Goal: Information Seeking & Learning: Learn about a topic

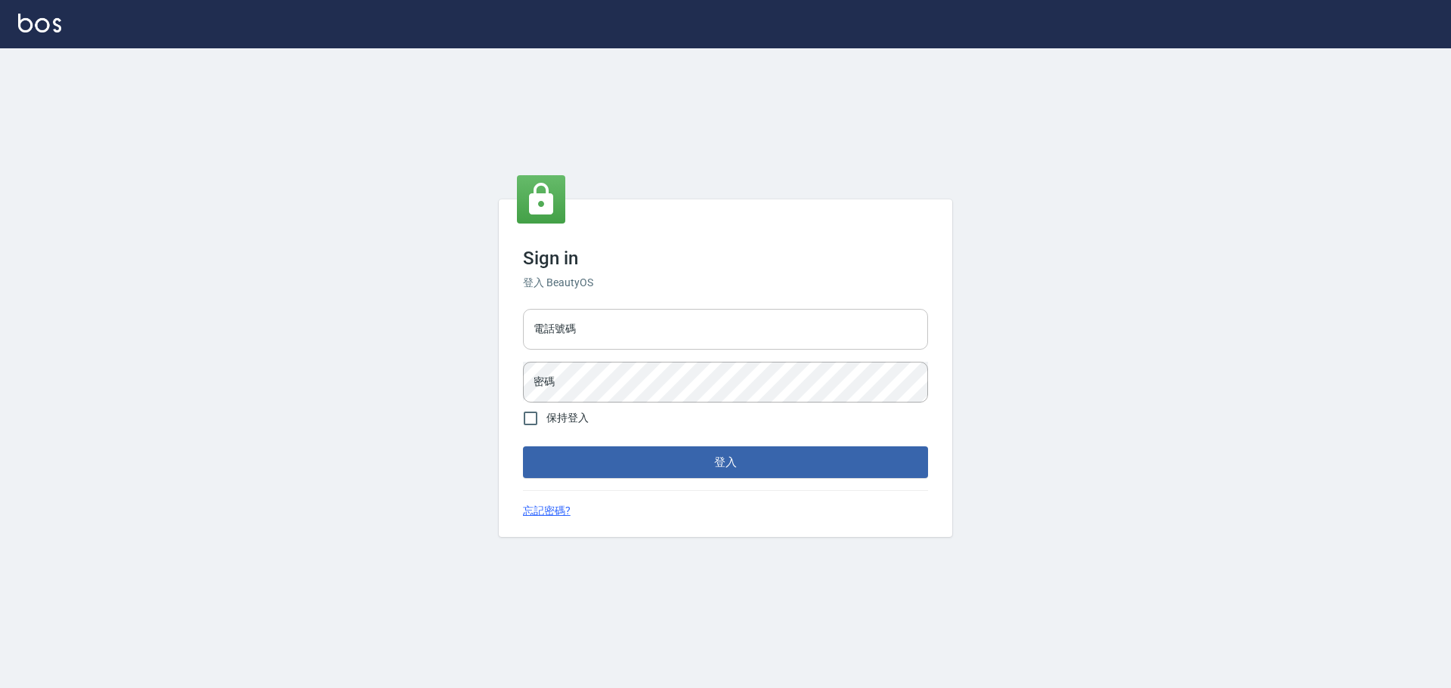
drag, startPoint x: 0, startPoint y: 0, endPoint x: 690, endPoint y: 322, distance: 761.2
click at [691, 322] on input "電話號碼" at bounding box center [725, 329] width 405 height 41
type input "0989189977"
click at [523, 447] on button "登入" at bounding box center [725, 463] width 405 height 32
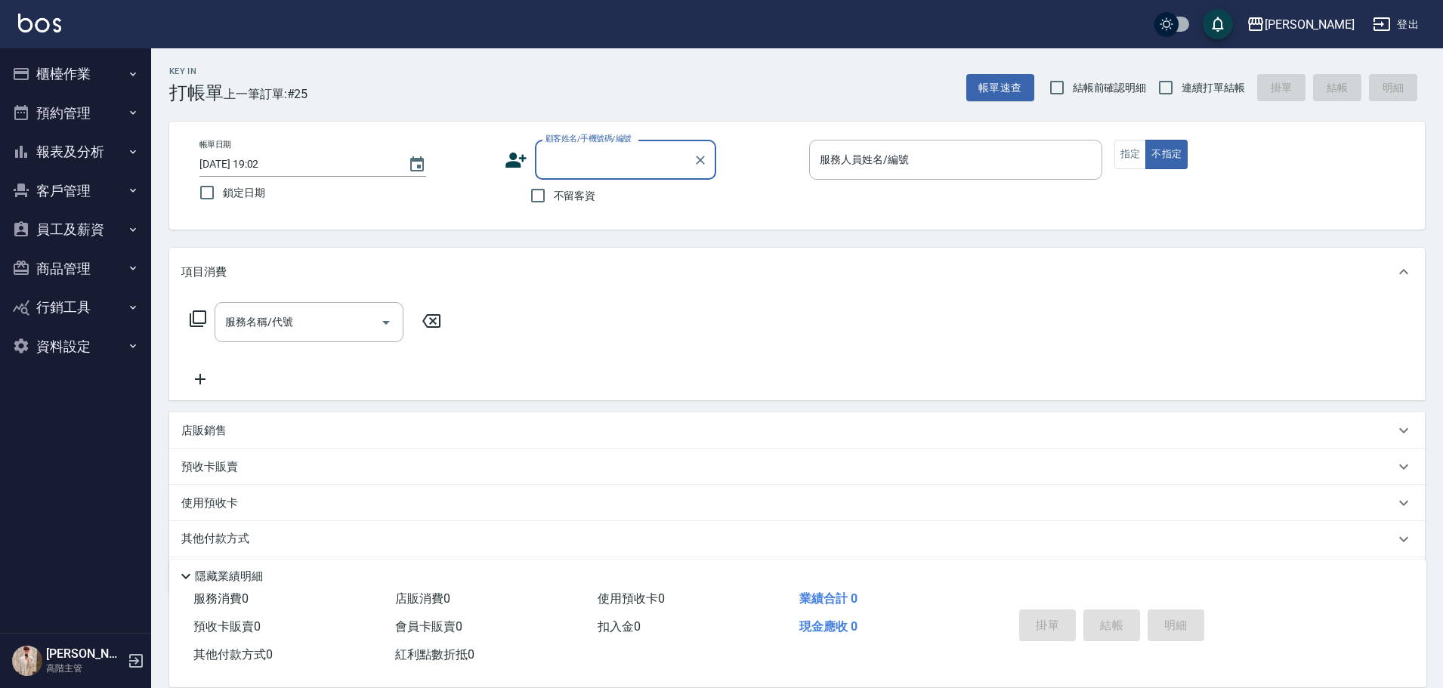
click at [580, 193] on span "不留客資" at bounding box center [575, 196] width 42 height 16
click at [554, 193] on input "不留客資" at bounding box center [538, 196] width 32 height 32
checkbox input "true"
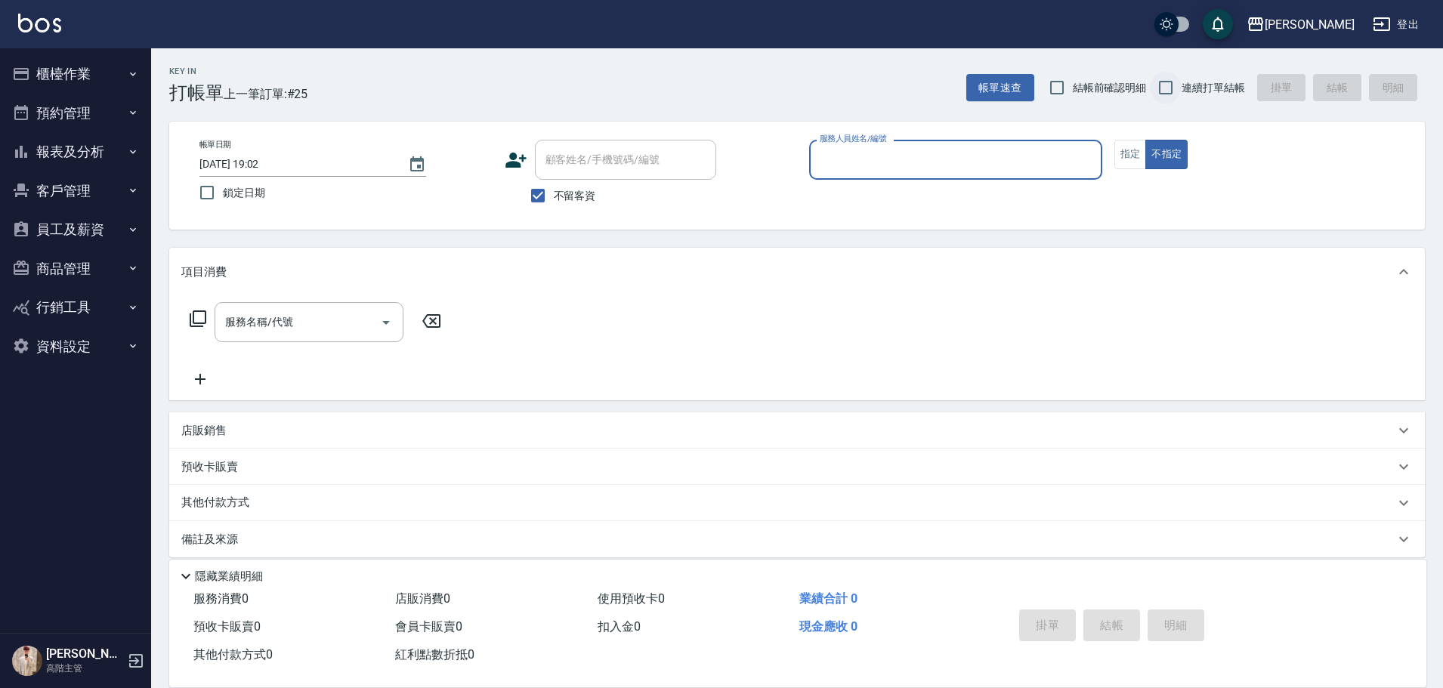
click at [1167, 81] on input "連續打單結帳" at bounding box center [1166, 88] width 32 height 32
checkbox input "true"
click at [952, 141] on div "服務人員姓名/編號" at bounding box center [955, 160] width 293 height 40
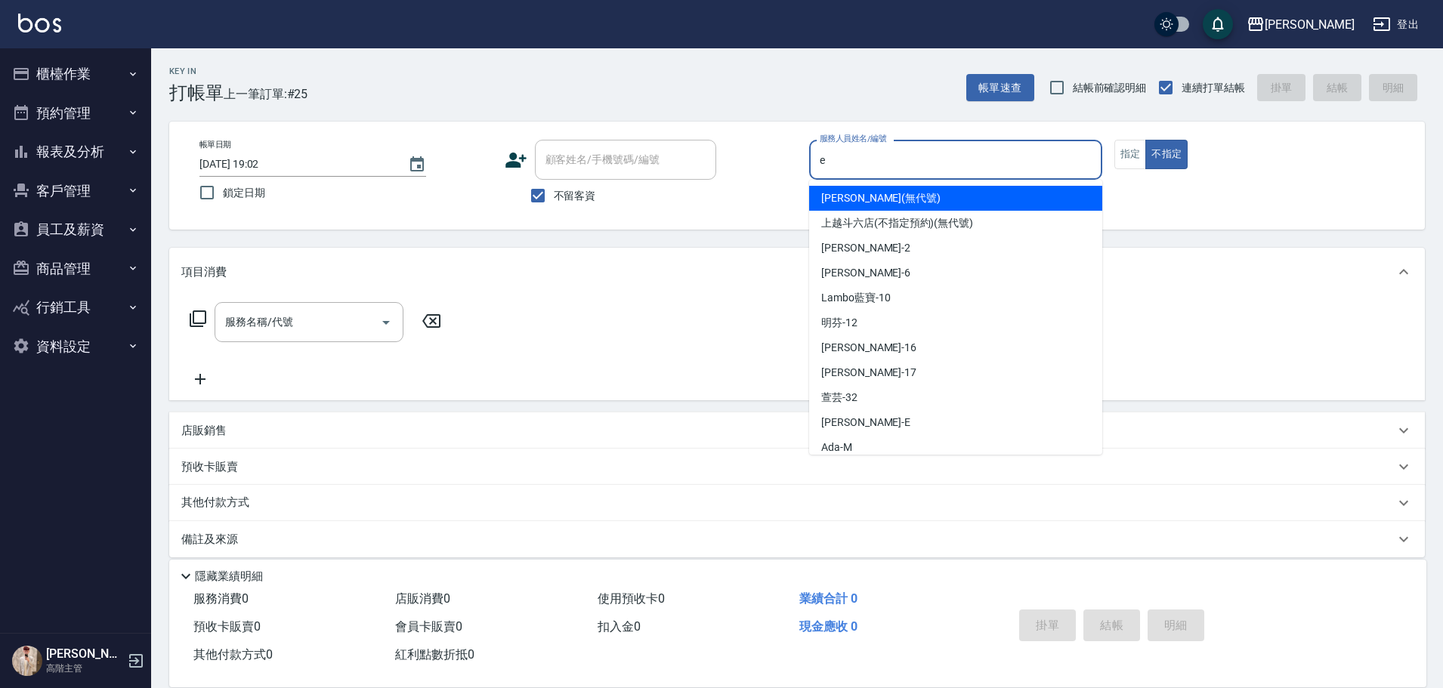
type input "e"
type button "false"
type input "[PERSON_NAME]"
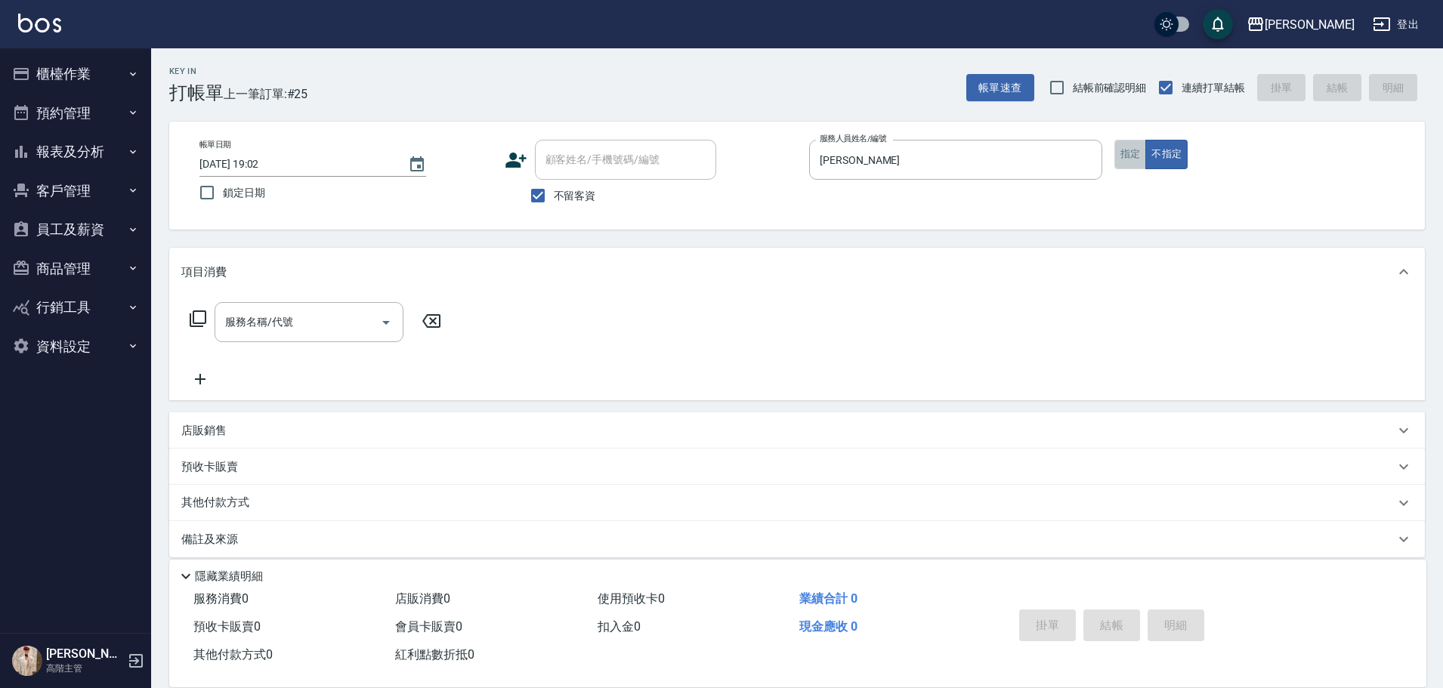
click at [1126, 151] on button "指定" at bounding box center [1130, 154] width 32 height 29
click at [304, 329] on input "服務名稱/代號" at bounding box center [297, 322] width 153 height 26
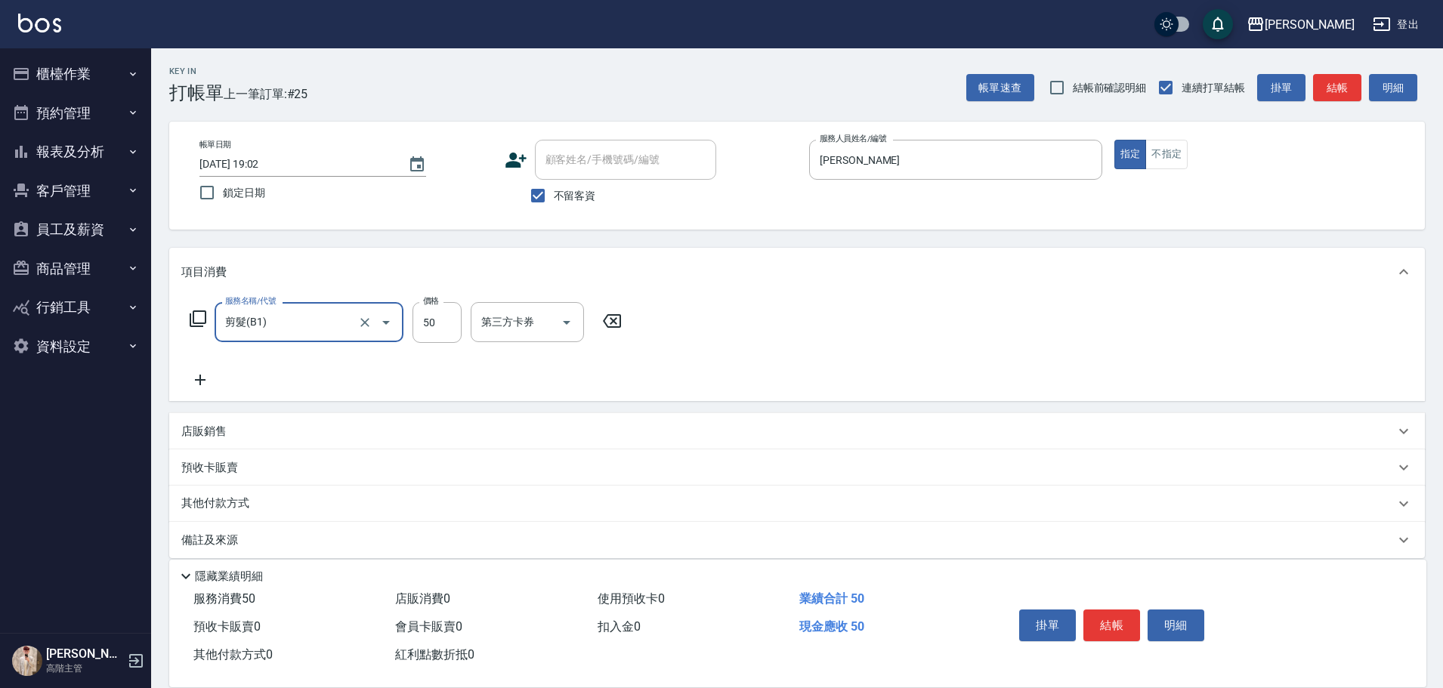
type input "剪髮(B1)"
type input "250"
click at [1110, 614] on button "結帳" at bounding box center [1112, 626] width 57 height 32
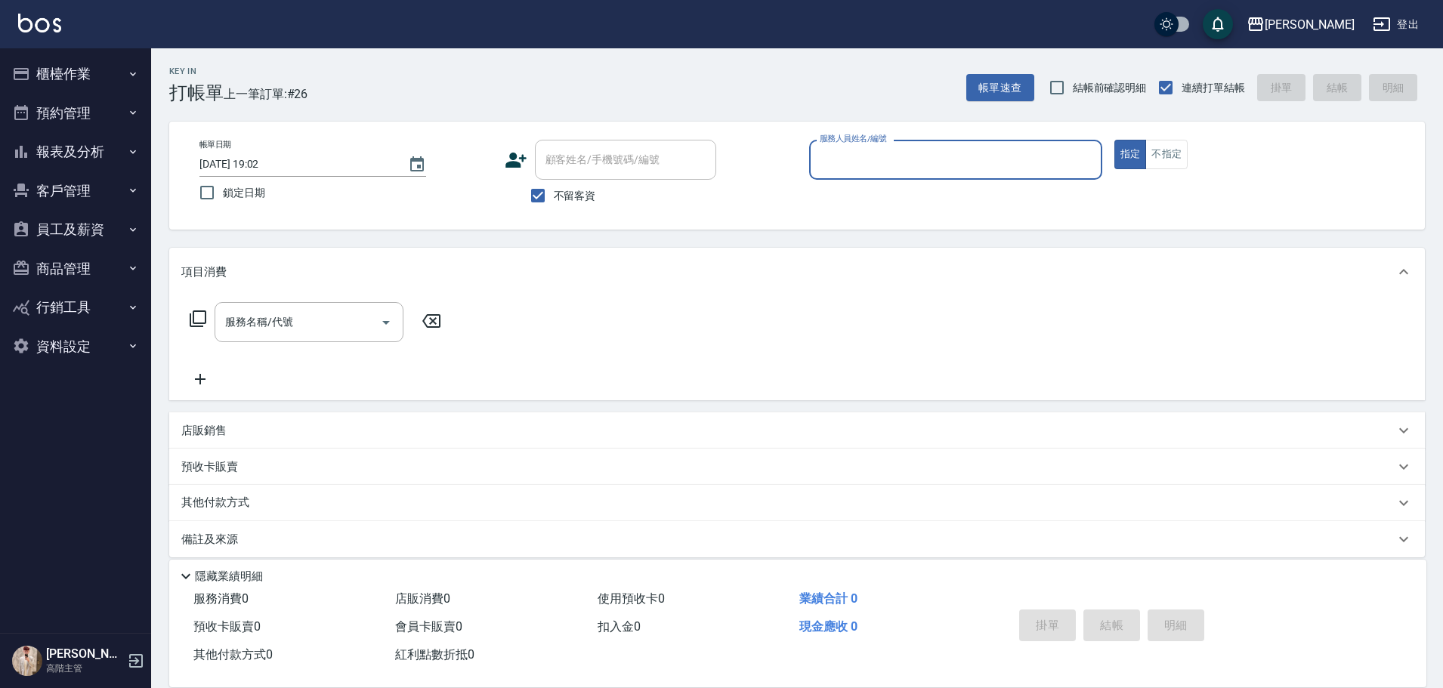
click at [870, 148] on input "服務人員姓名/編號" at bounding box center [956, 160] width 280 height 26
type input "r"
type button "true"
type input "[PERSON_NAME]"
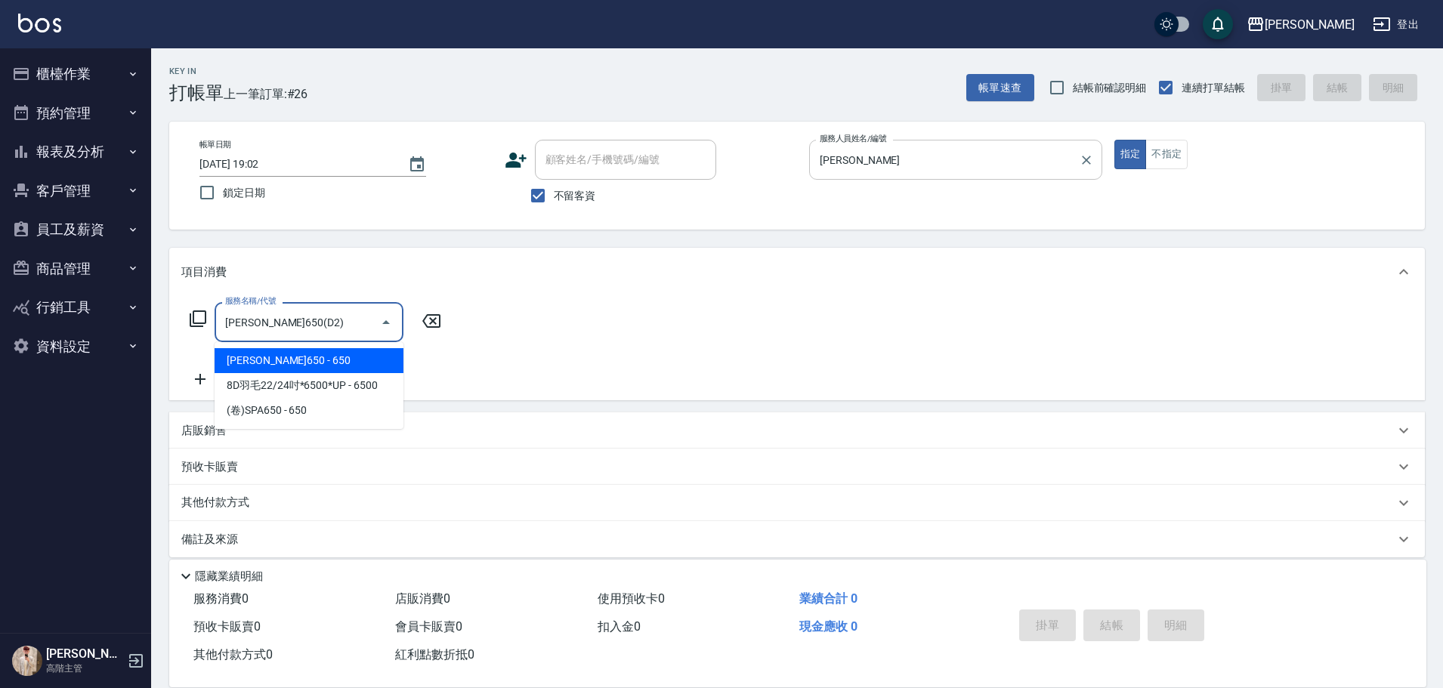
type input "[PERSON_NAME]650(D2)"
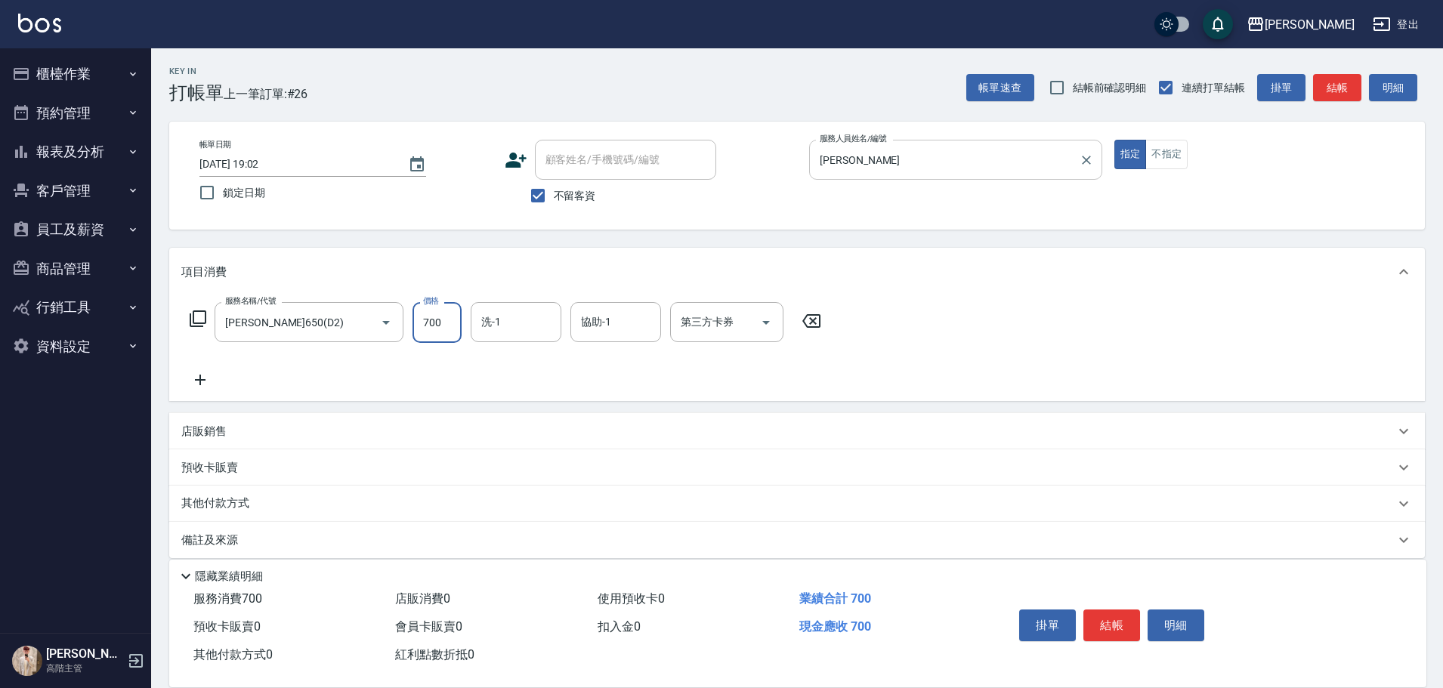
type input "700"
type input "[PERSON_NAME]-23"
click at [1115, 619] on button "結帳" at bounding box center [1112, 626] width 57 height 32
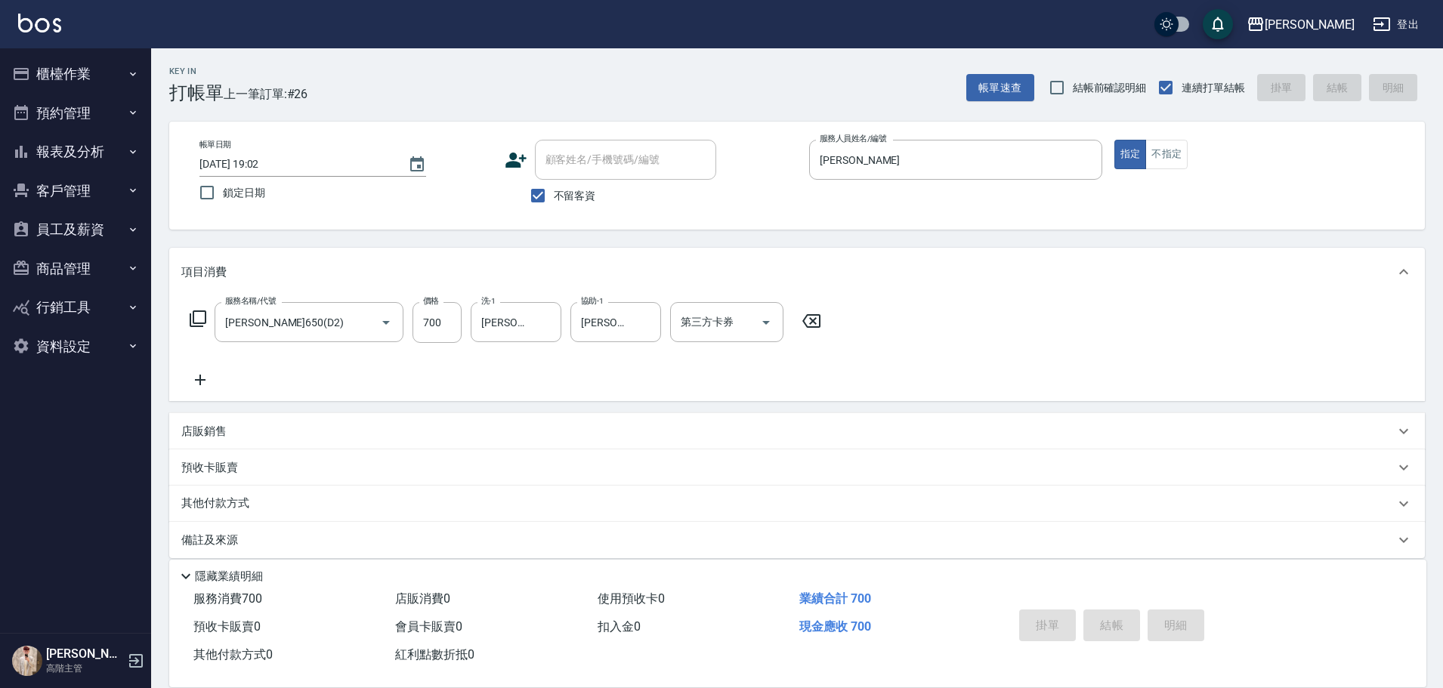
type input "[DATE] 19:03"
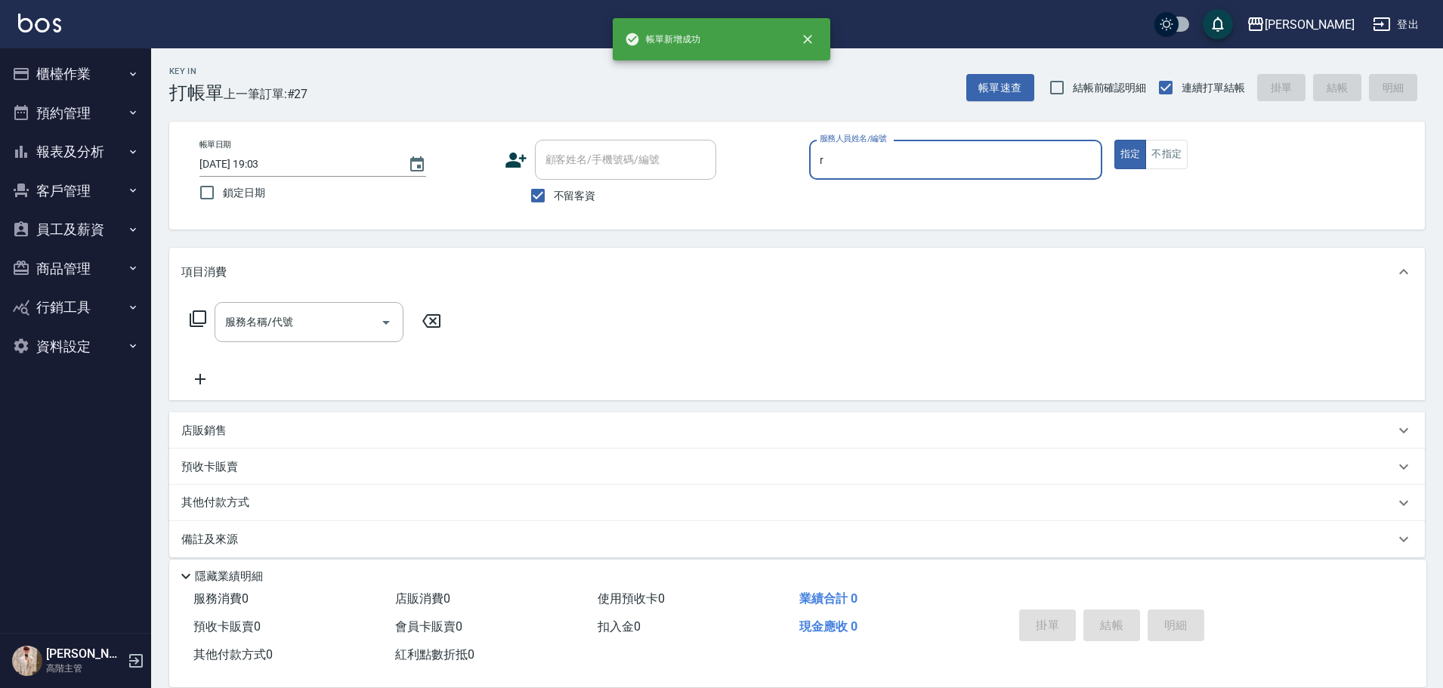
type input "[PERSON_NAME]"
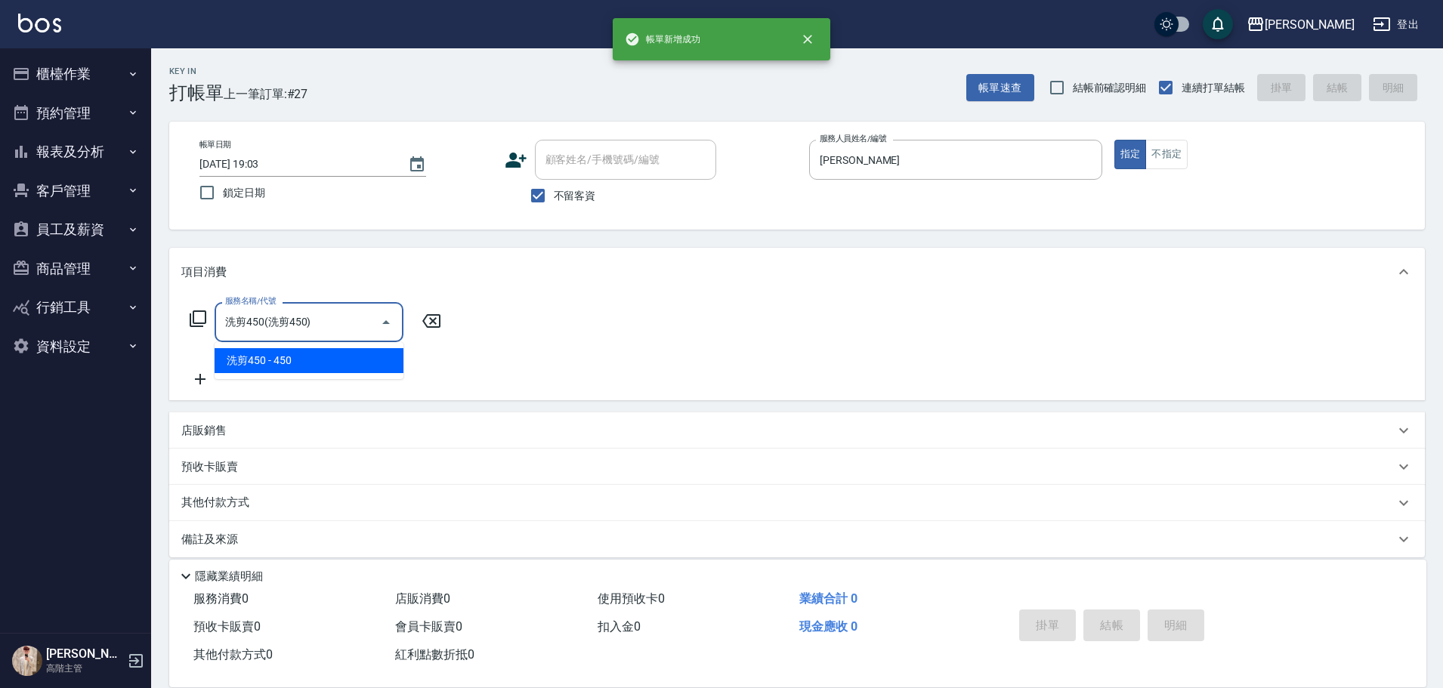
type input "洗剪450"
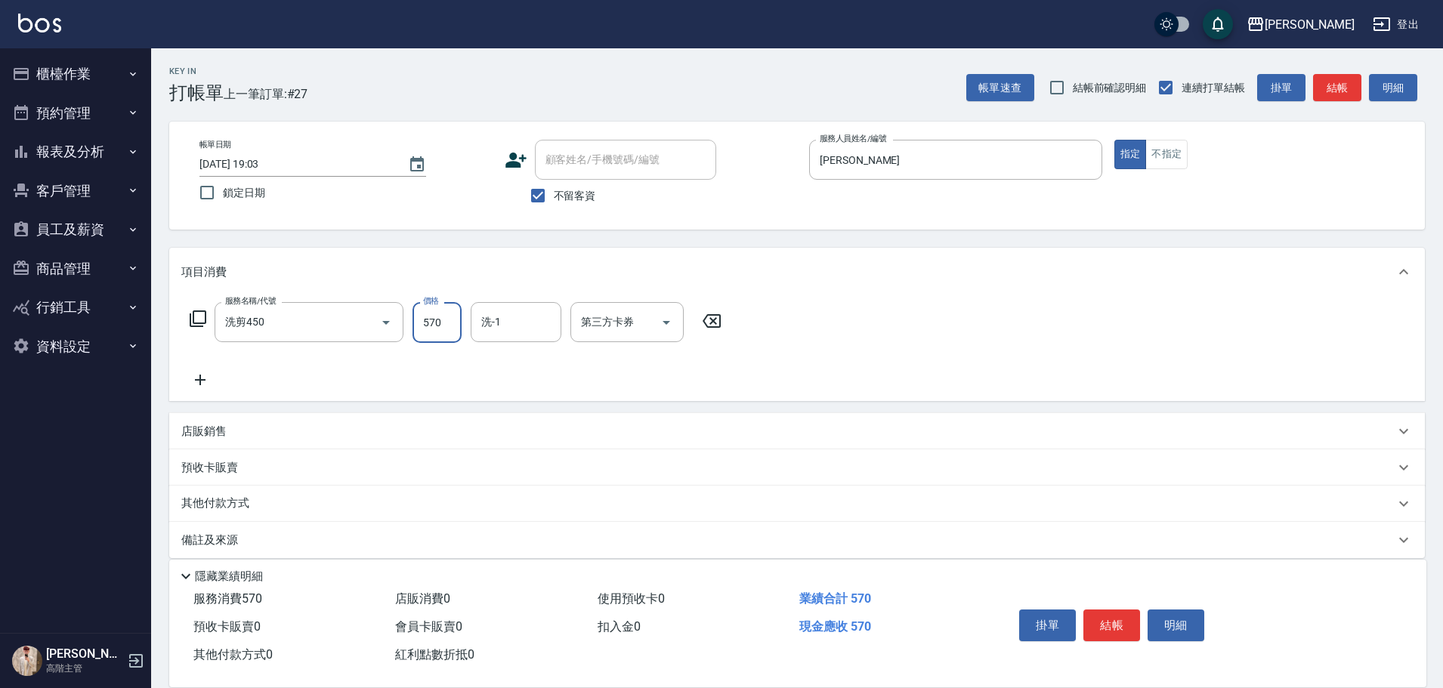
type input "570"
type input "萱芸-32"
drag, startPoint x: 1115, startPoint y: 612, endPoint x: 1114, endPoint y: 601, distance: 10.7
click at [1115, 610] on button "結帳" at bounding box center [1112, 626] width 57 height 32
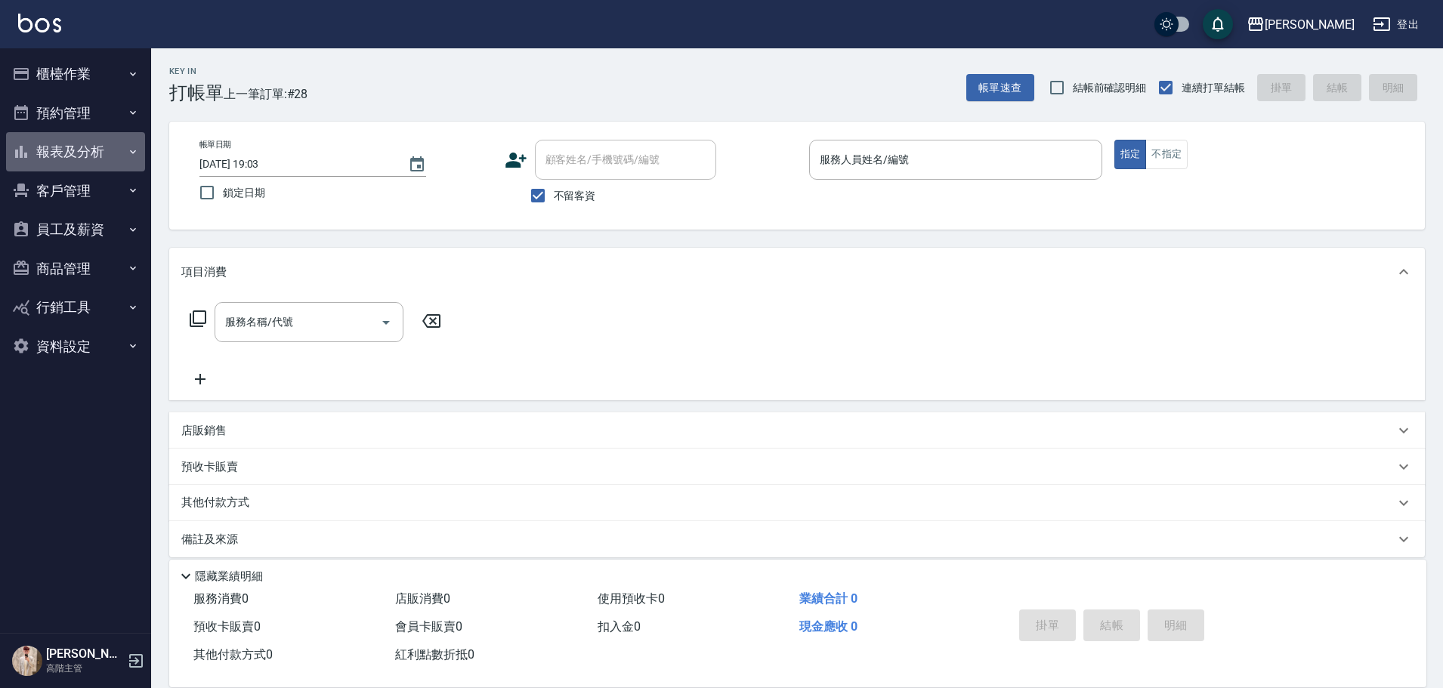
click at [141, 145] on button "報表及分析" at bounding box center [75, 151] width 139 height 39
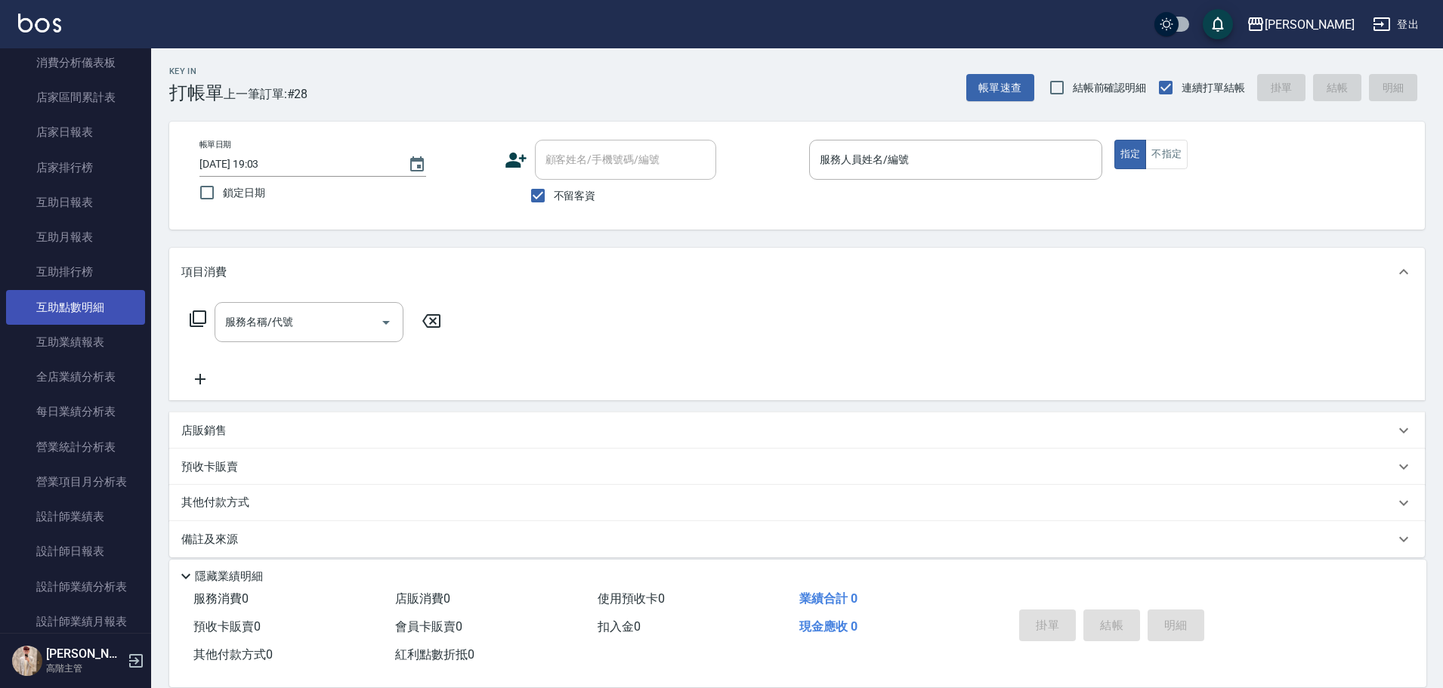
scroll to position [151, 0]
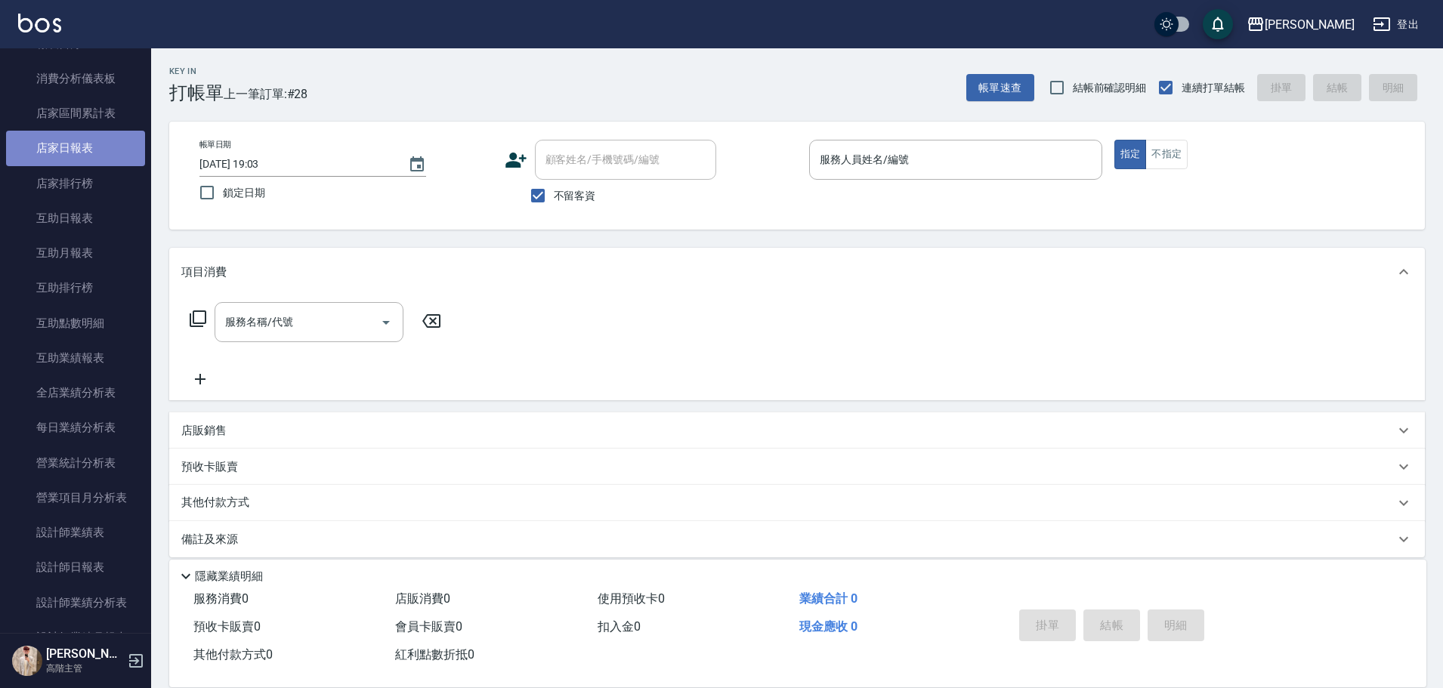
click at [102, 155] on link "店家日報表" at bounding box center [75, 148] width 139 height 35
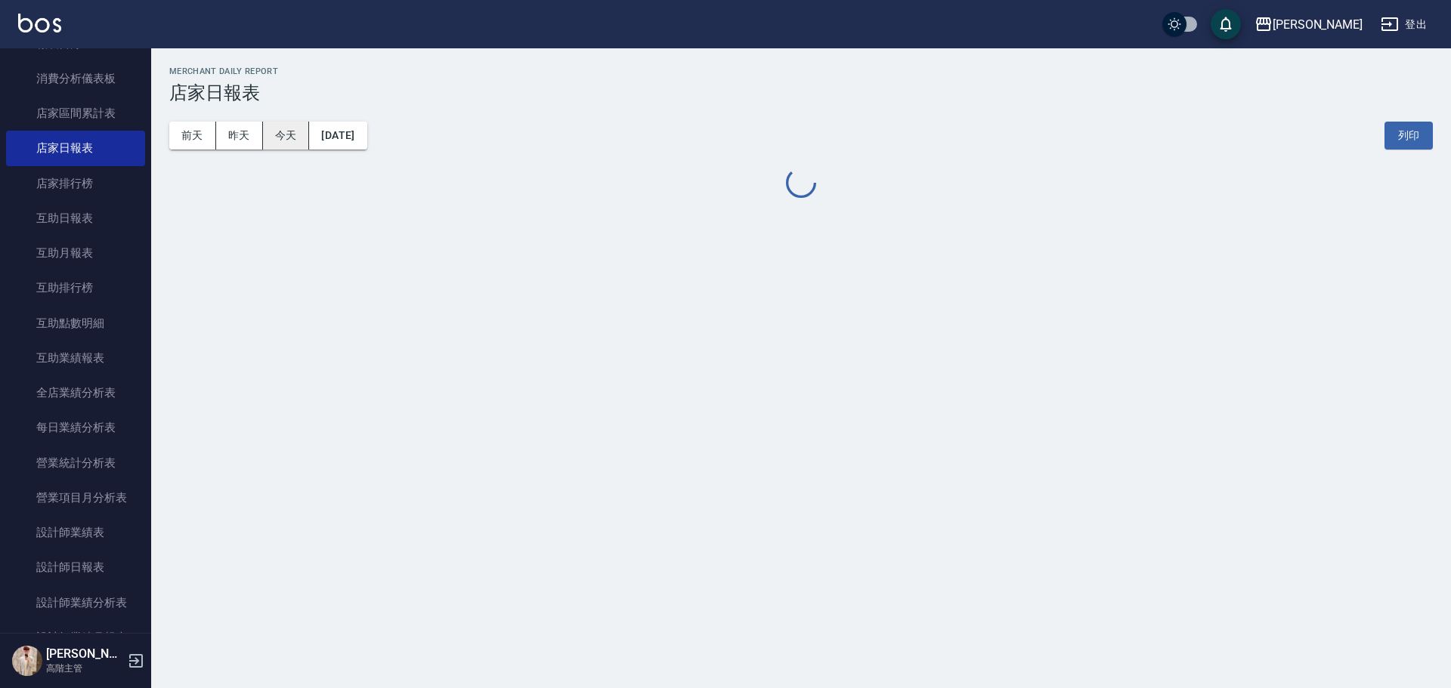
click at [292, 138] on button "今天" at bounding box center [286, 136] width 47 height 28
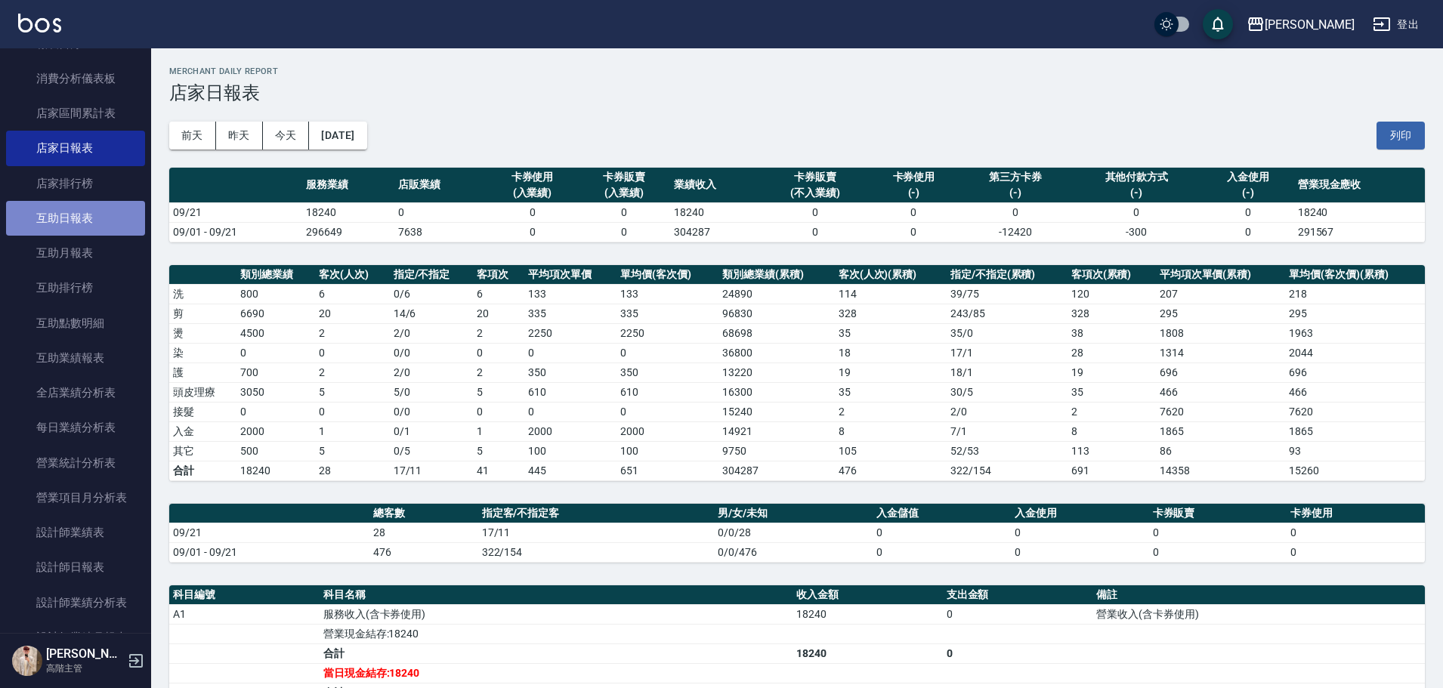
click at [99, 212] on link "互助日報表" at bounding box center [75, 218] width 139 height 35
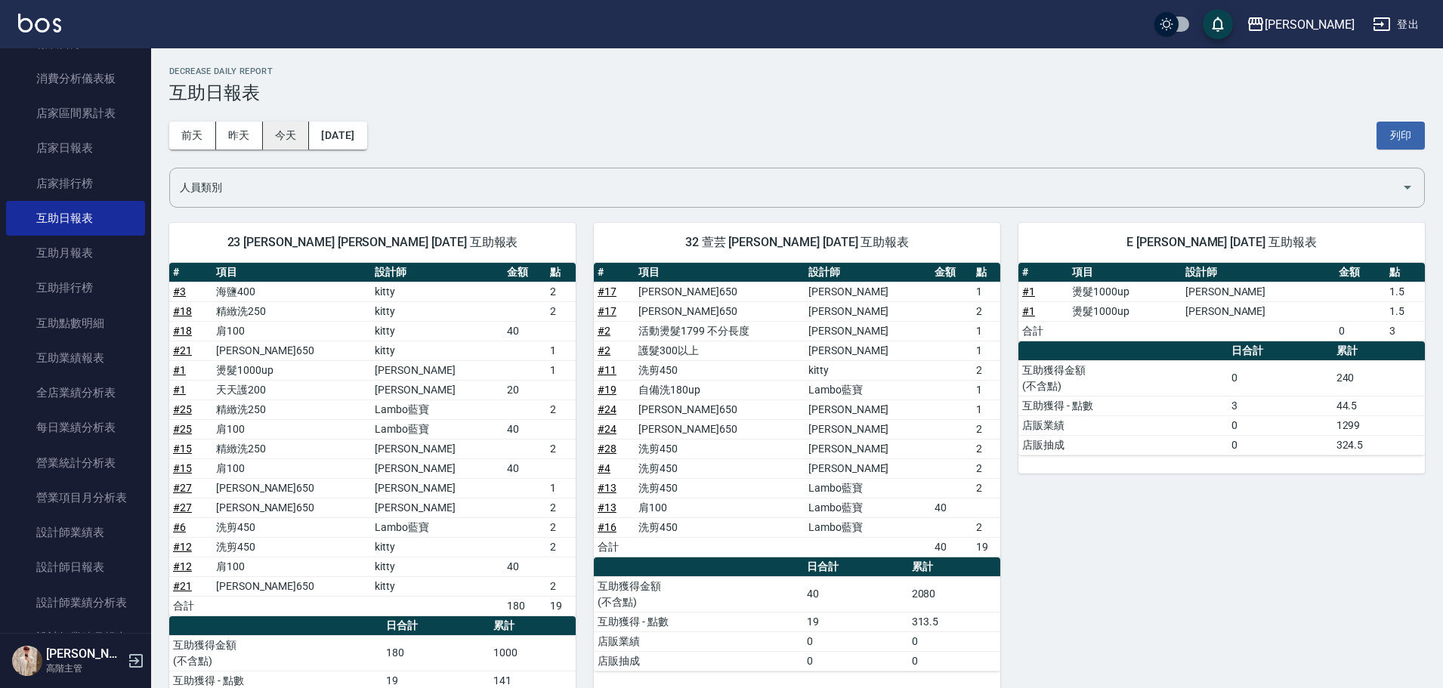
click at [300, 134] on button "今天" at bounding box center [286, 136] width 47 height 28
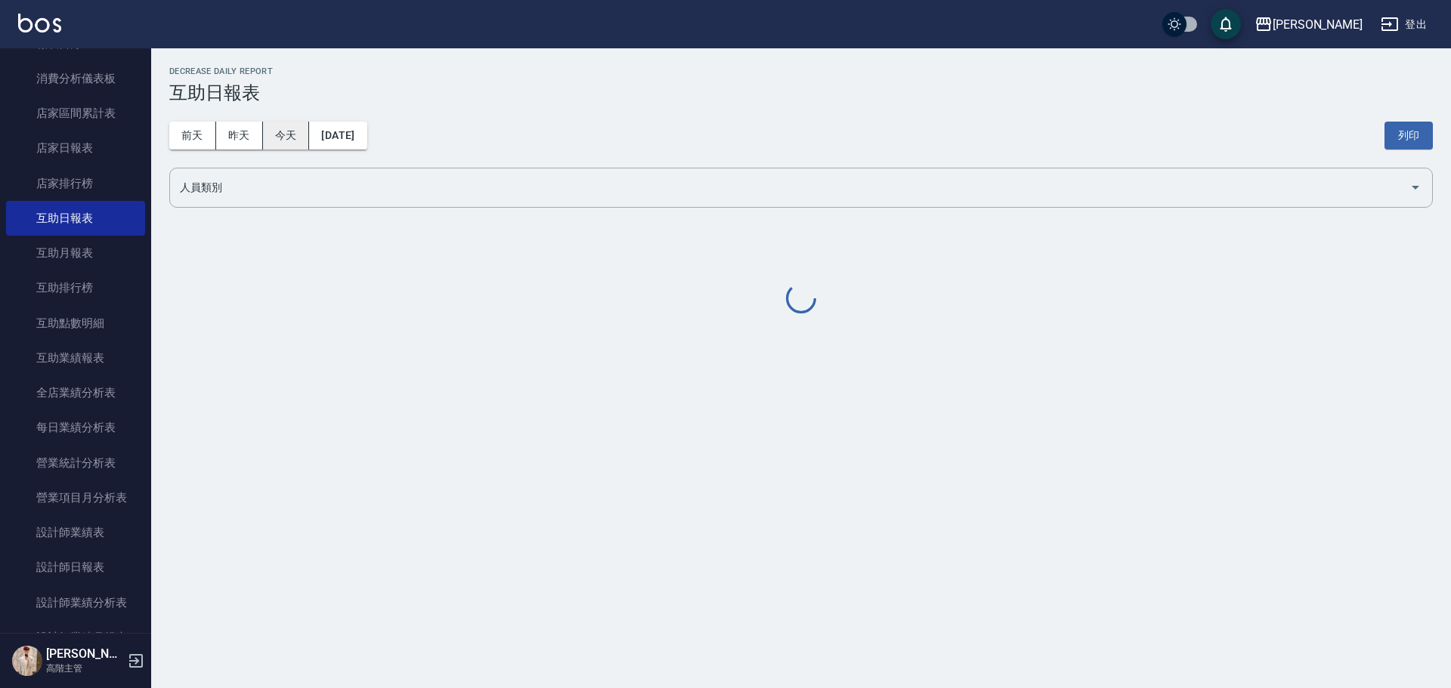
click at [300, 134] on button "今天" at bounding box center [286, 136] width 47 height 28
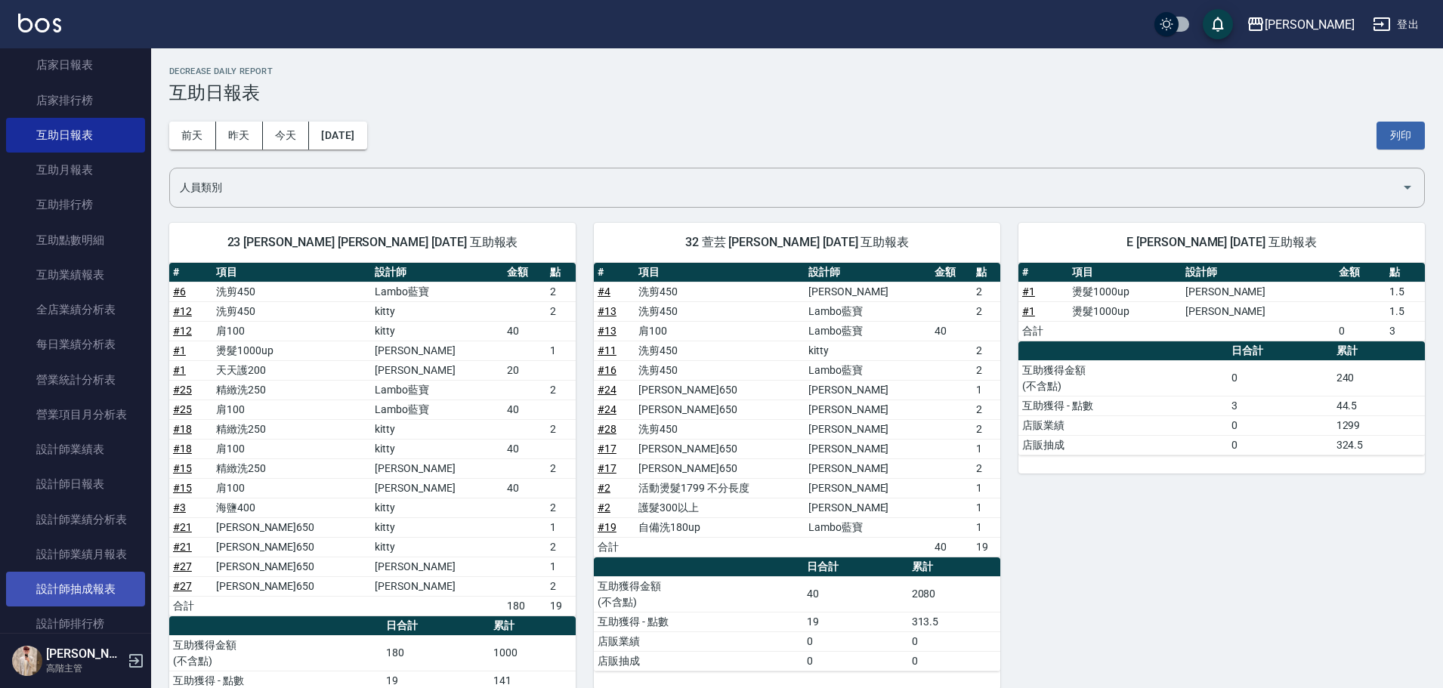
scroll to position [378, 0]
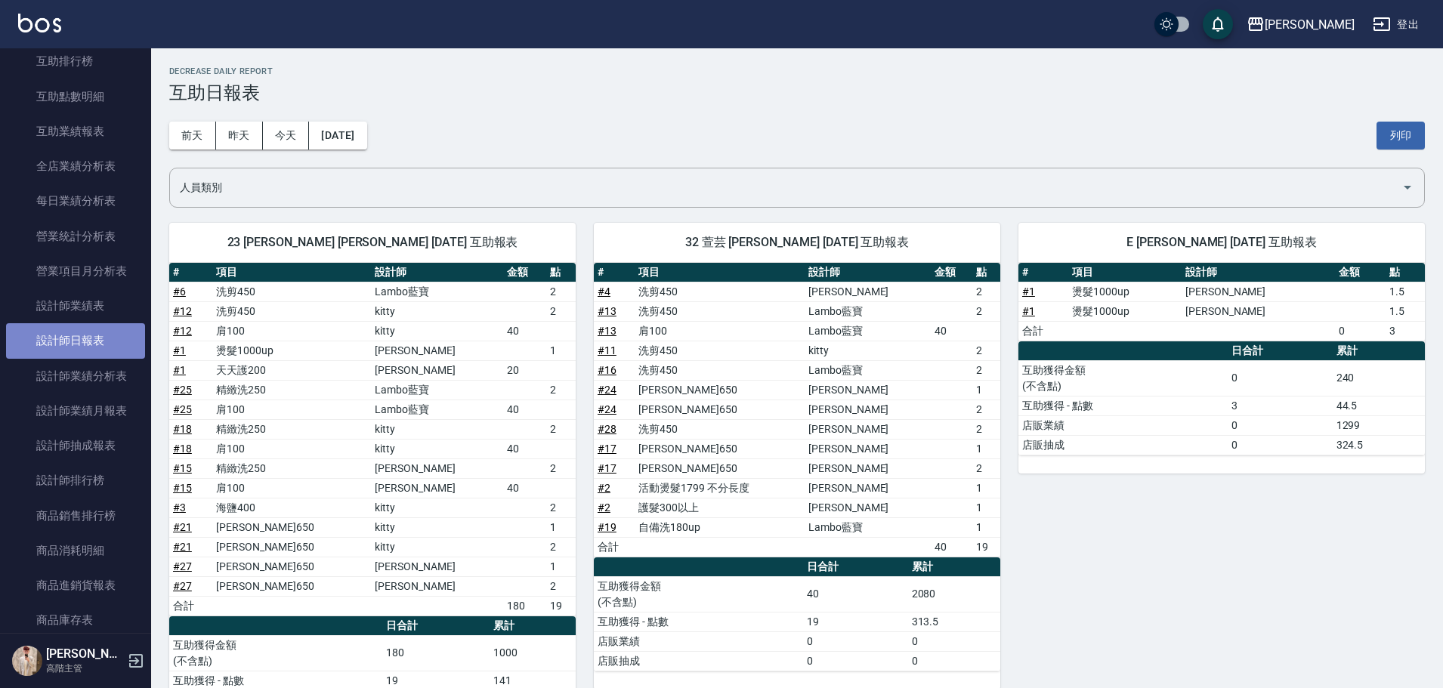
click at [92, 342] on link "設計師日報表" at bounding box center [75, 340] width 139 height 35
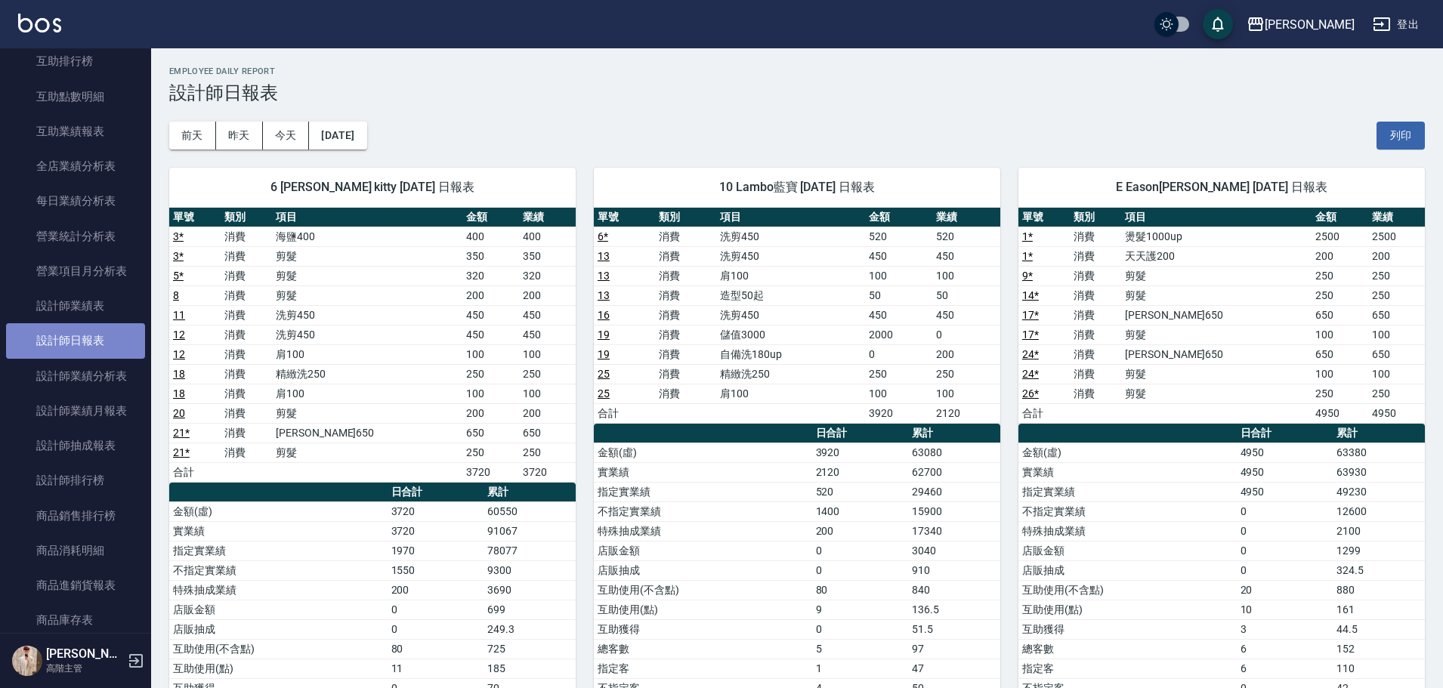
click at [92, 342] on link "設計師日報表" at bounding box center [75, 340] width 139 height 35
click at [364, 141] on button "[DATE]" at bounding box center [337, 136] width 57 height 28
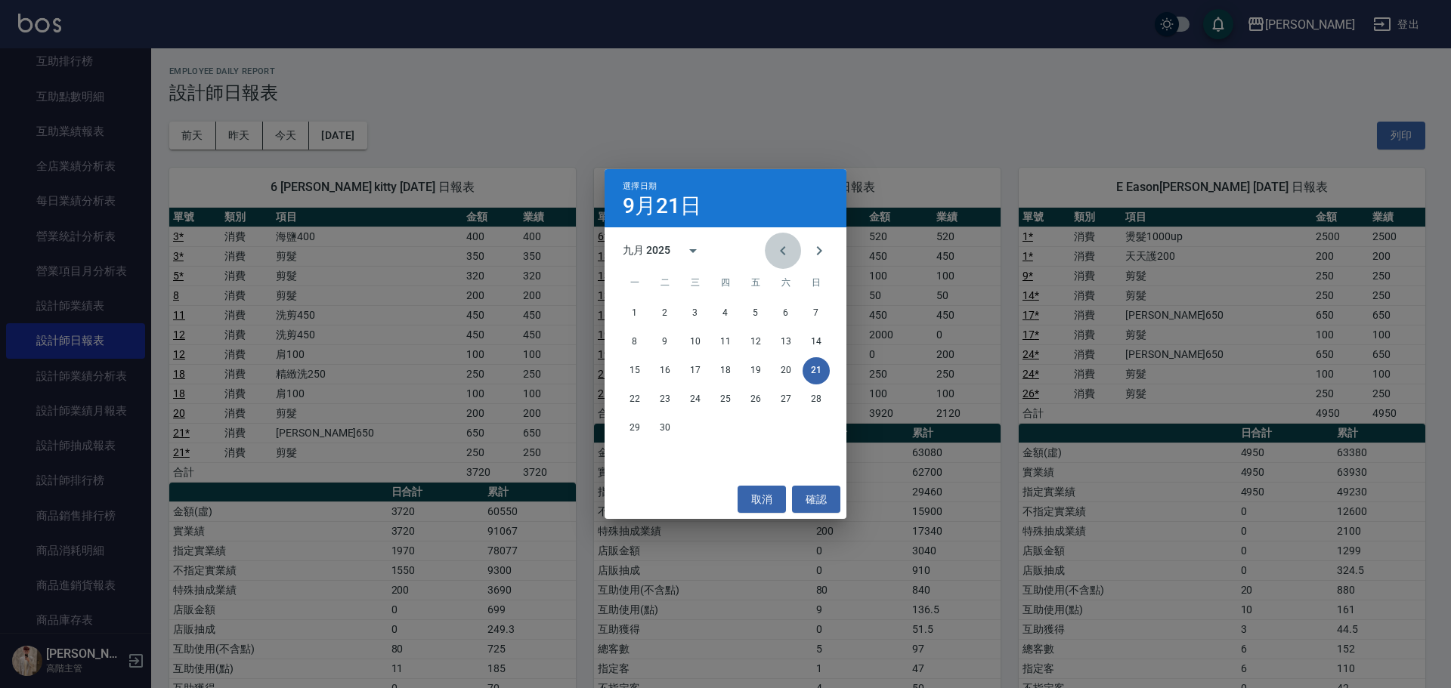
click at [785, 252] on icon "Previous month" at bounding box center [783, 251] width 18 height 18
click at [719, 400] on button "21" at bounding box center [725, 399] width 27 height 27
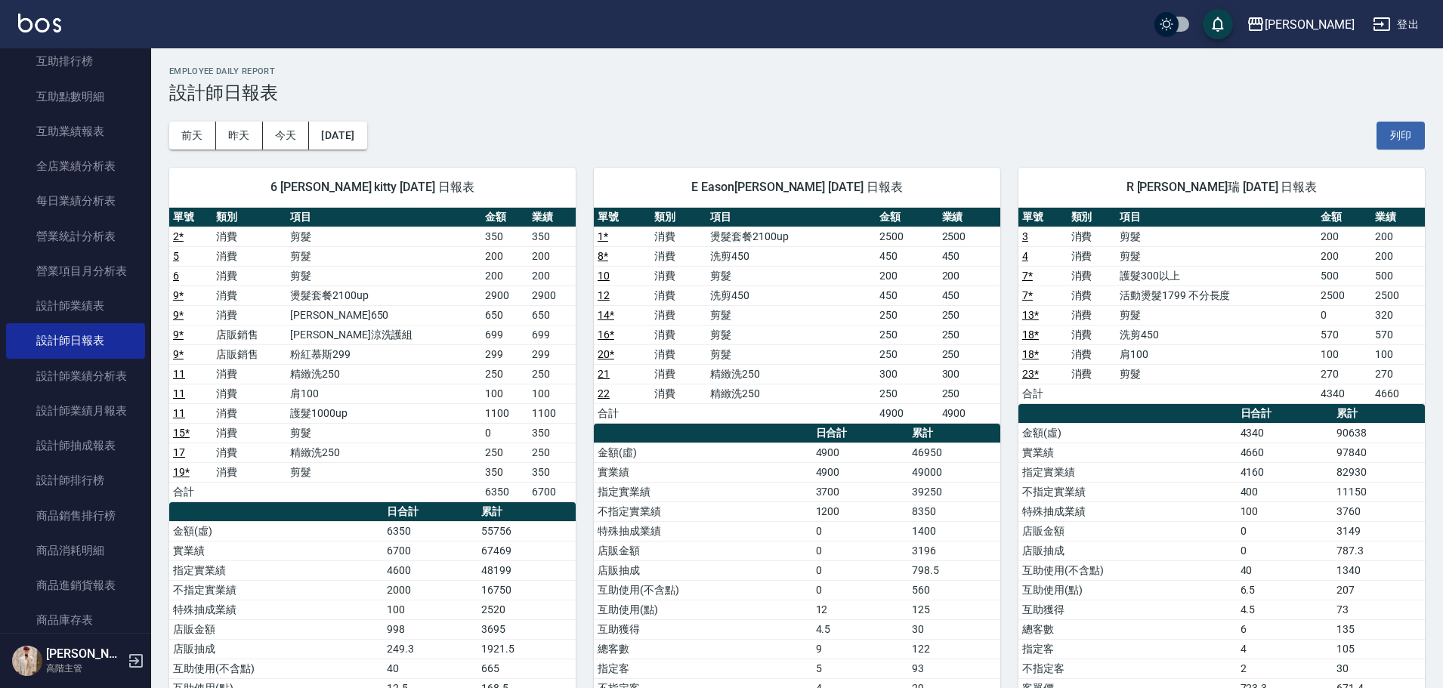
click at [48, 33] on link at bounding box center [39, 25] width 43 height 22
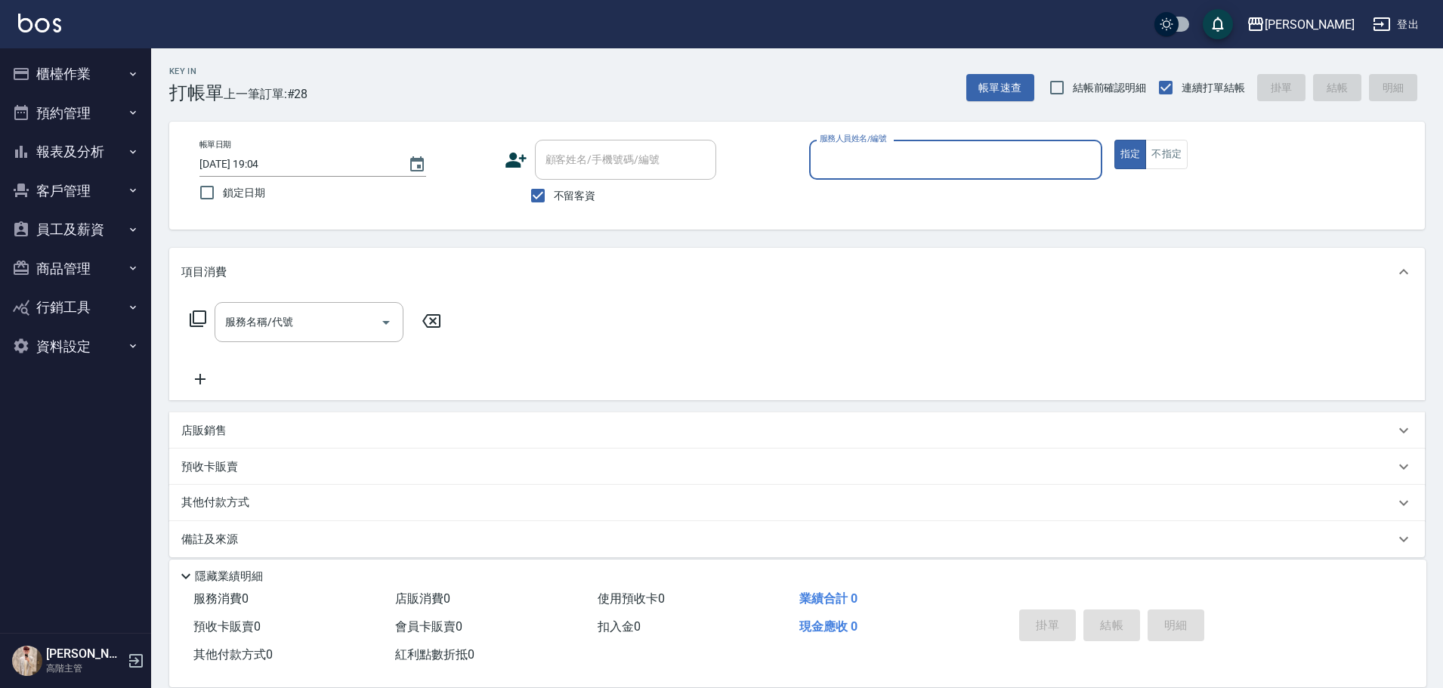
click at [131, 155] on icon "button" at bounding box center [133, 152] width 12 height 12
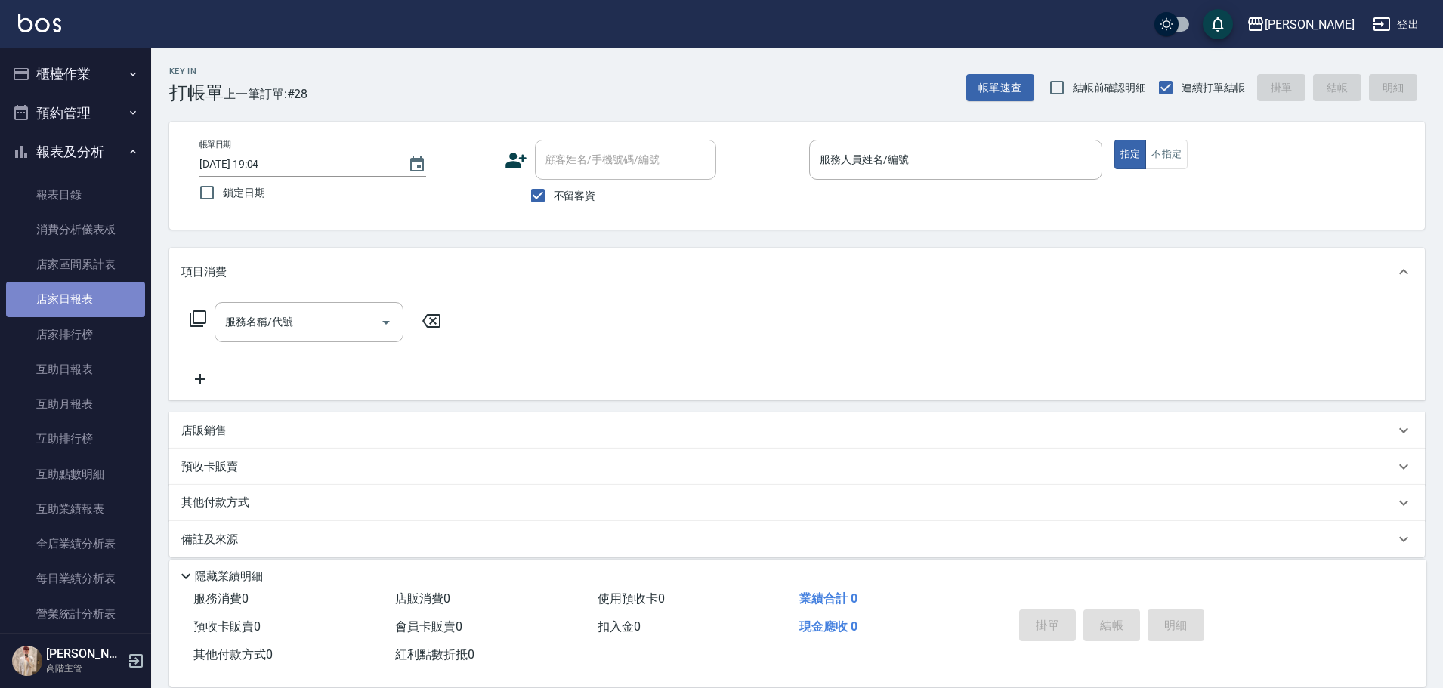
click at [118, 290] on link "店家日報表" at bounding box center [75, 299] width 139 height 35
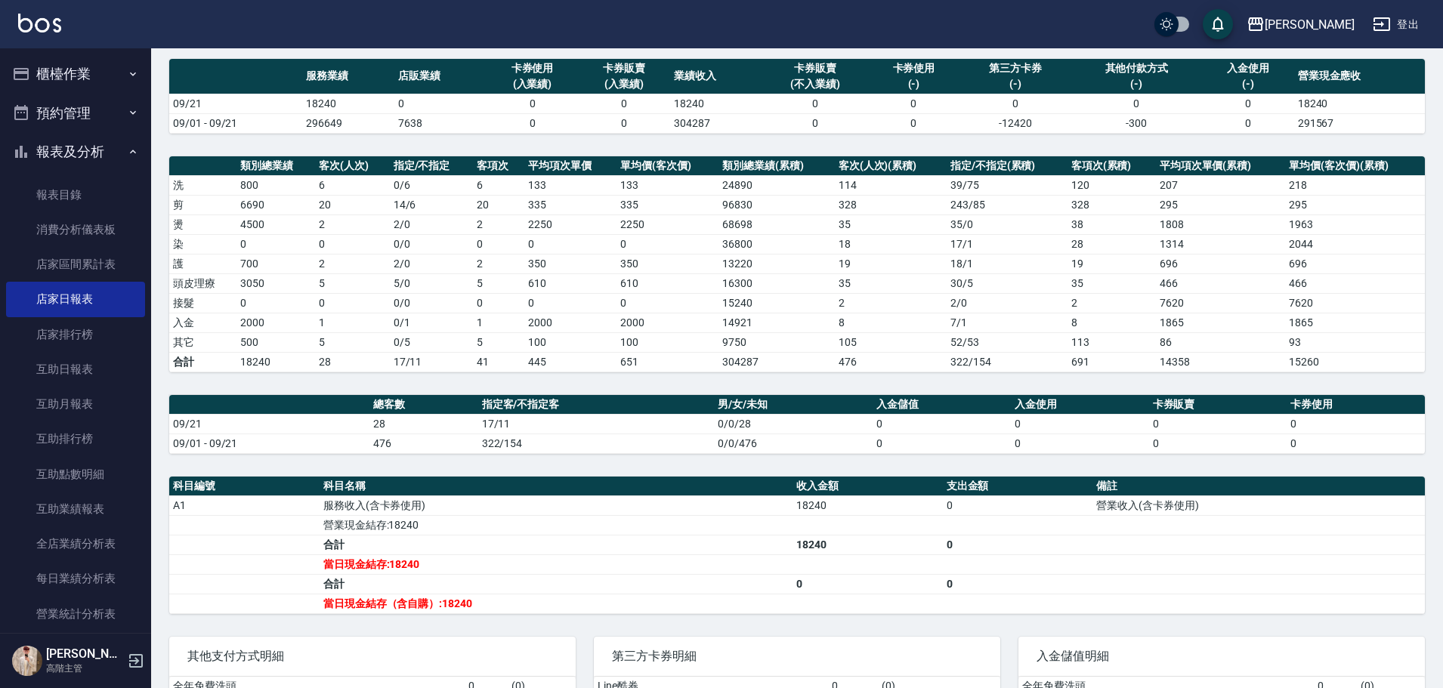
scroll to position [151, 0]
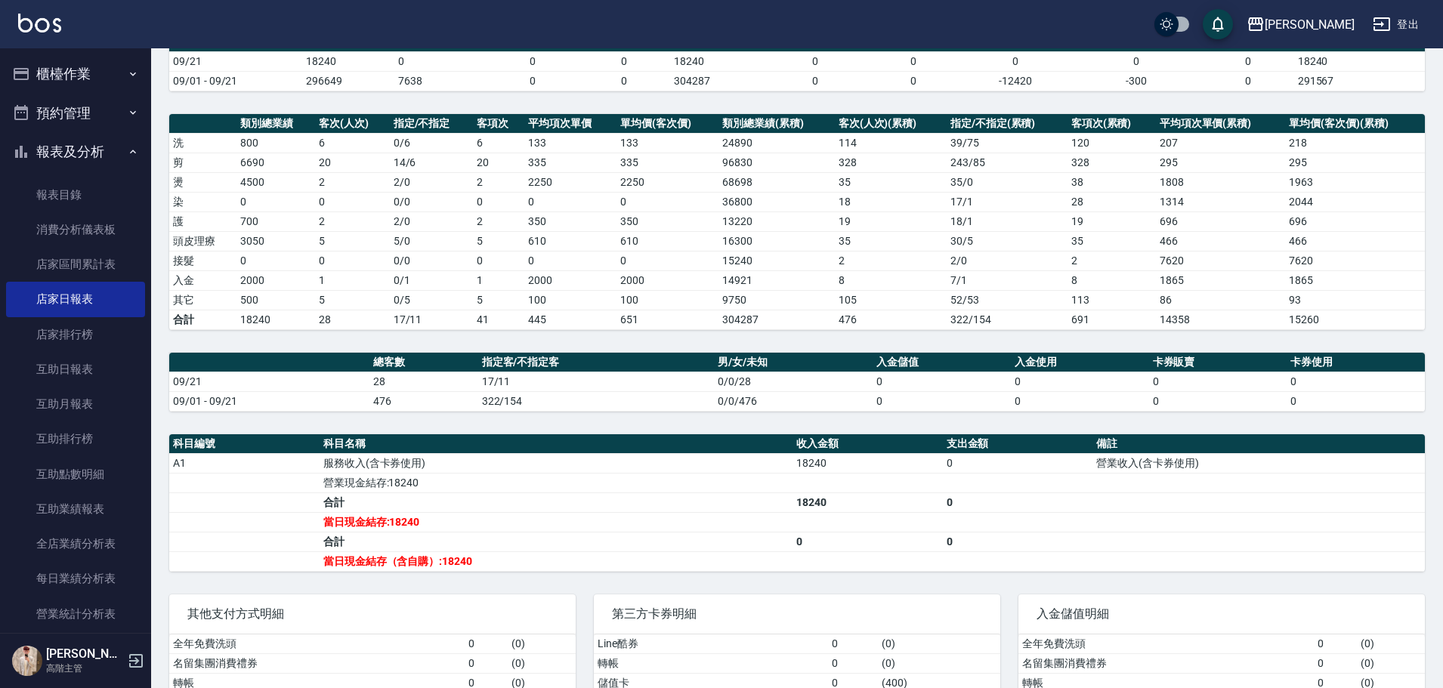
click at [41, 22] on img at bounding box center [39, 23] width 43 height 19
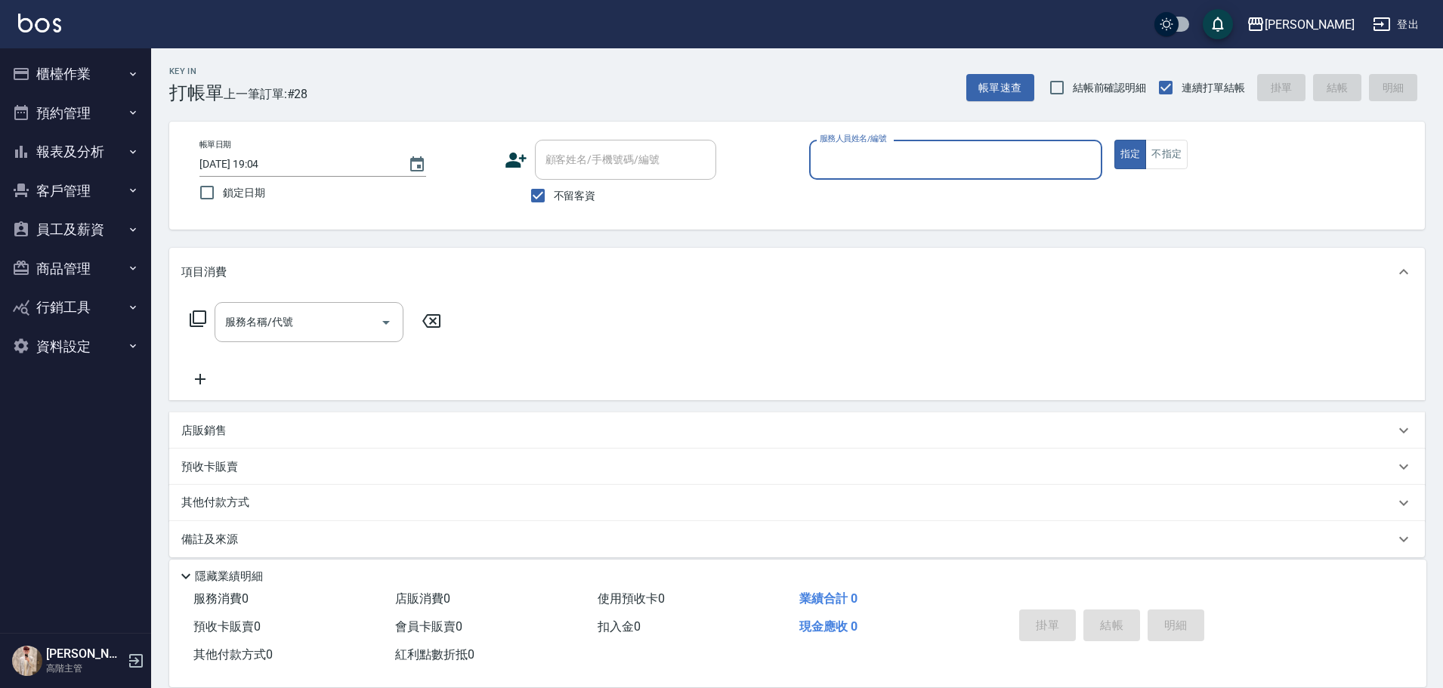
click at [96, 150] on button "報表及分析" at bounding box center [75, 151] width 139 height 39
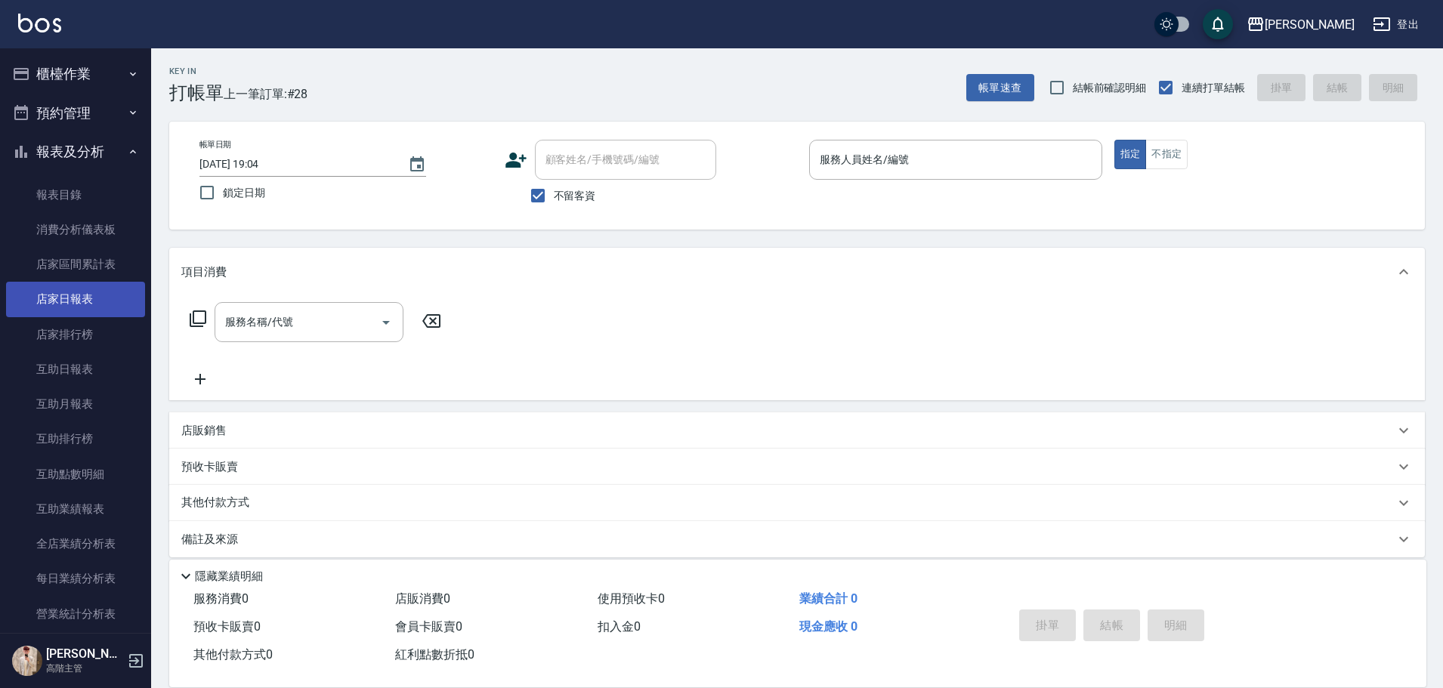
click at [98, 292] on link "店家日報表" at bounding box center [75, 299] width 139 height 35
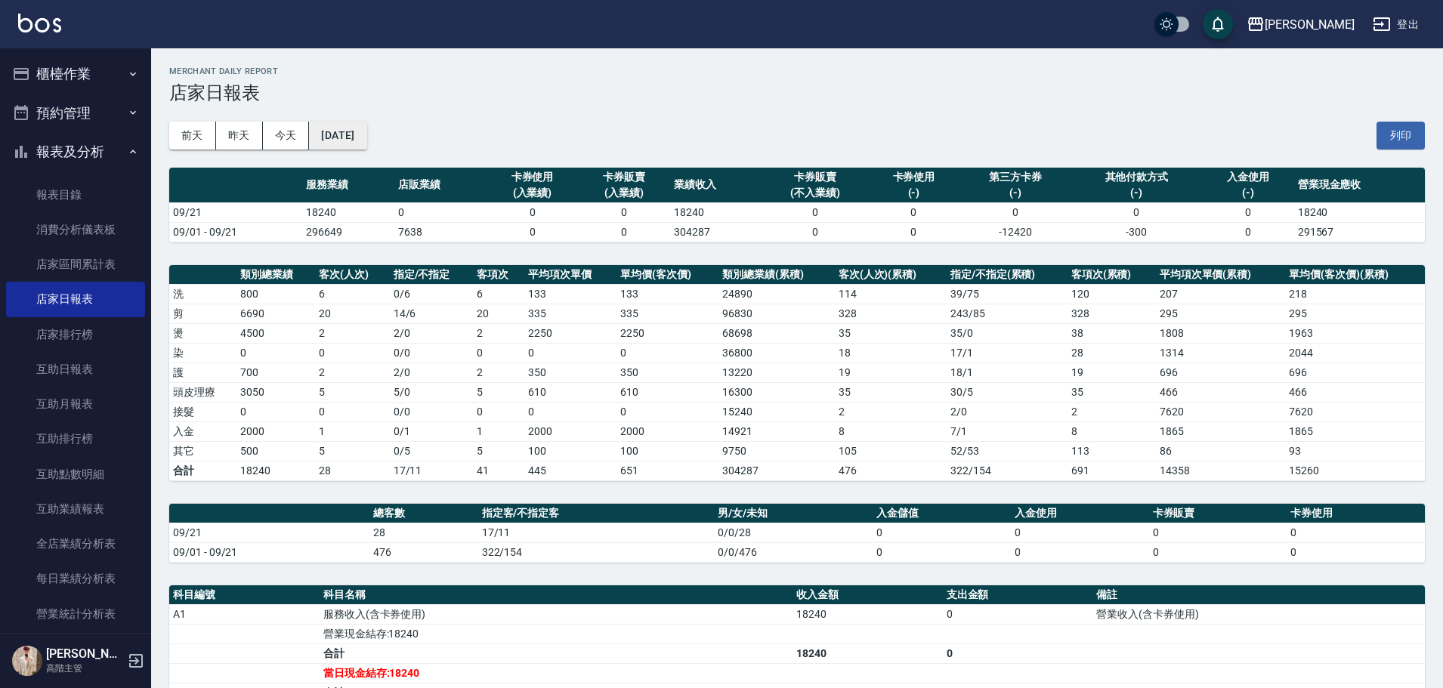
click at [366, 127] on button "[DATE]" at bounding box center [337, 136] width 57 height 28
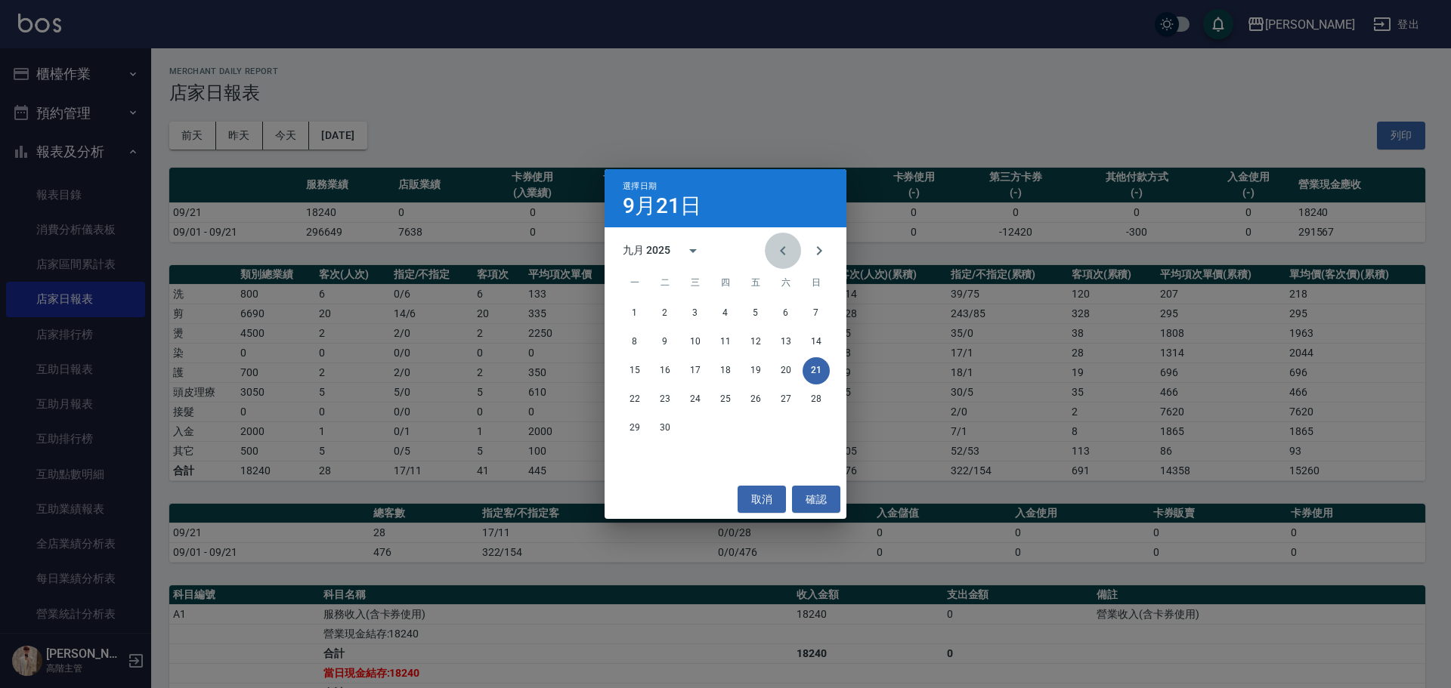
click at [776, 251] on icon "Previous month" at bounding box center [783, 251] width 18 height 18
click at [725, 395] on button "21" at bounding box center [725, 399] width 27 height 27
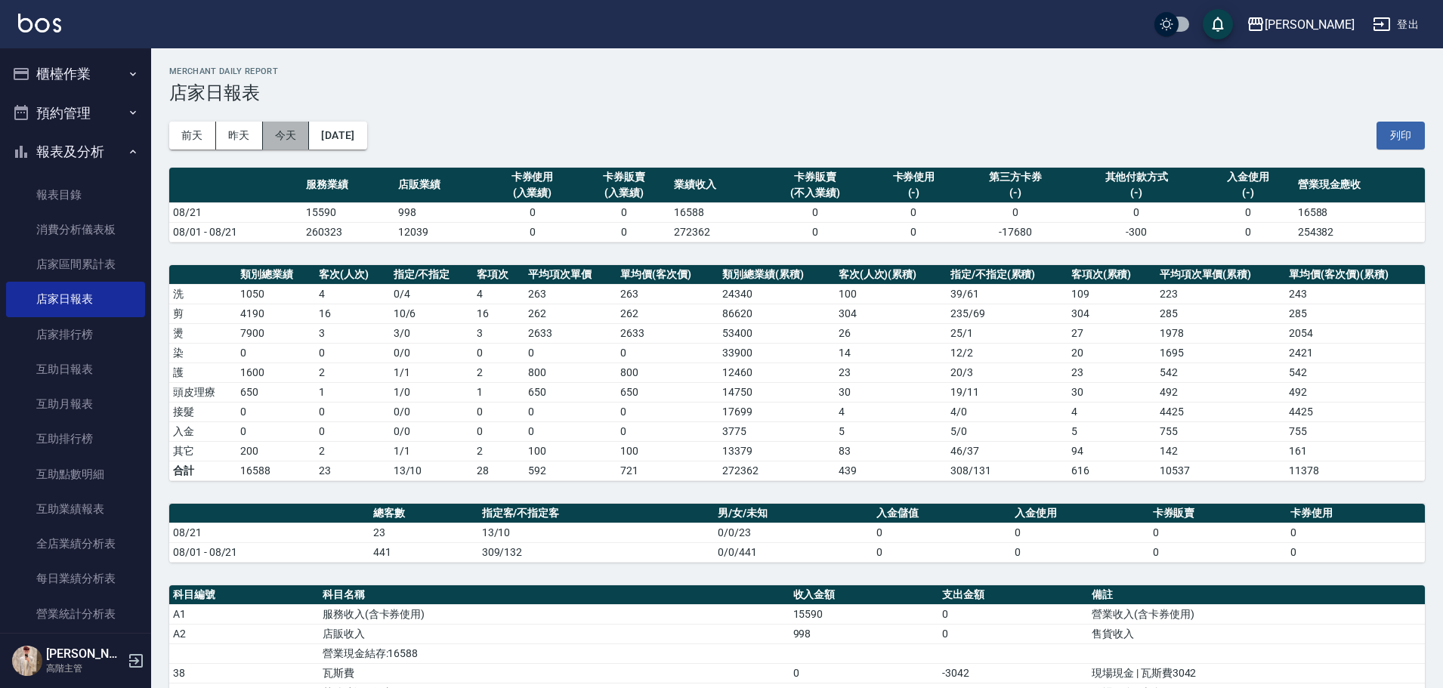
click at [284, 133] on button "今天" at bounding box center [286, 136] width 47 height 28
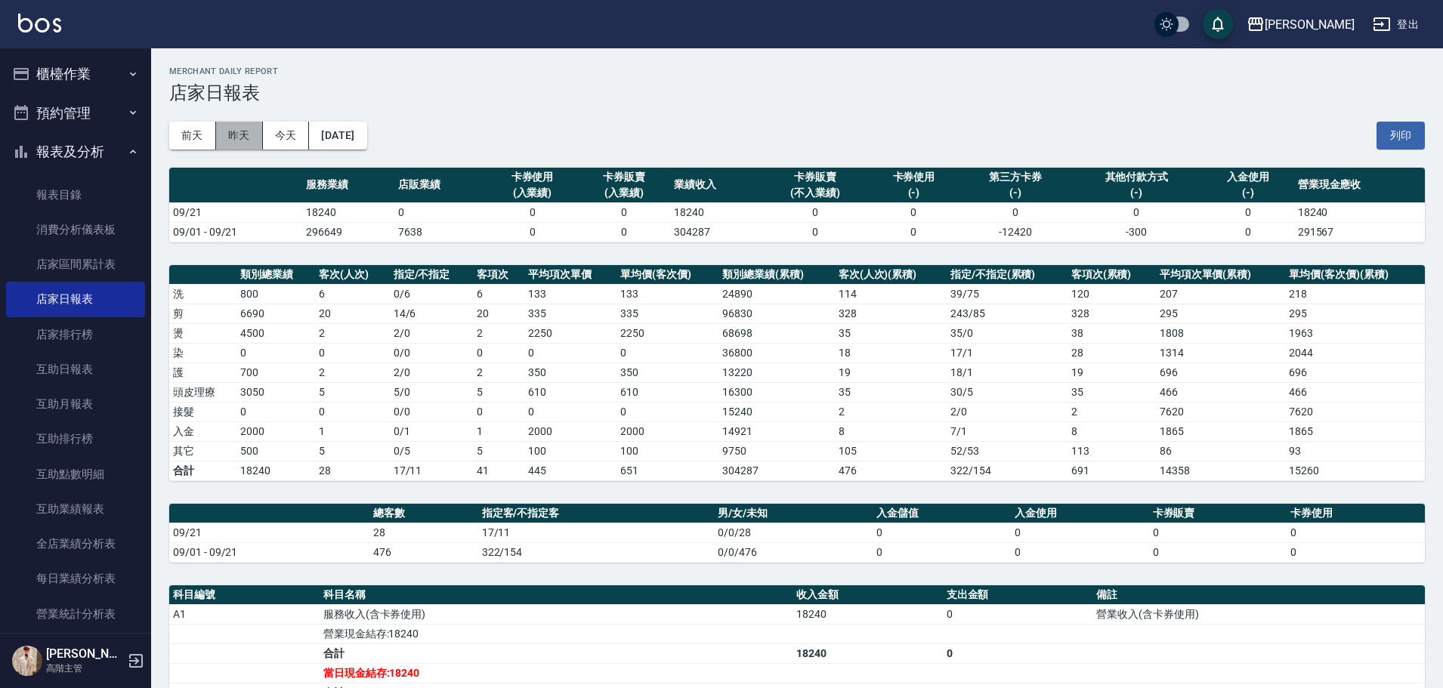
click at [234, 137] on button "昨天" at bounding box center [239, 136] width 47 height 28
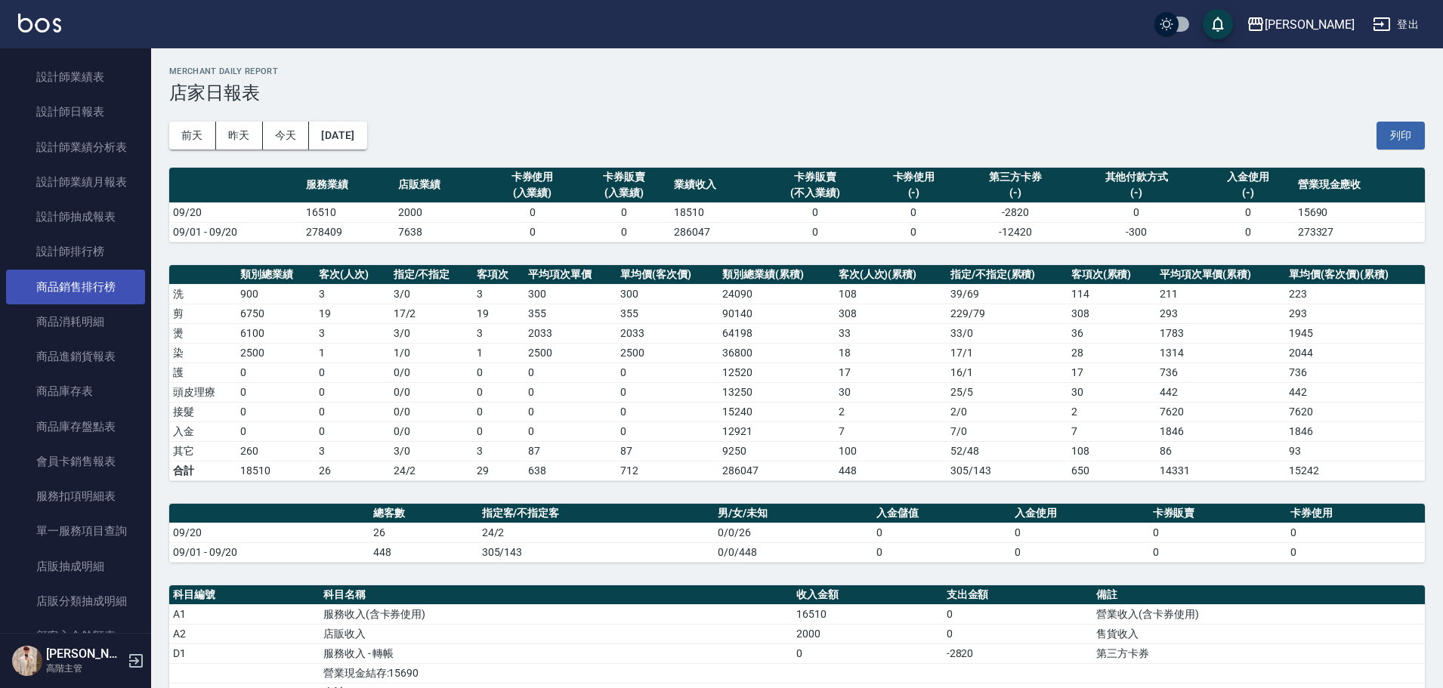
scroll to position [604, 0]
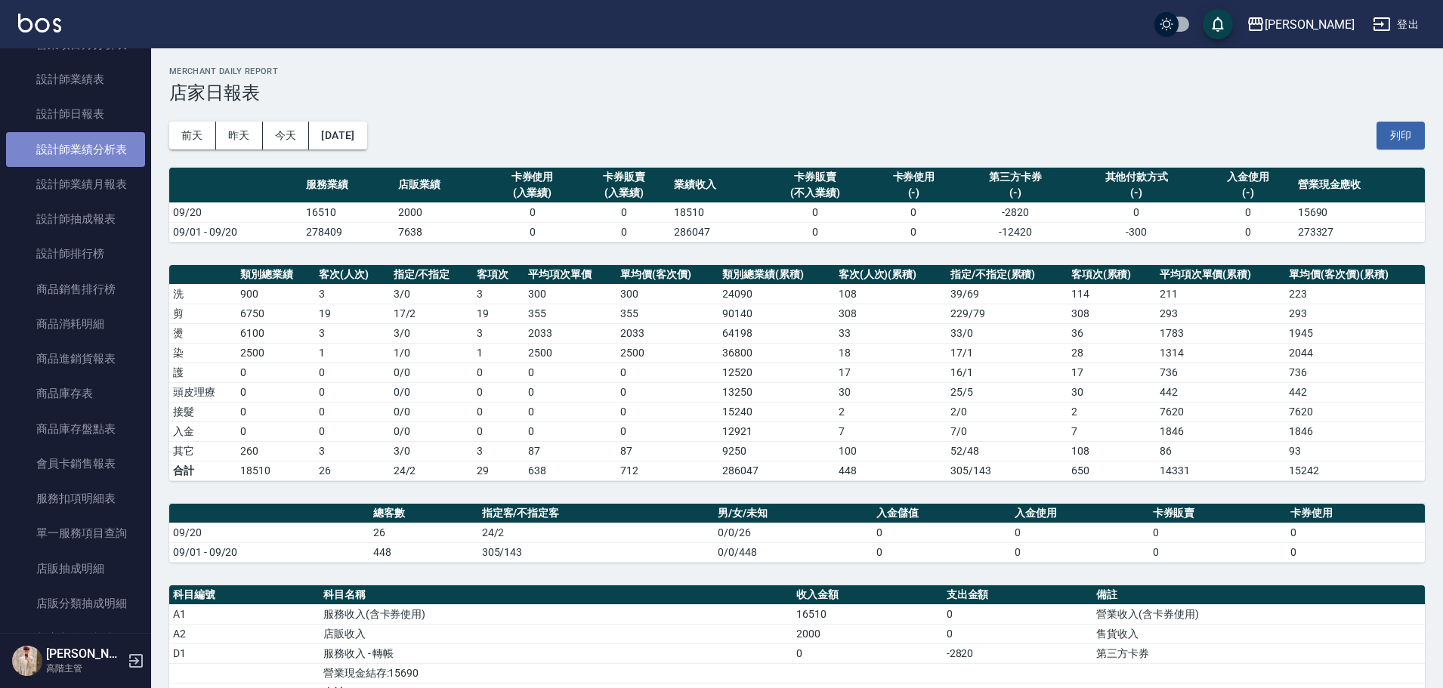
click at [112, 148] on link "設計師業績分析表" at bounding box center [75, 149] width 139 height 35
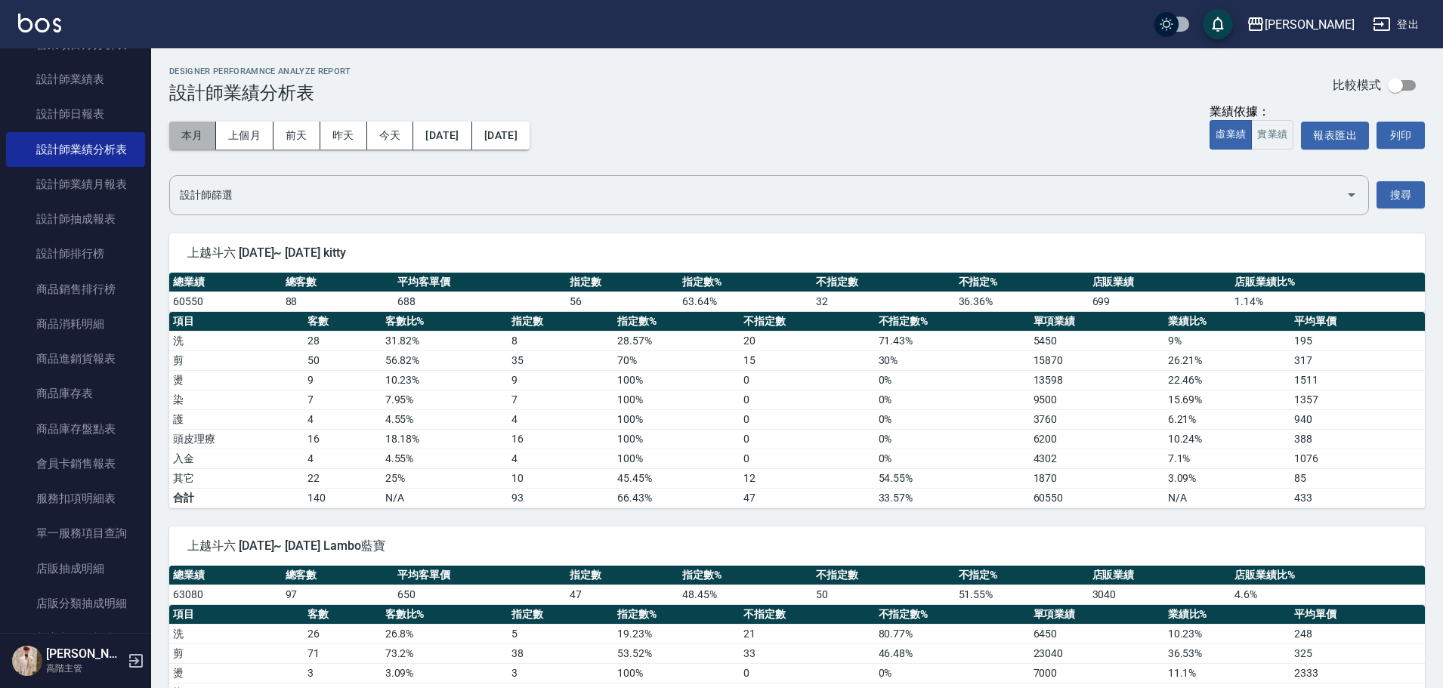
click at [209, 132] on button "本月" at bounding box center [192, 136] width 47 height 28
click at [255, 137] on button "上個月" at bounding box center [244, 136] width 57 height 28
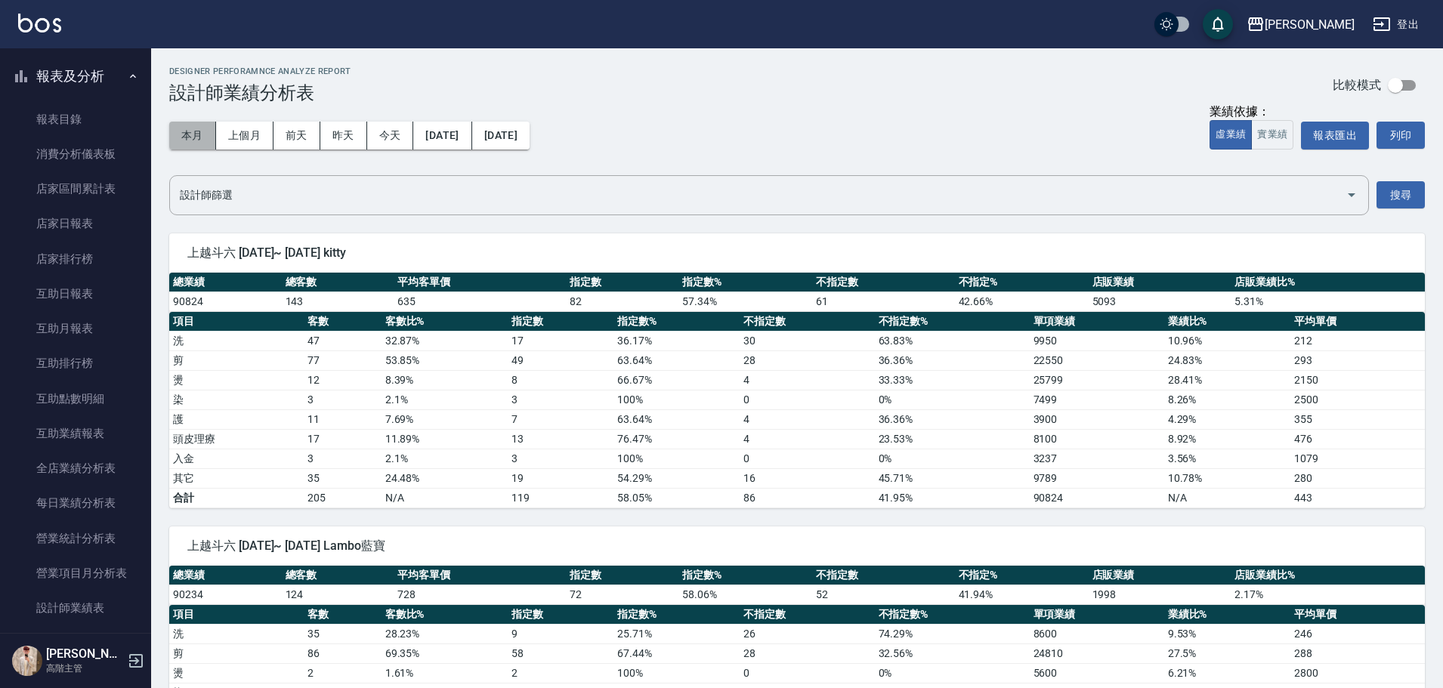
click at [183, 136] on button "本月" at bounding box center [192, 136] width 47 height 28
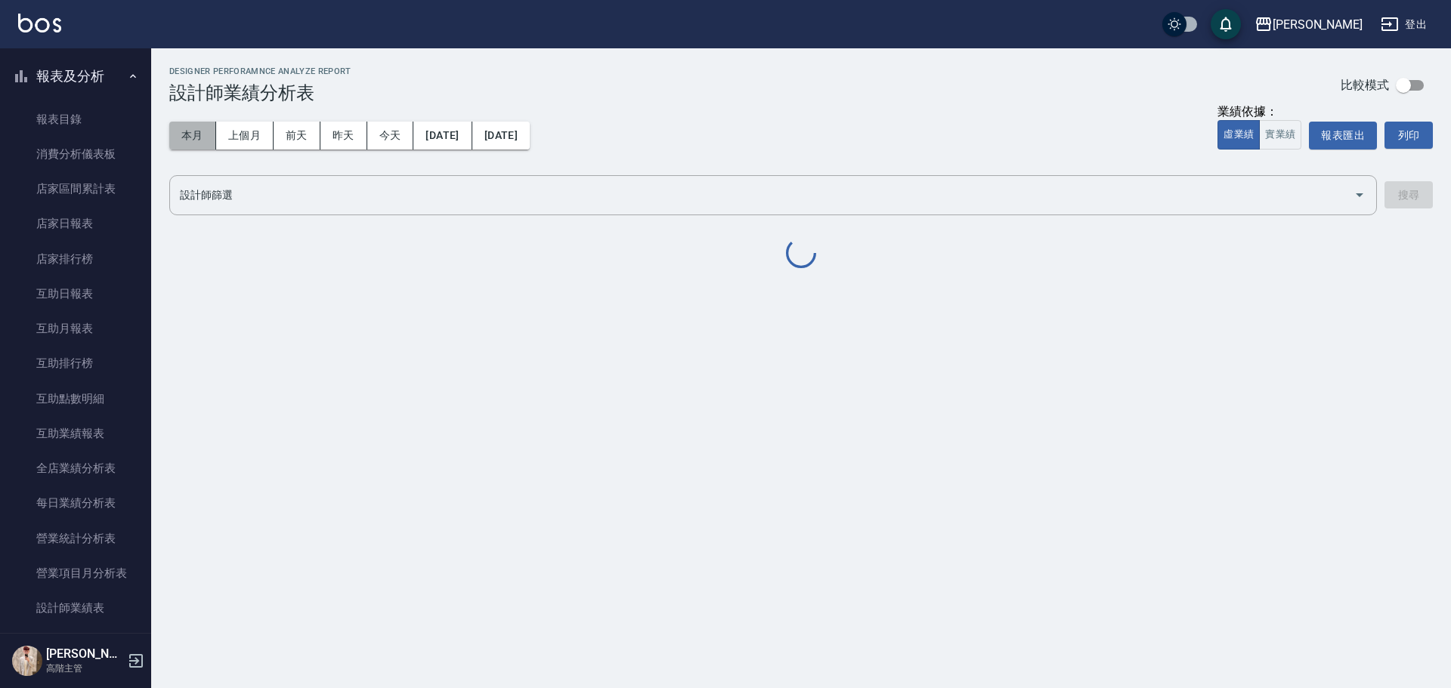
click at [183, 136] on button "本月" at bounding box center [192, 136] width 47 height 28
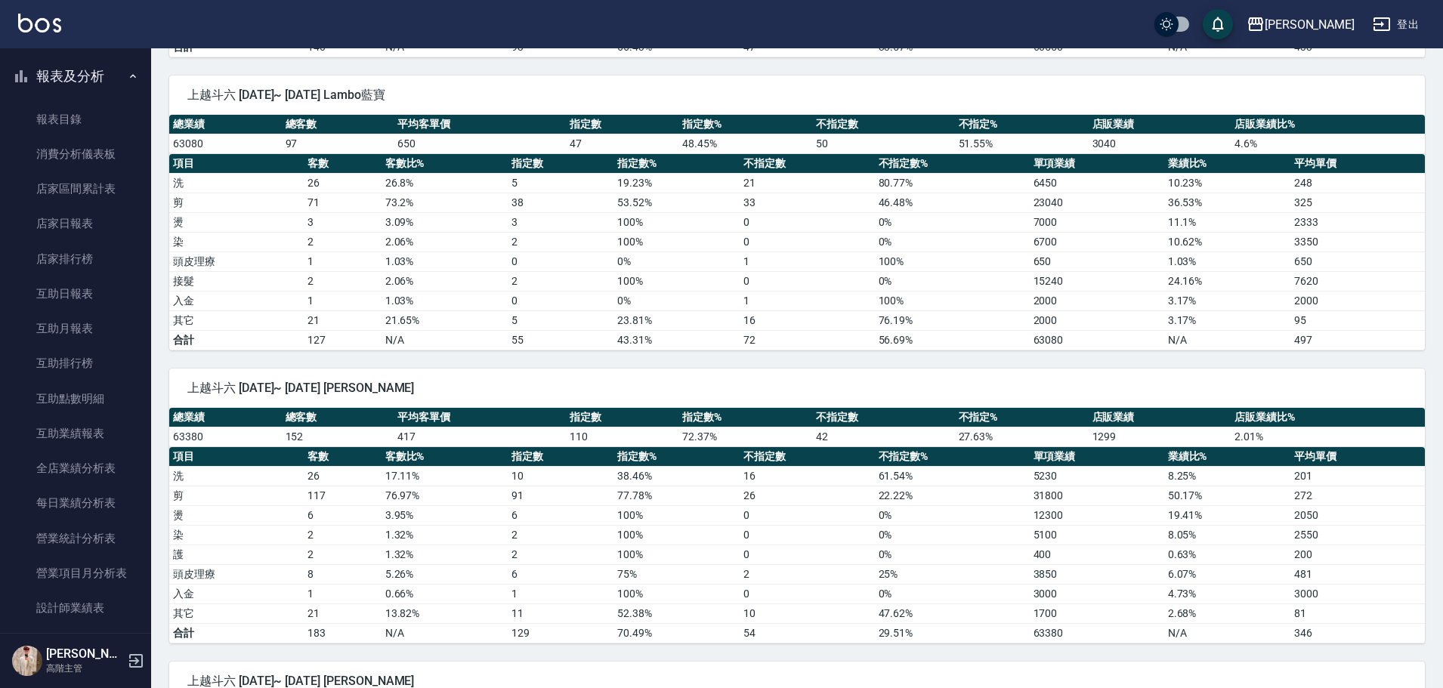
scroll to position [453, 0]
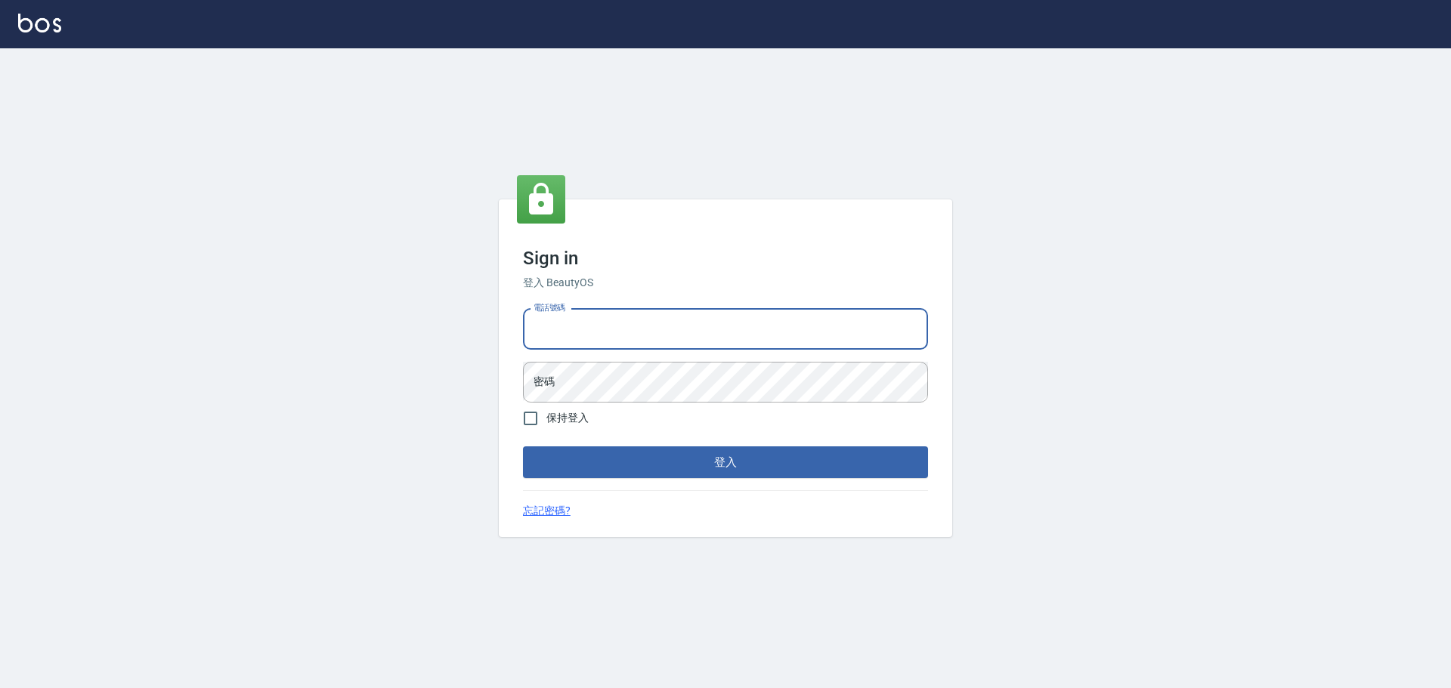
click at [592, 311] on input "電話號碼" at bounding box center [725, 329] width 405 height 41
type input "0989189977"
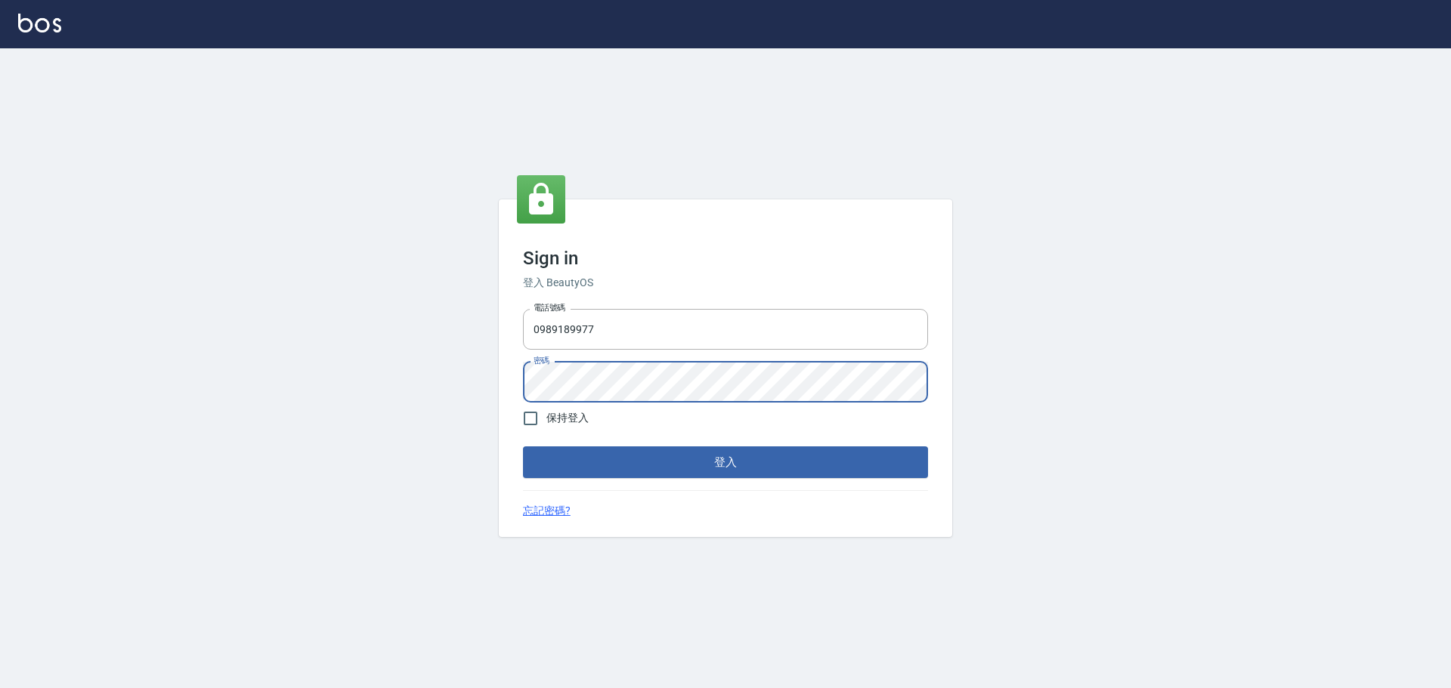
click at [523, 311] on button "登入" at bounding box center [725, 463] width 405 height 32
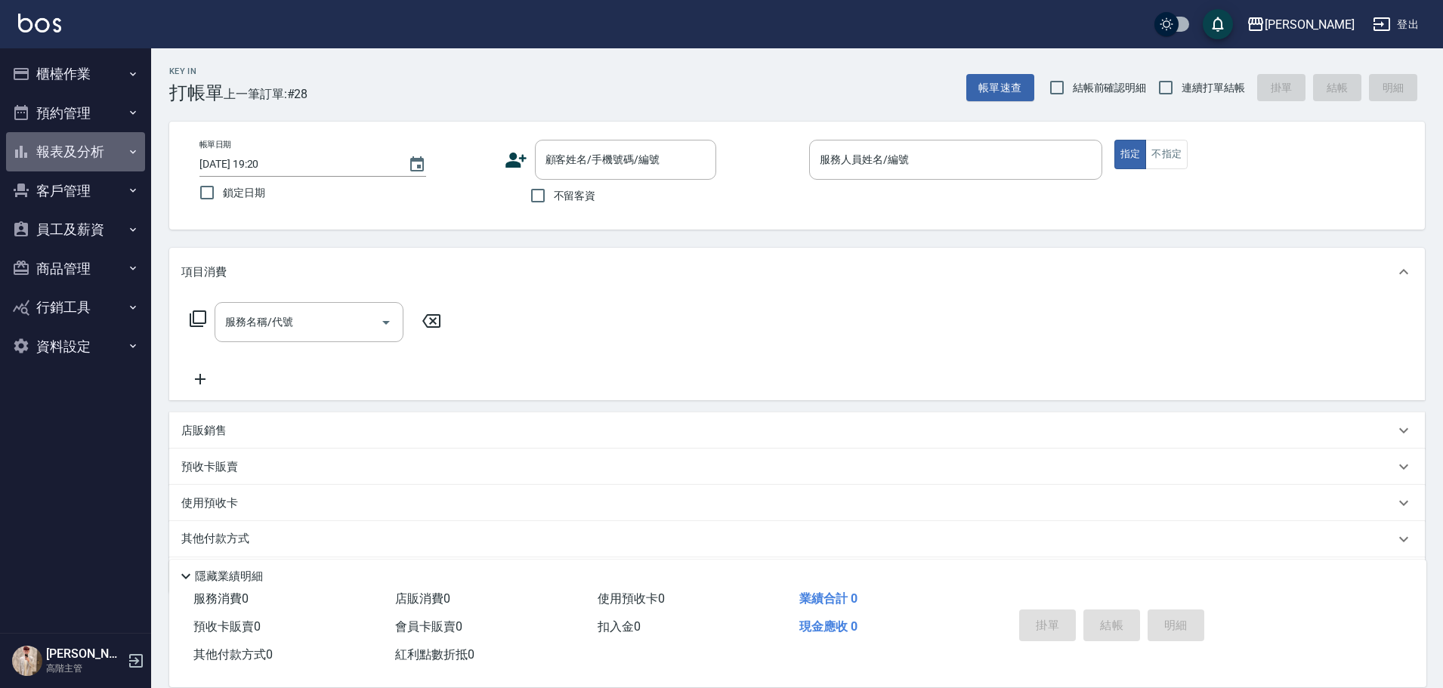
click at [124, 159] on button "報表及分析" at bounding box center [75, 151] width 139 height 39
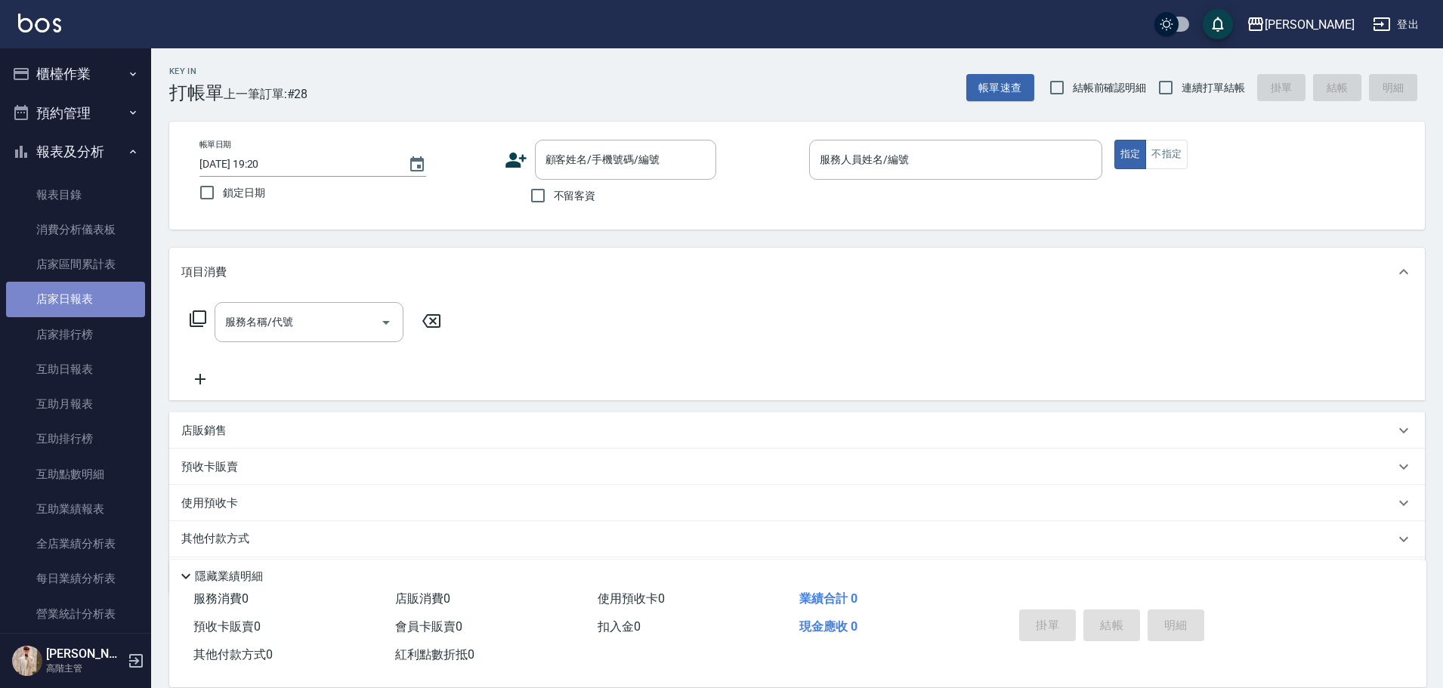
click at [121, 303] on link "店家日報表" at bounding box center [75, 299] width 139 height 35
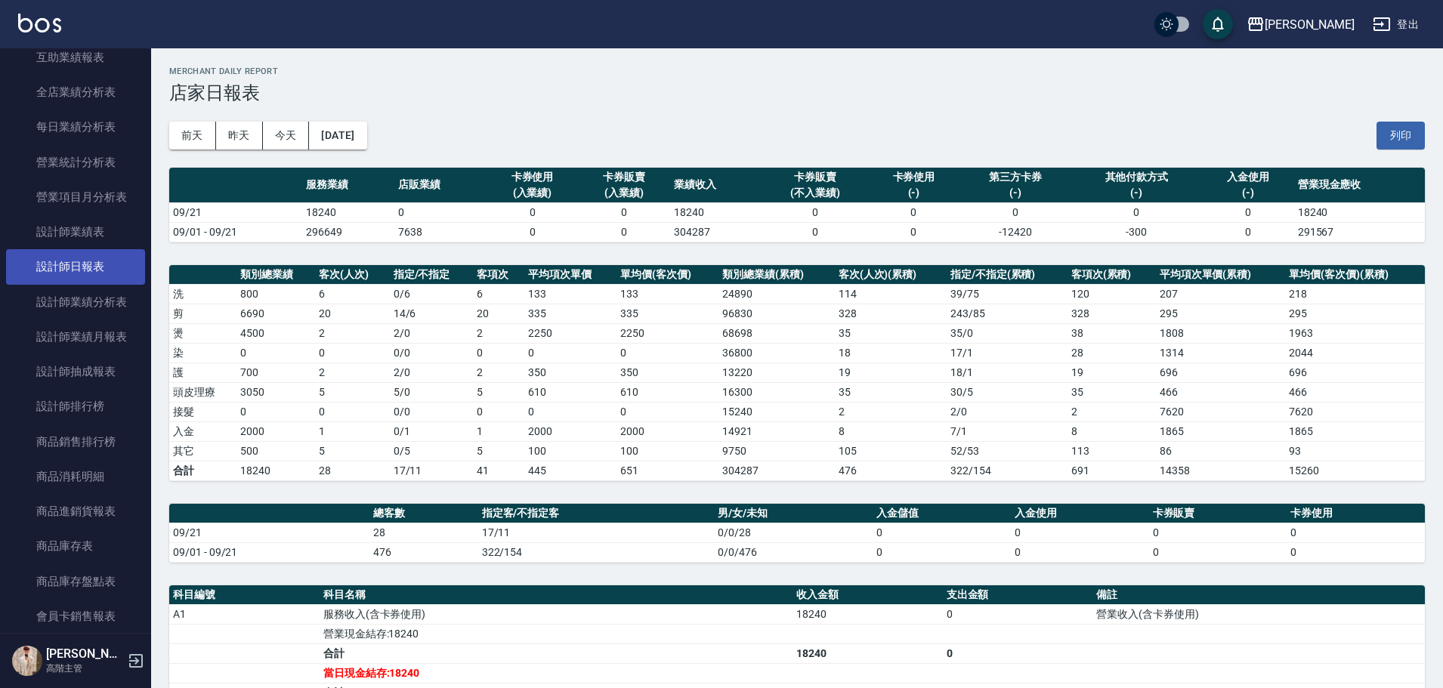
scroll to position [453, 0]
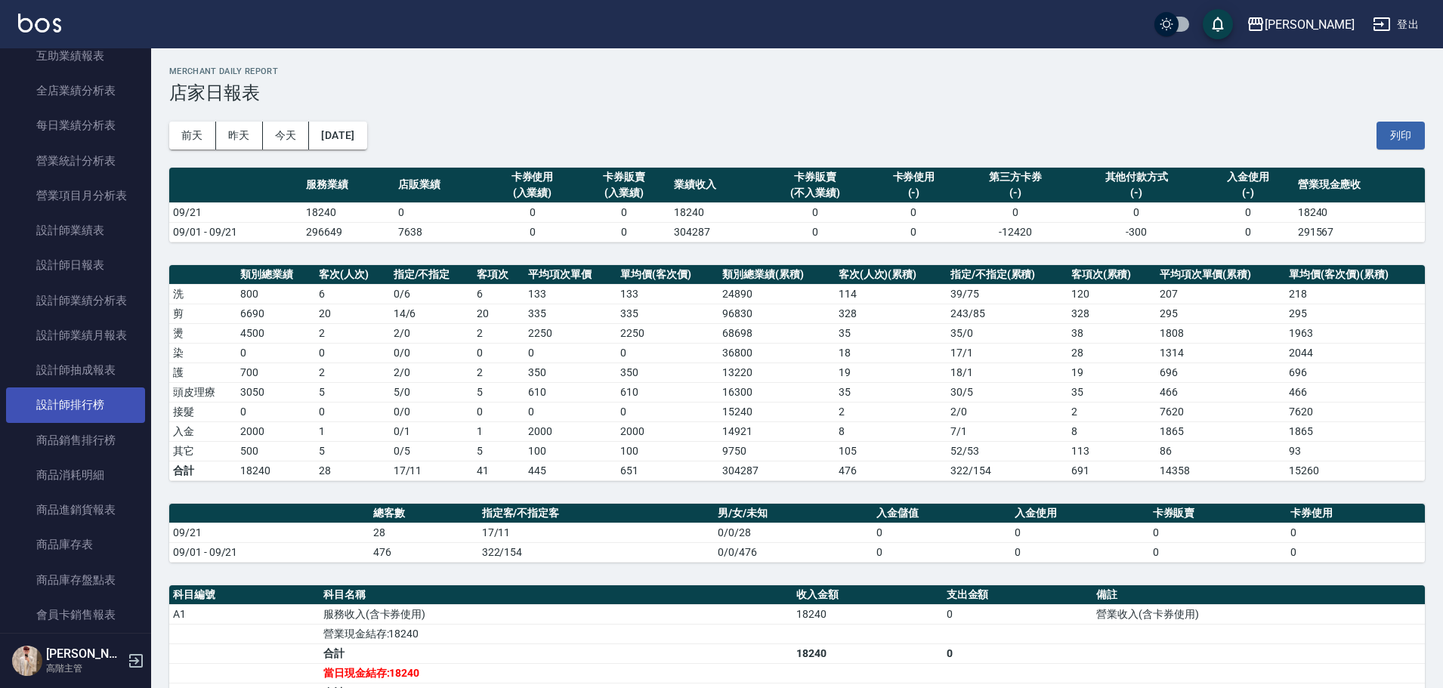
click at [104, 311] on link "設計師排行榜" at bounding box center [75, 405] width 139 height 35
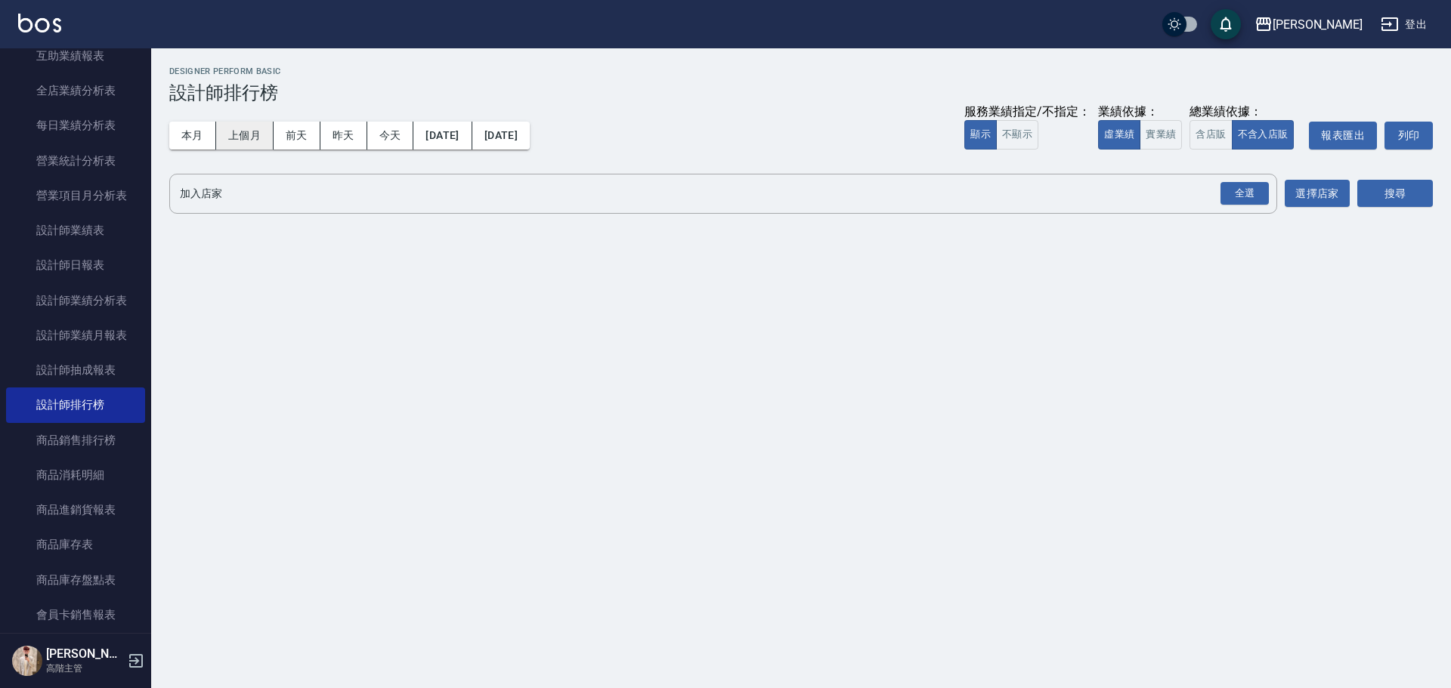
drag, startPoint x: 191, startPoint y: 129, endPoint x: 236, endPoint y: 129, distance: 44.6
click at [192, 129] on button "本月" at bounding box center [192, 136] width 47 height 28
drag, startPoint x: 1164, startPoint y: 136, endPoint x: 1176, endPoint y: 142, distance: 14.2
click at [707, 136] on button "實業績" at bounding box center [1160, 134] width 42 height 29
click at [707, 199] on div "全選" at bounding box center [1244, 193] width 48 height 23
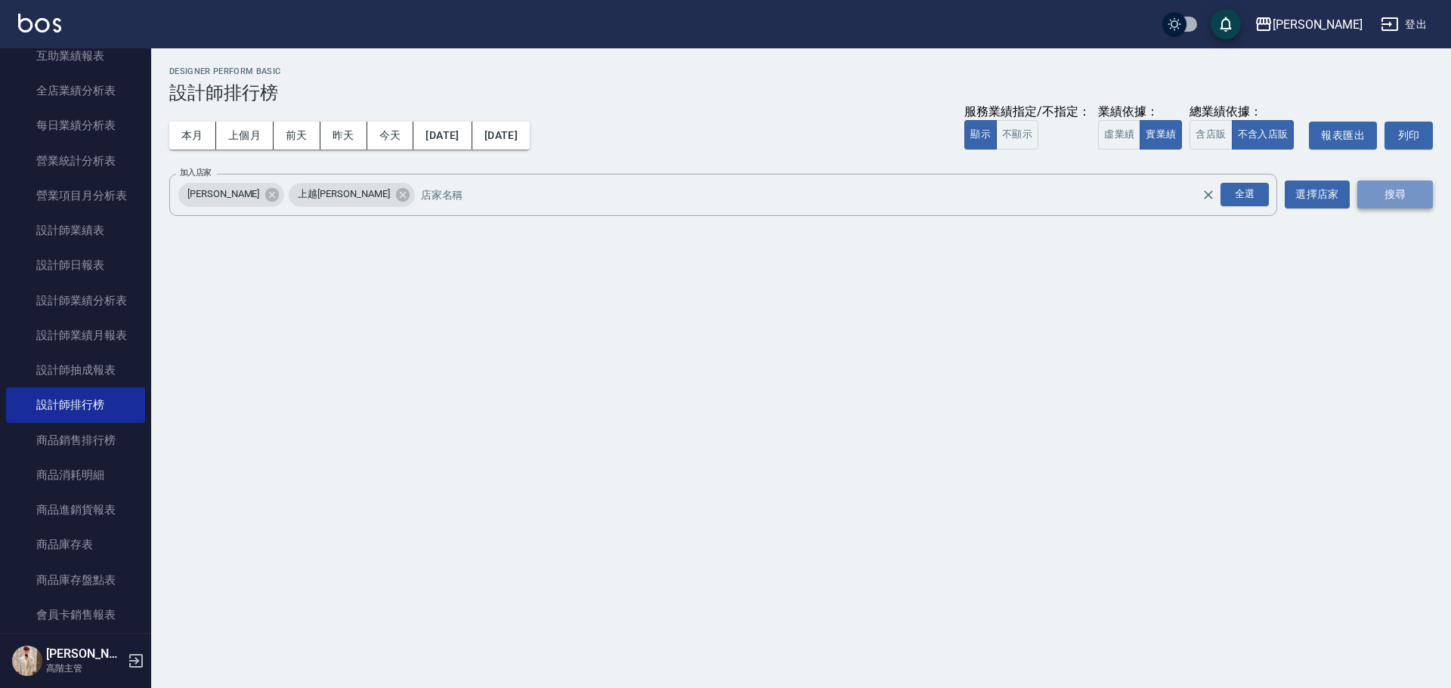
click at [707, 184] on button "搜尋" at bounding box center [1395, 195] width 76 height 28
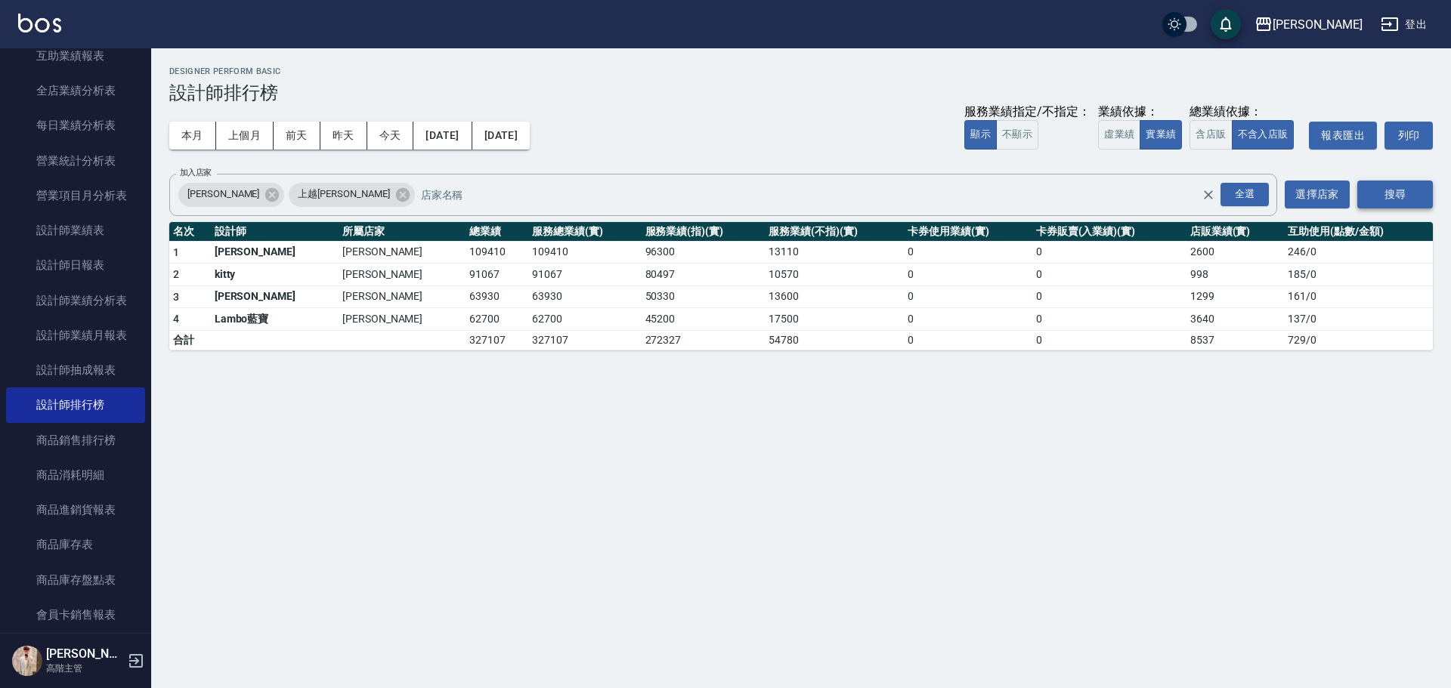
click at [707, 200] on button "搜尋" at bounding box center [1395, 195] width 76 height 28
click at [261, 136] on button "上個月" at bounding box center [244, 136] width 57 height 28
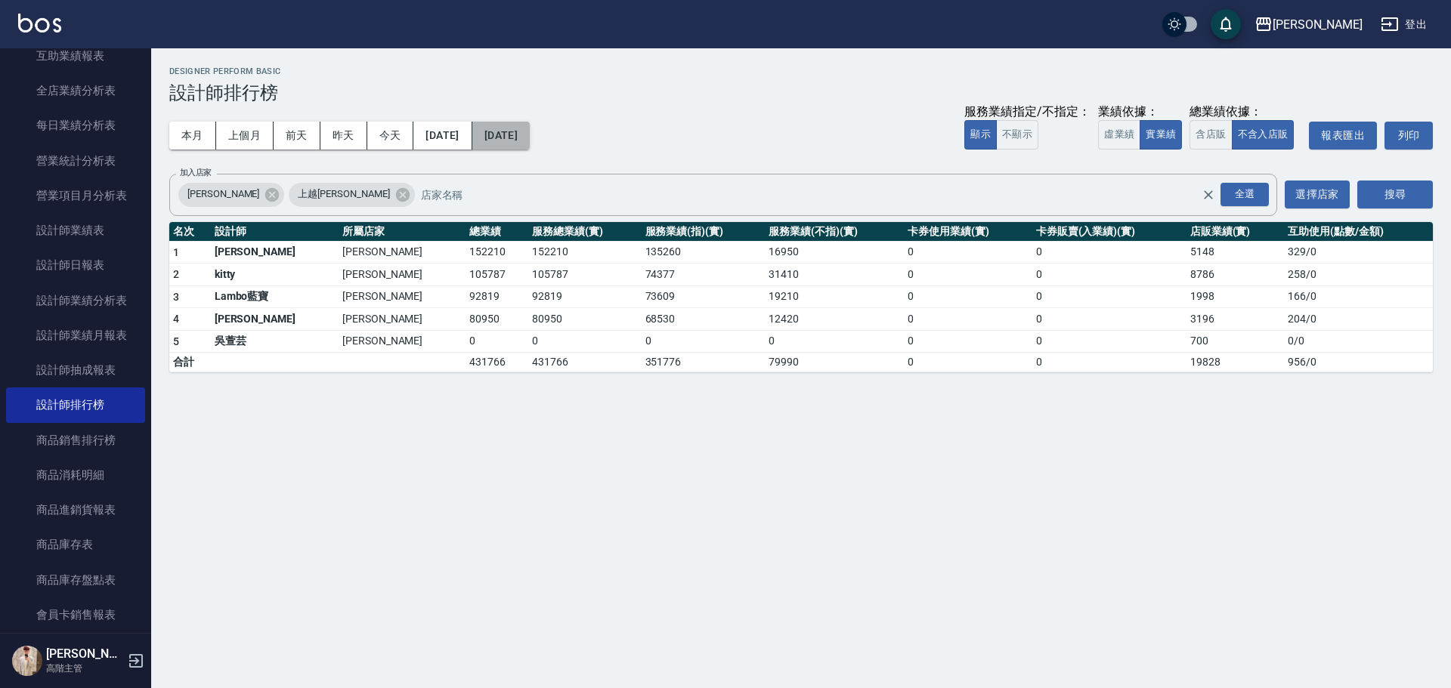
click at [530, 134] on button "[DATE]" at bounding box center [500, 136] width 57 height 28
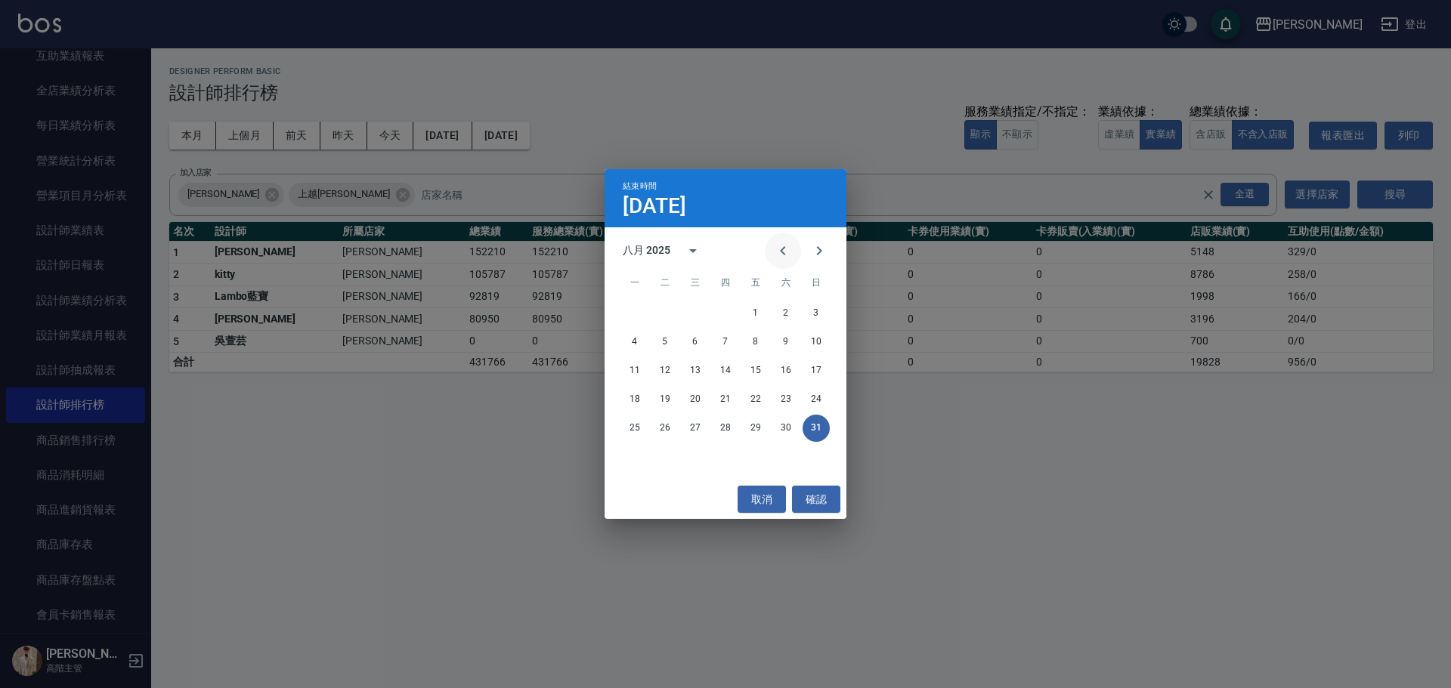
click at [707, 257] on icon "Previous month" at bounding box center [783, 251] width 18 height 18
click at [707, 311] on button "31" at bounding box center [725, 428] width 27 height 27
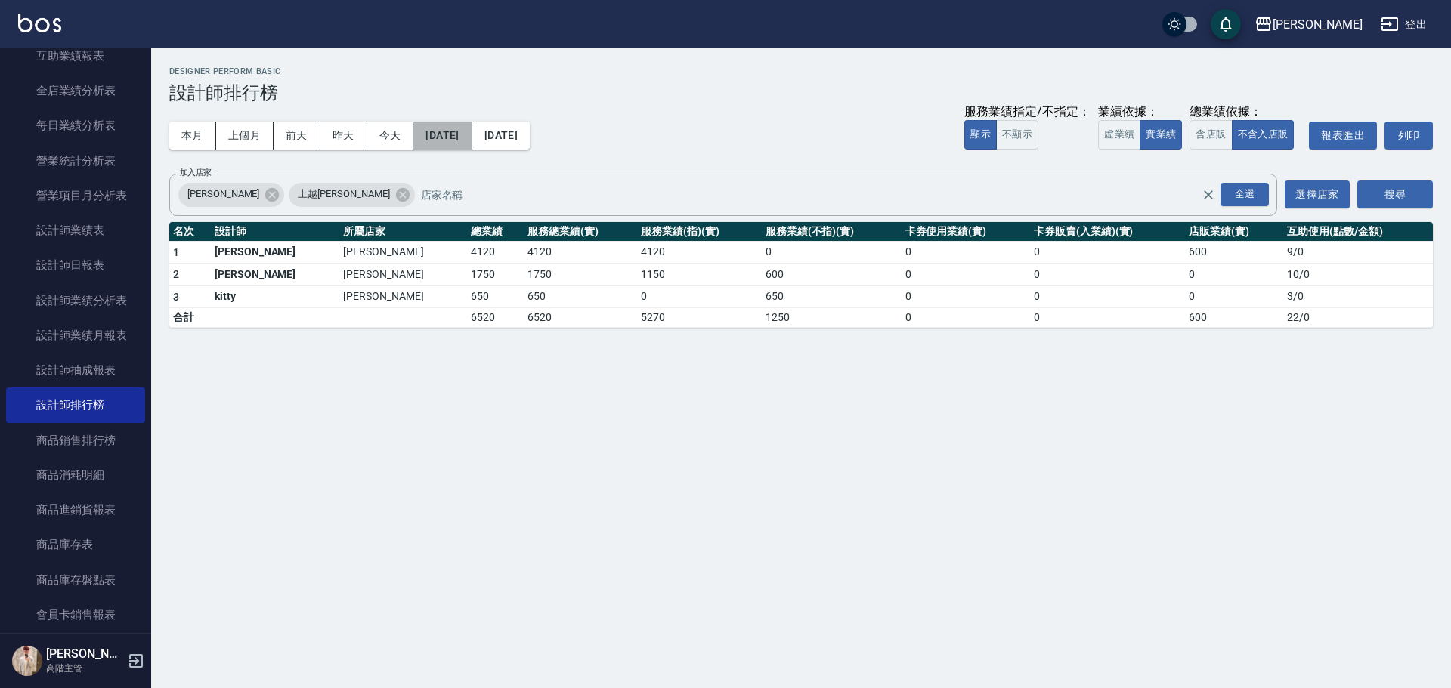
click at [437, 128] on button "2025/07/31" at bounding box center [442, 136] width 58 height 28
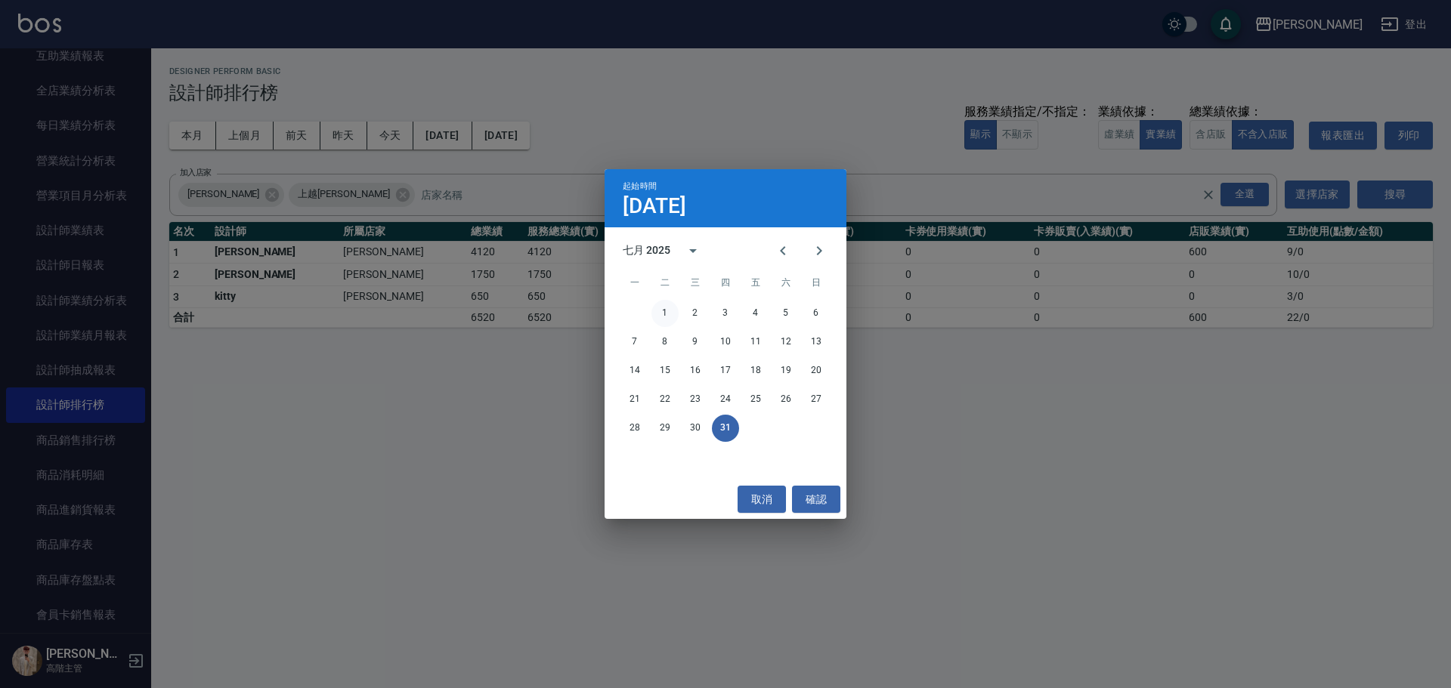
click at [664, 311] on button "1" at bounding box center [664, 313] width 27 height 27
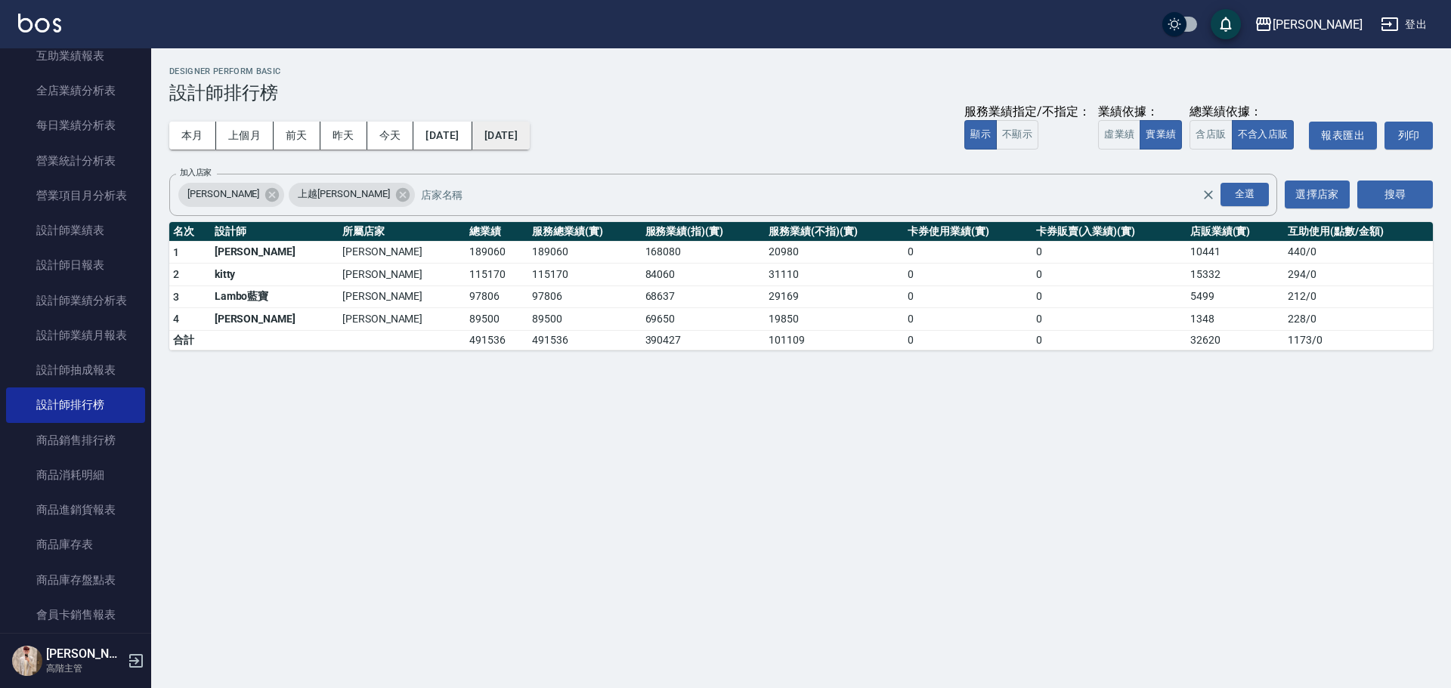
click at [530, 132] on button "2025/07/31" at bounding box center [500, 136] width 57 height 28
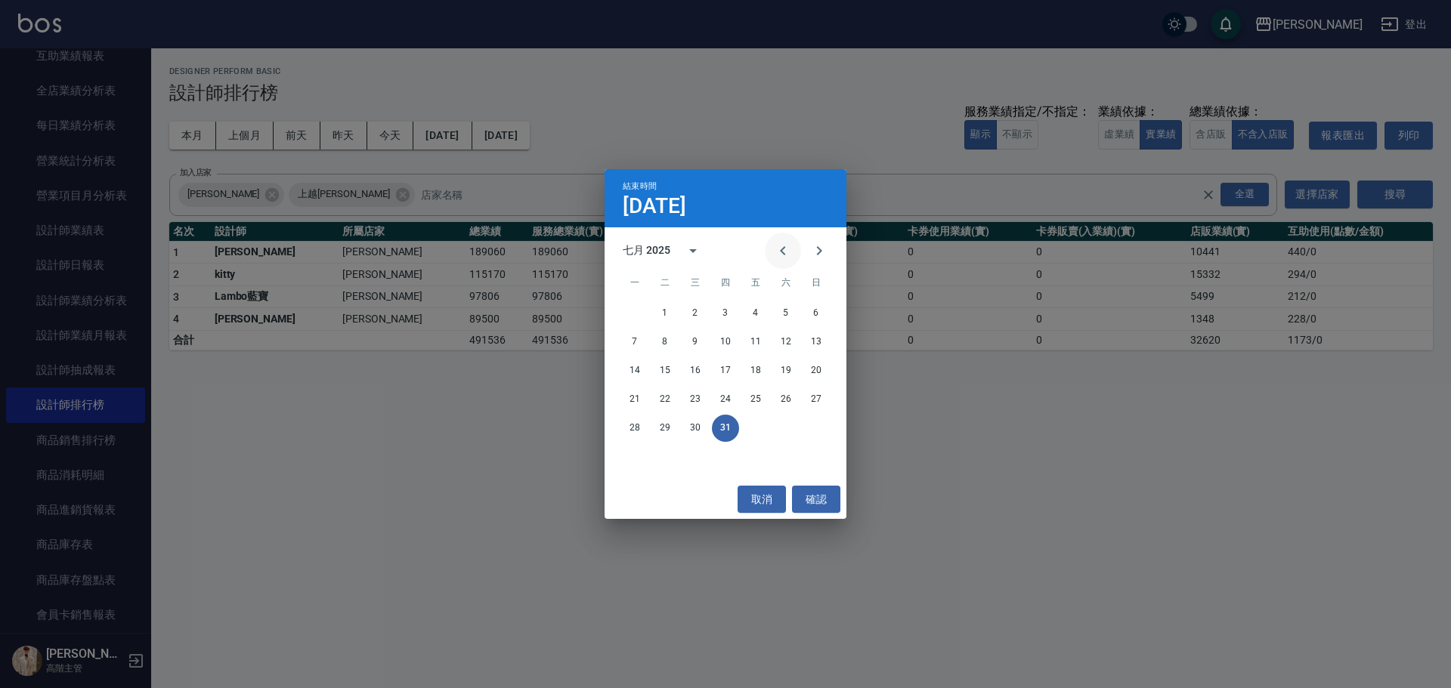
click at [707, 252] on button "Previous month" at bounding box center [783, 251] width 36 height 36
drag, startPoint x: 634, startPoint y: 456, endPoint x: 557, endPoint y: 308, distance: 166.3
click at [633, 311] on button "30" at bounding box center [634, 457] width 27 height 27
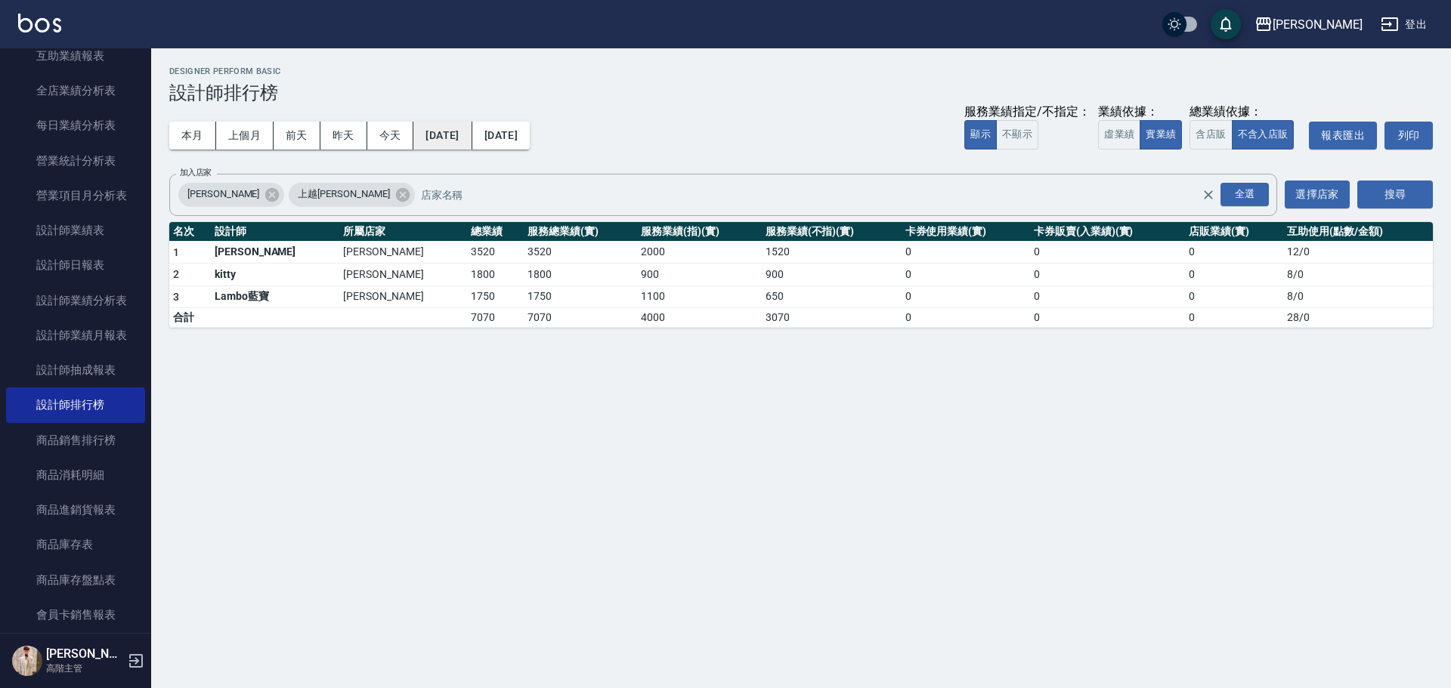
click at [457, 131] on button "2025/06/30" at bounding box center [442, 136] width 58 height 28
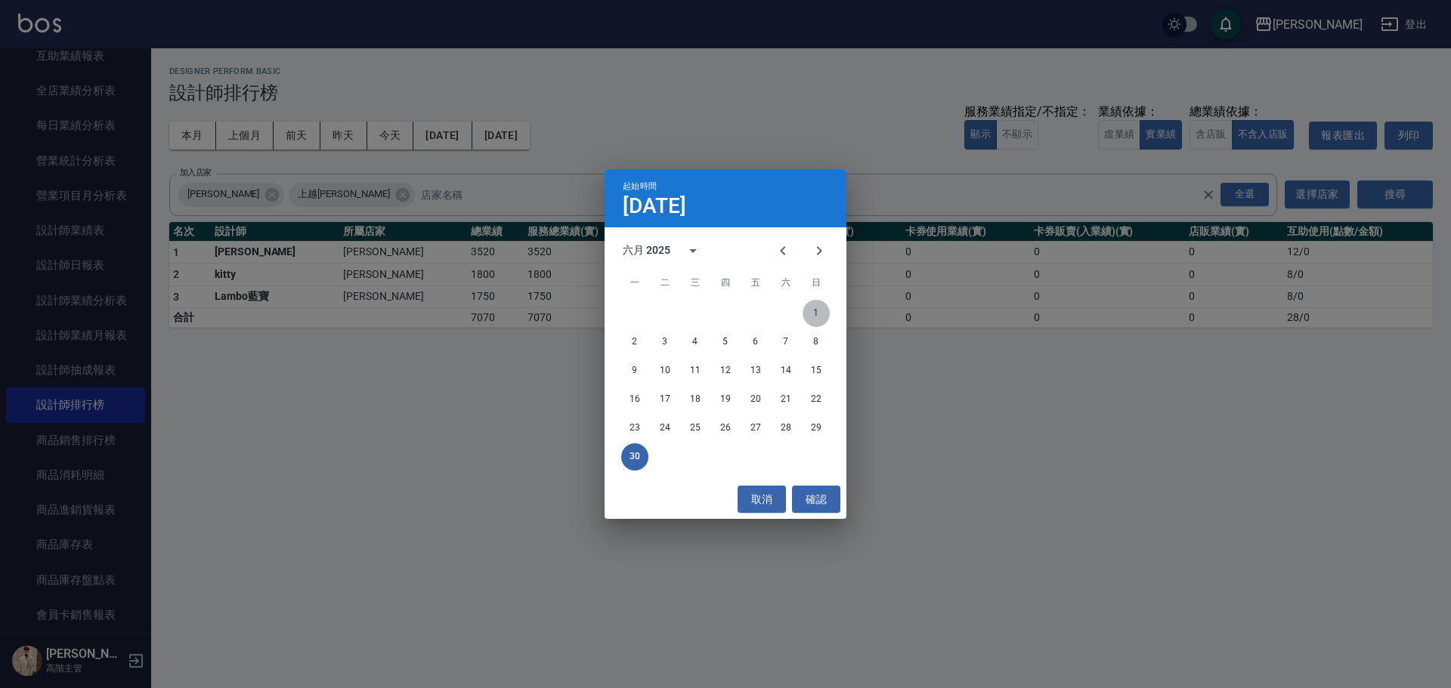
click at [707, 311] on button "1" at bounding box center [815, 313] width 27 height 27
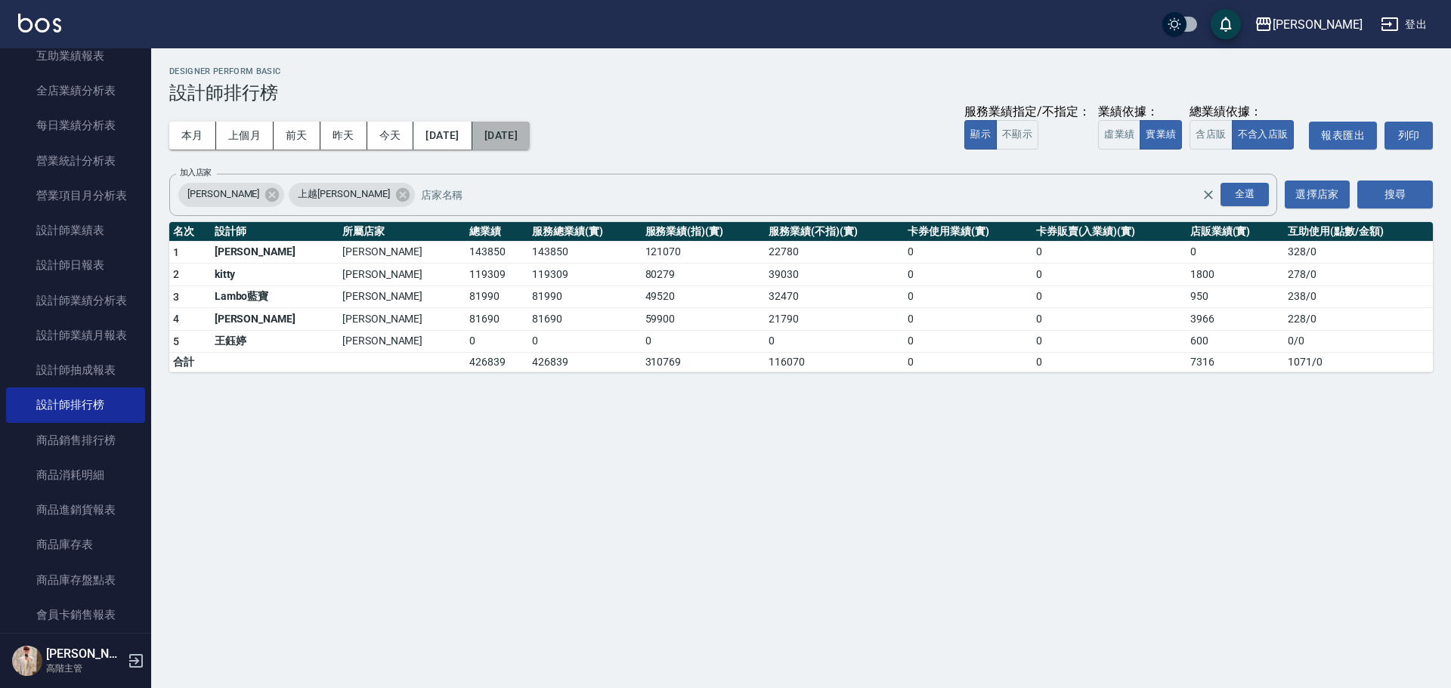
click at [530, 139] on button "2025/06/30" at bounding box center [500, 136] width 57 height 28
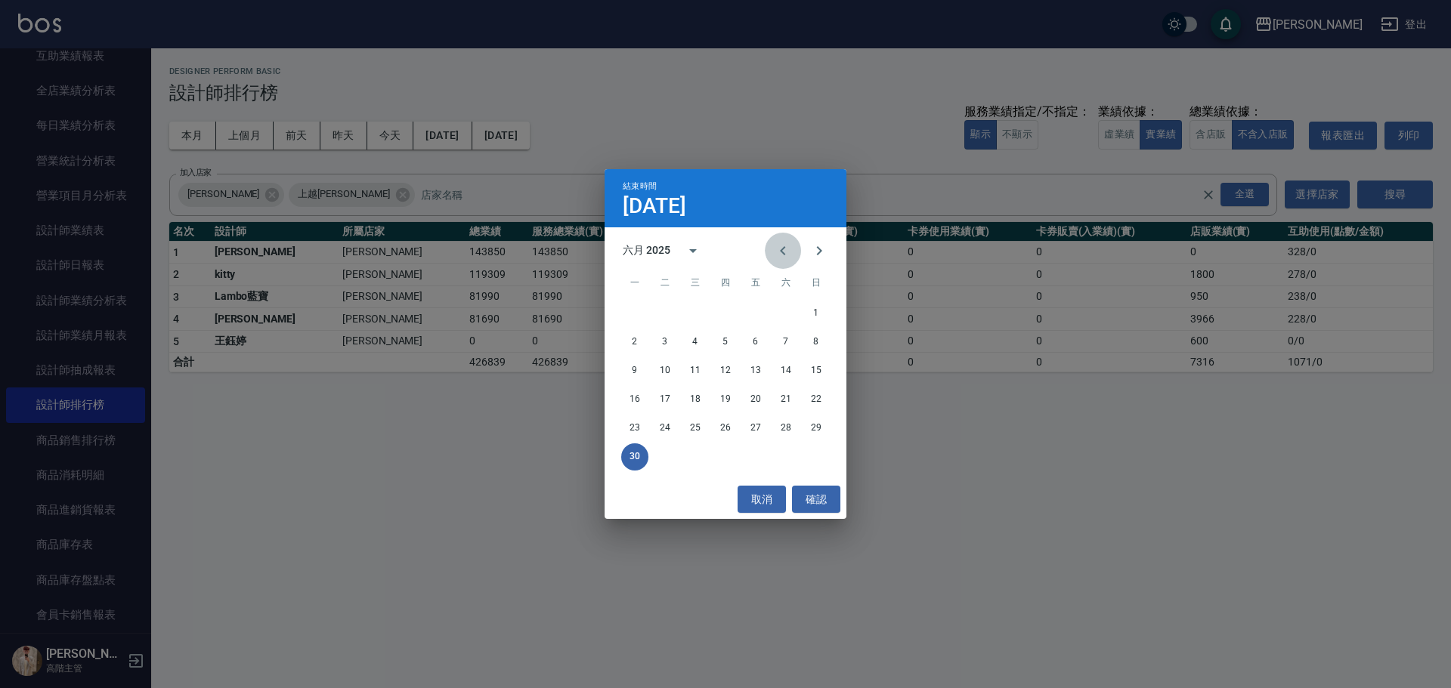
click at [707, 255] on icon "Previous month" at bounding box center [783, 251] width 18 height 18
click at [707, 311] on button "31" at bounding box center [785, 428] width 27 height 27
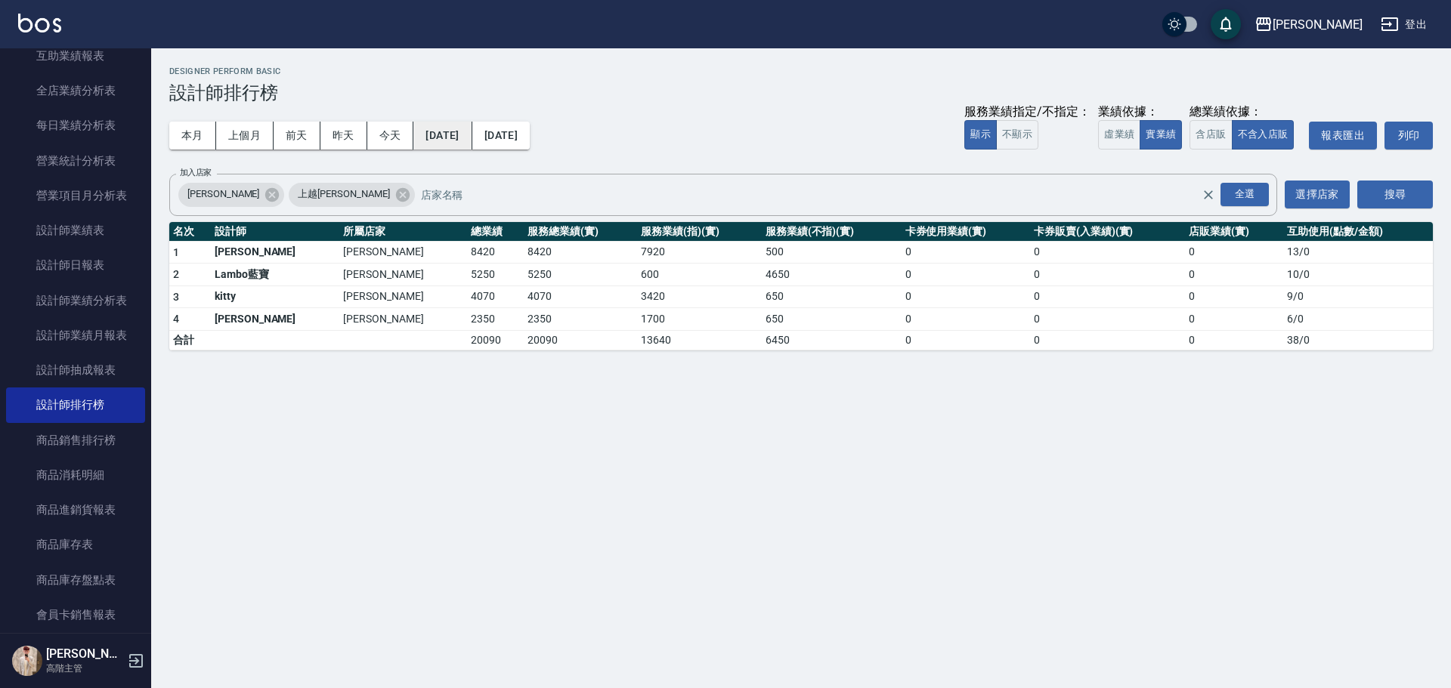
click at [471, 131] on button "2025/05/31" at bounding box center [442, 136] width 58 height 28
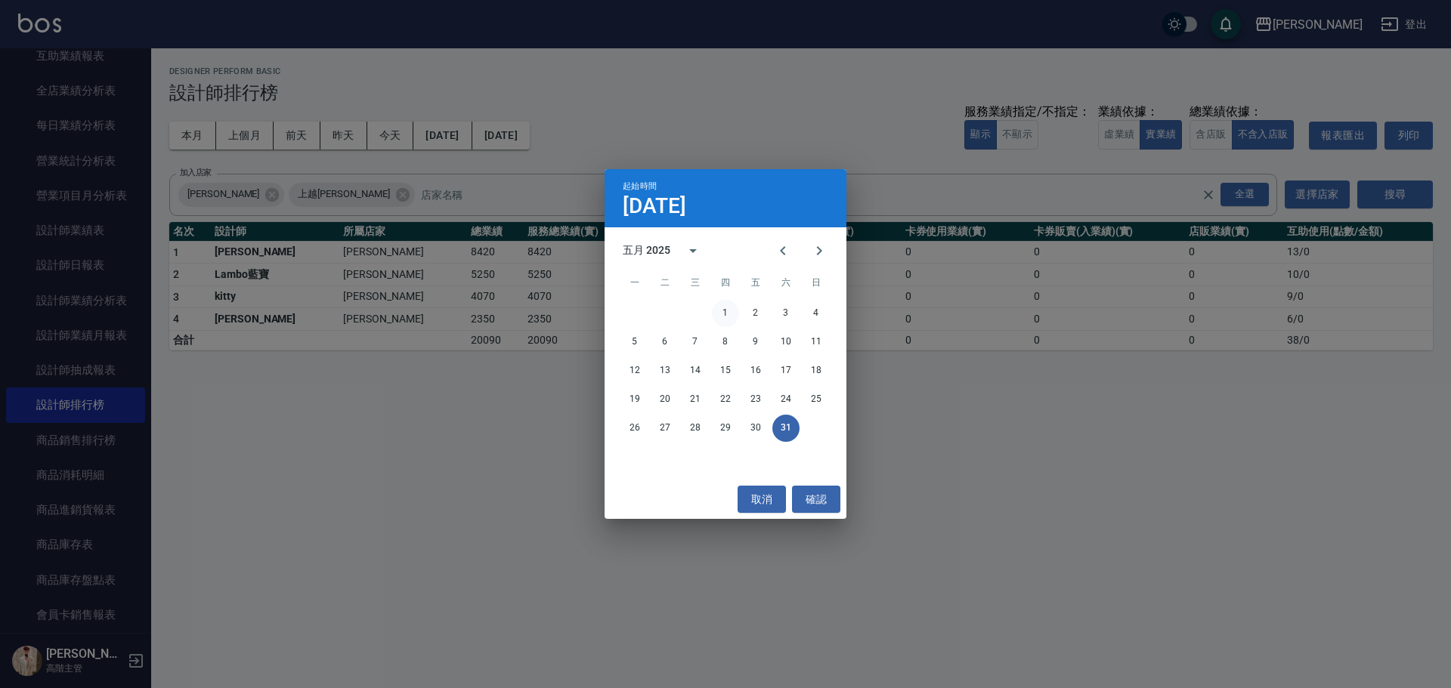
click at [707, 311] on button "1" at bounding box center [725, 313] width 27 height 27
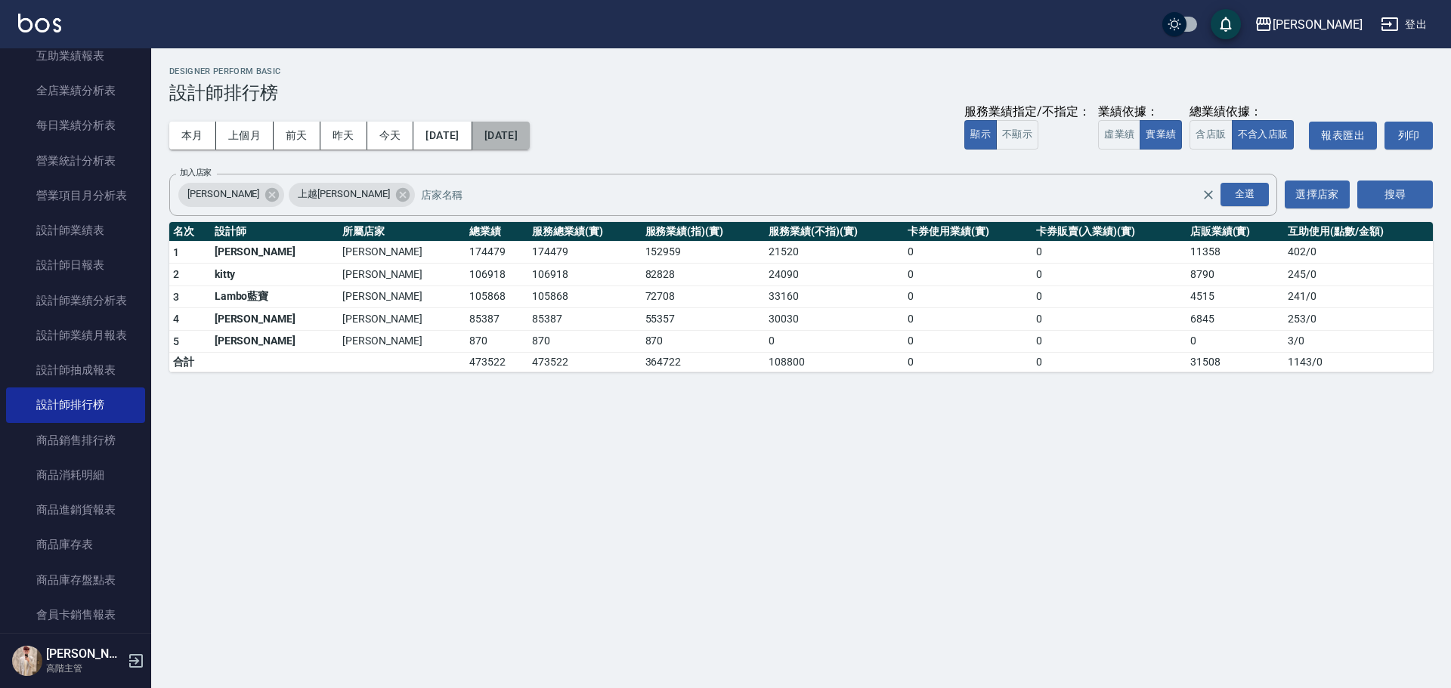
click at [530, 141] on button "2025/05/31" at bounding box center [500, 136] width 57 height 28
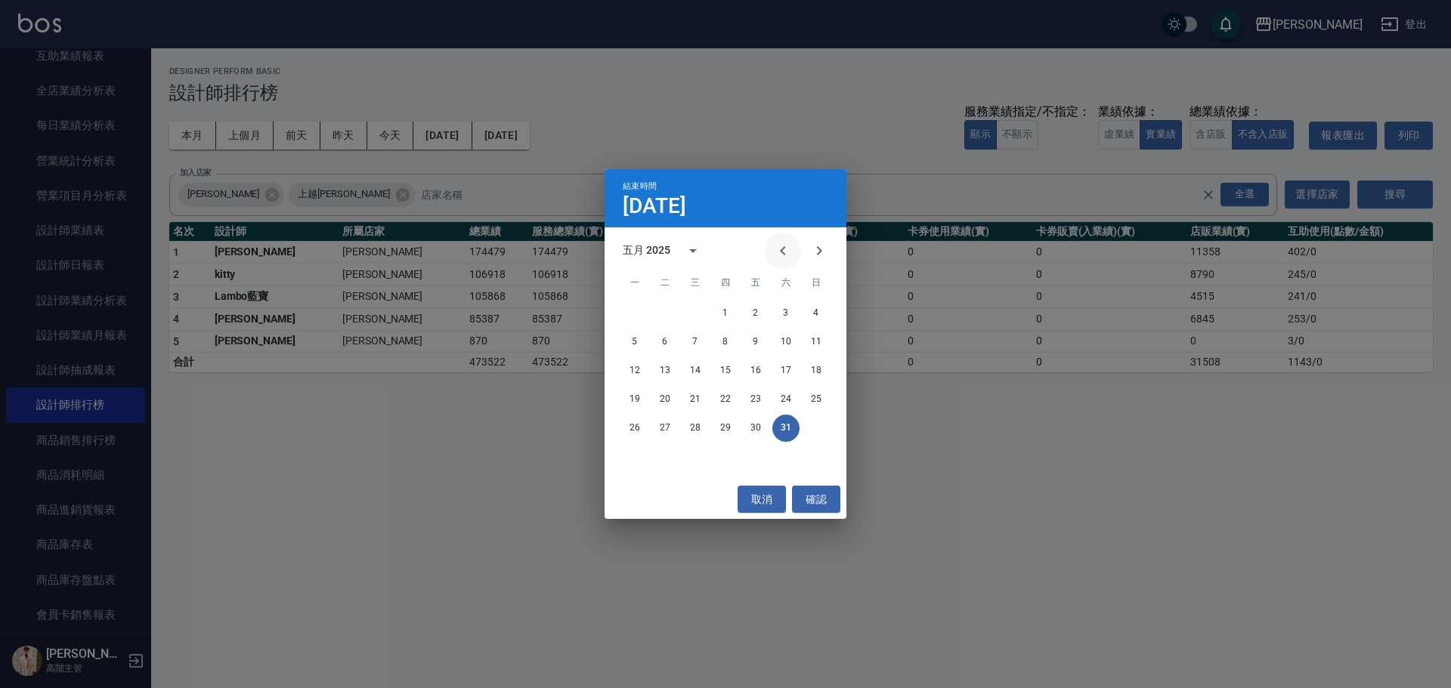
click at [707, 247] on button "Previous month" at bounding box center [783, 251] width 36 height 36
click at [703, 311] on button "30" at bounding box center [695, 428] width 27 height 27
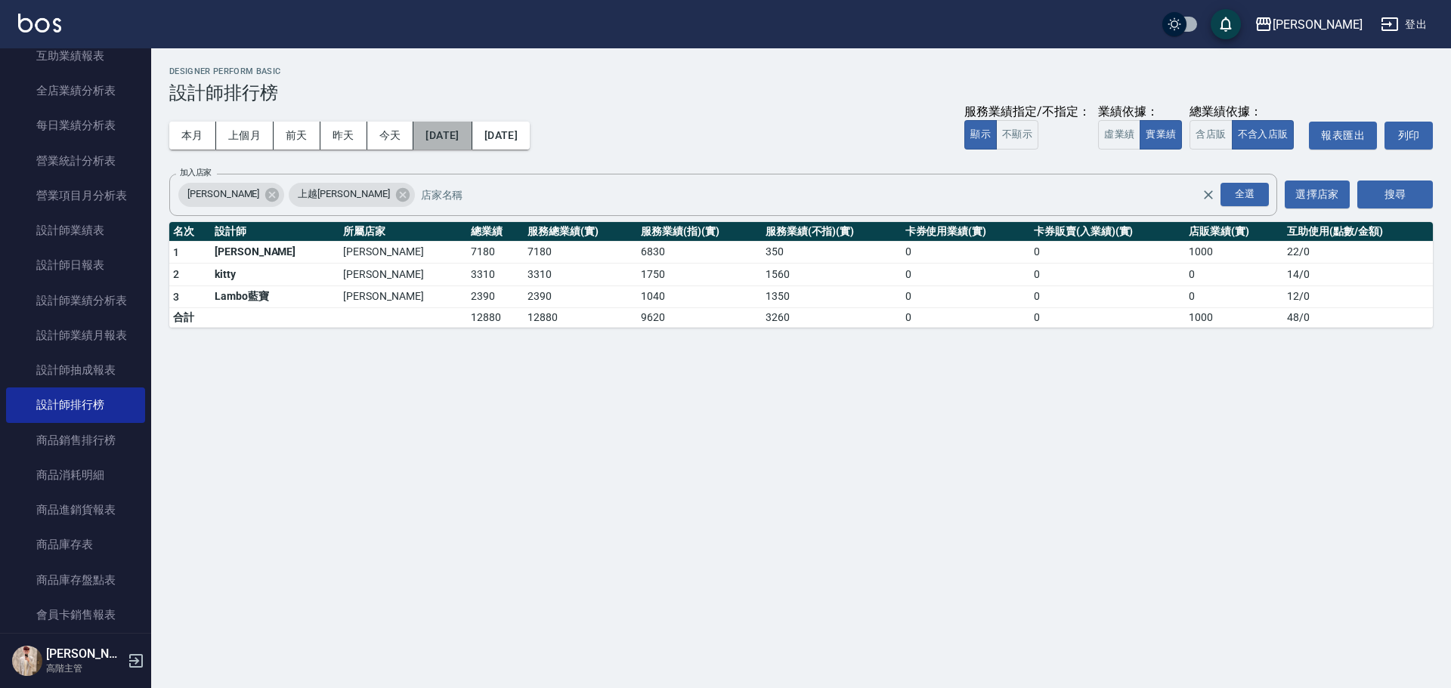
click at [462, 133] on button "2025/04/30" at bounding box center [442, 136] width 58 height 28
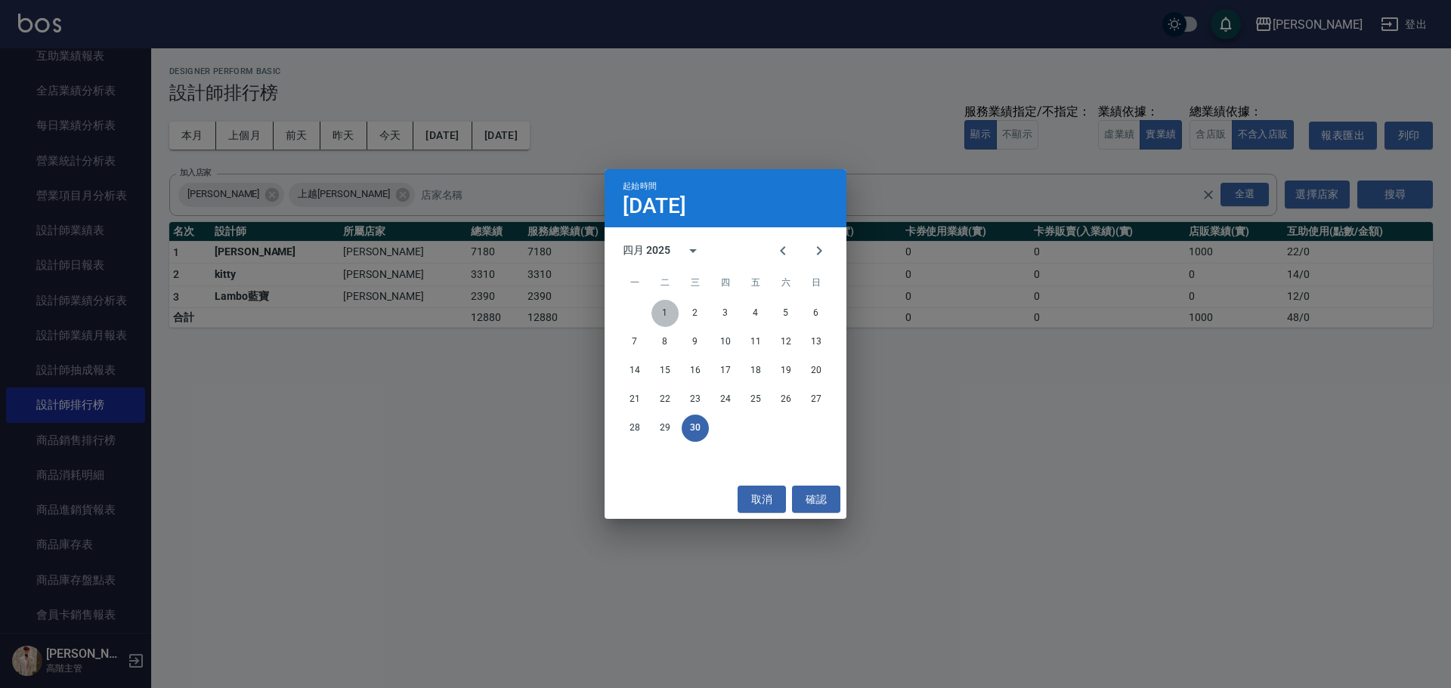
click at [665, 311] on button "1" at bounding box center [664, 313] width 27 height 27
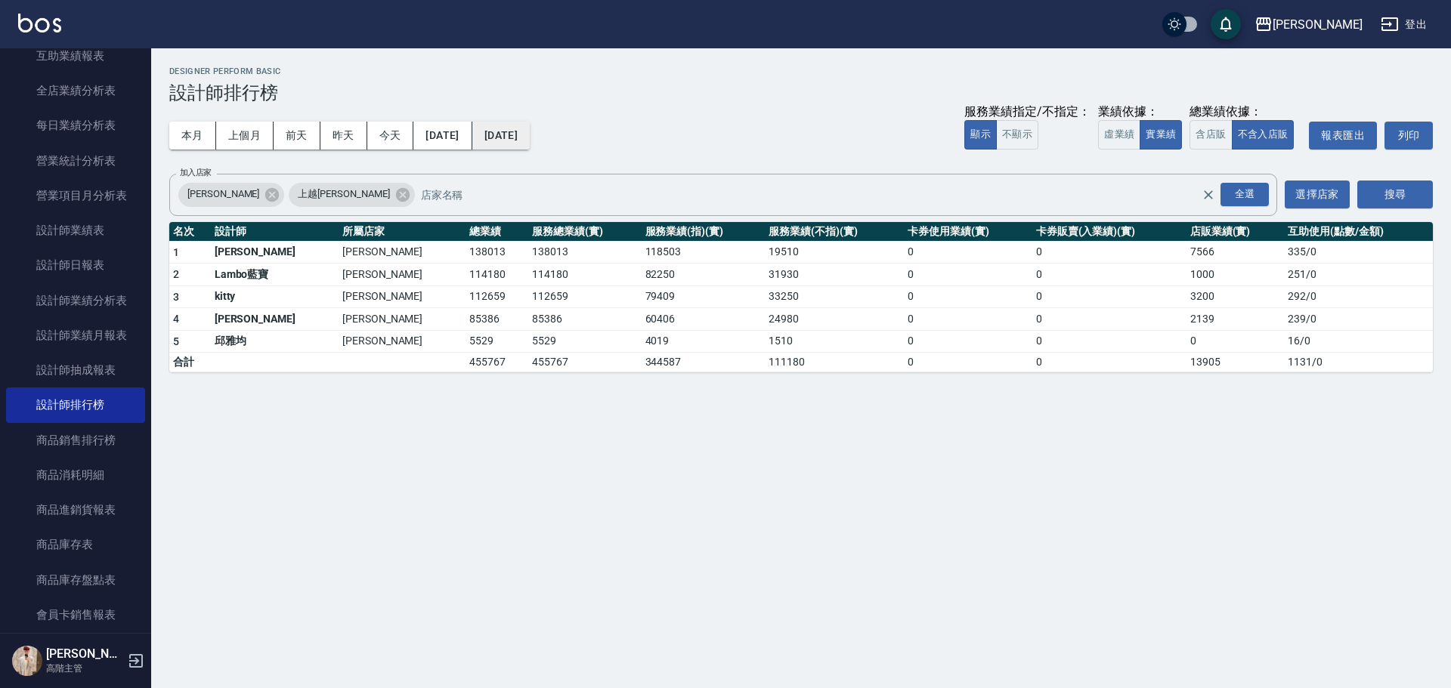
click at [530, 138] on button "2025/04/30" at bounding box center [500, 136] width 57 height 28
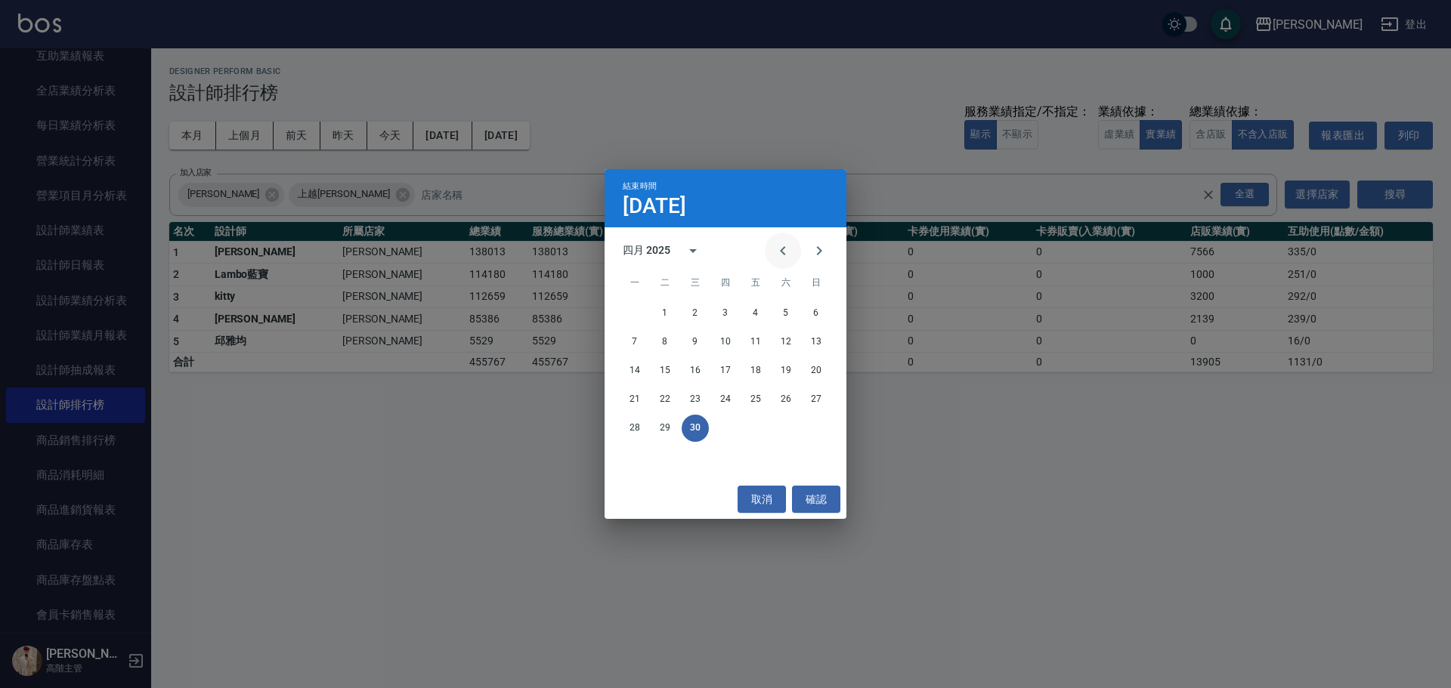
click at [707, 252] on icon "Previous month" at bounding box center [783, 251] width 18 height 18
click at [624, 311] on button "31" at bounding box center [634, 457] width 27 height 27
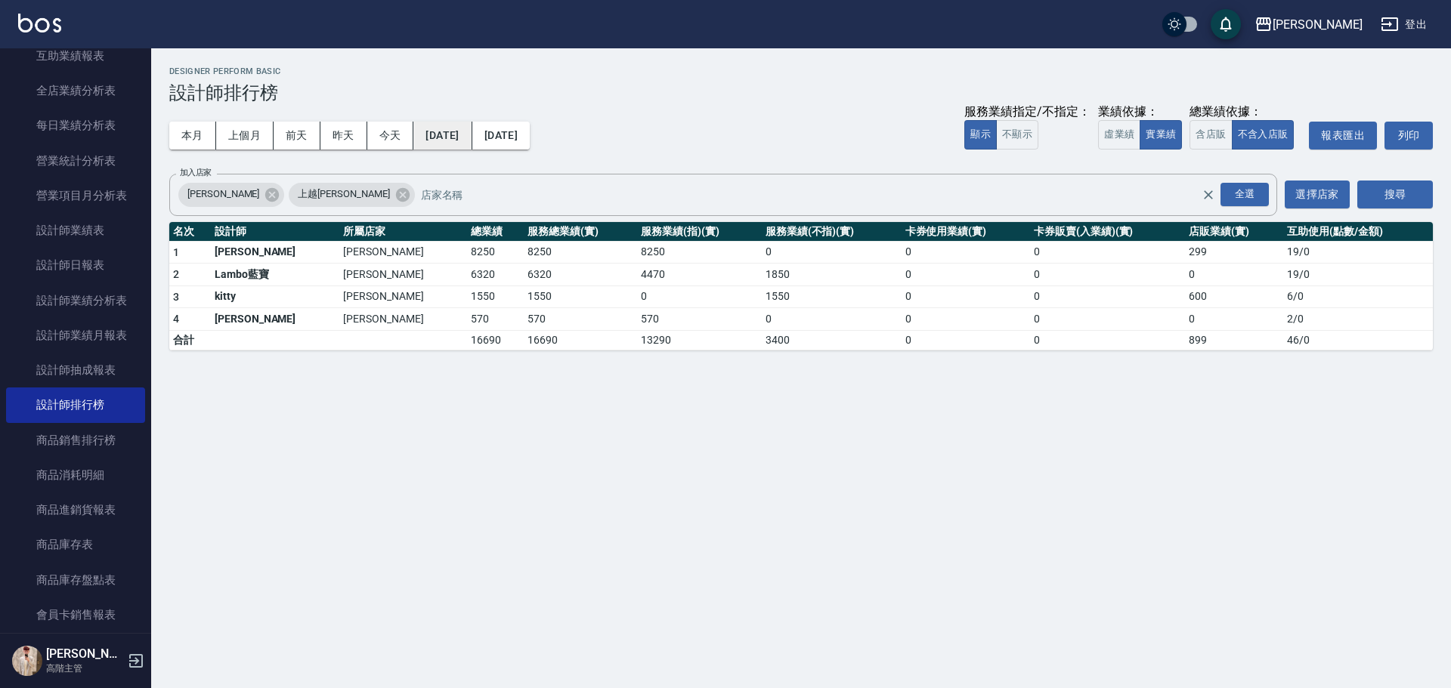
click at [447, 136] on button "2025/03/31" at bounding box center [442, 136] width 58 height 28
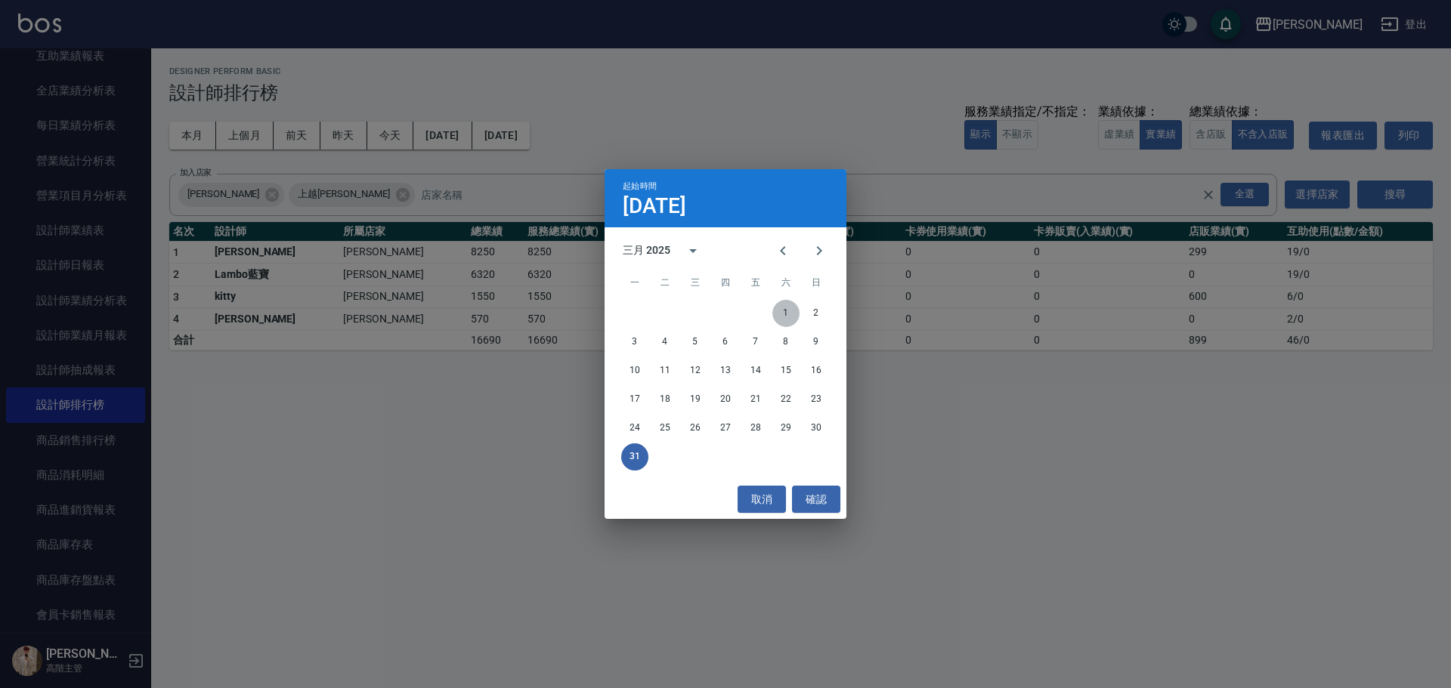
click at [707, 311] on button "1" at bounding box center [785, 313] width 27 height 27
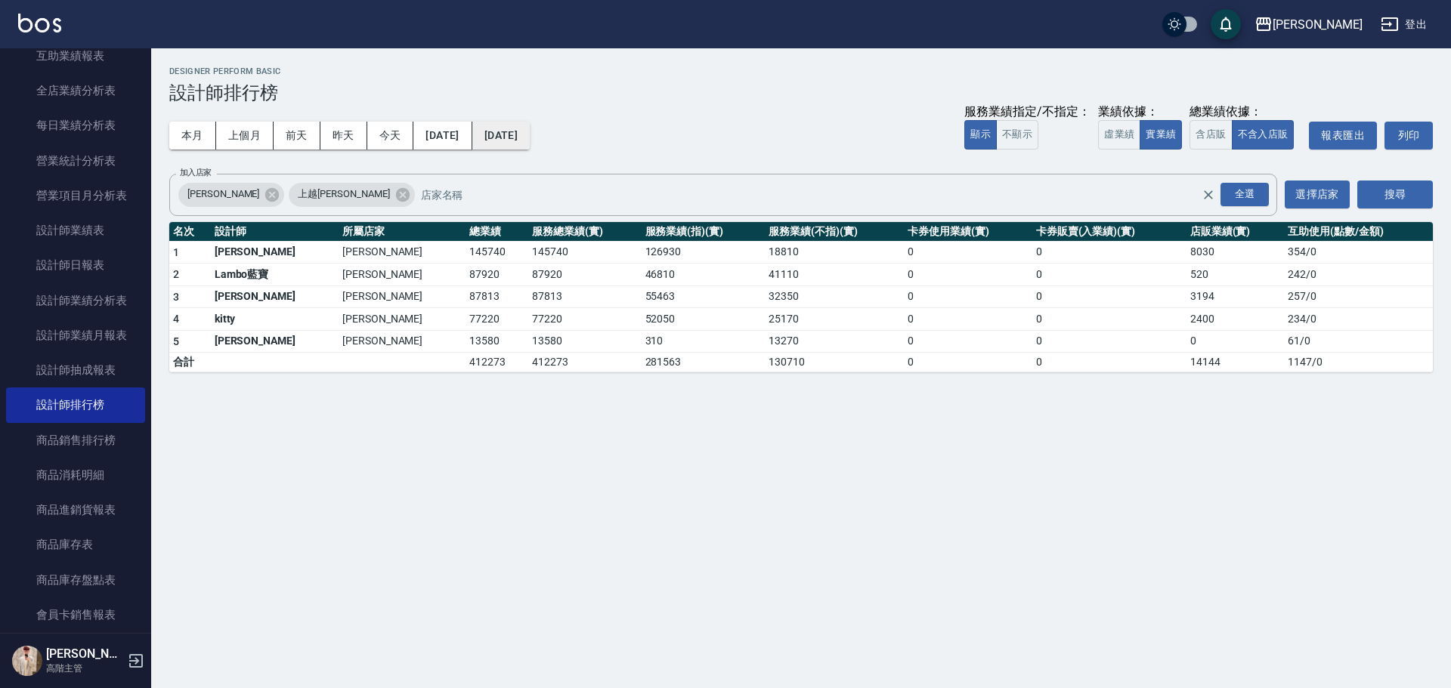
click at [530, 134] on button "2025/03/31" at bounding box center [500, 136] width 57 height 28
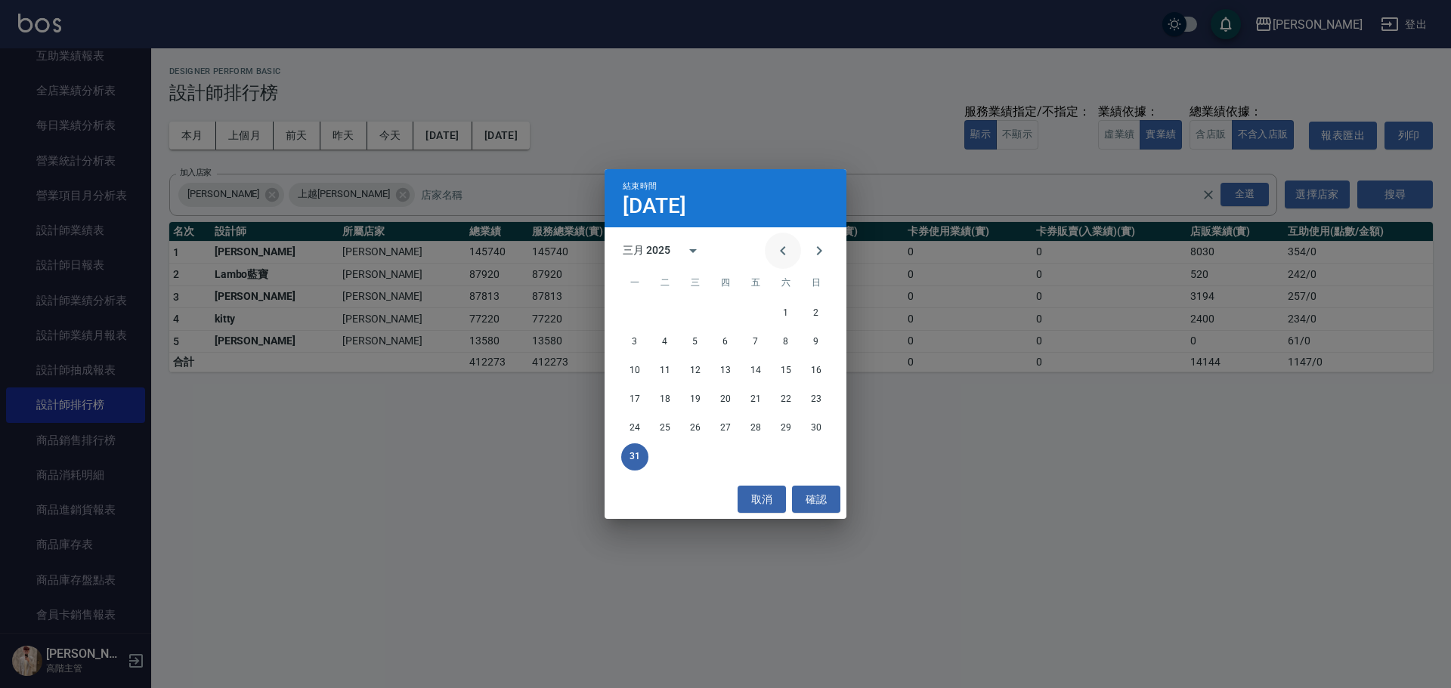
click at [707, 250] on icon "Previous month" at bounding box center [783, 251] width 18 height 18
drag, startPoint x: 755, startPoint y: 429, endPoint x: 737, endPoint y: 391, distance: 41.6
click at [707, 311] on button "28" at bounding box center [755, 428] width 27 height 27
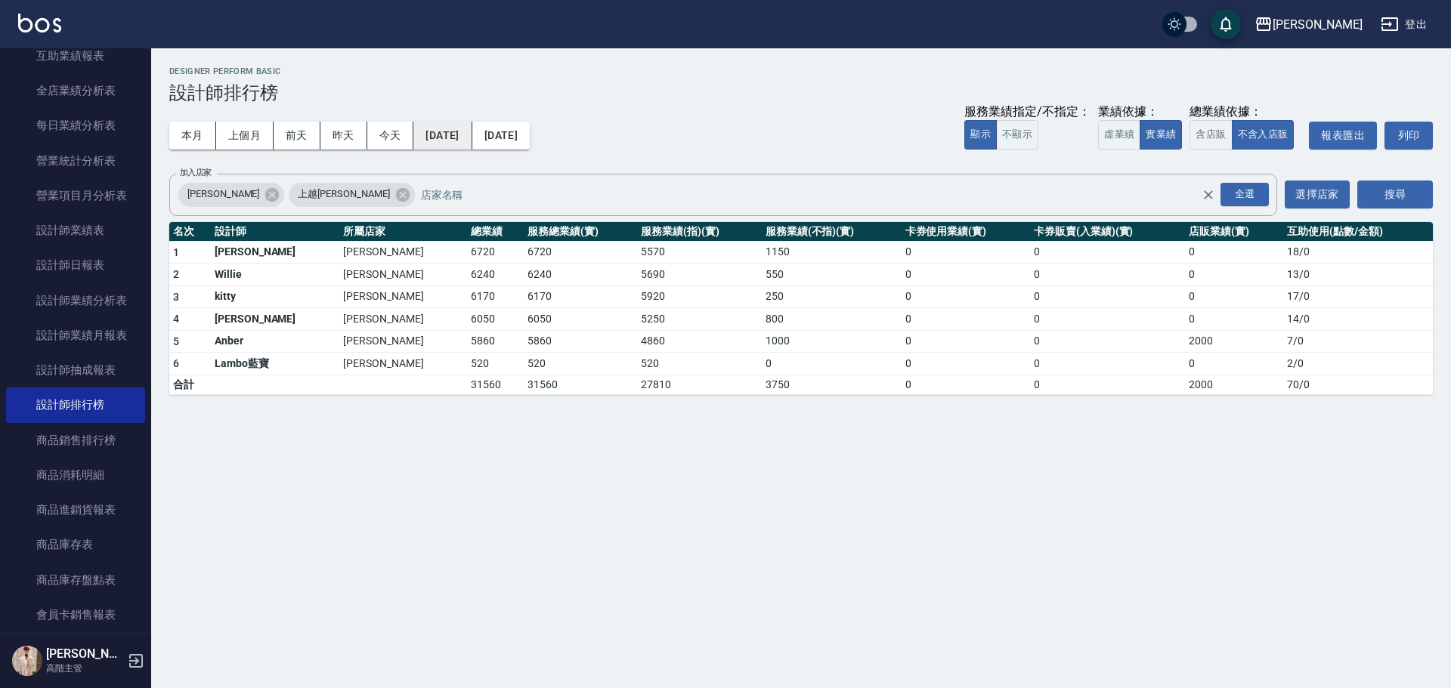
click at [469, 141] on button "2025/02/28" at bounding box center [442, 136] width 58 height 28
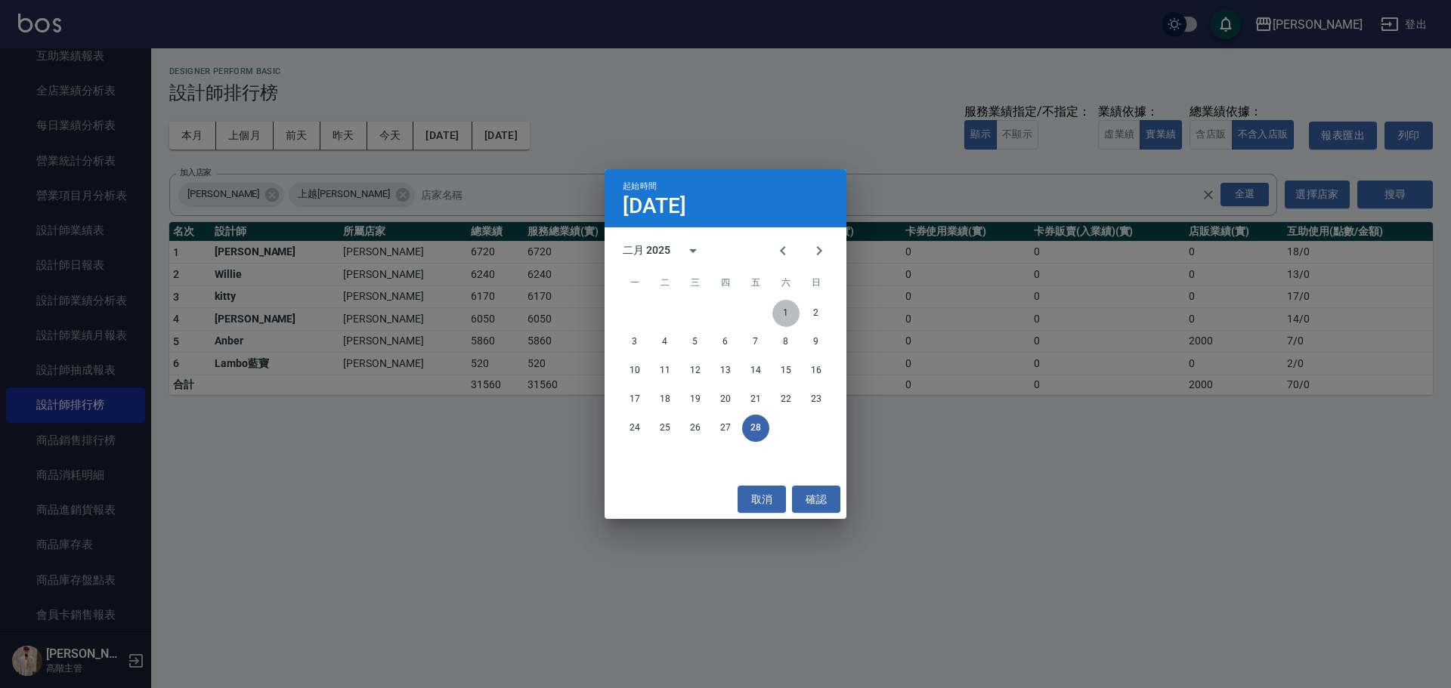
click at [707, 311] on button "1" at bounding box center [785, 313] width 27 height 27
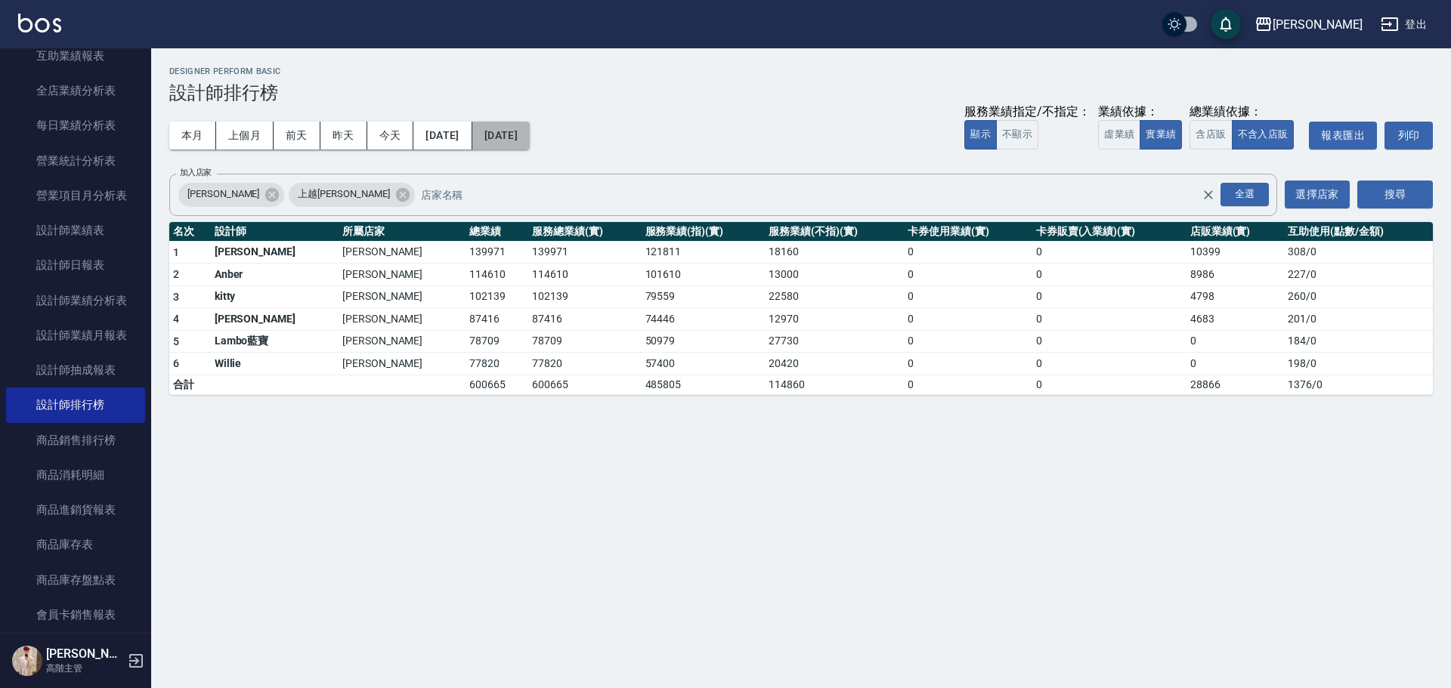
click at [530, 140] on button "2025/02/28" at bounding box center [500, 136] width 57 height 28
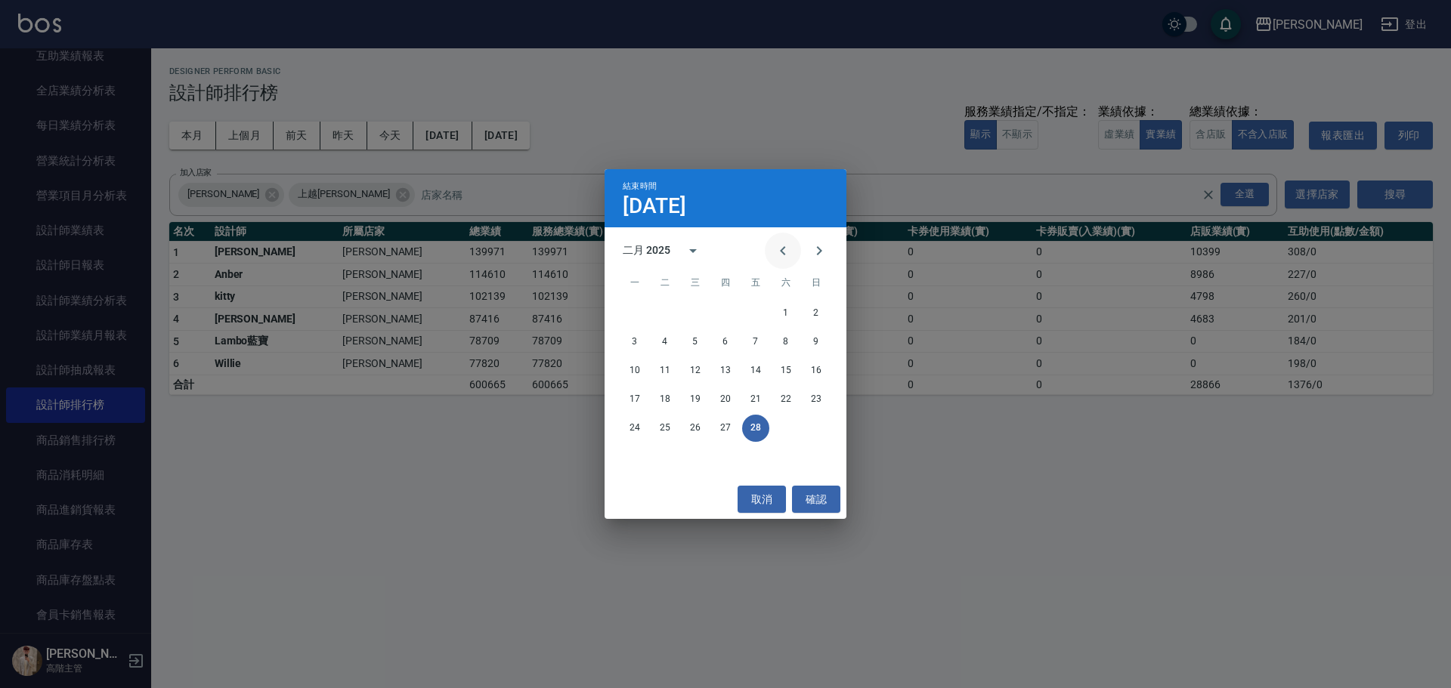
click at [707, 245] on button "Previous month" at bounding box center [783, 251] width 36 height 36
click at [707, 311] on button "31" at bounding box center [755, 428] width 27 height 27
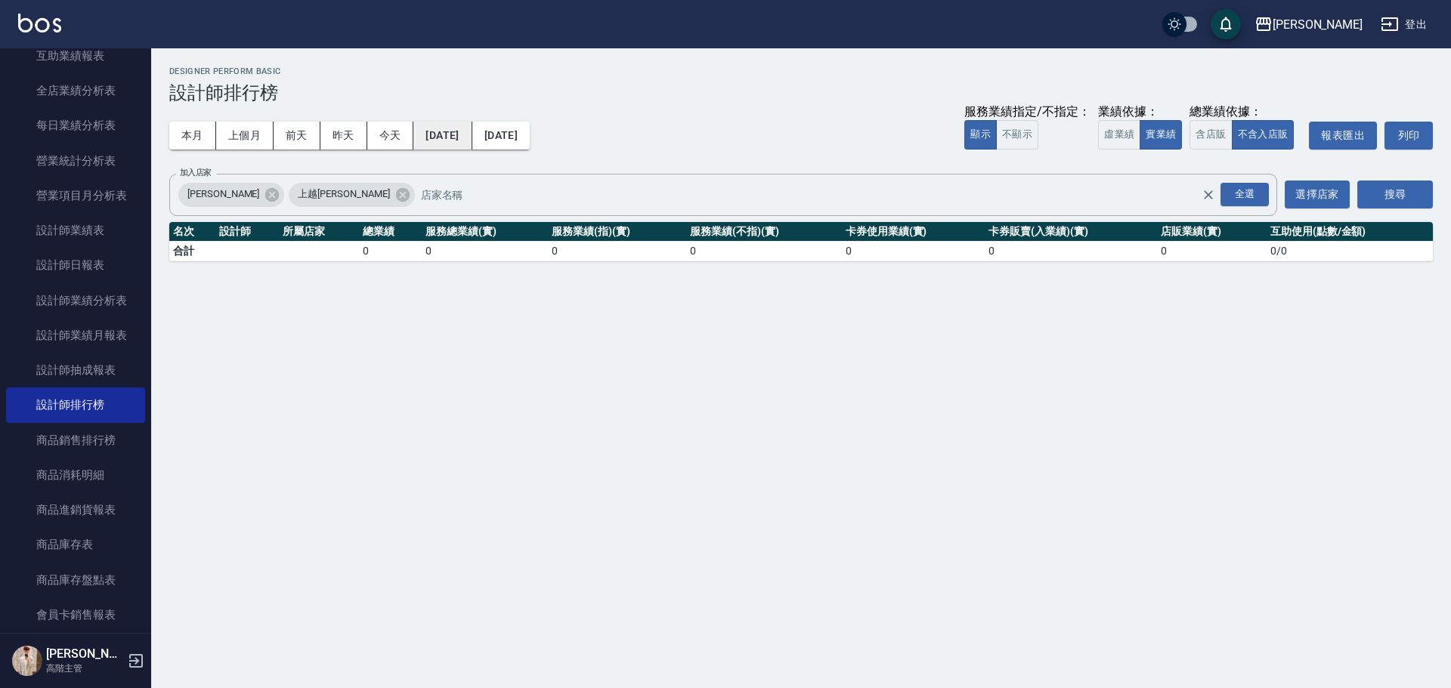
click at [469, 127] on button "2025/01/31" at bounding box center [442, 136] width 58 height 28
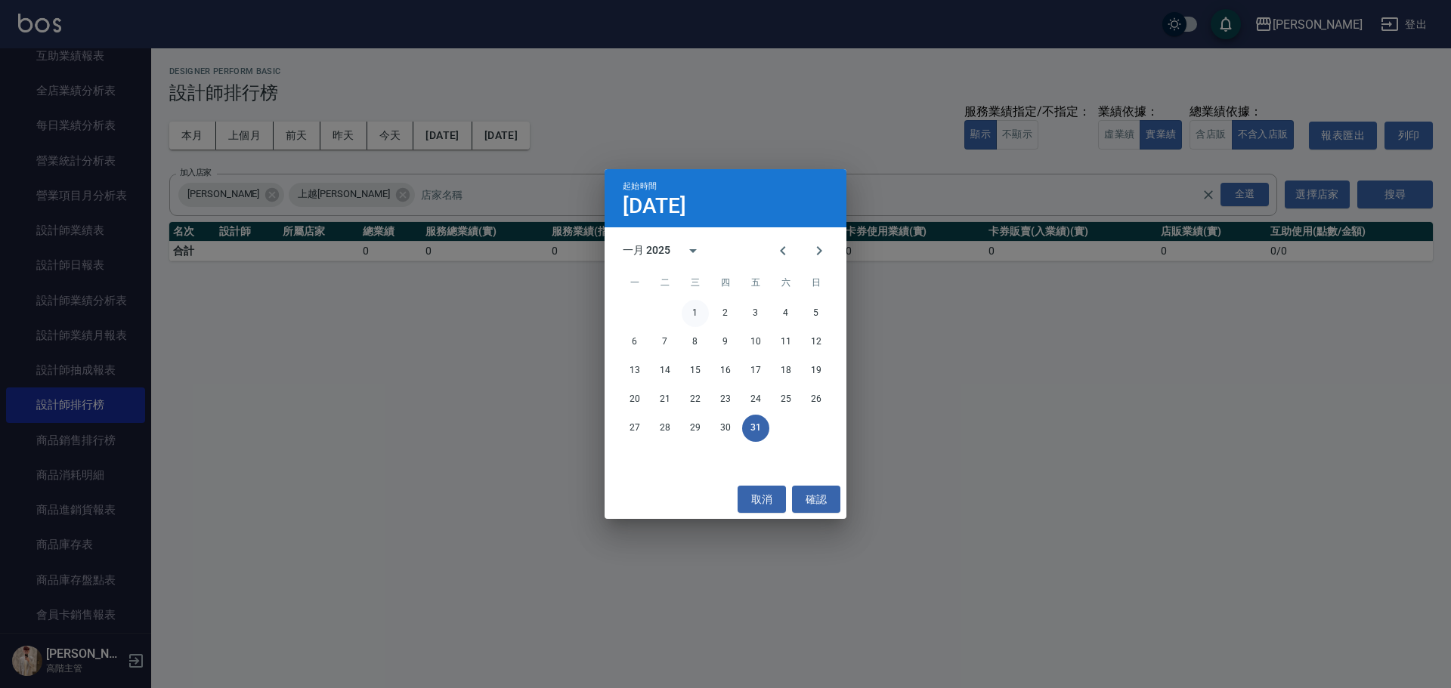
click at [701, 311] on button "1" at bounding box center [695, 313] width 27 height 27
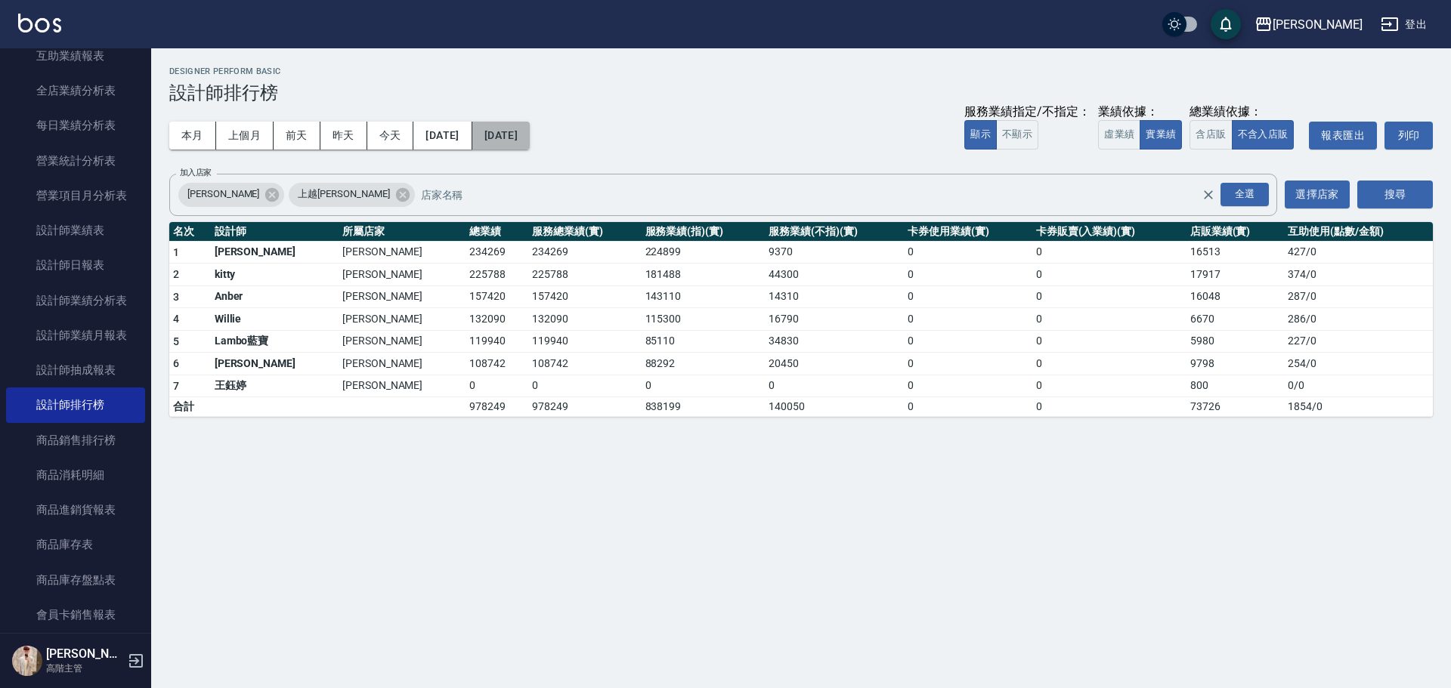
click at [527, 136] on button "2025/01/31" at bounding box center [500, 136] width 57 height 28
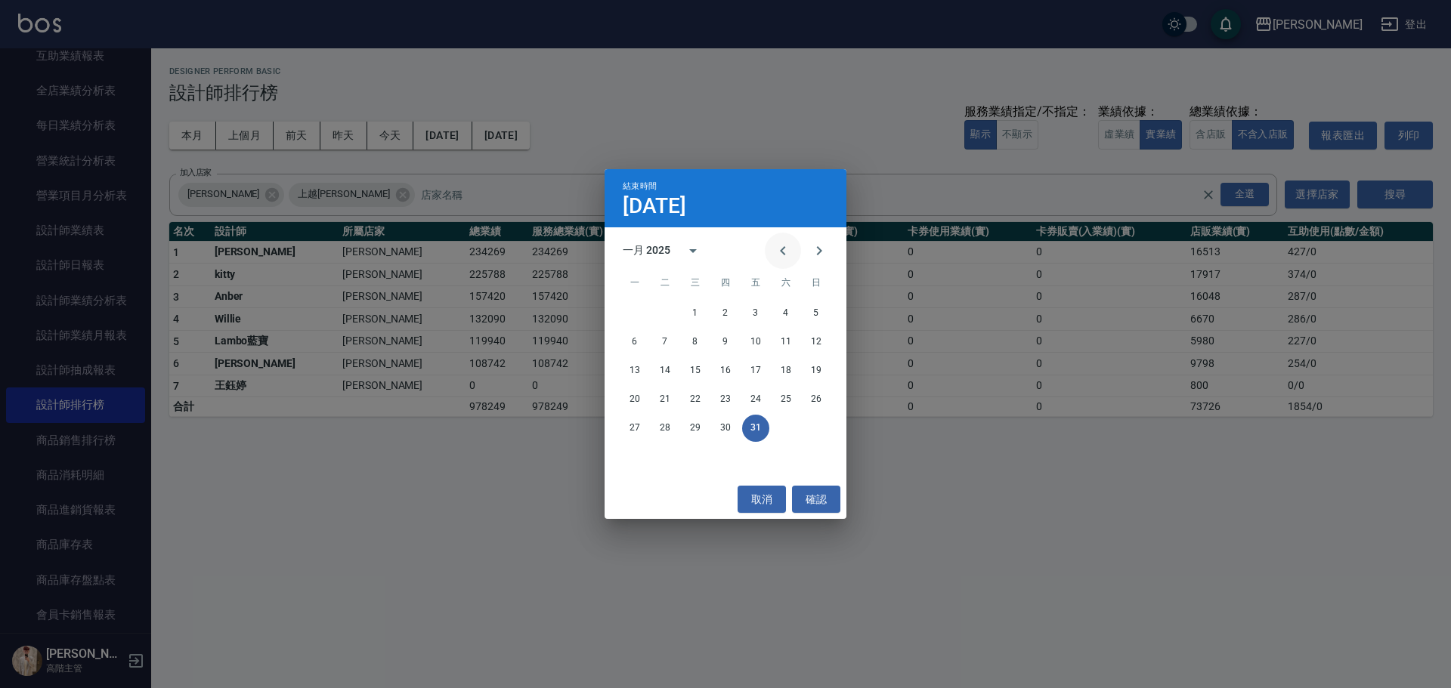
click at [707, 249] on icon "Previous month" at bounding box center [783, 251] width 18 height 18
click at [661, 311] on button "31" at bounding box center [664, 457] width 27 height 27
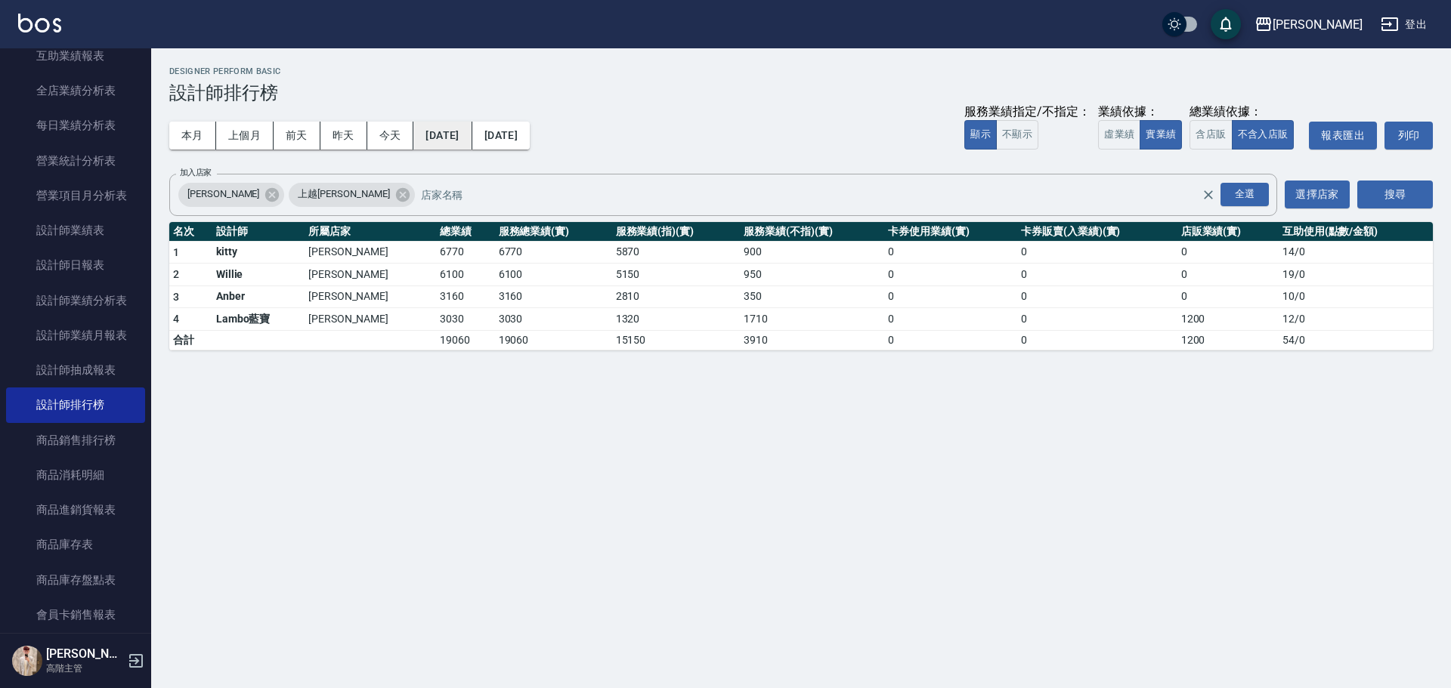
click at [471, 135] on button "2024/12/31" at bounding box center [442, 136] width 58 height 28
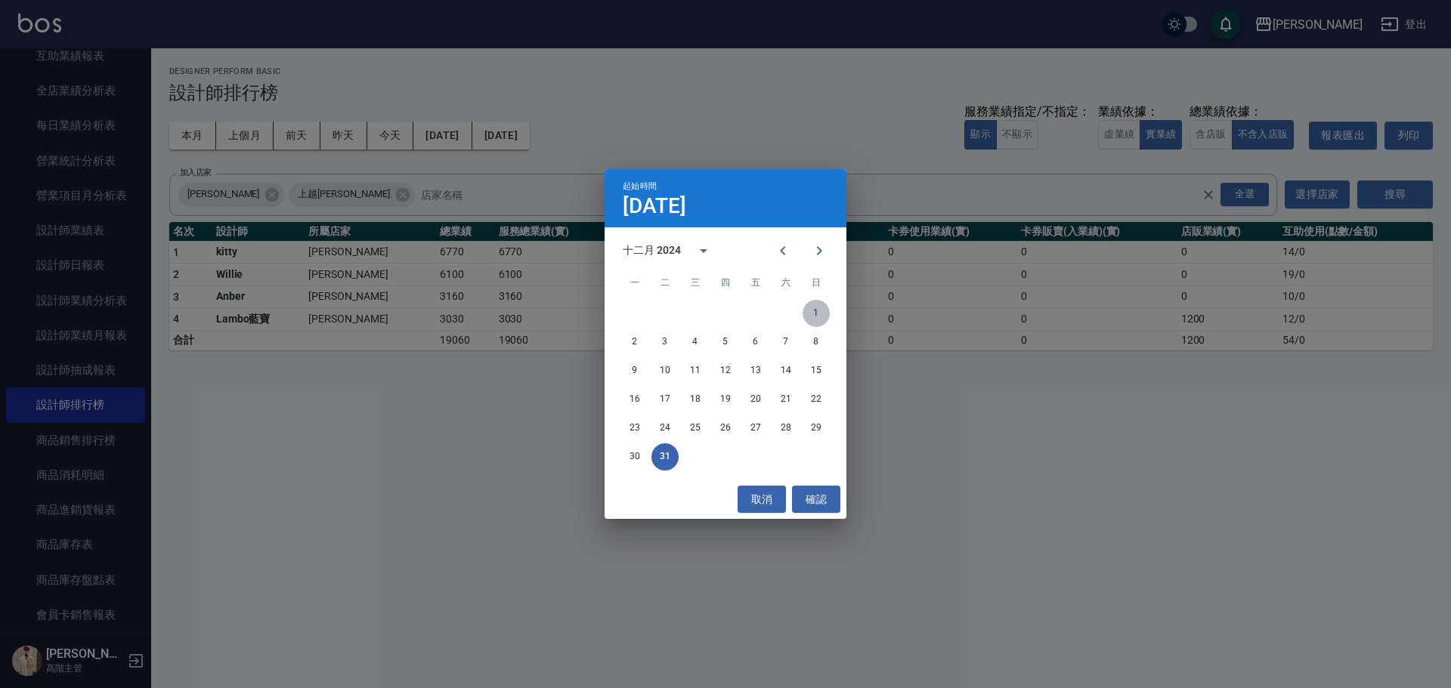
click at [707, 311] on button "1" at bounding box center [815, 313] width 27 height 27
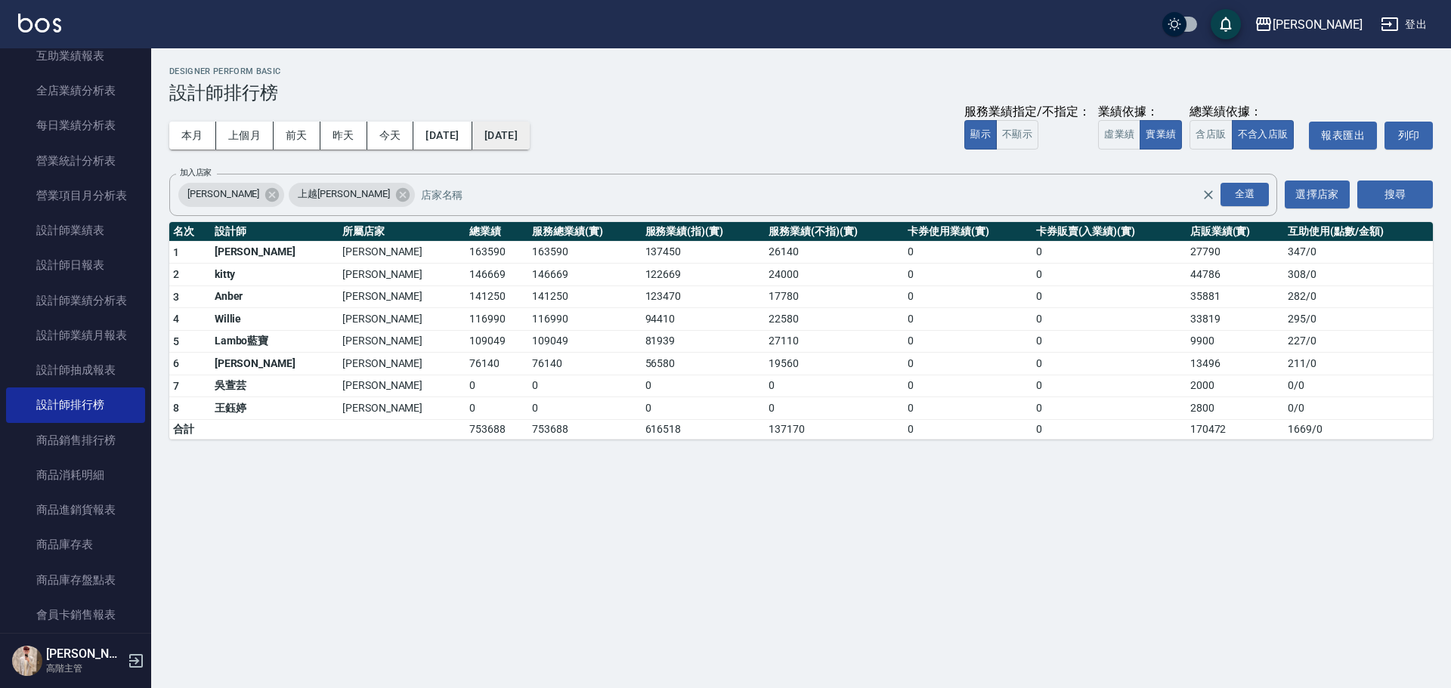
click at [530, 131] on button "2024/12/31" at bounding box center [500, 136] width 57 height 28
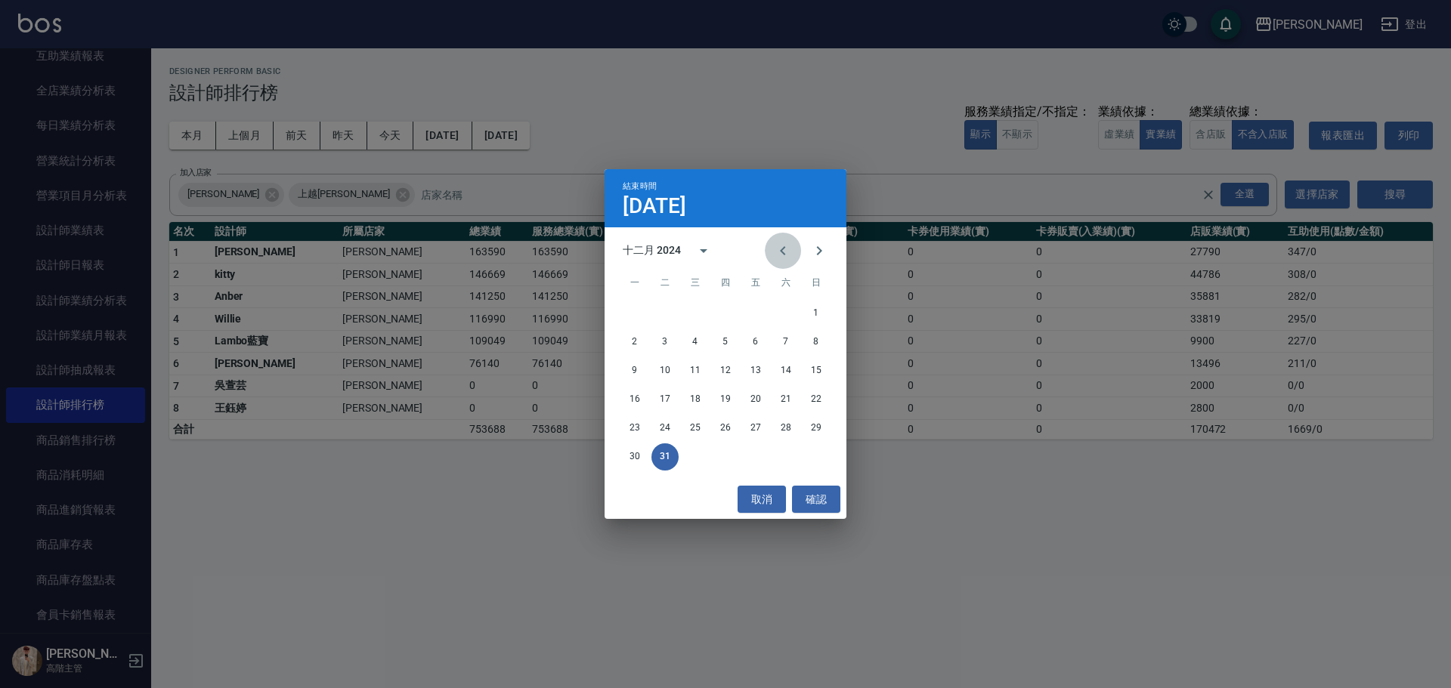
click at [707, 257] on button "Previous month" at bounding box center [783, 251] width 36 height 36
click at [707, 311] on button "30" at bounding box center [785, 428] width 27 height 27
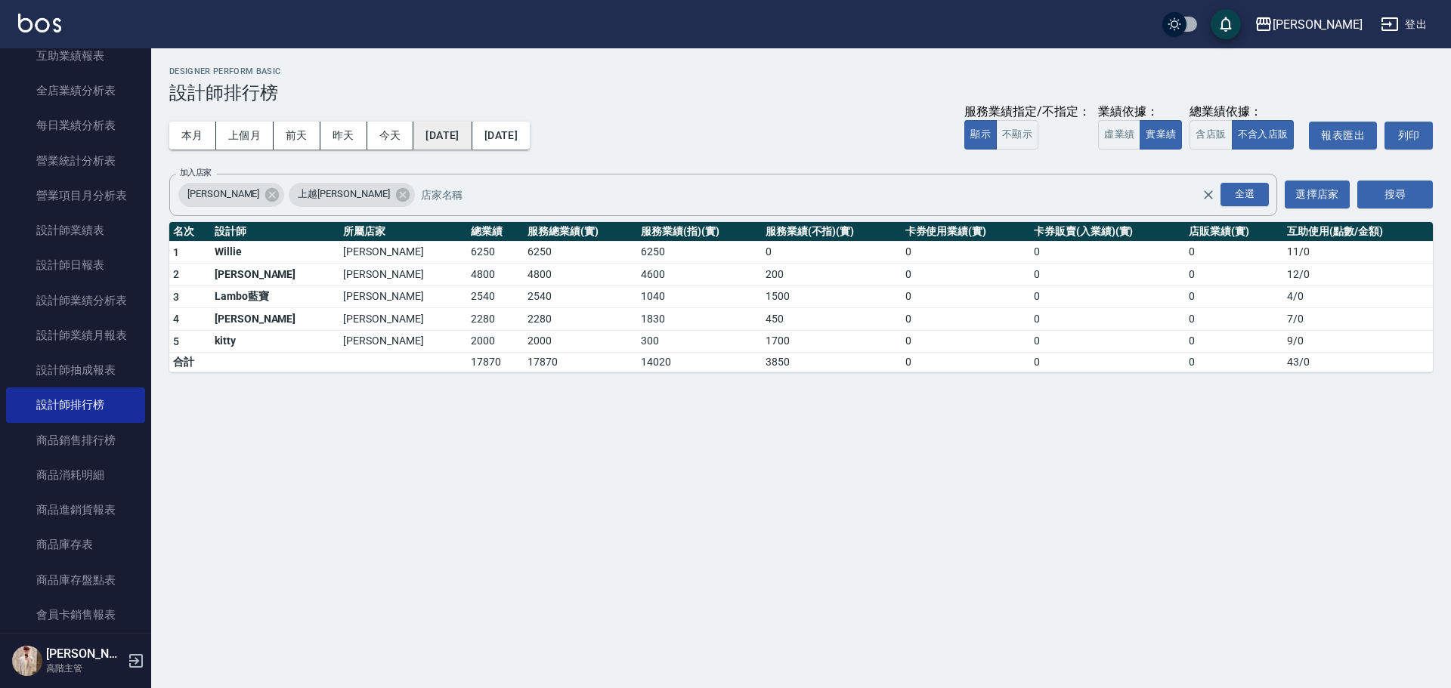
click at [467, 133] on button "2024/11/30" at bounding box center [442, 136] width 58 height 28
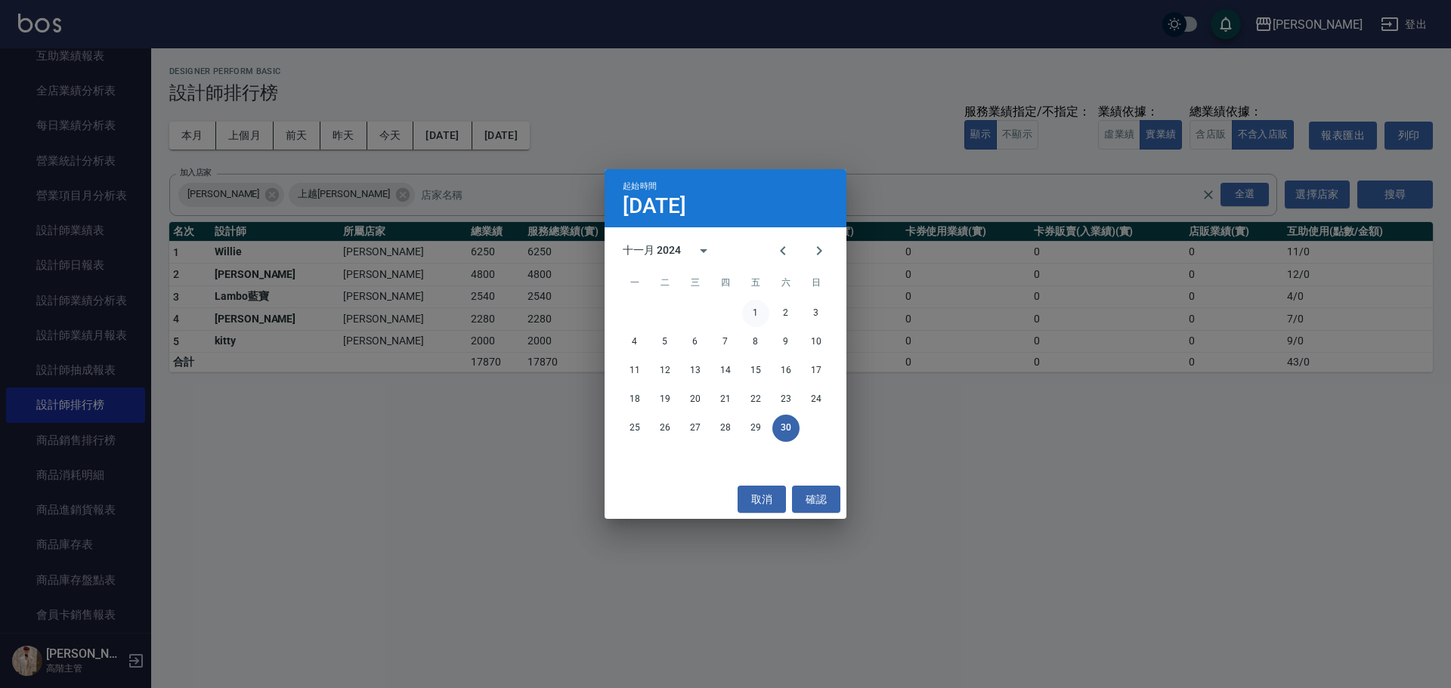
click at [707, 311] on button "1" at bounding box center [755, 313] width 27 height 27
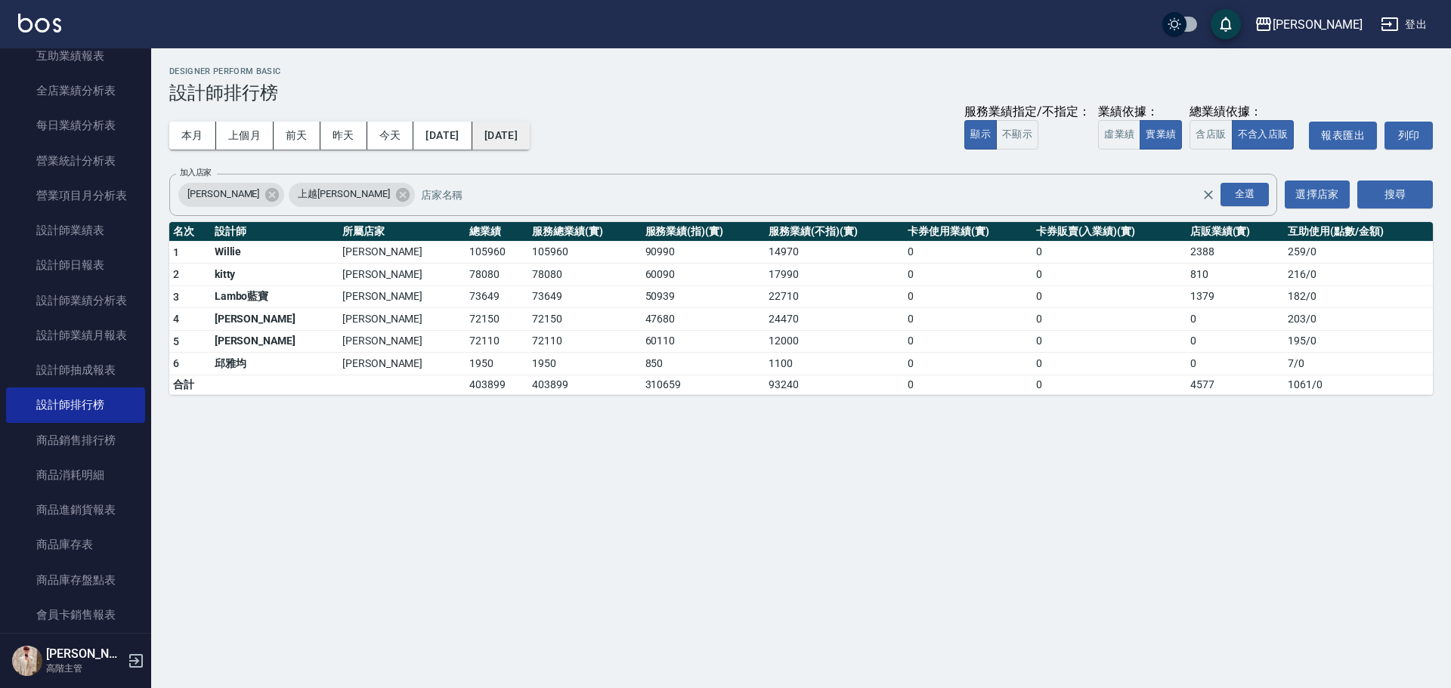
click at [530, 141] on button "2024/11/30" at bounding box center [500, 136] width 57 height 28
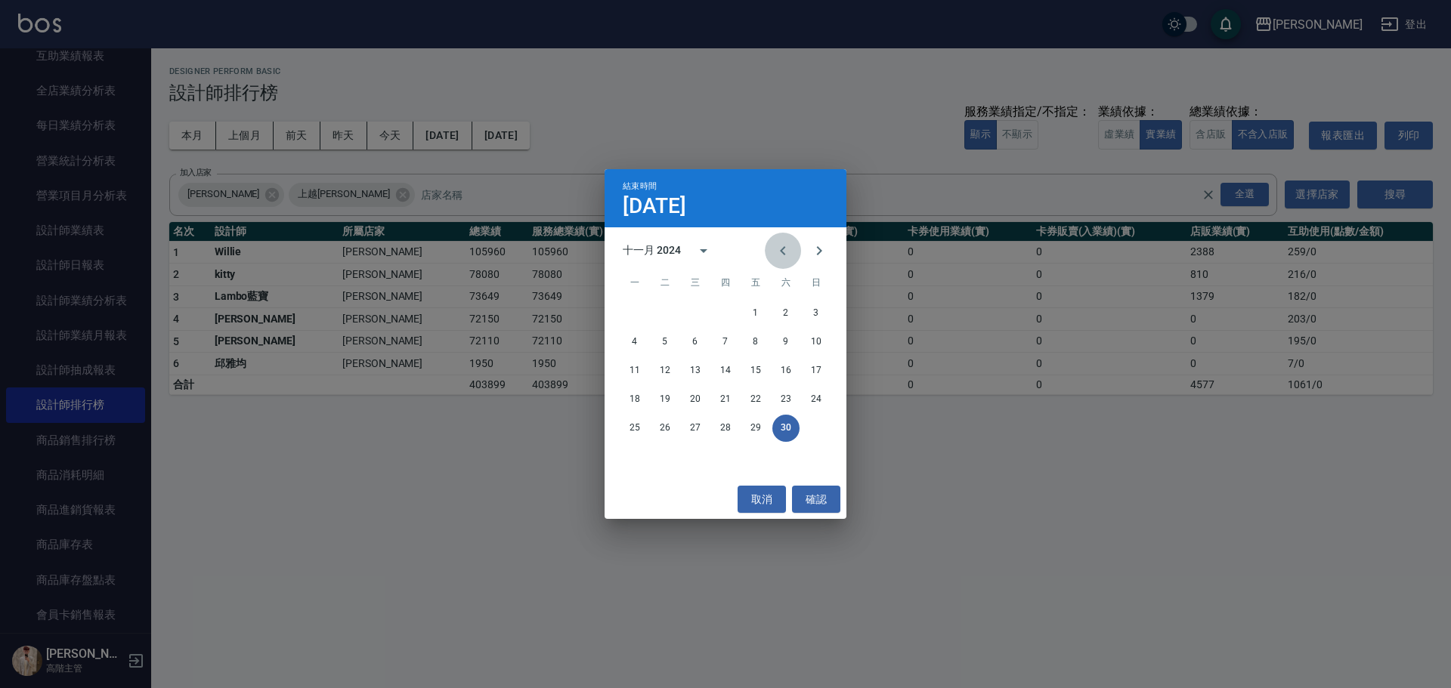
click at [707, 252] on icon "Previous month" at bounding box center [783, 251] width 18 height 18
click at [707, 311] on button "31" at bounding box center [725, 428] width 27 height 27
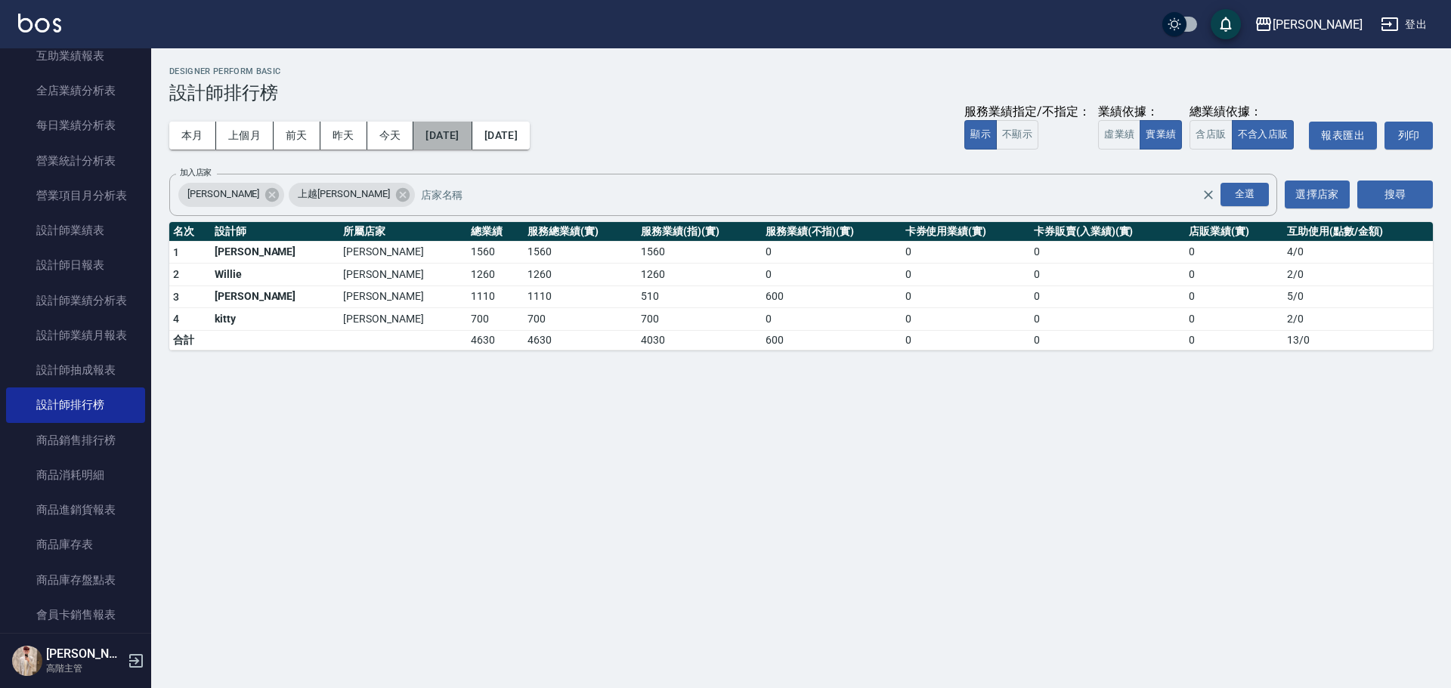
click at [456, 131] on button "2024/10/31" at bounding box center [442, 136] width 58 height 28
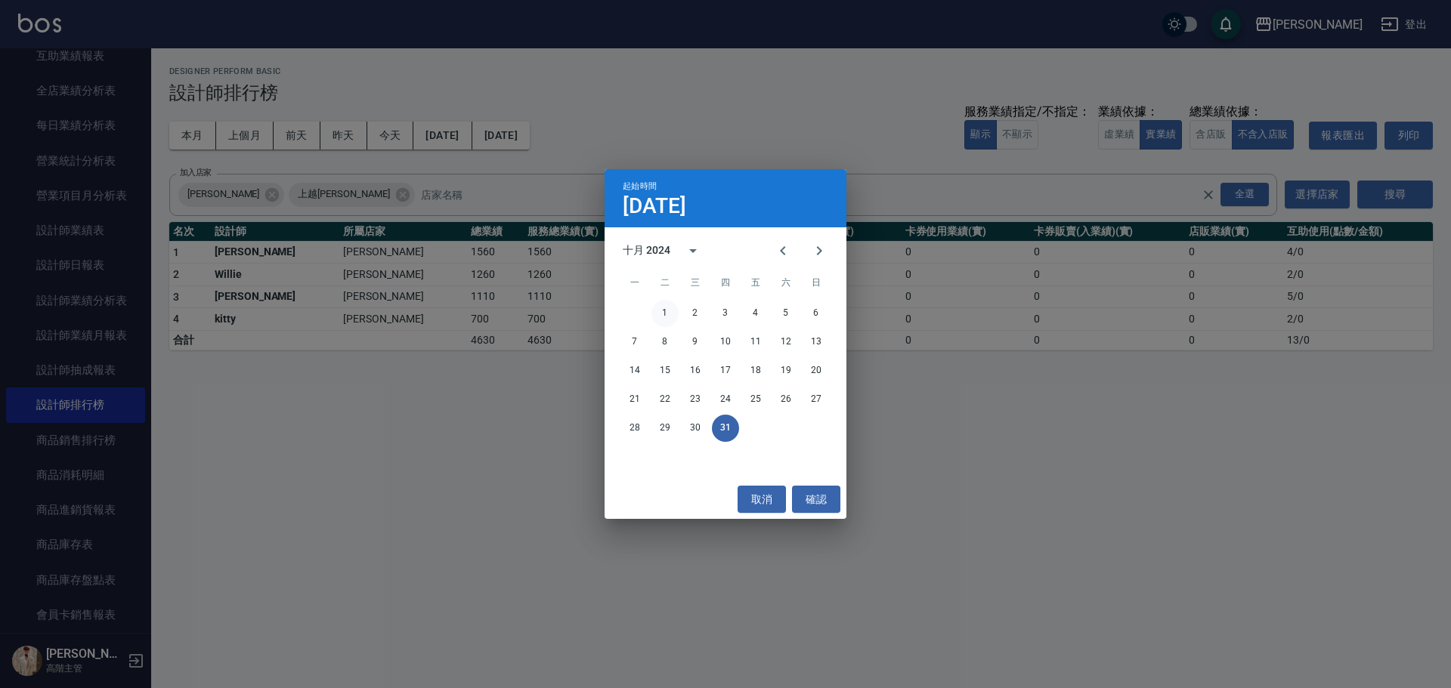
click at [672, 310] on button "1" at bounding box center [664, 313] width 27 height 27
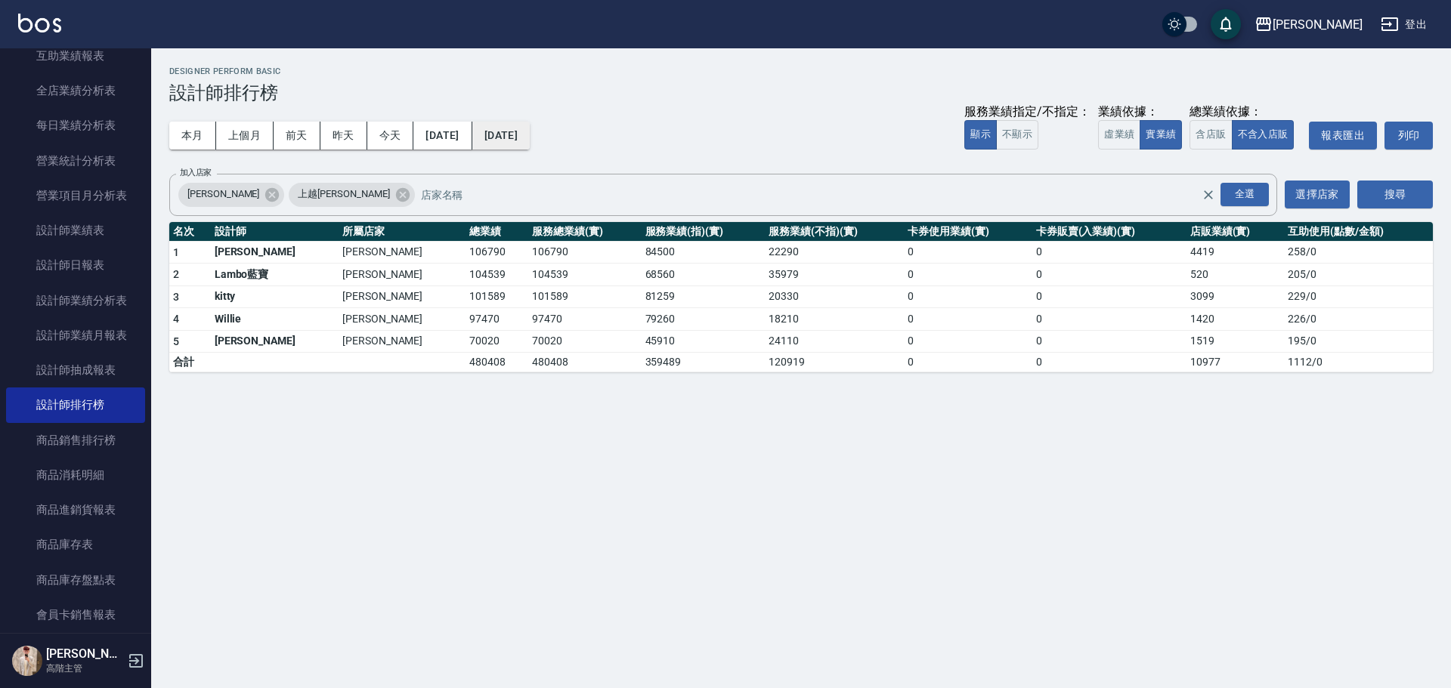
click at [530, 141] on button "2024/10/31" at bounding box center [500, 136] width 57 height 28
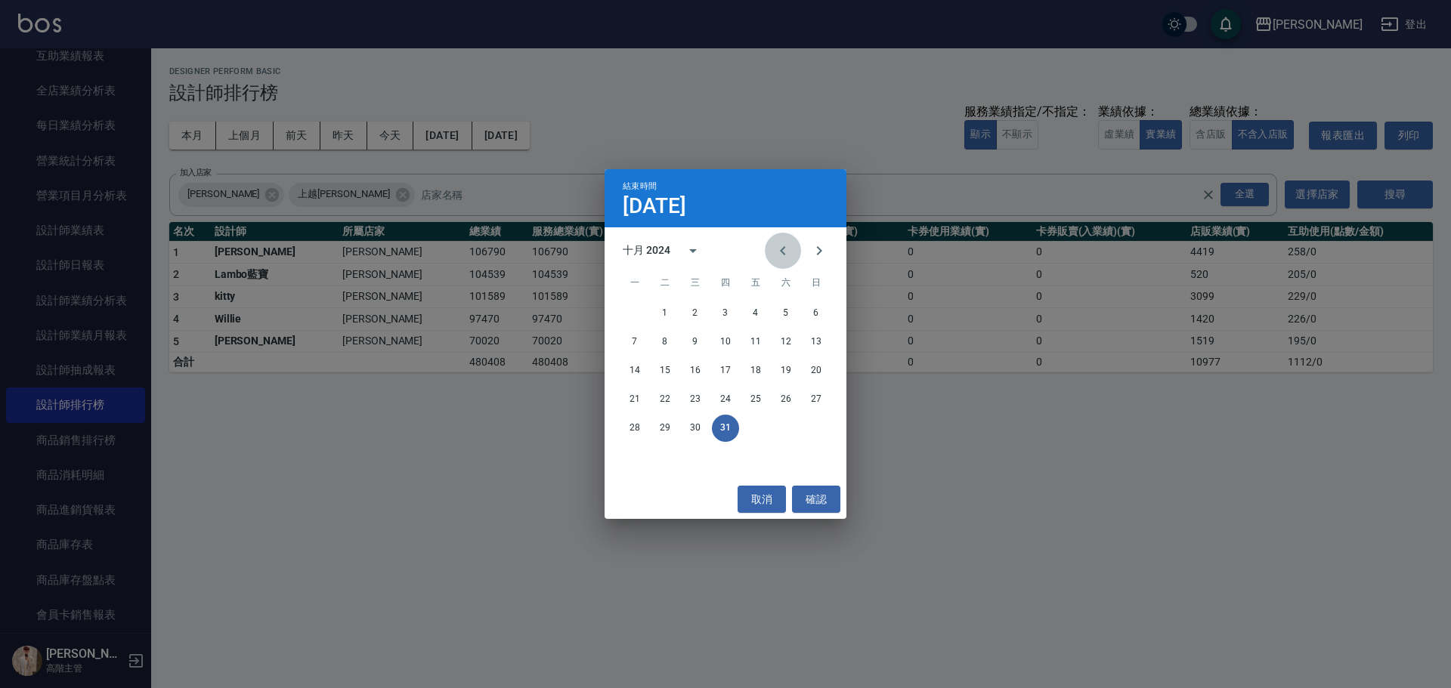
click at [707, 249] on icon "Previous month" at bounding box center [782, 250] width 5 height 9
drag, startPoint x: 631, startPoint y: 462, endPoint x: 493, endPoint y: 224, distance: 275.3
click at [631, 311] on button "30" at bounding box center [634, 457] width 27 height 27
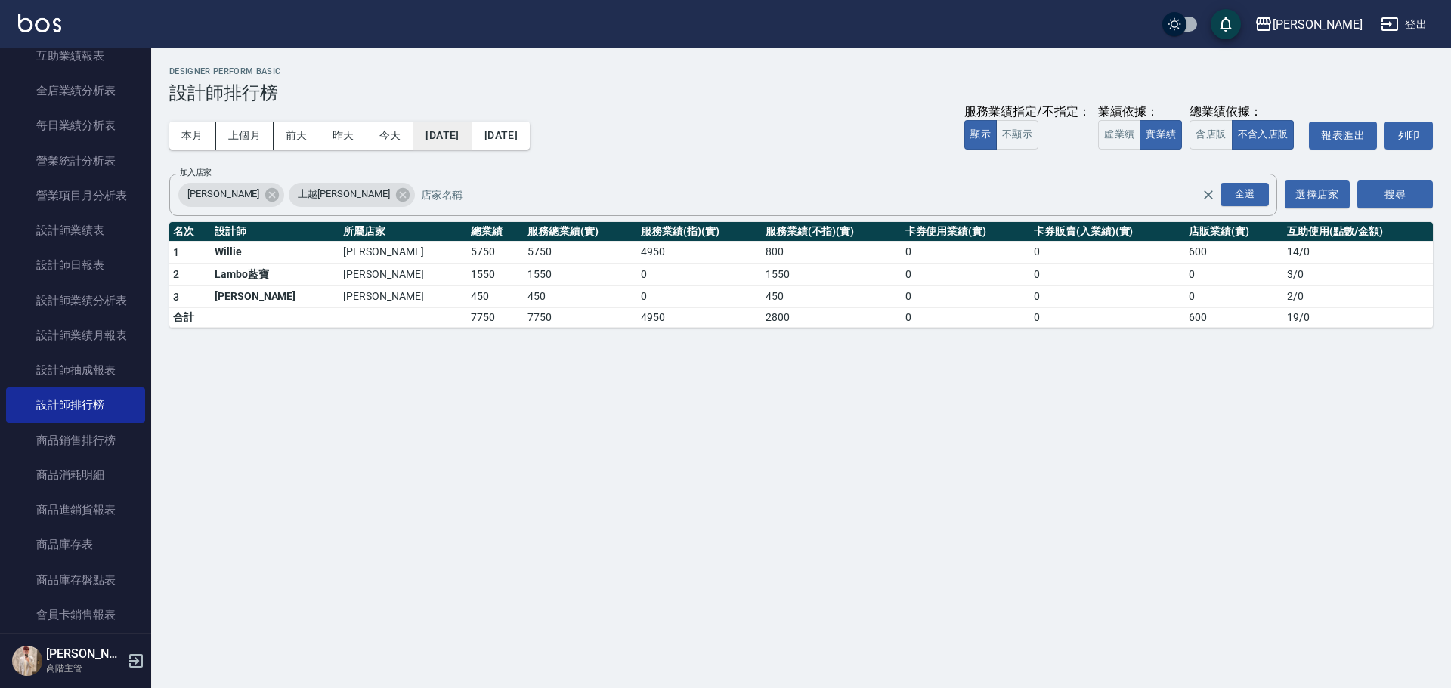
click at [458, 140] on button "2024/09/30" at bounding box center [442, 136] width 58 height 28
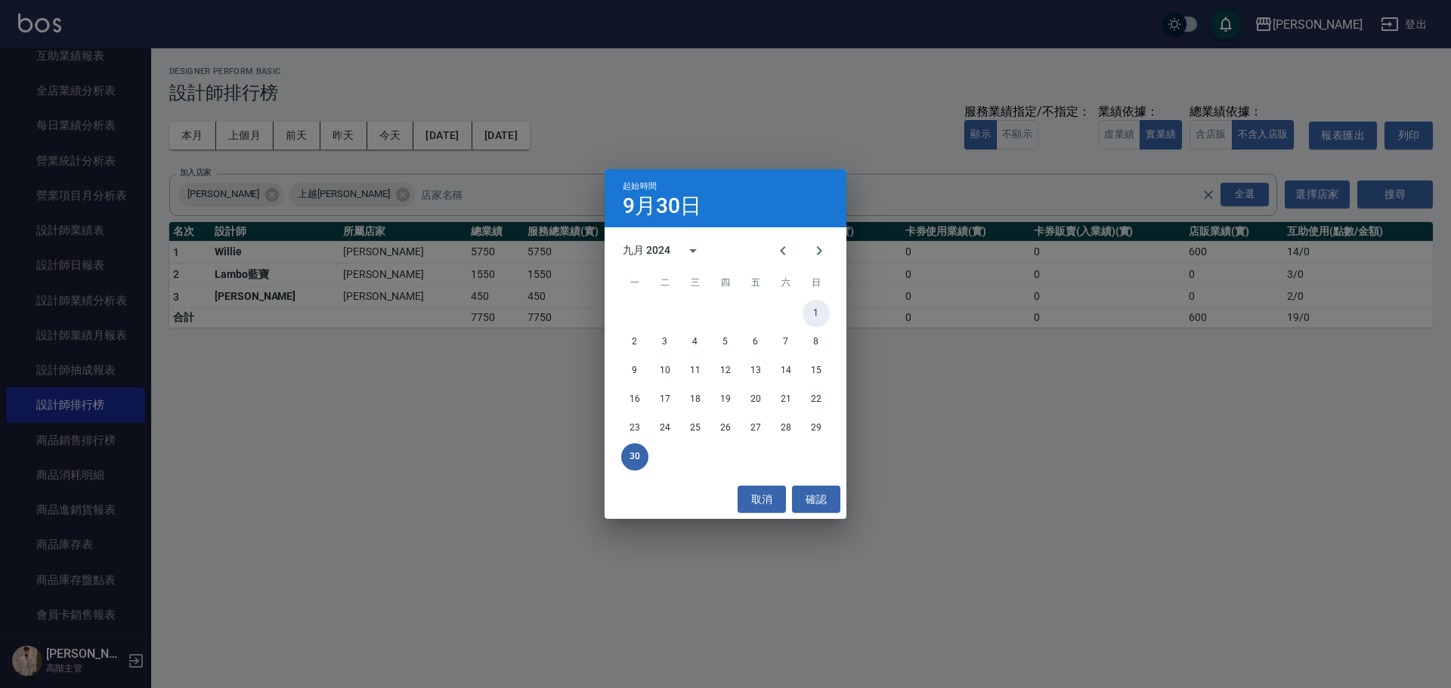
click at [707, 311] on button "1" at bounding box center [815, 313] width 27 height 27
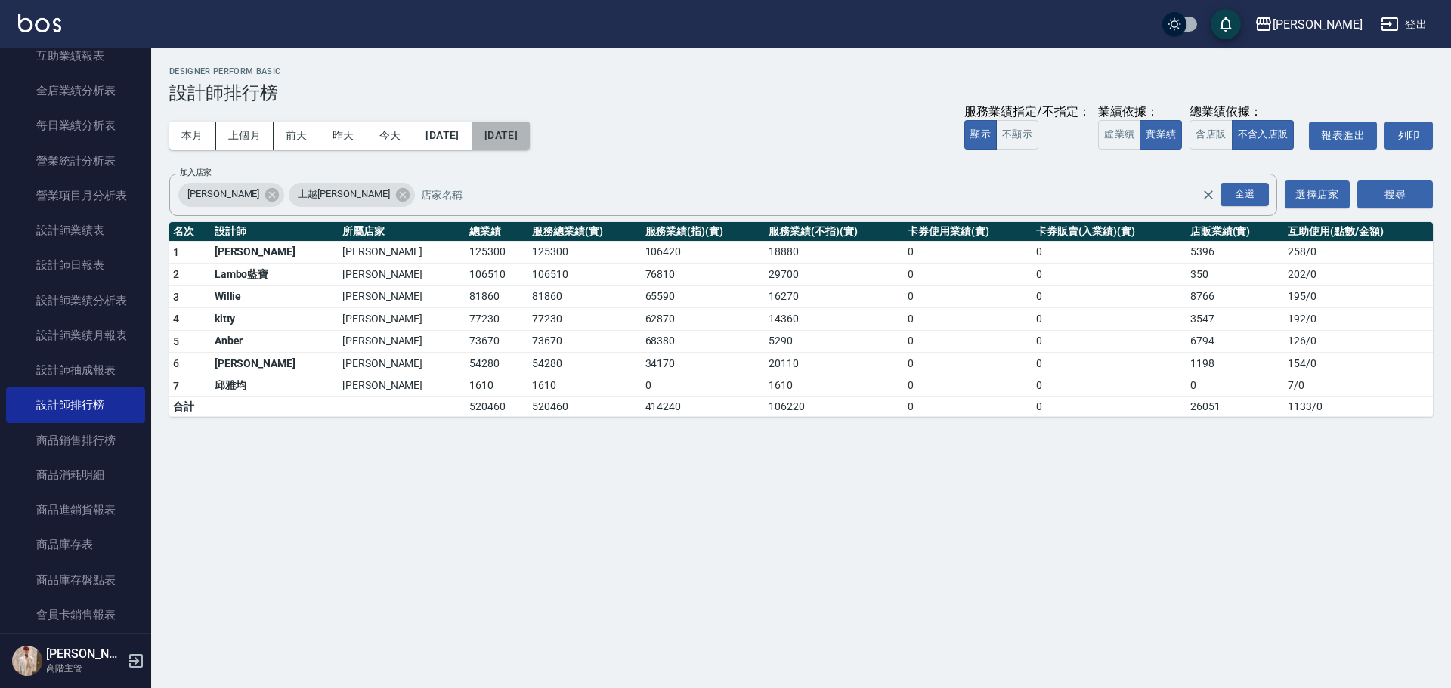
click at [530, 140] on button "2024/09/30" at bounding box center [500, 136] width 57 height 28
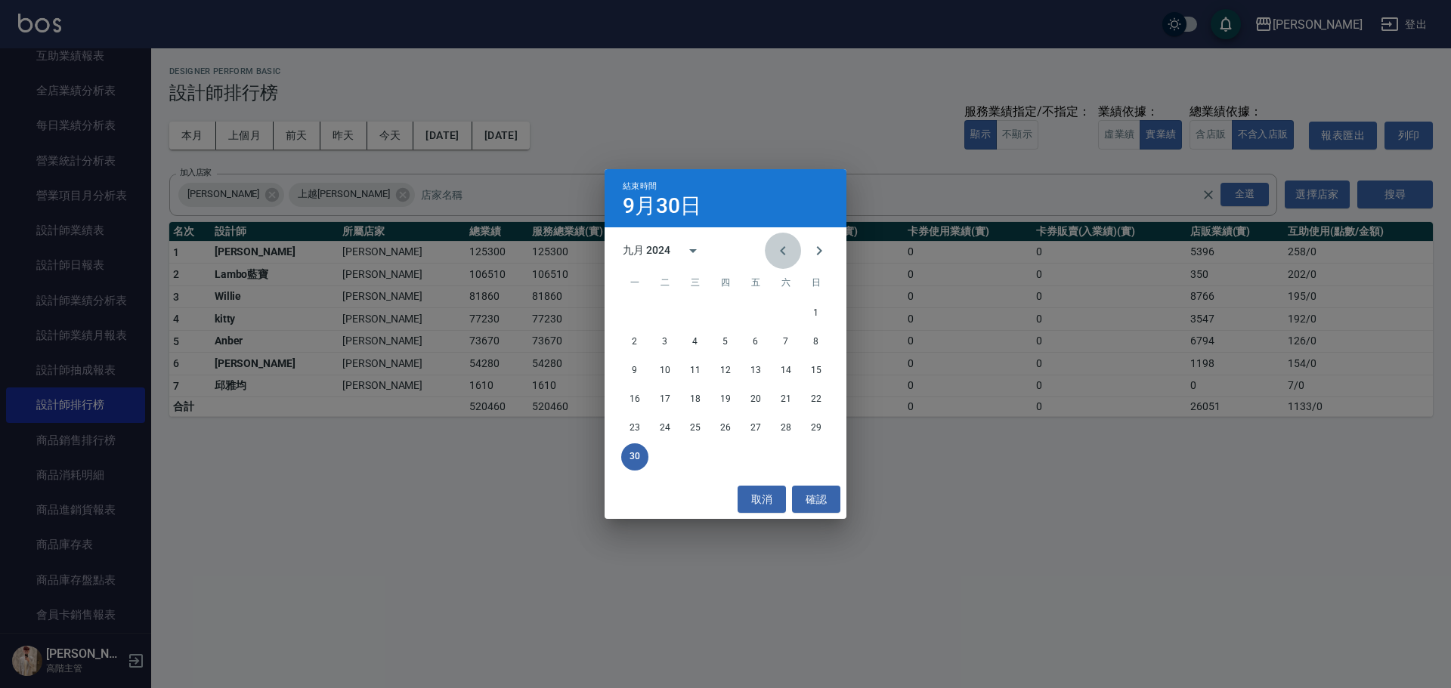
click at [707, 255] on icon "Previous month" at bounding box center [783, 251] width 18 height 18
click at [707, 311] on button "31" at bounding box center [785, 428] width 27 height 27
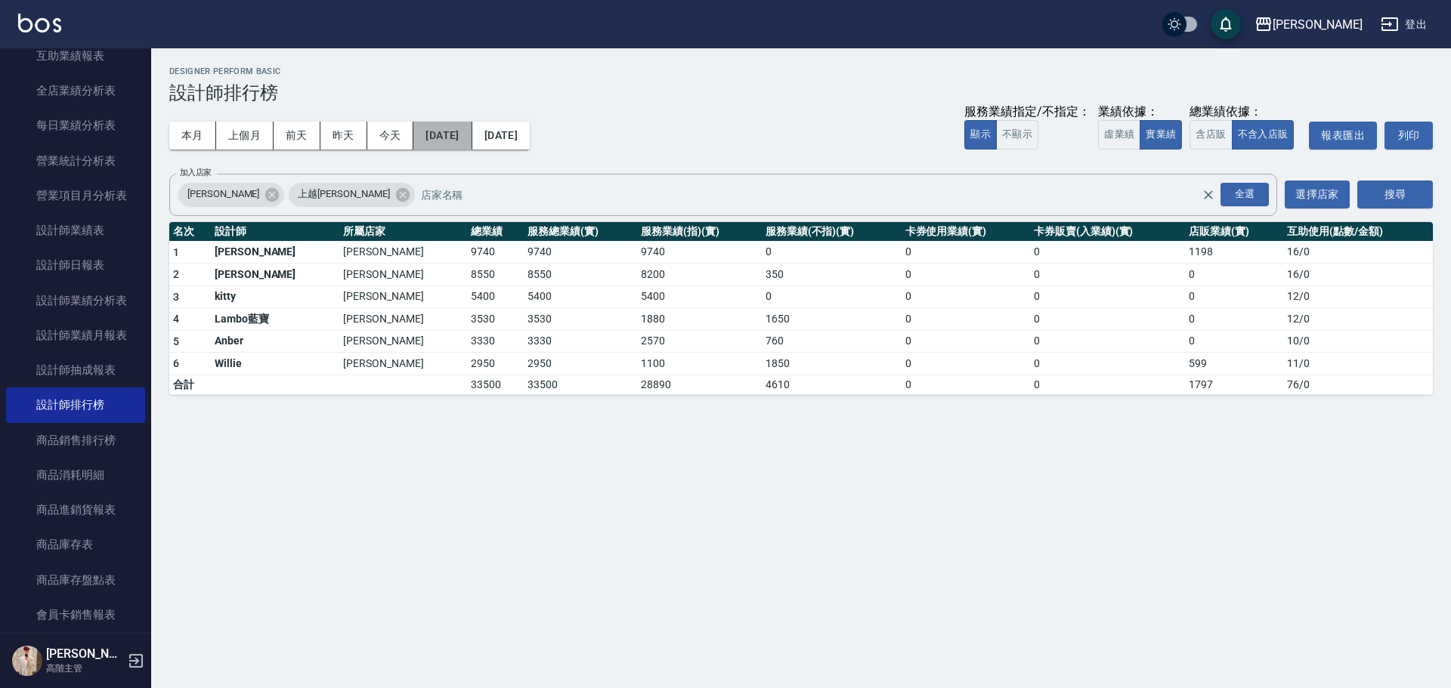
click at [471, 146] on button "2024/08/31" at bounding box center [442, 136] width 58 height 28
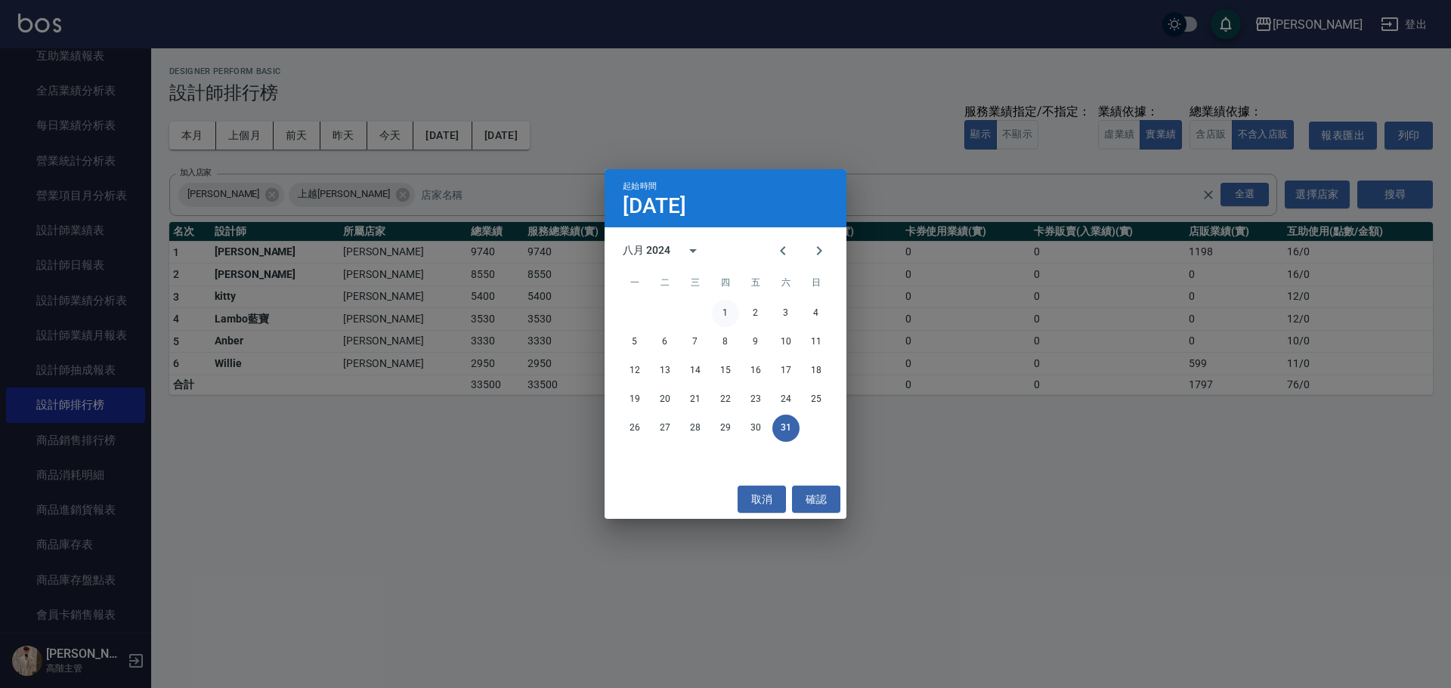
click at [707, 311] on button "1" at bounding box center [725, 313] width 27 height 27
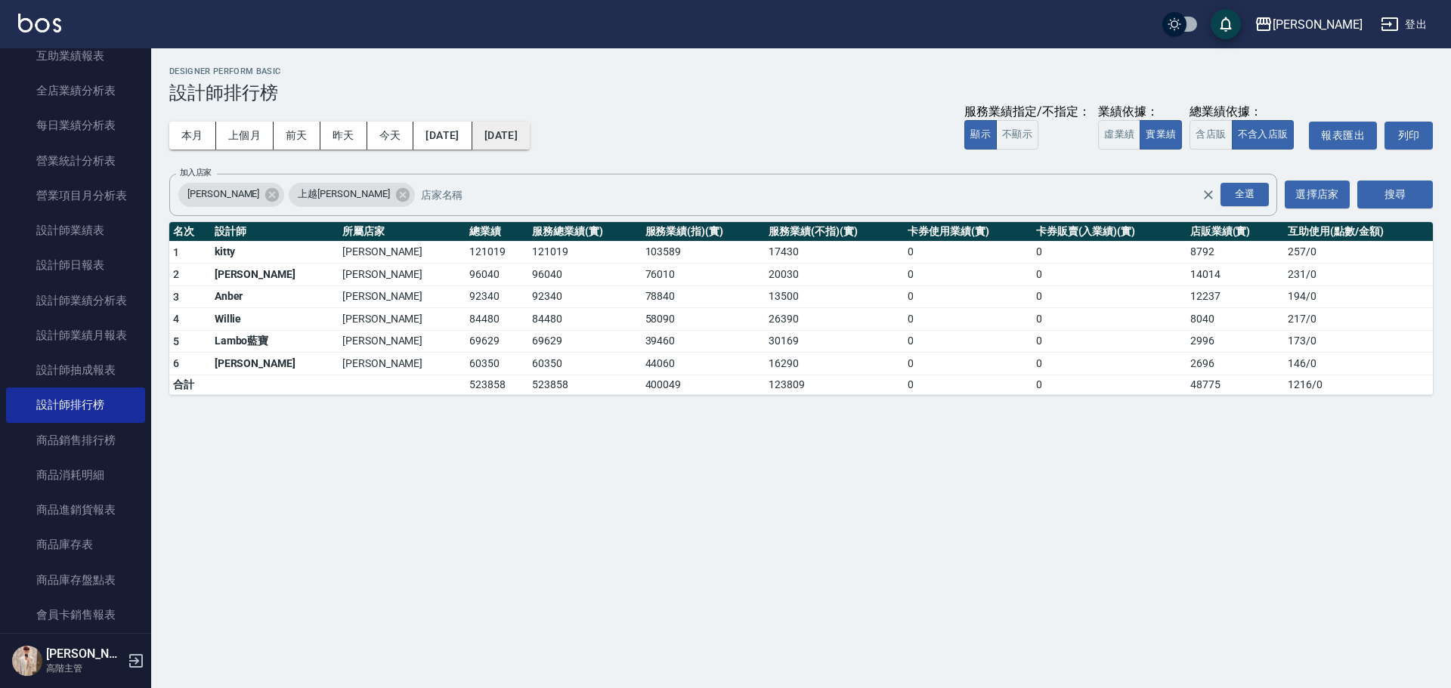
click at [530, 143] on button "2024/08/31" at bounding box center [500, 136] width 57 height 28
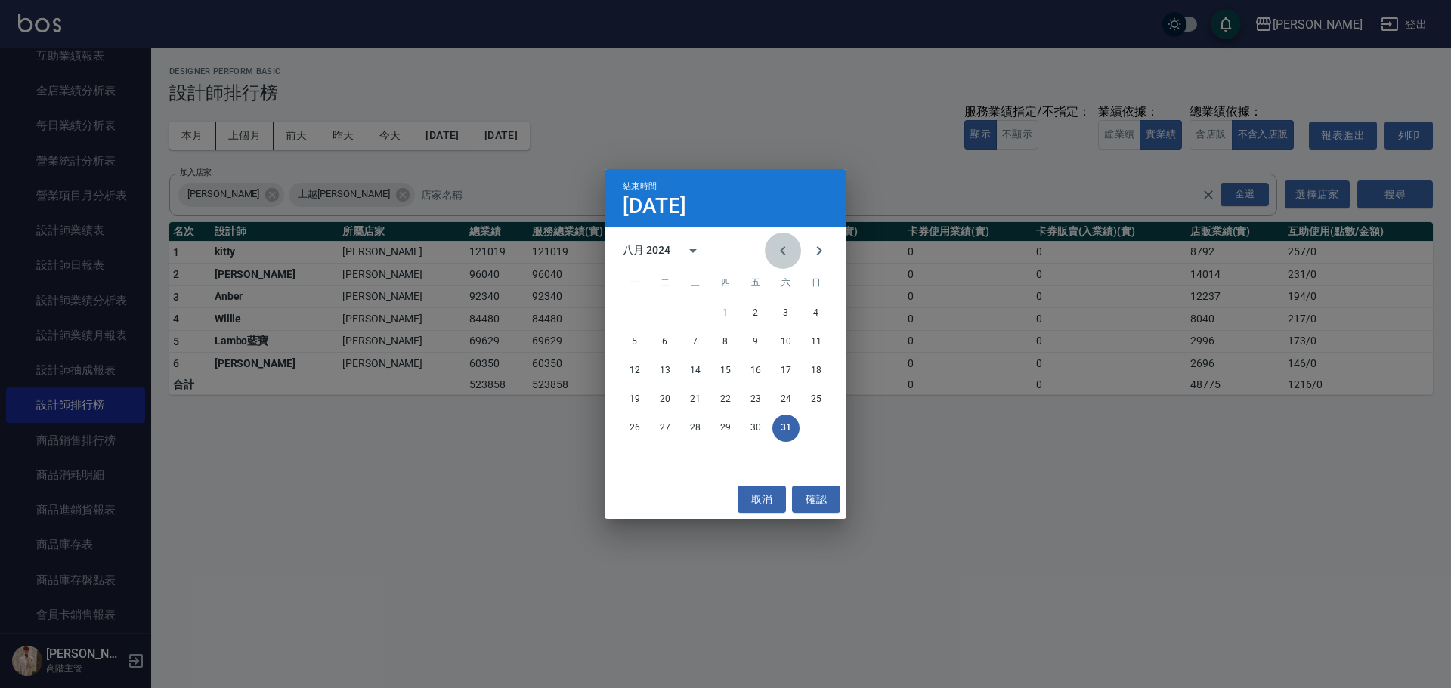
click at [707, 254] on icon "Previous month" at bounding box center [783, 251] width 18 height 18
drag, startPoint x: 702, startPoint y: 431, endPoint x: 701, endPoint y: 421, distance: 9.9
click at [702, 311] on button "31" at bounding box center [695, 428] width 27 height 27
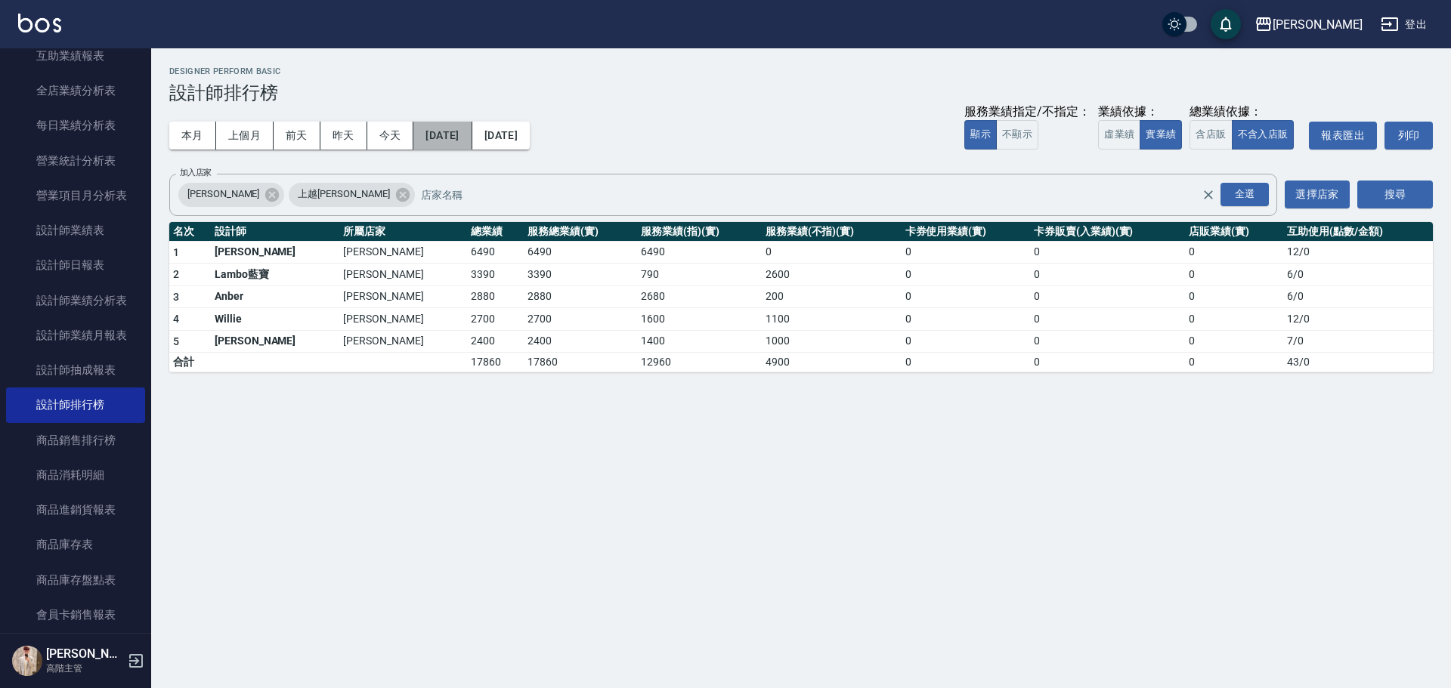
click at [468, 131] on button "2024/07/31" at bounding box center [442, 136] width 58 height 28
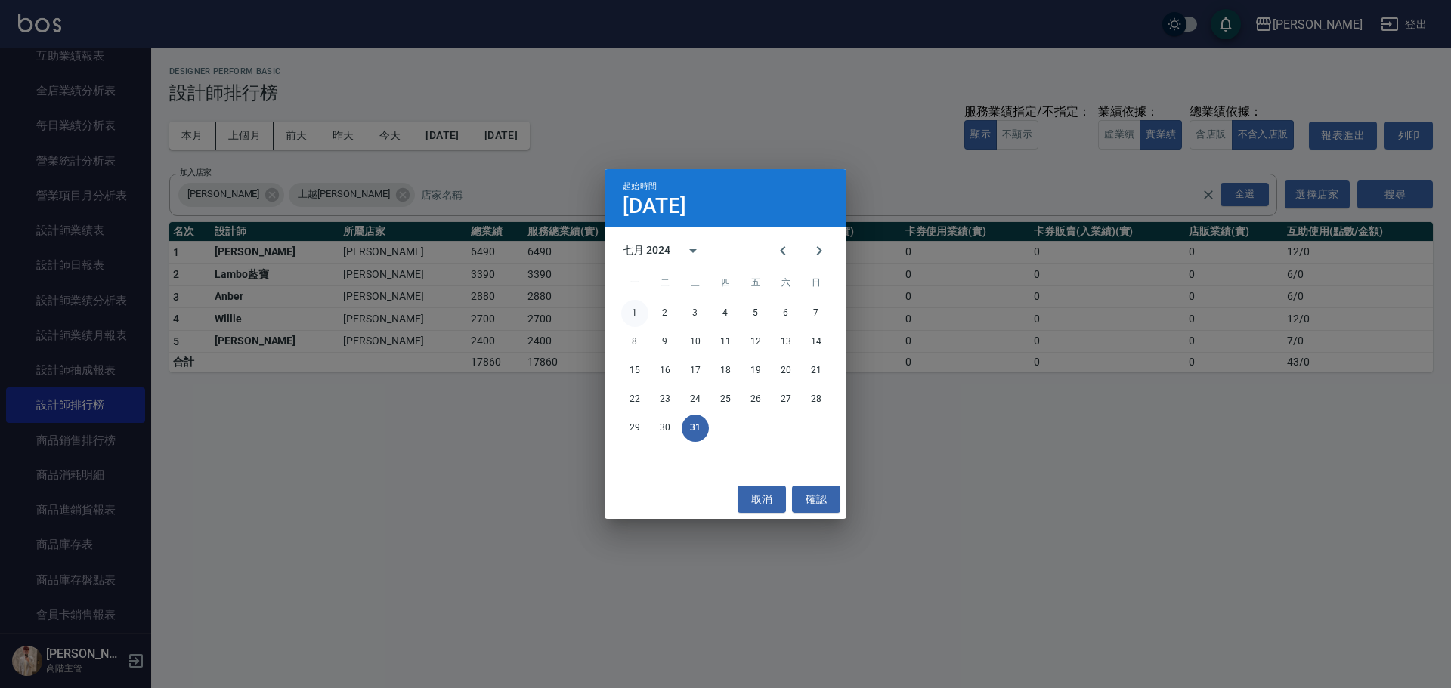
click at [641, 311] on button "1" at bounding box center [634, 313] width 27 height 27
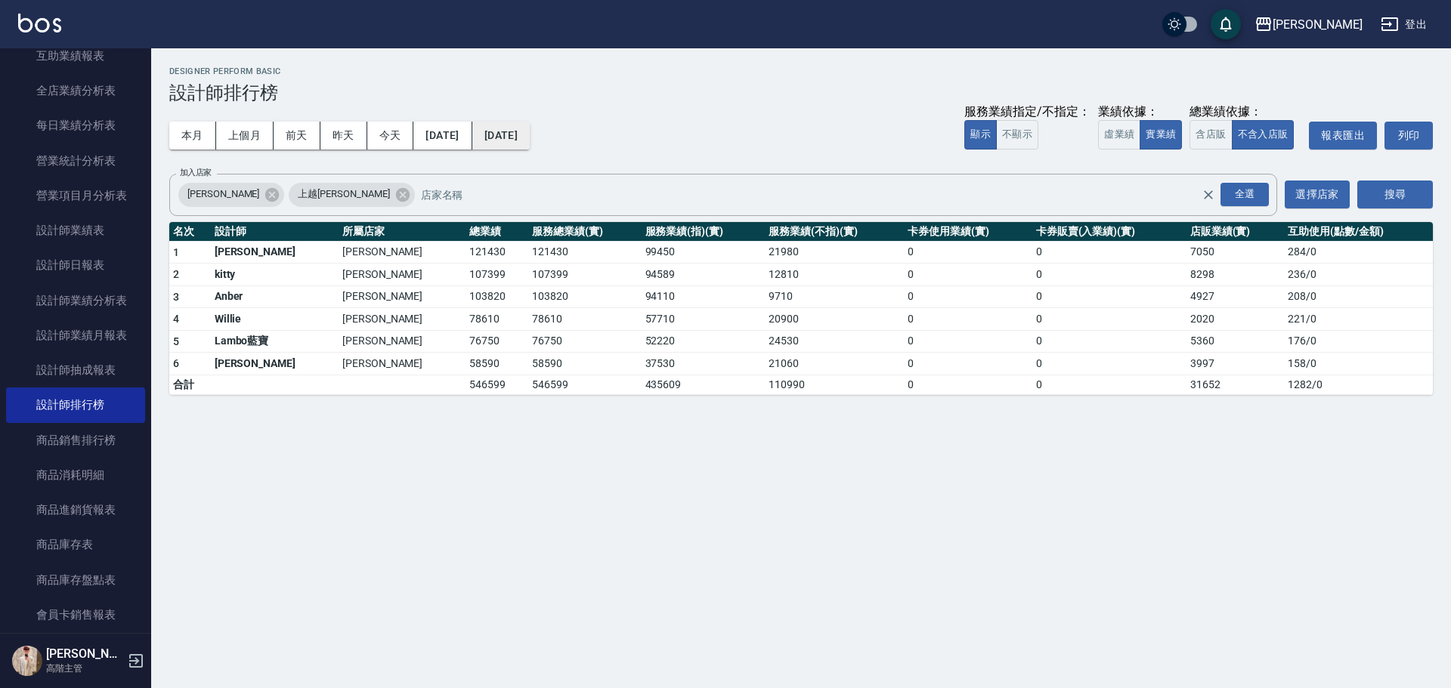
click at [530, 134] on button "2024/07/31" at bounding box center [500, 136] width 57 height 28
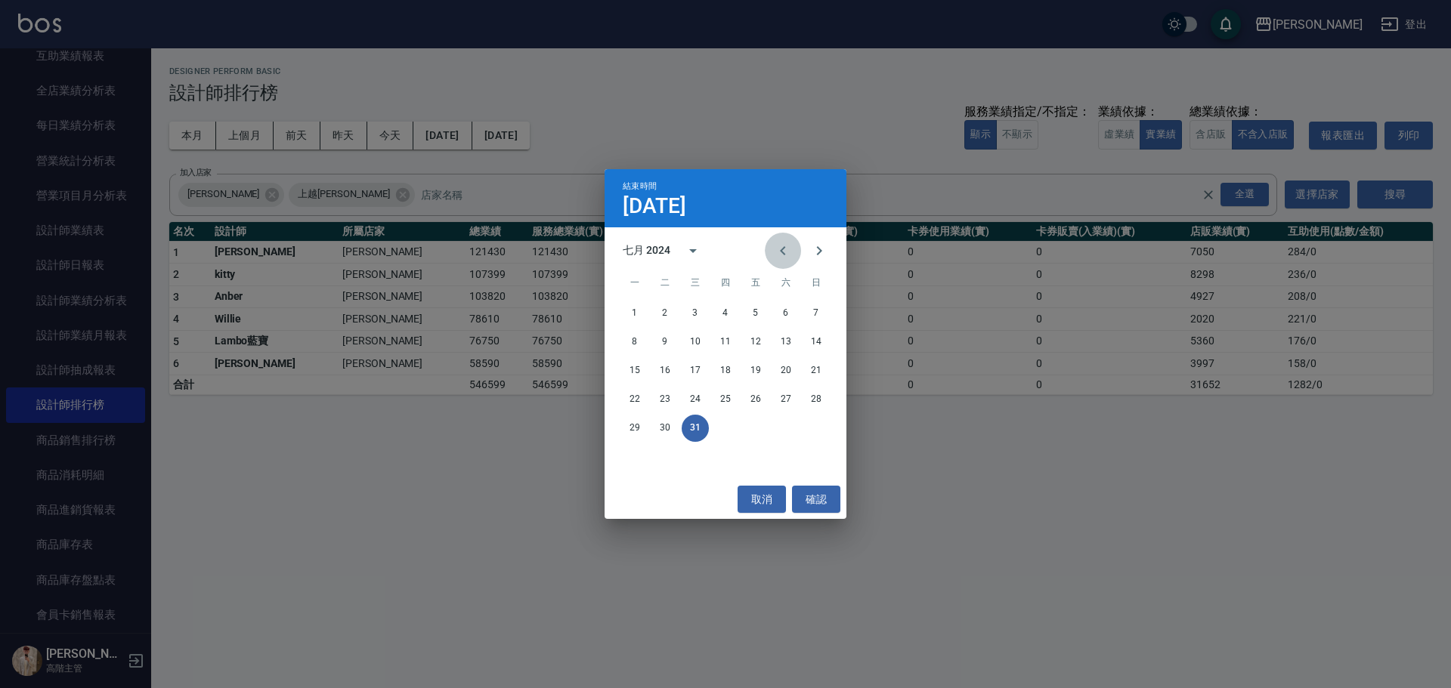
click at [707, 259] on button "Previous month" at bounding box center [783, 251] width 36 height 36
click at [707, 311] on button "30" at bounding box center [815, 428] width 27 height 27
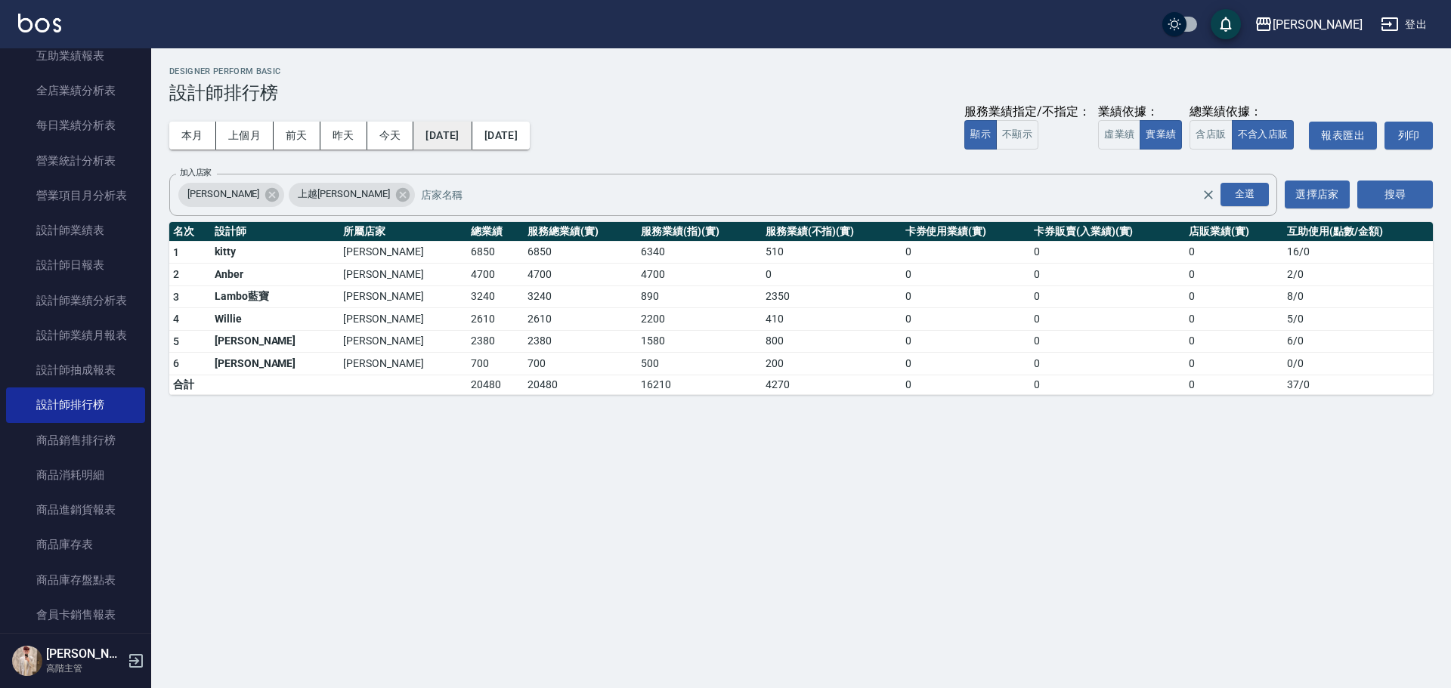
click at [471, 136] on button "2024/06/30" at bounding box center [442, 136] width 58 height 28
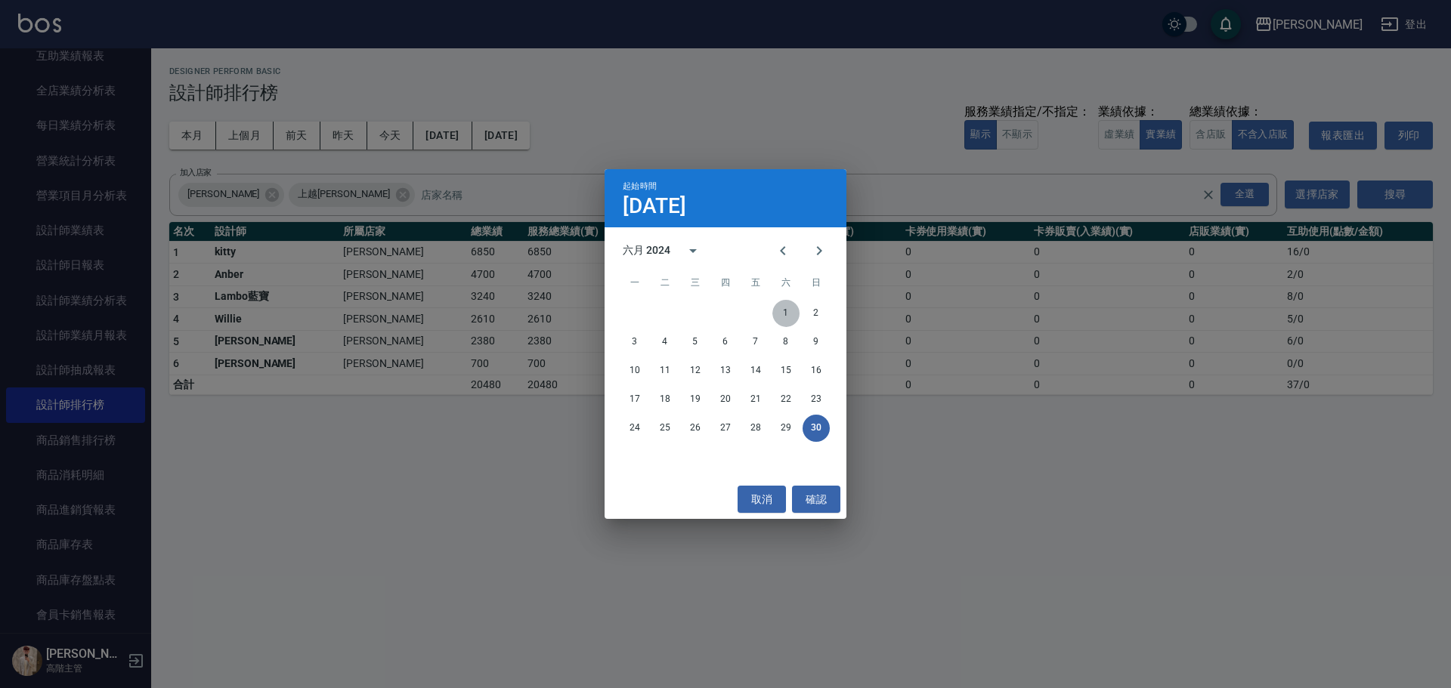
click at [707, 311] on button "1" at bounding box center [785, 313] width 27 height 27
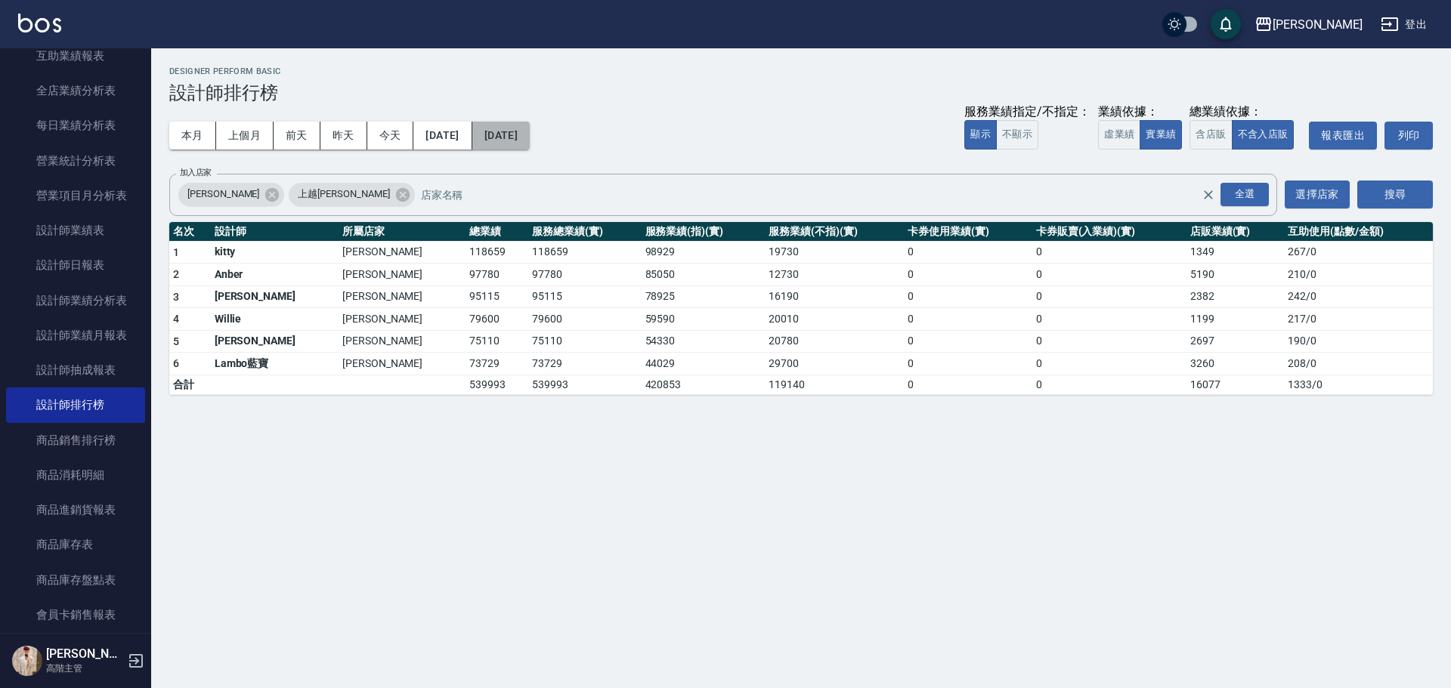
click at [530, 144] on button "2024/06/30" at bounding box center [500, 136] width 57 height 28
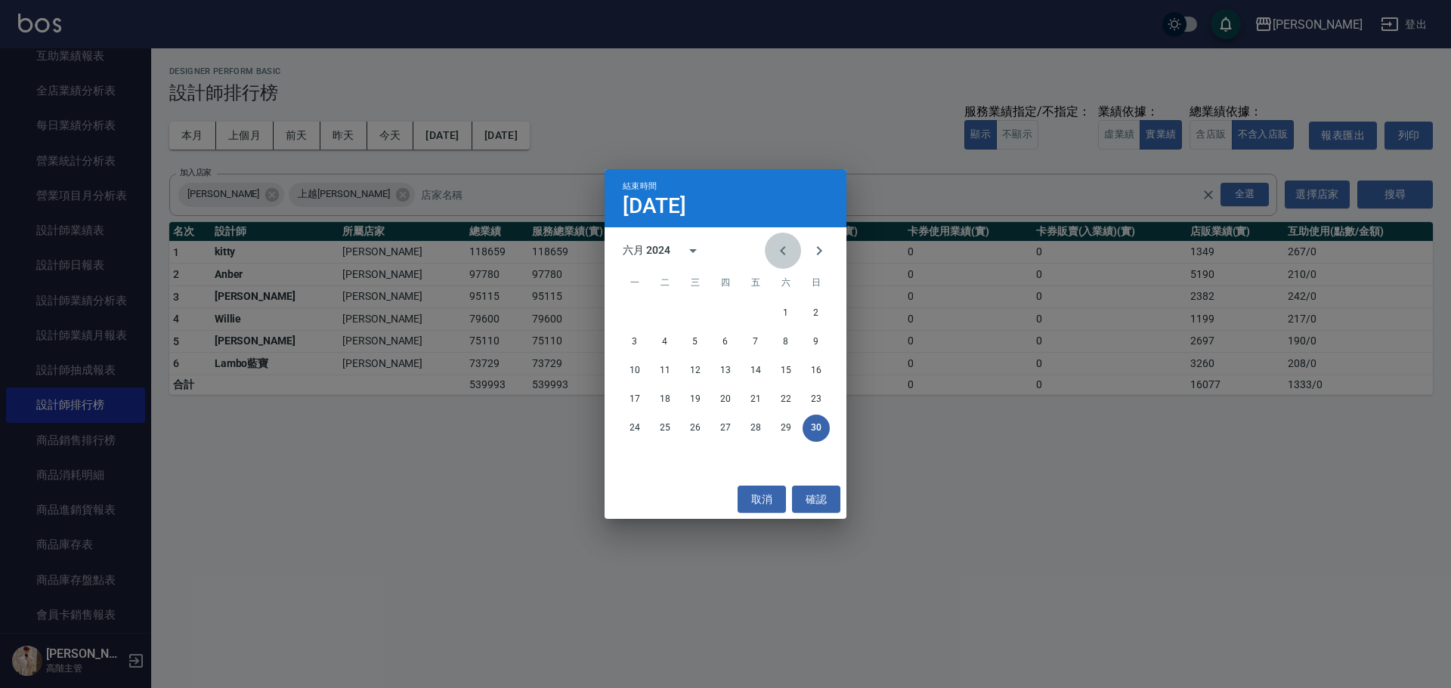
click at [707, 255] on icon "Previous month" at bounding box center [783, 251] width 18 height 18
drag, startPoint x: 749, startPoint y: 428, endPoint x: 671, endPoint y: 290, distance: 158.7
click at [707, 311] on button "31" at bounding box center [755, 428] width 27 height 27
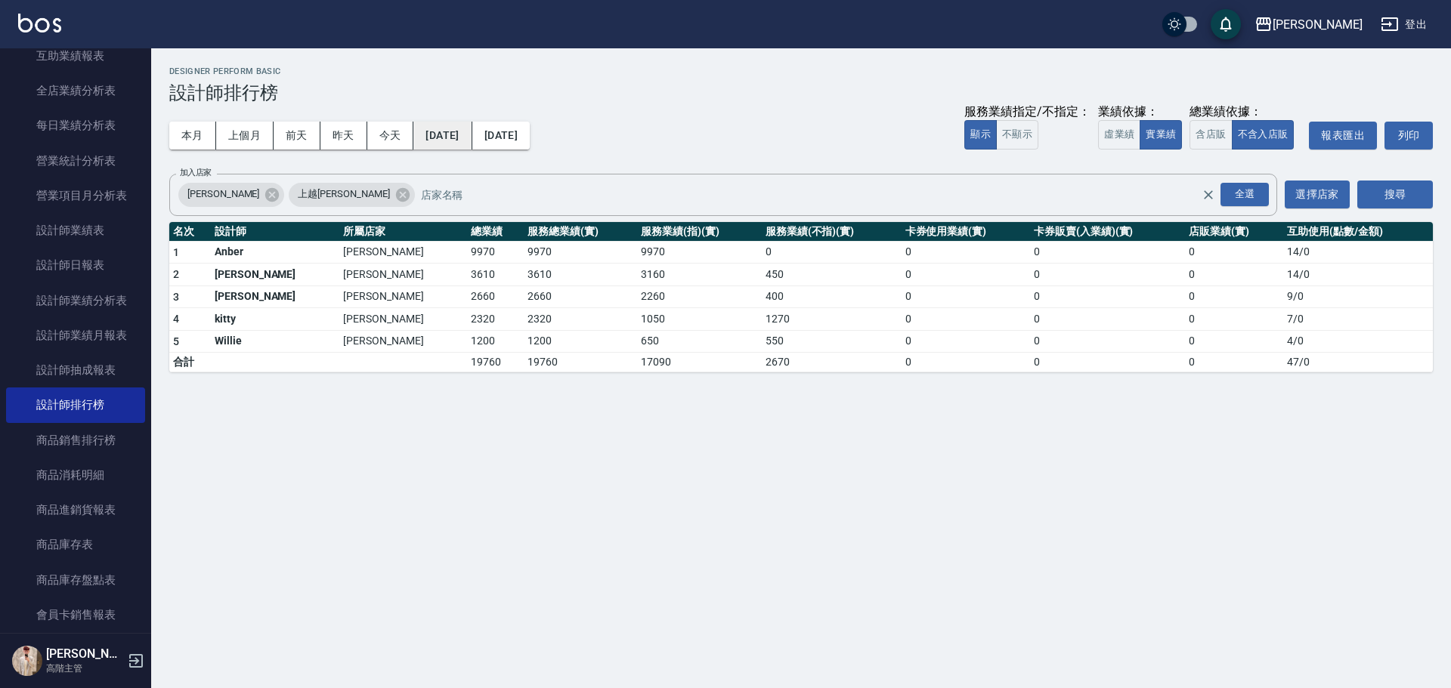
click at [471, 143] on button "2024/05/31" at bounding box center [442, 136] width 58 height 28
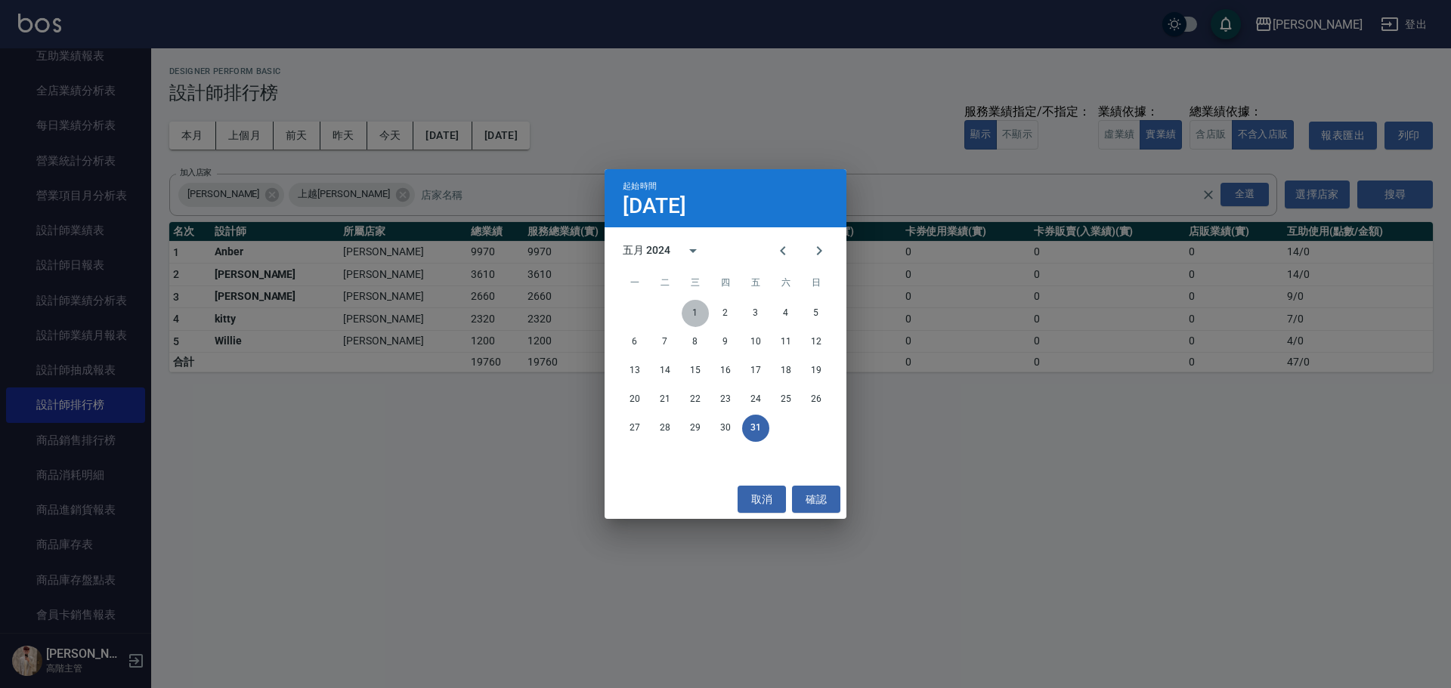
click at [688, 311] on button "1" at bounding box center [695, 313] width 27 height 27
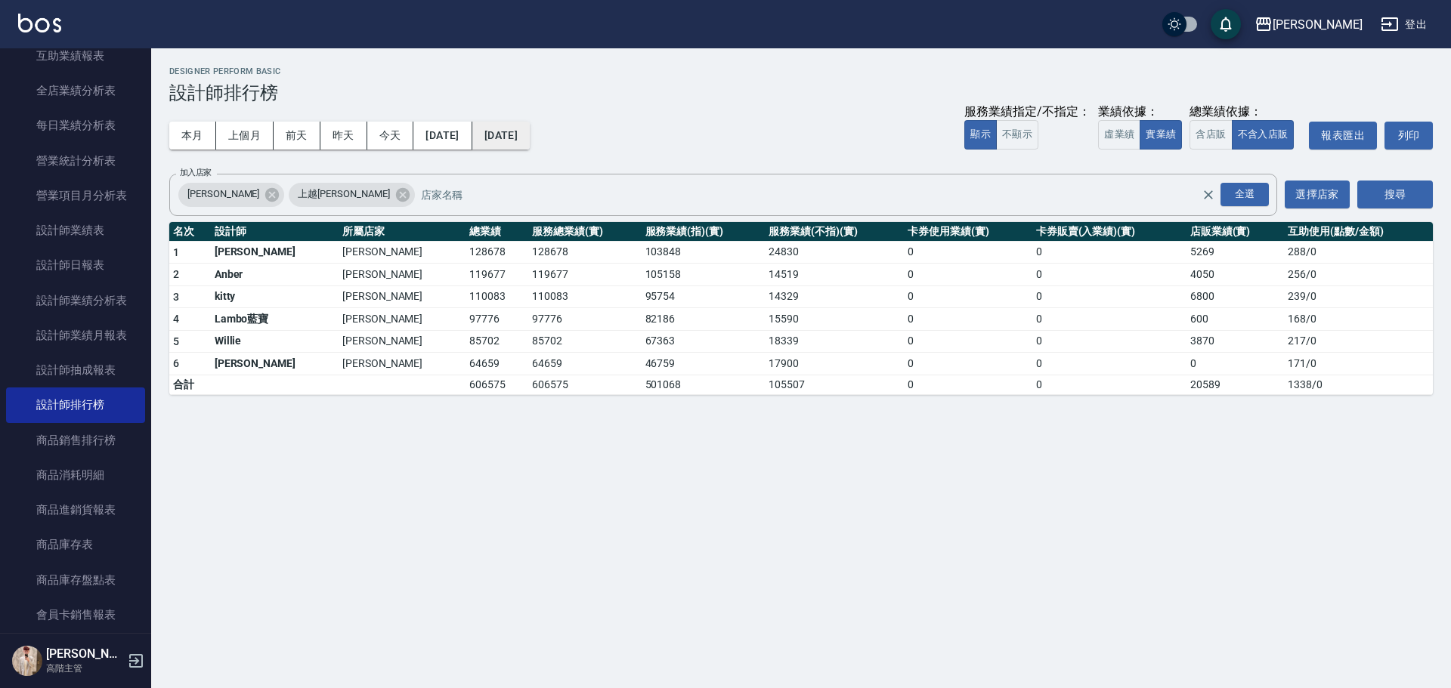
click at [530, 141] on button "2024/05/31" at bounding box center [500, 136] width 57 height 28
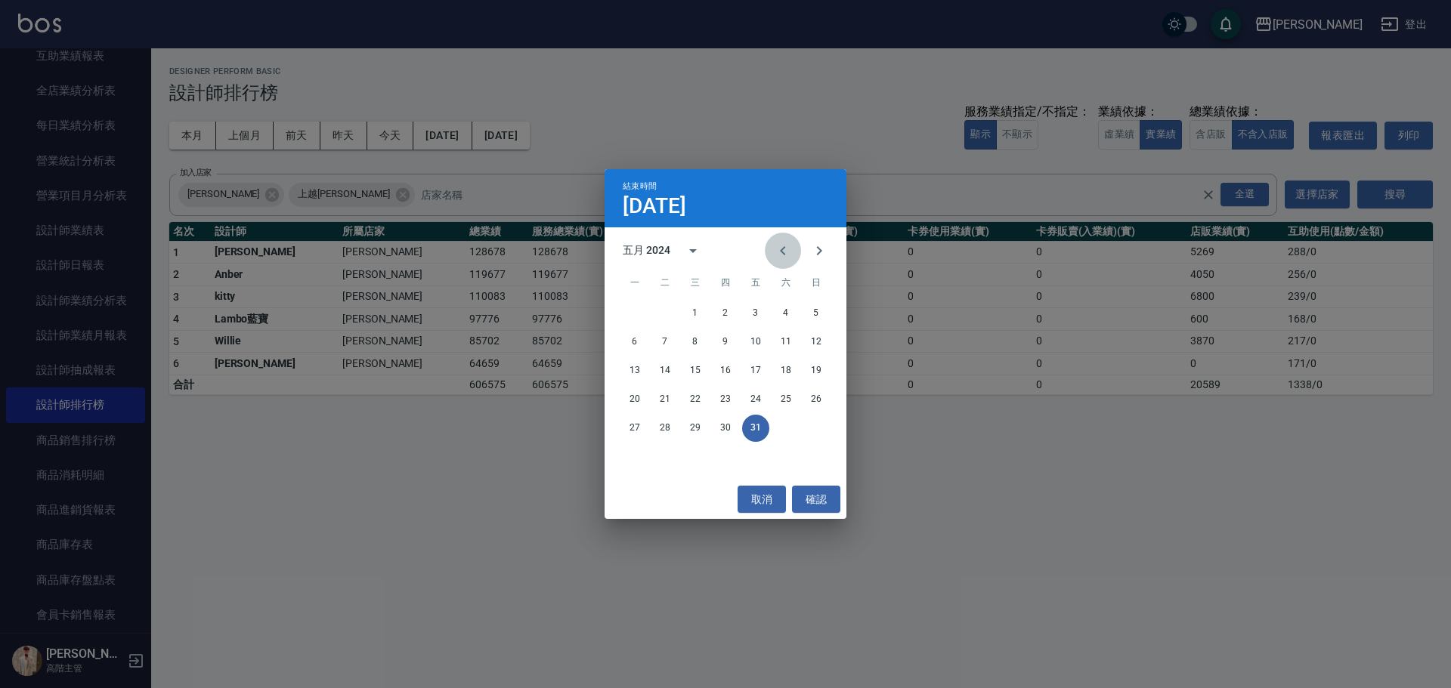
click at [707, 258] on icon "Previous month" at bounding box center [783, 251] width 18 height 18
click at [664, 311] on button "30" at bounding box center [664, 428] width 27 height 27
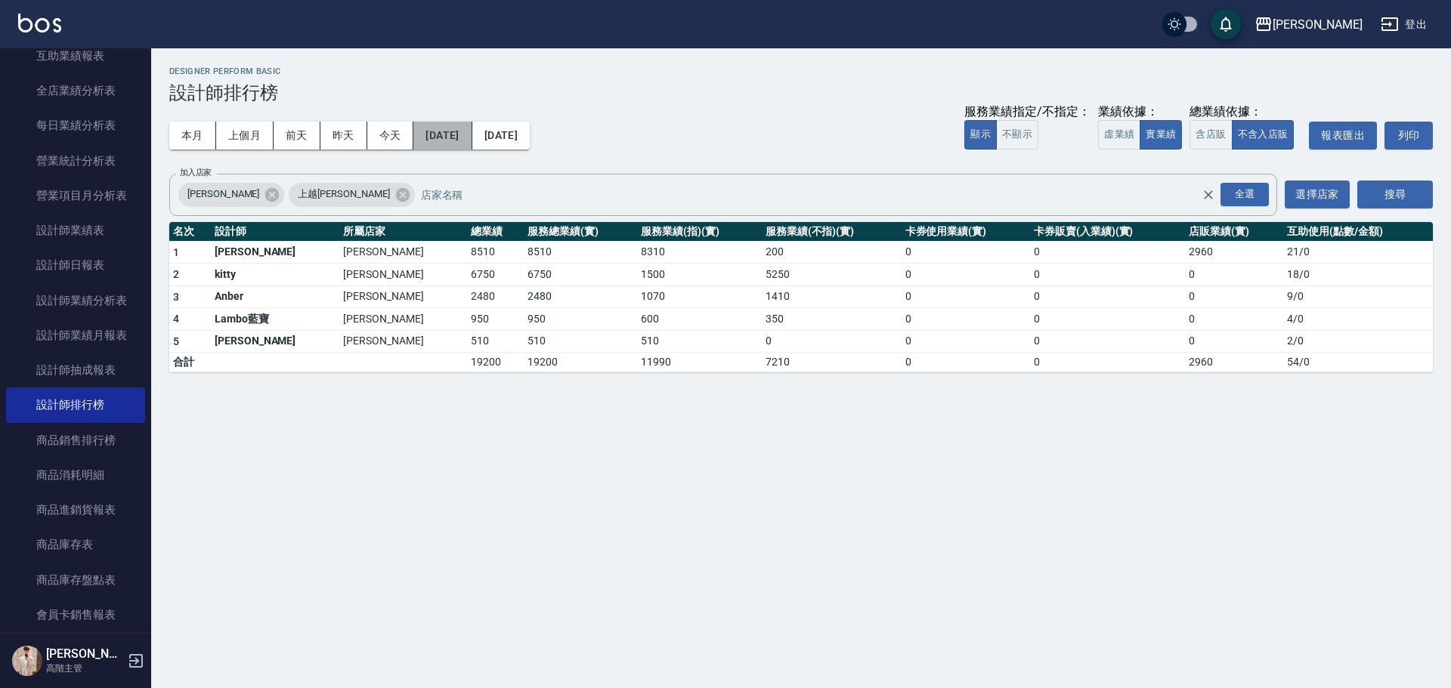
click at [471, 136] on button "2024/04/30" at bounding box center [442, 136] width 58 height 28
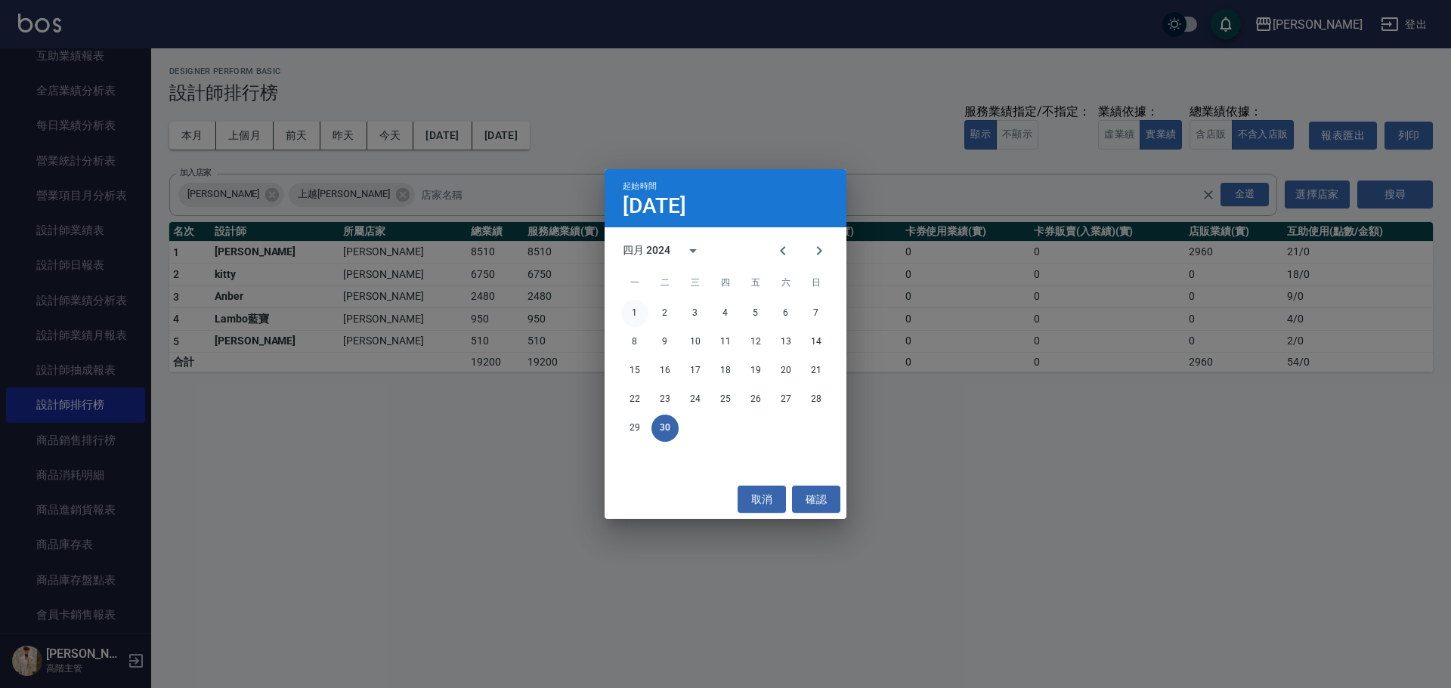
click at [638, 311] on button "1" at bounding box center [634, 313] width 27 height 27
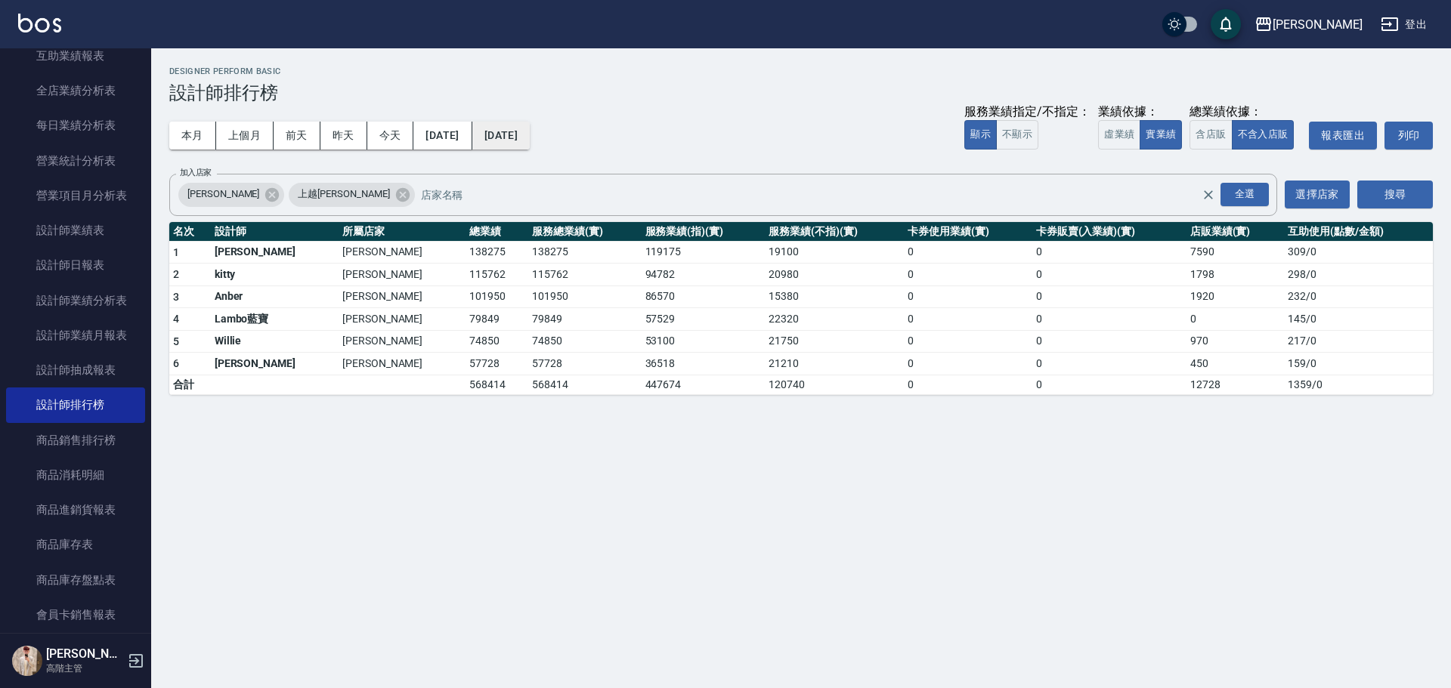
click at [530, 141] on button "2024/04/30" at bounding box center [500, 136] width 57 height 28
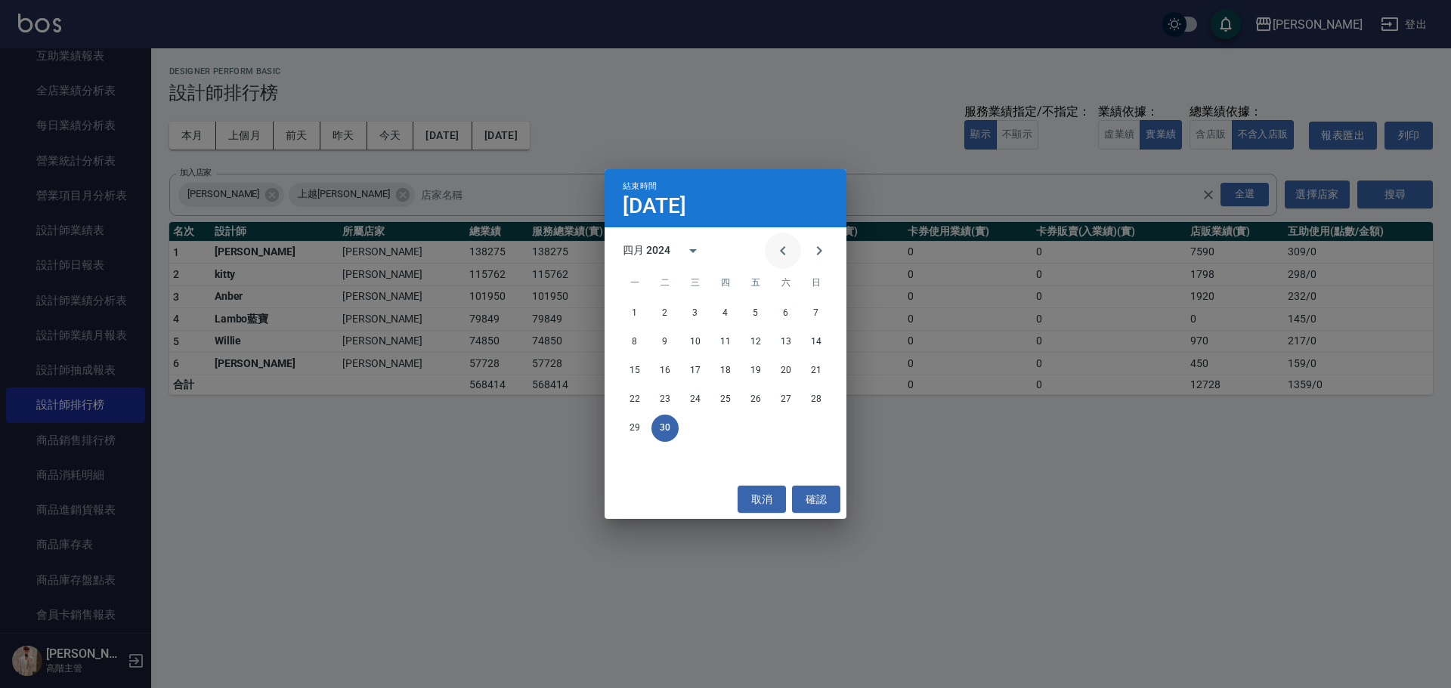
click at [707, 244] on icon "Previous month" at bounding box center [783, 251] width 18 height 18
click at [707, 311] on button "31" at bounding box center [815, 428] width 27 height 27
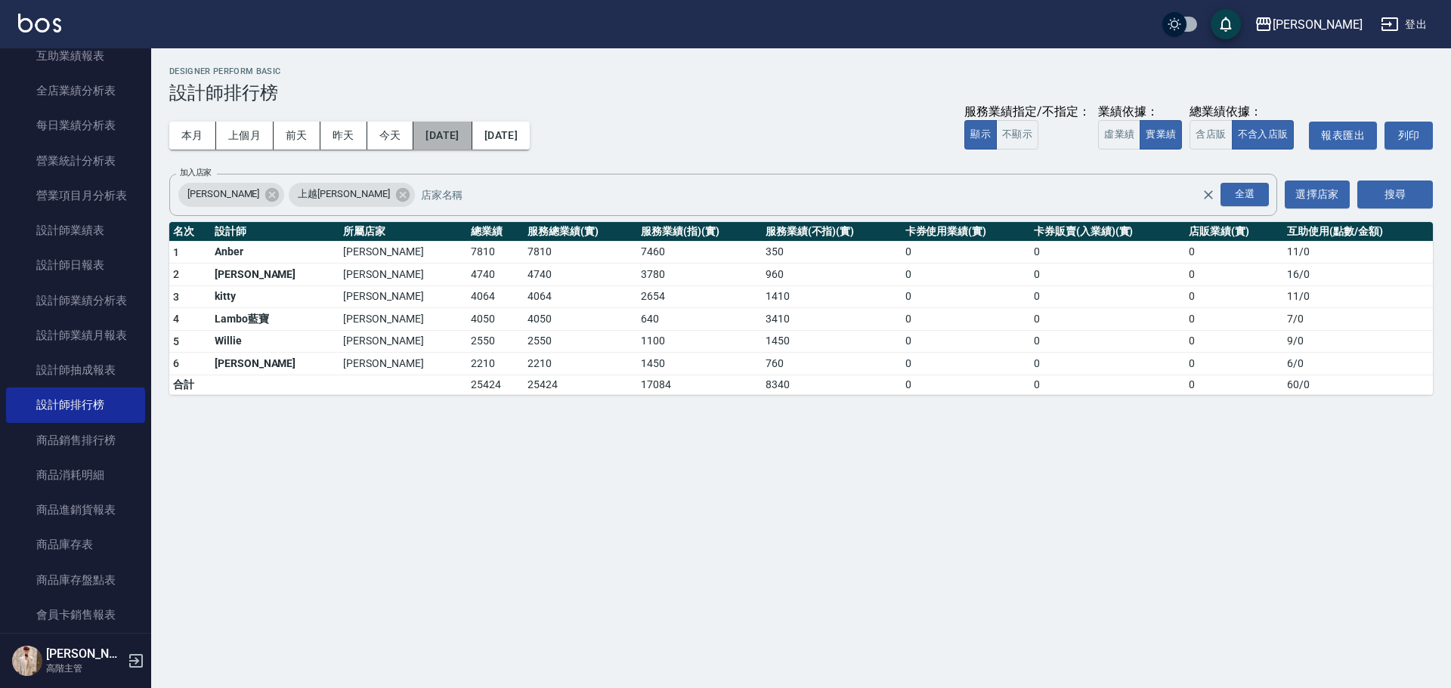
click at [471, 147] on button "2024/03/31" at bounding box center [442, 136] width 58 height 28
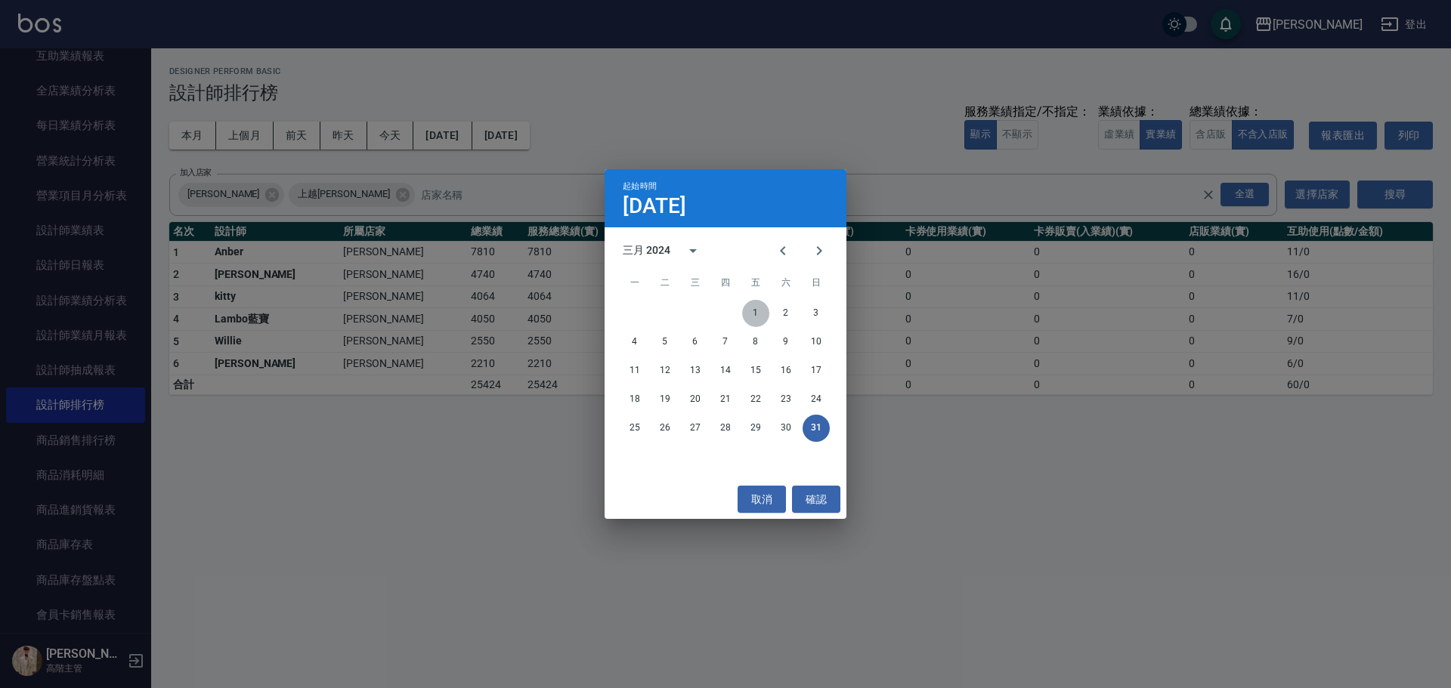
click at [707, 311] on button "1" at bounding box center [755, 313] width 27 height 27
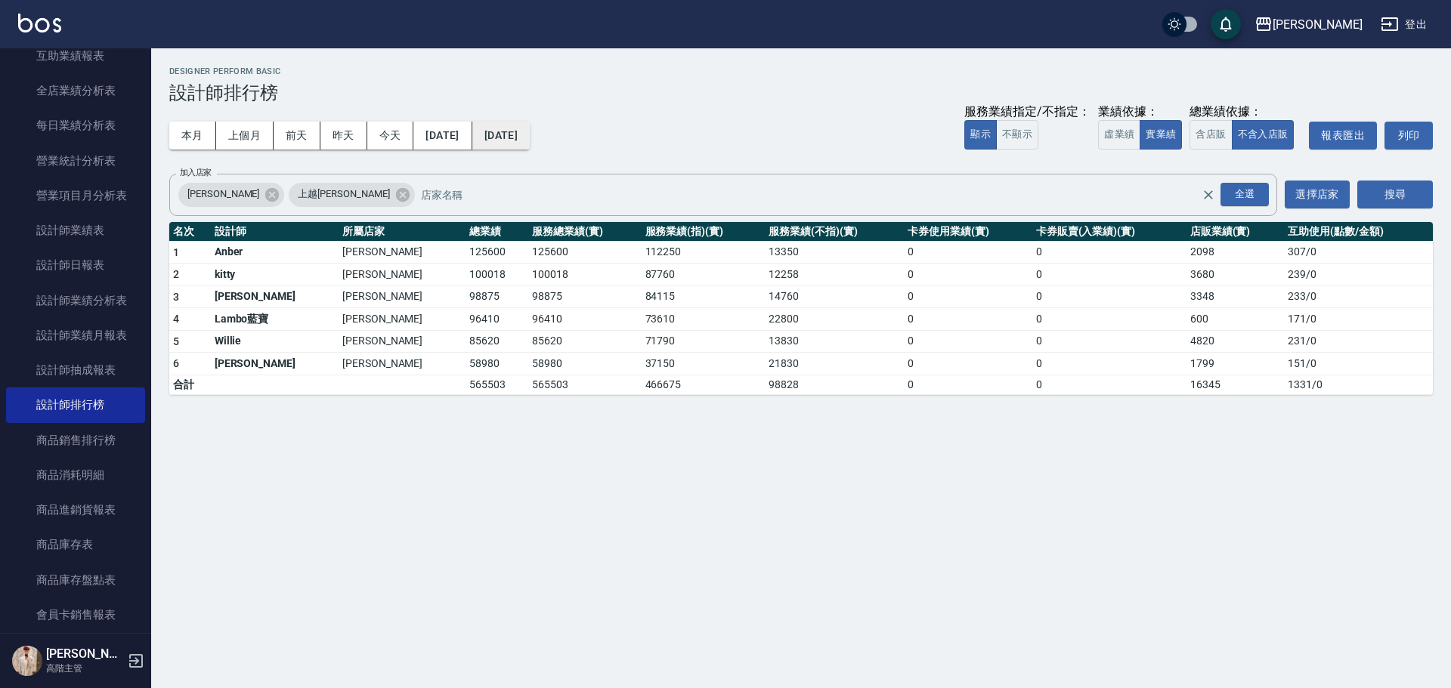
click at [530, 134] on button "2024/03/31" at bounding box center [500, 136] width 57 height 28
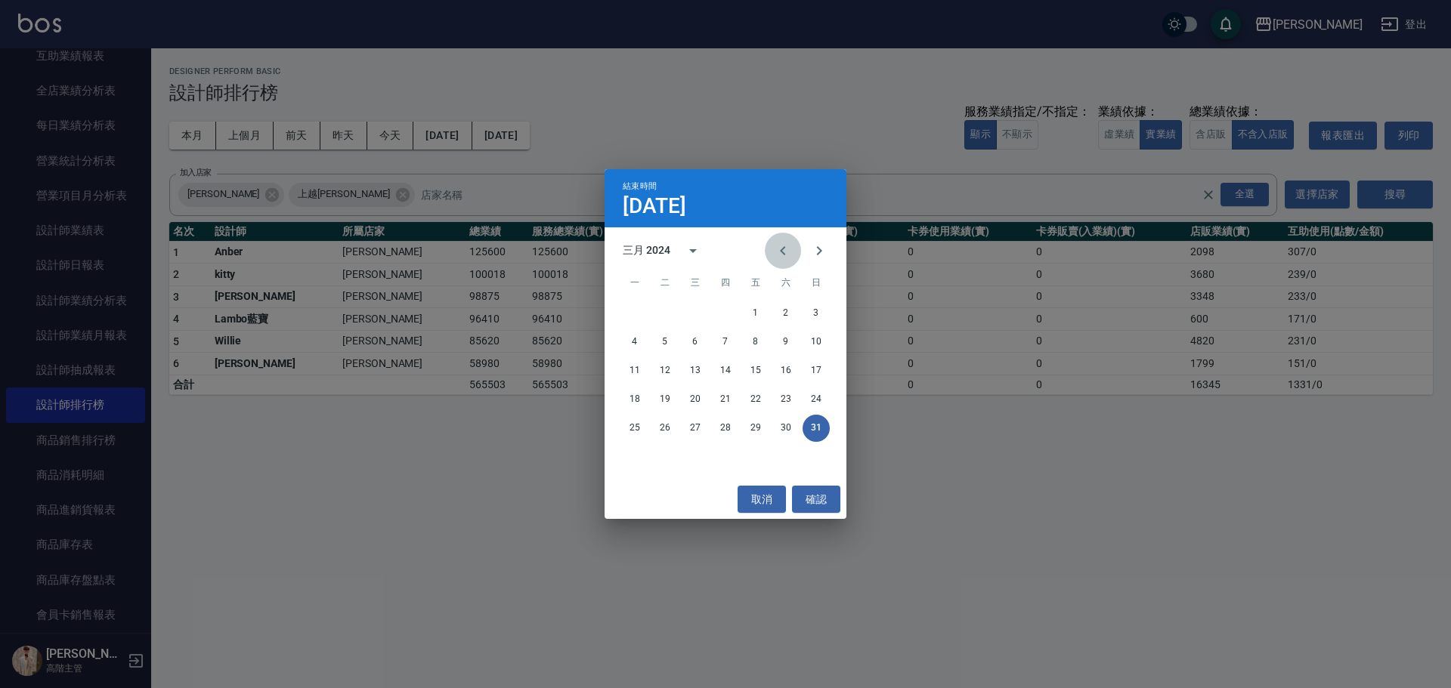
click at [707, 252] on icon "Previous month" at bounding box center [783, 251] width 18 height 18
click at [707, 311] on button "29" at bounding box center [725, 428] width 27 height 27
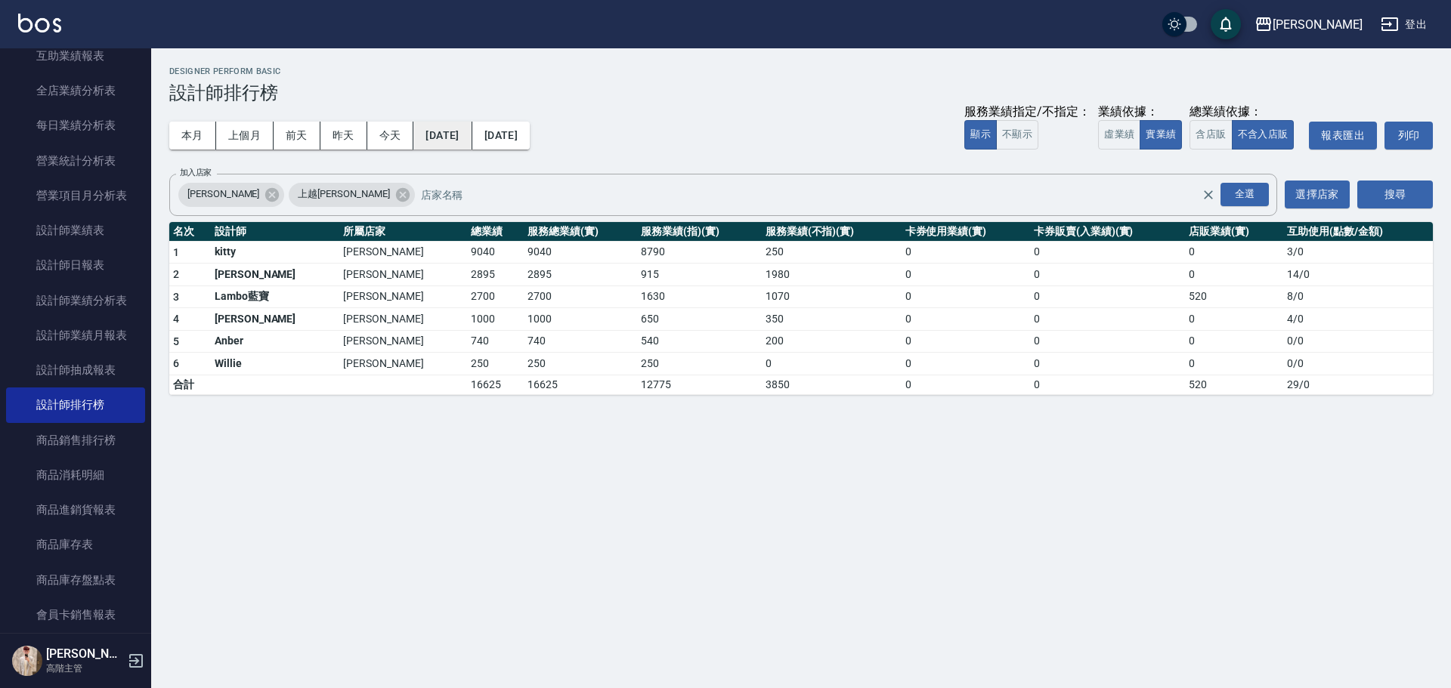
drag, startPoint x: 484, startPoint y: 135, endPoint x: 493, endPoint y: 138, distance: 8.8
click at [471, 138] on button "2024/02/29" at bounding box center [442, 136] width 58 height 28
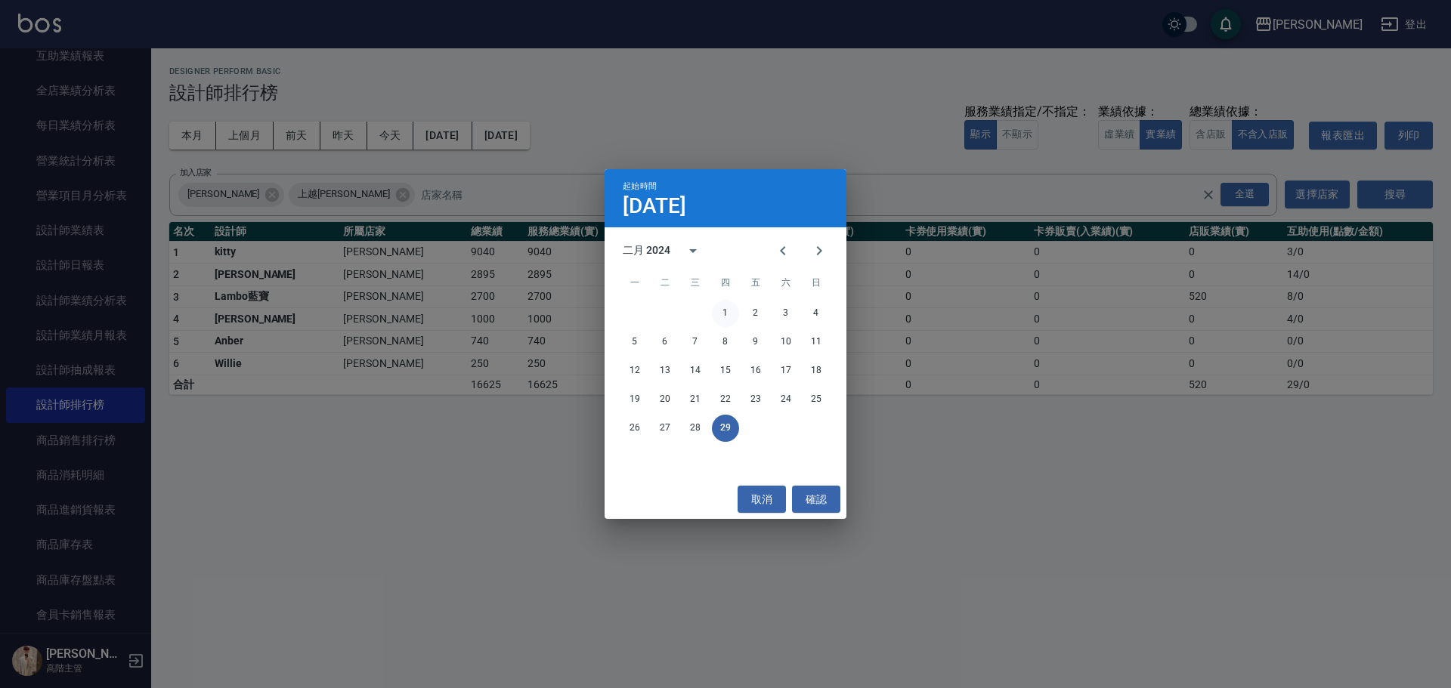
click at [707, 311] on button "1" at bounding box center [725, 313] width 27 height 27
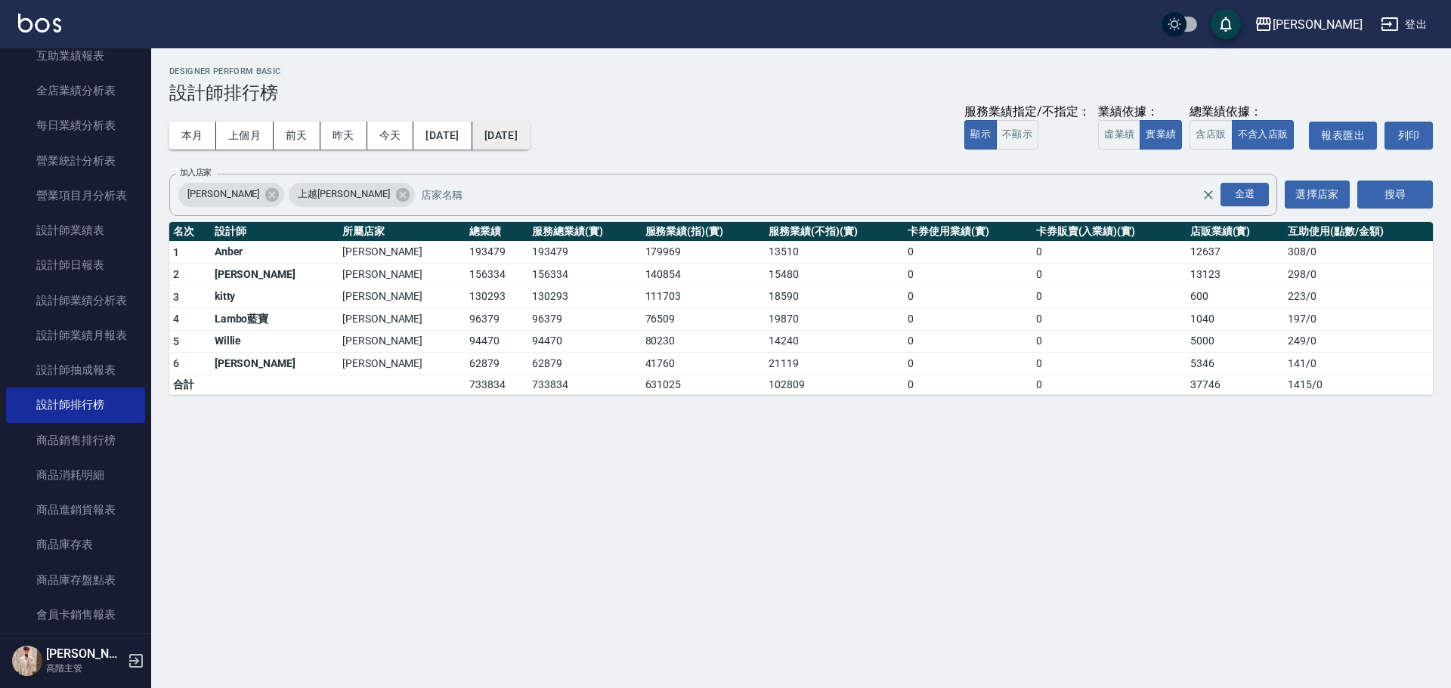
click at [525, 139] on button "2024/02/29" at bounding box center [500, 136] width 57 height 28
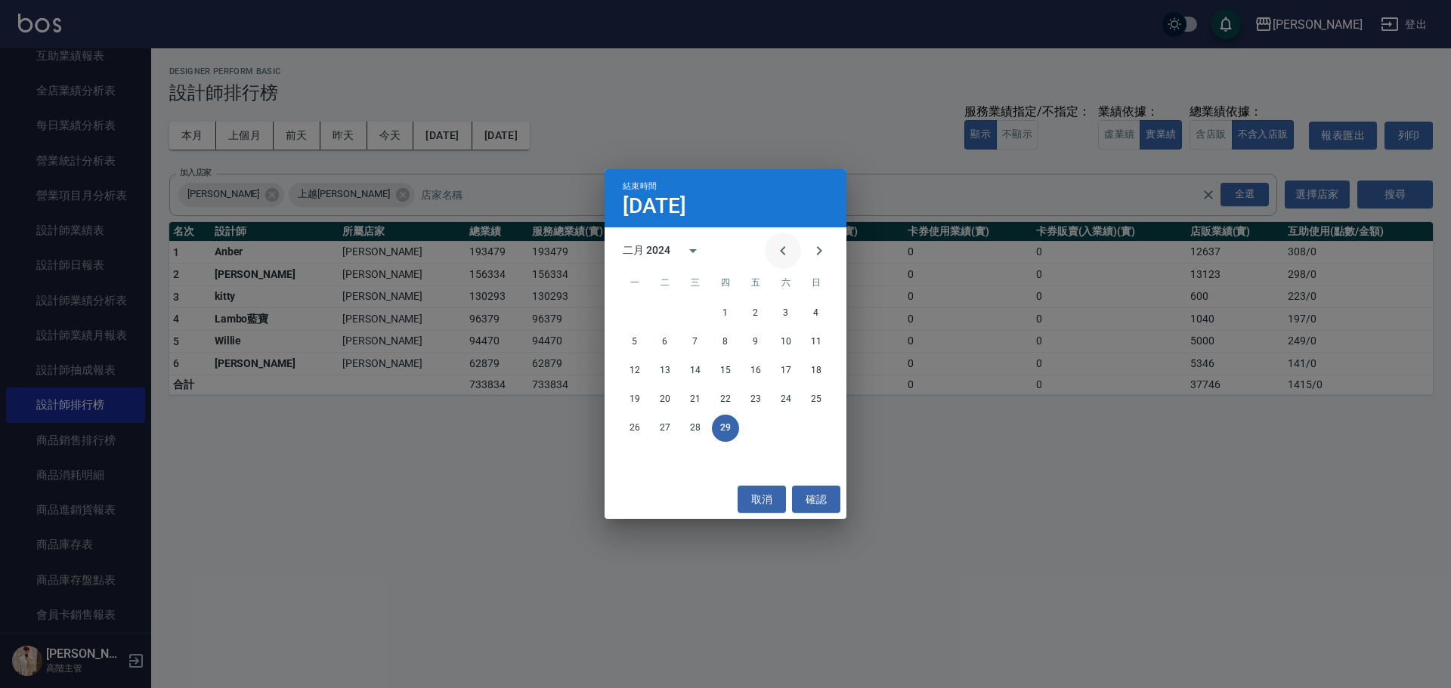
click at [707, 252] on icon "Previous month" at bounding box center [783, 251] width 18 height 18
click at [687, 311] on button "31" at bounding box center [695, 428] width 27 height 27
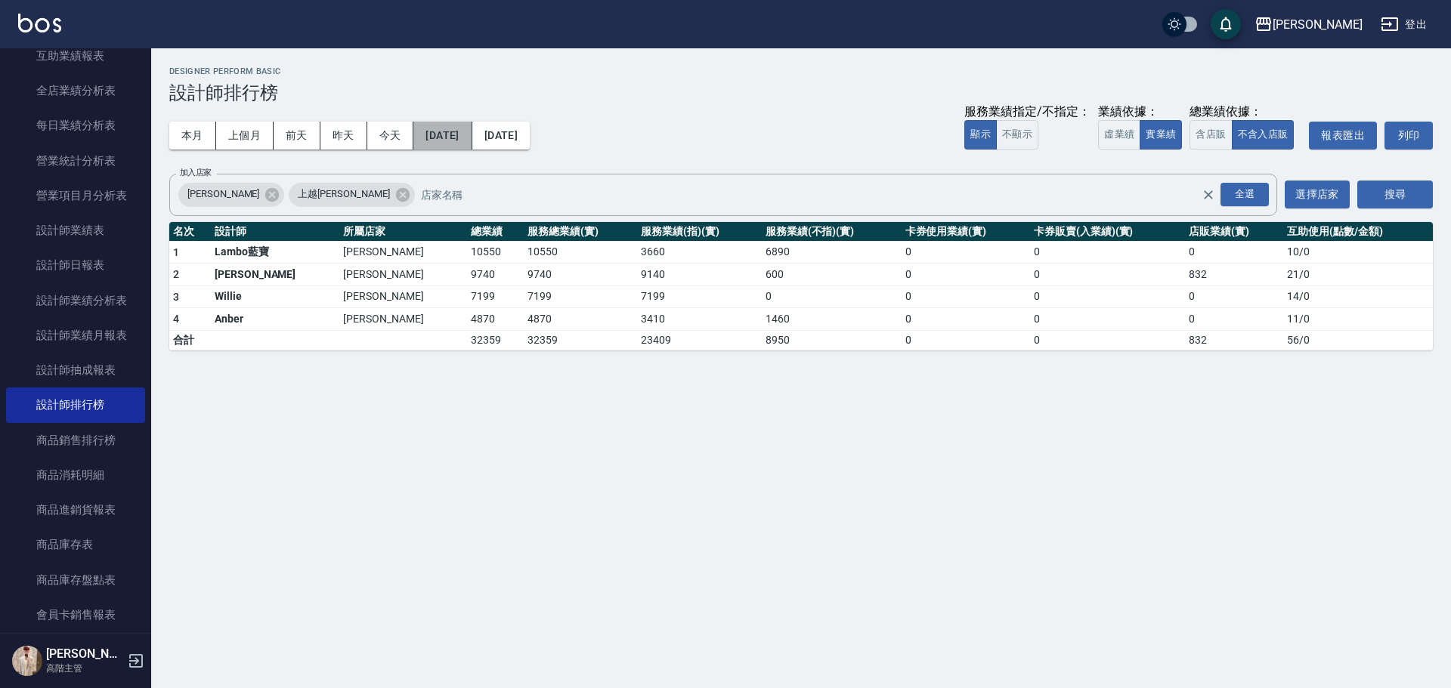
click at [471, 140] on button "2024/01/31" at bounding box center [442, 136] width 58 height 28
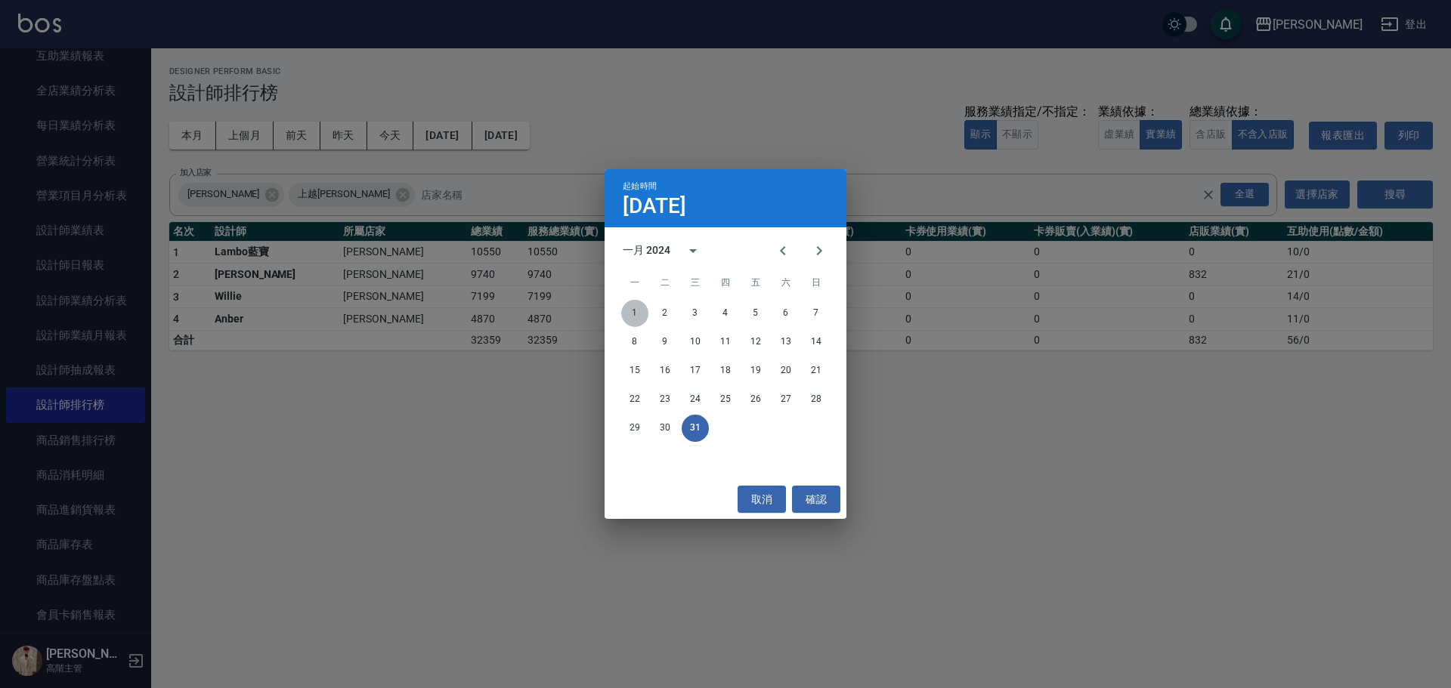
click at [638, 311] on button "1" at bounding box center [634, 313] width 27 height 27
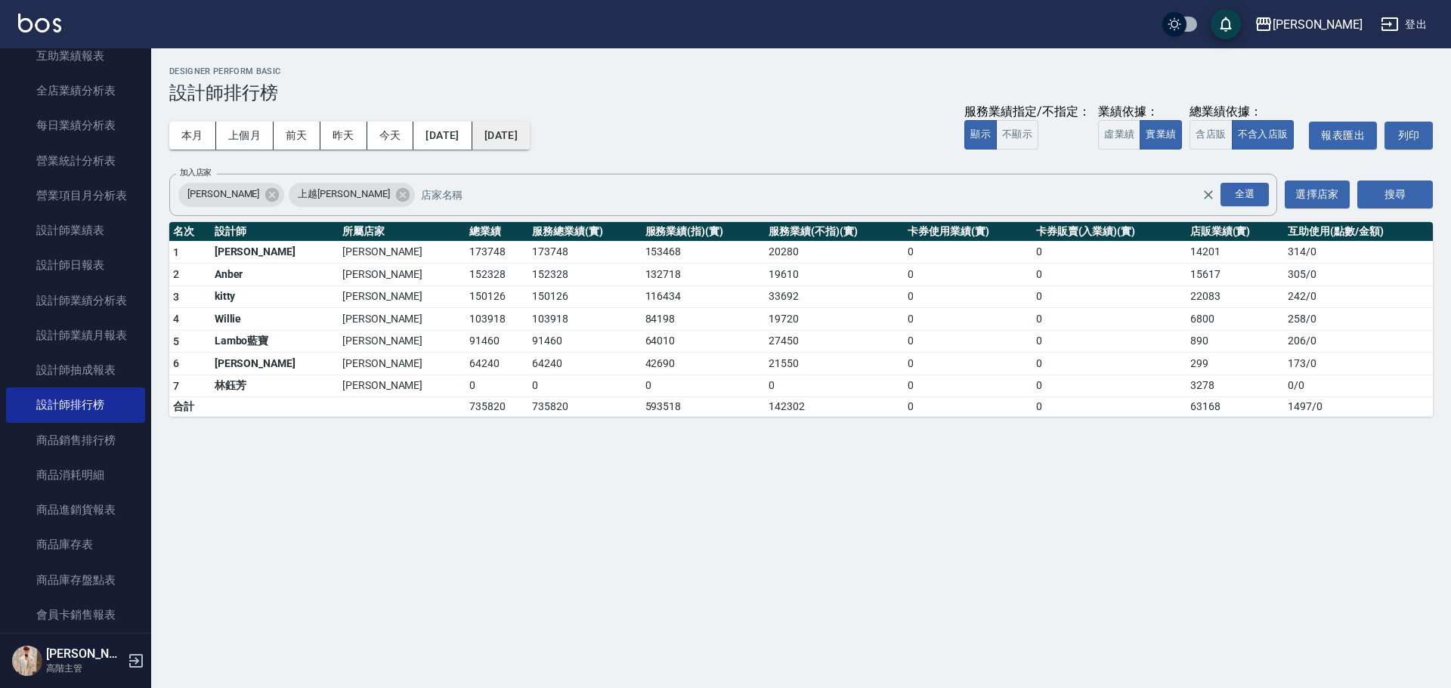
click at [530, 143] on button "2024/01/31" at bounding box center [500, 136] width 57 height 28
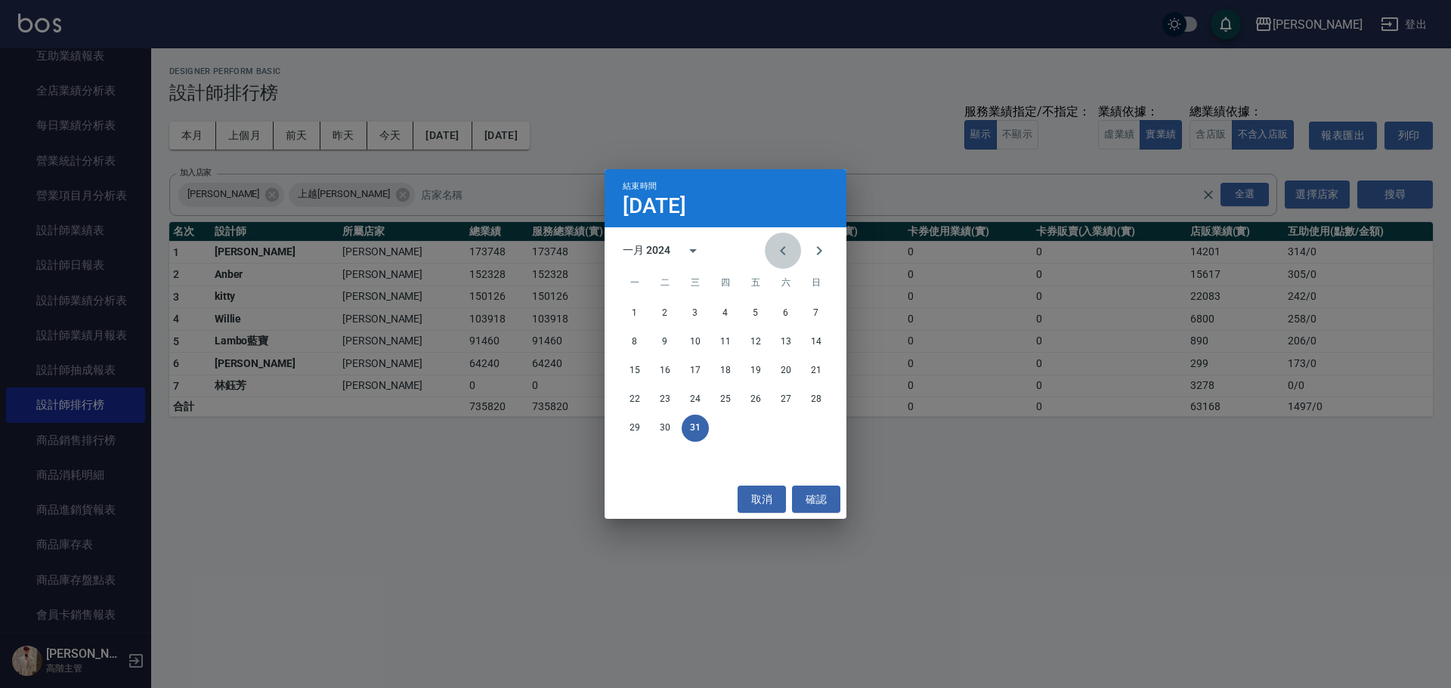
click at [707, 258] on icon "Previous month" at bounding box center [783, 251] width 18 height 18
click at [707, 311] on button "31" at bounding box center [815, 428] width 27 height 27
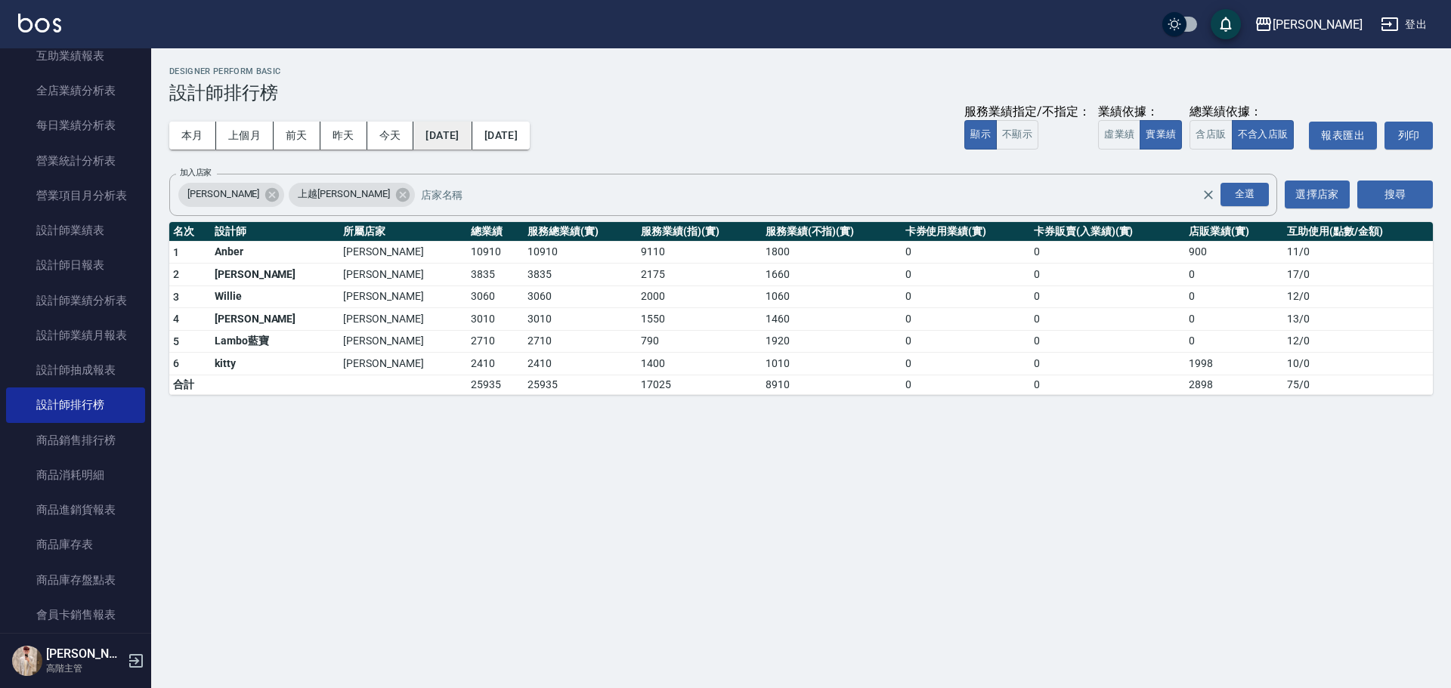
click at [471, 135] on button "2023/12/31" at bounding box center [442, 136] width 58 height 28
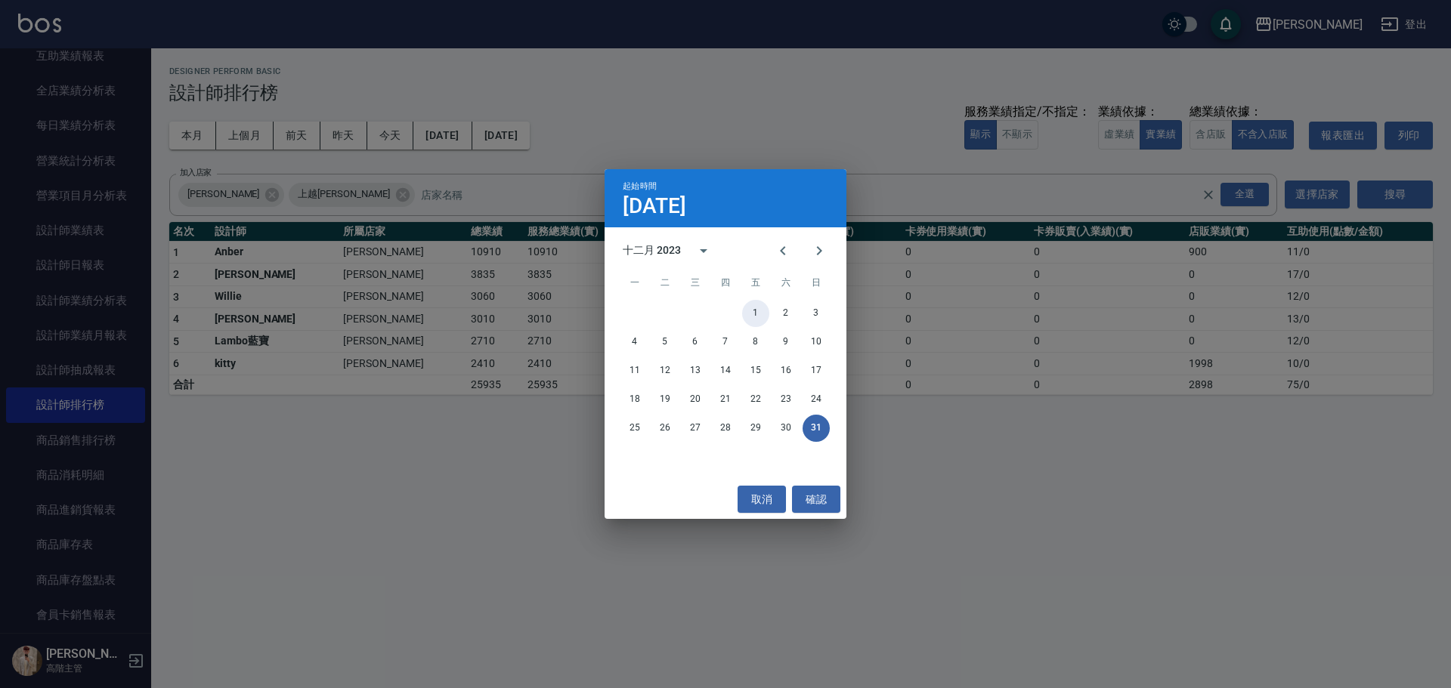
click at [707, 311] on button "1" at bounding box center [755, 313] width 27 height 27
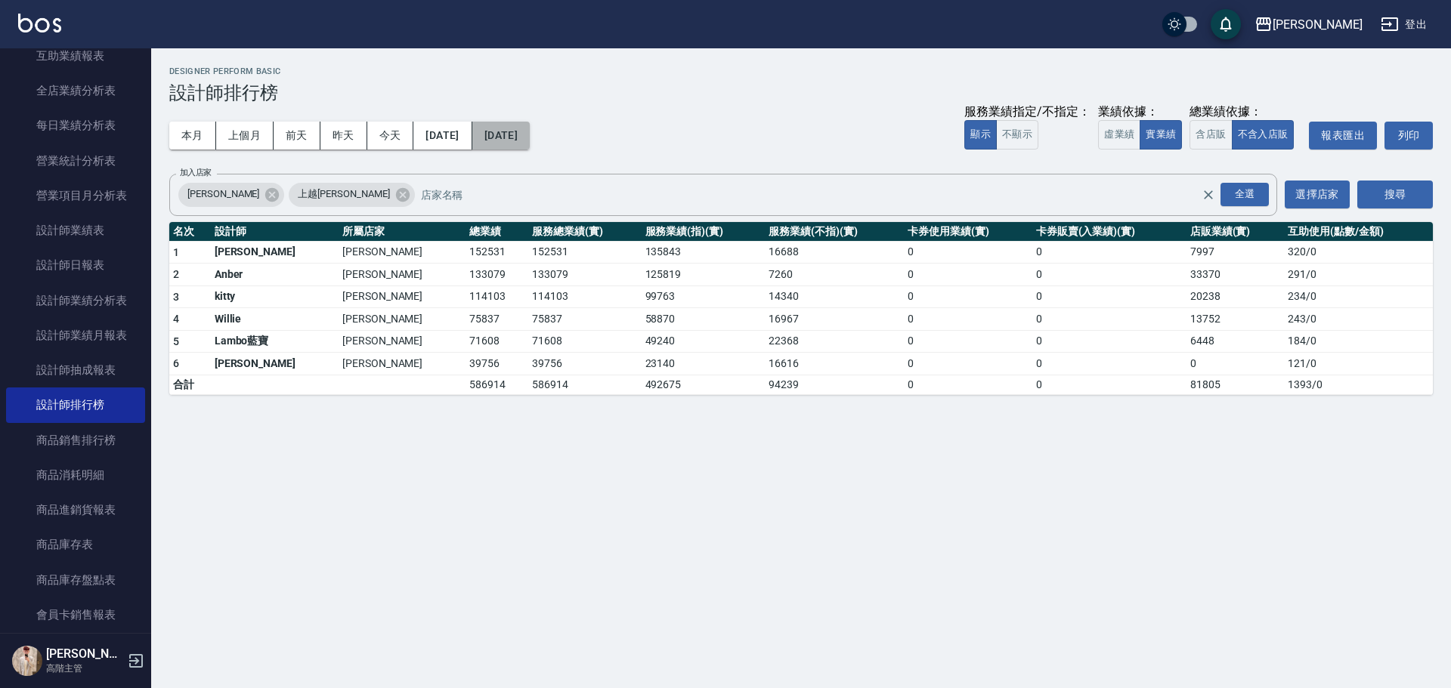
click at [530, 138] on button "2023/12/31" at bounding box center [500, 136] width 57 height 28
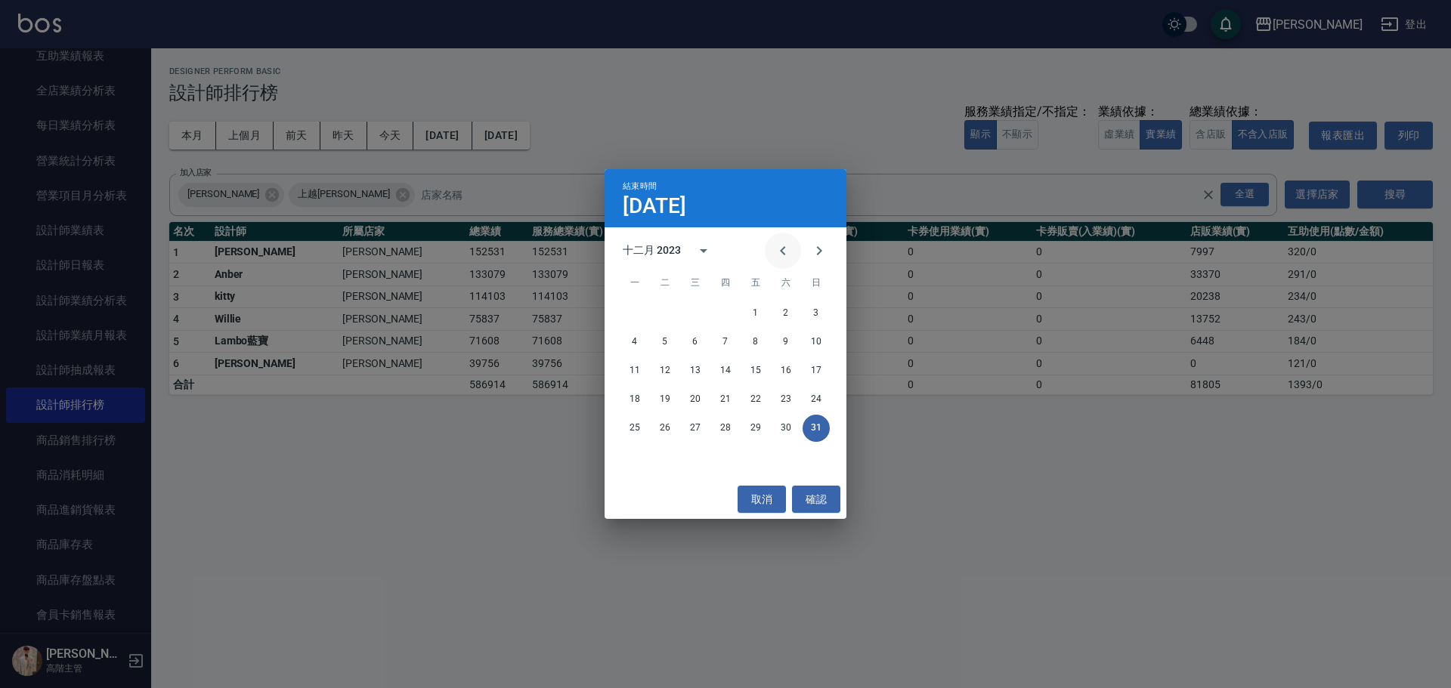
click at [707, 257] on icon "Previous month" at bounding box center [783, 251] width 18 height 18
click at [707, 311] on button "30" at bounding box center [725, 428] width 27 height 27
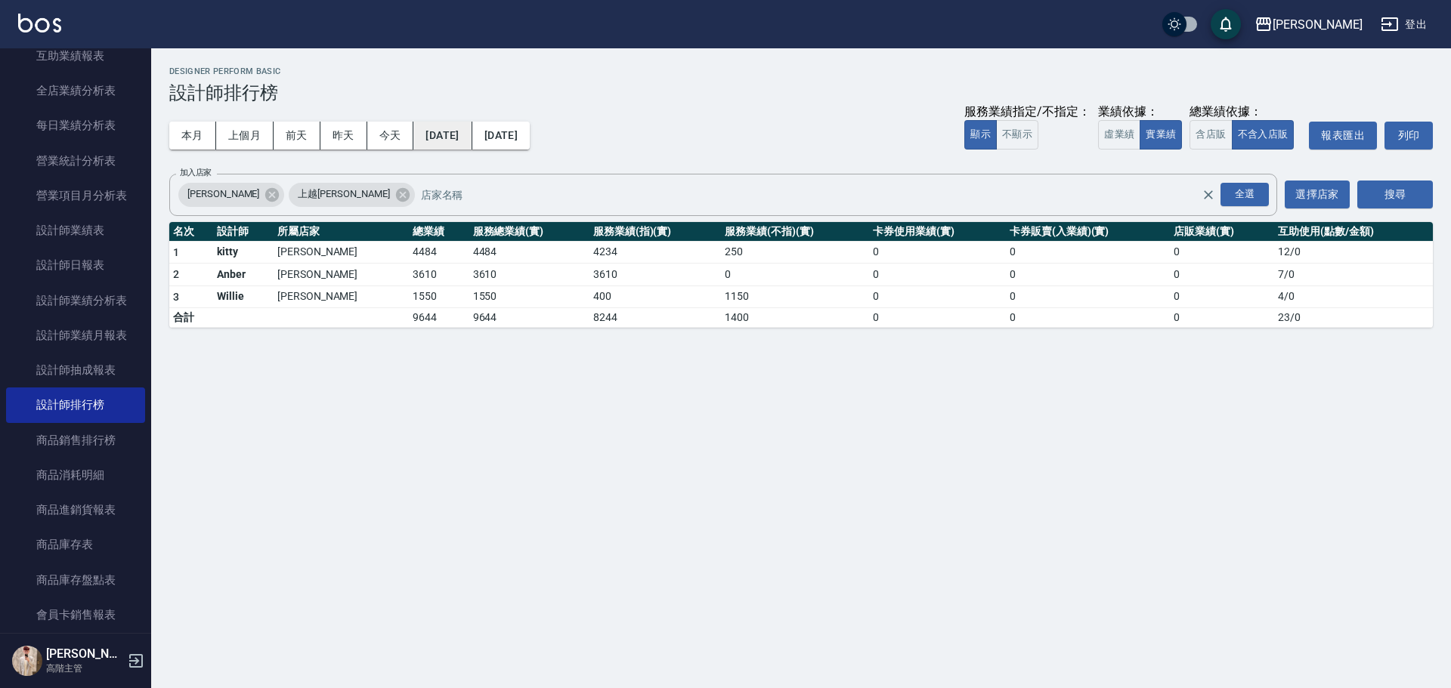
click at [467, 141] on button "2023/11/30" at bounding box center [442, 136] width 58 height 28
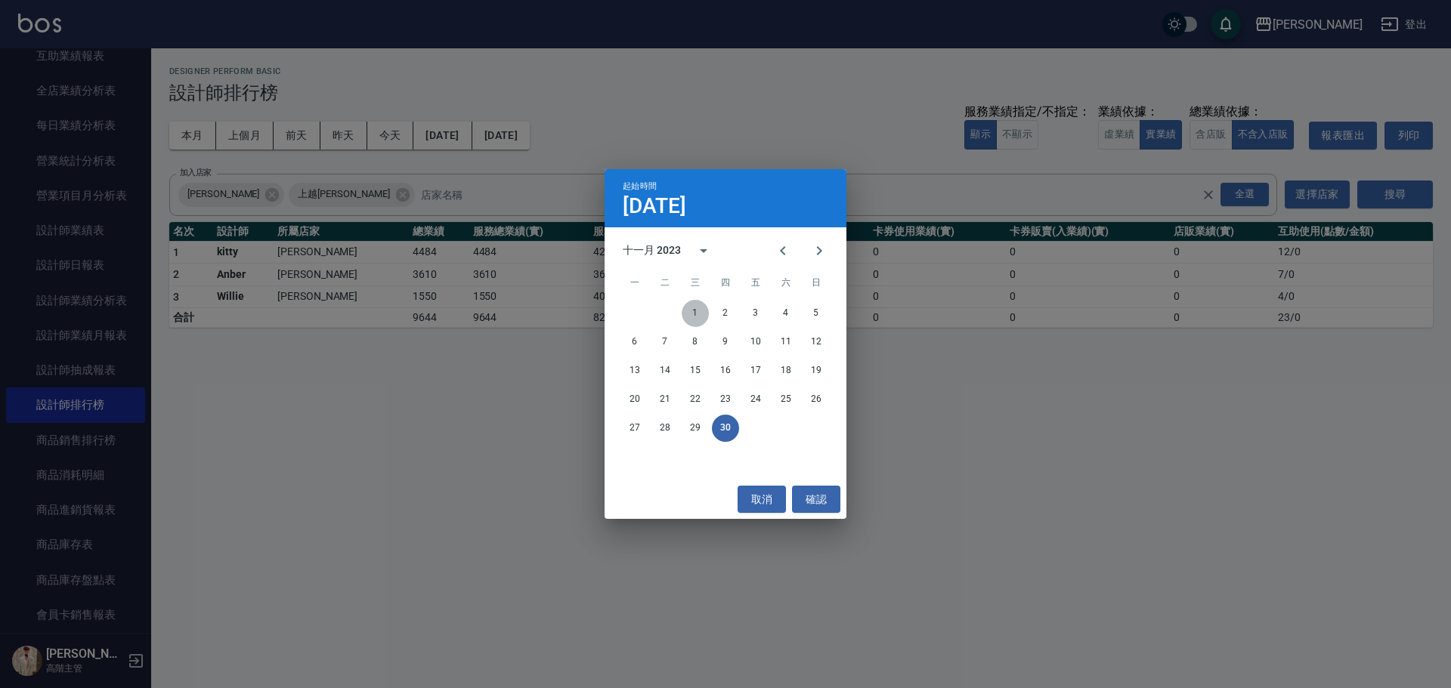
click at [689, 310] on button "1" at bounding box center [695, 313] width 27 height 27
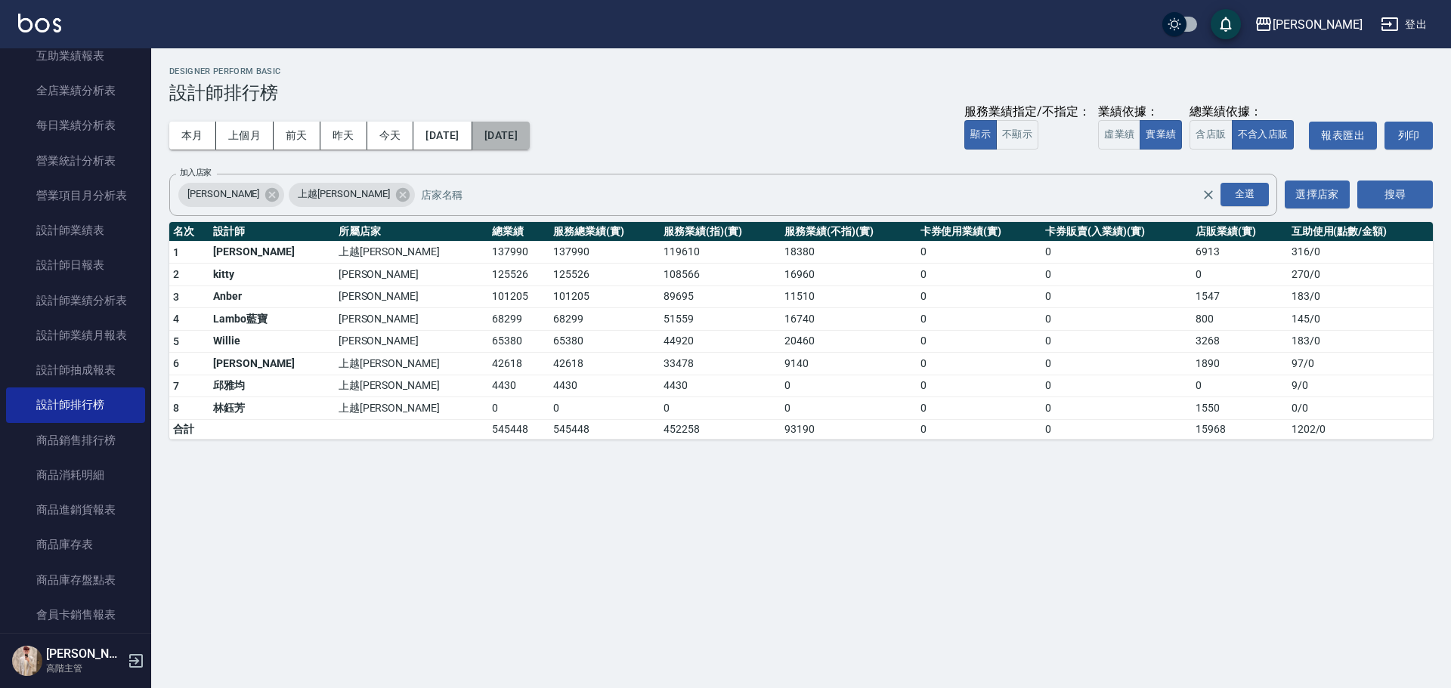
click at [530, 138] on button "2023/11/30" at bounding box center [500, 136] width 57 height 28
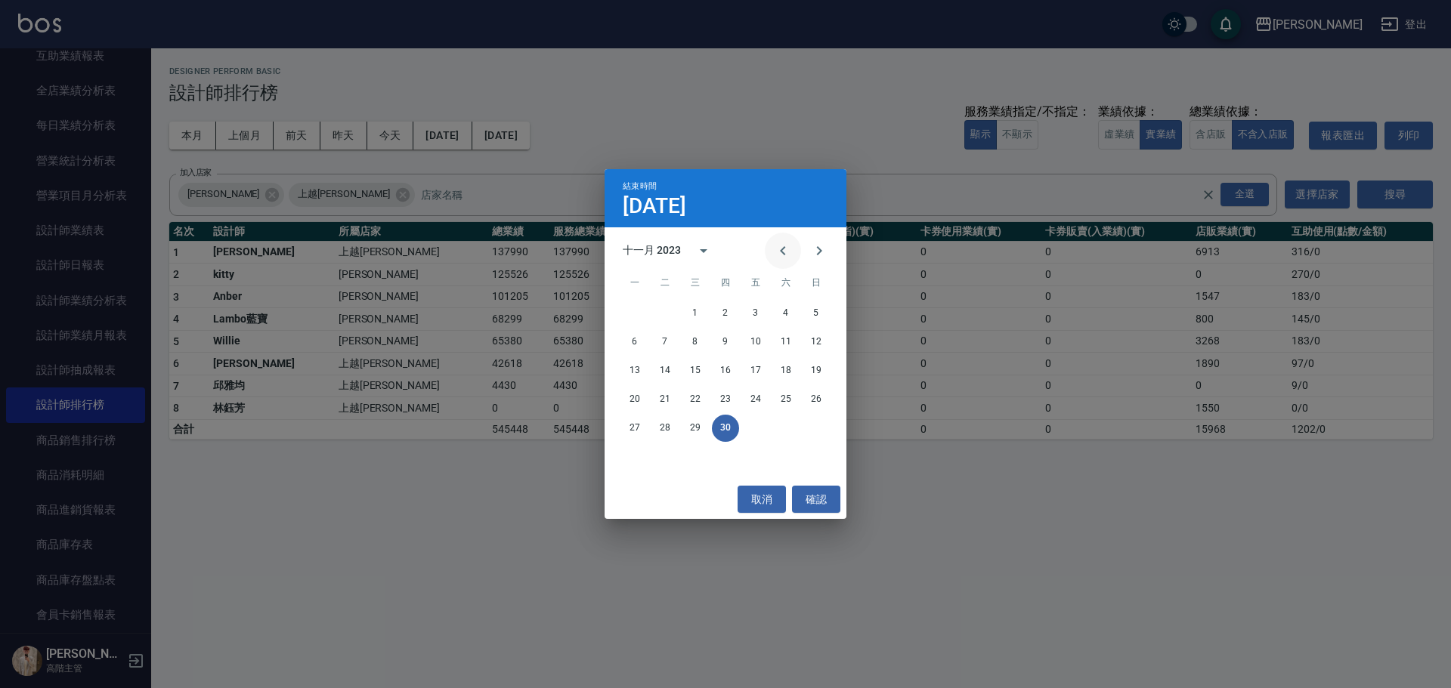
click at [707, 258] on icon "Previous month" at bounding box center [783, 251] width 18 height 18
click at [673, 311] on button "31" at bounding box center [664, 457] width 27 height 27
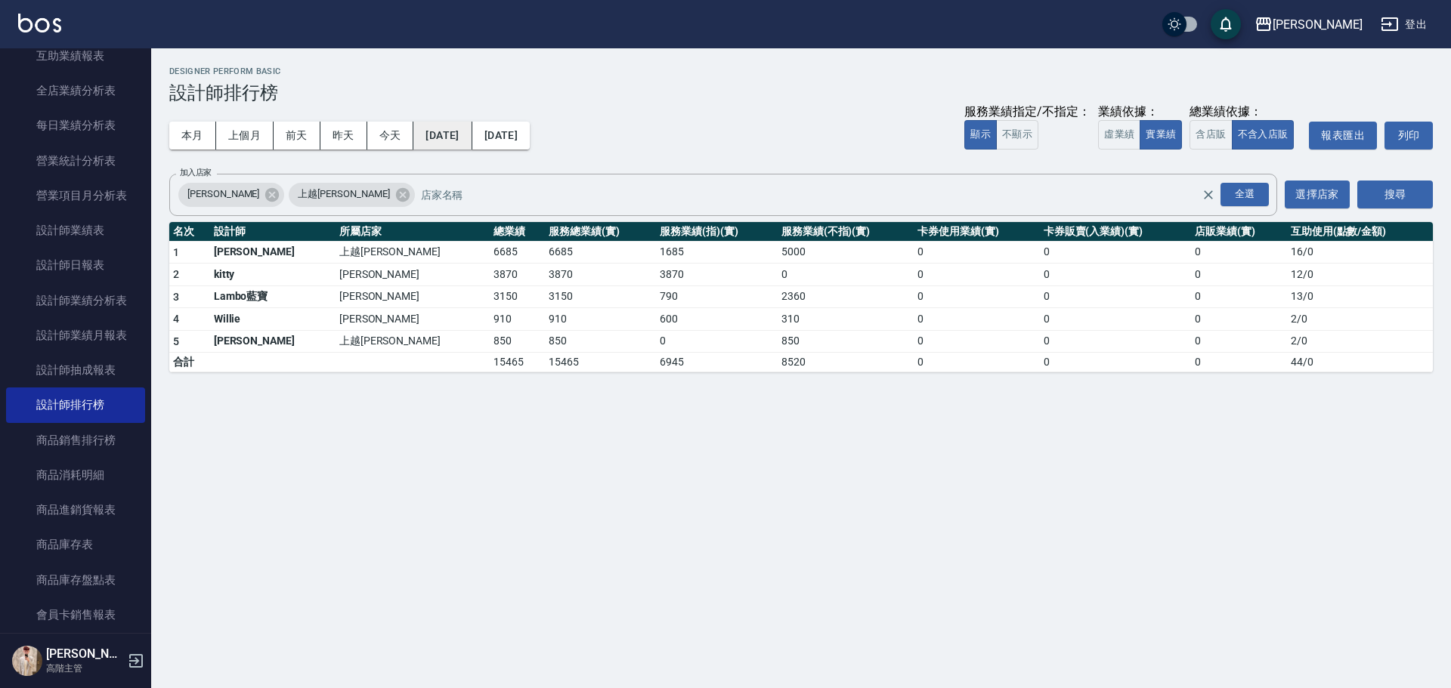
click at [461, 136] on button "2023/10/31" at bounding box center [442, 136] width 58 height 28
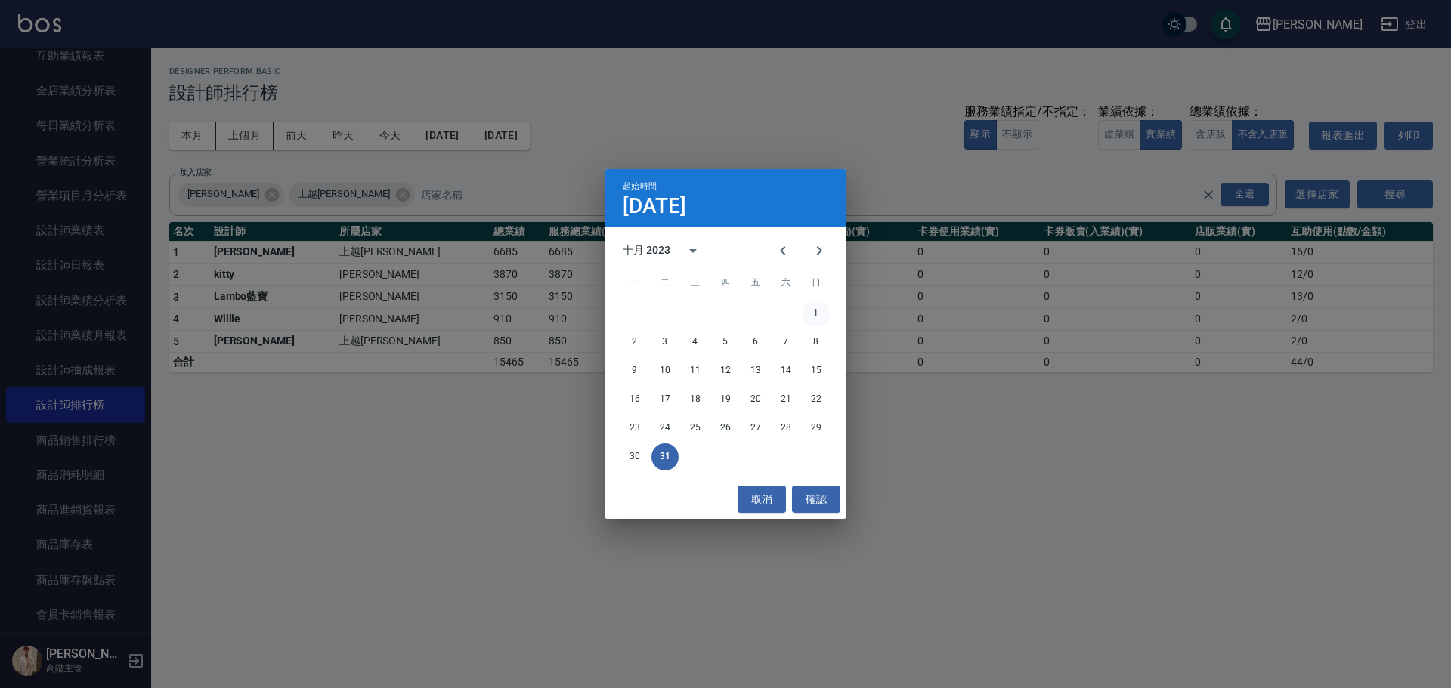
click at [707, 311] on button "1" at bounding box center [815, 313] width 27 height 27
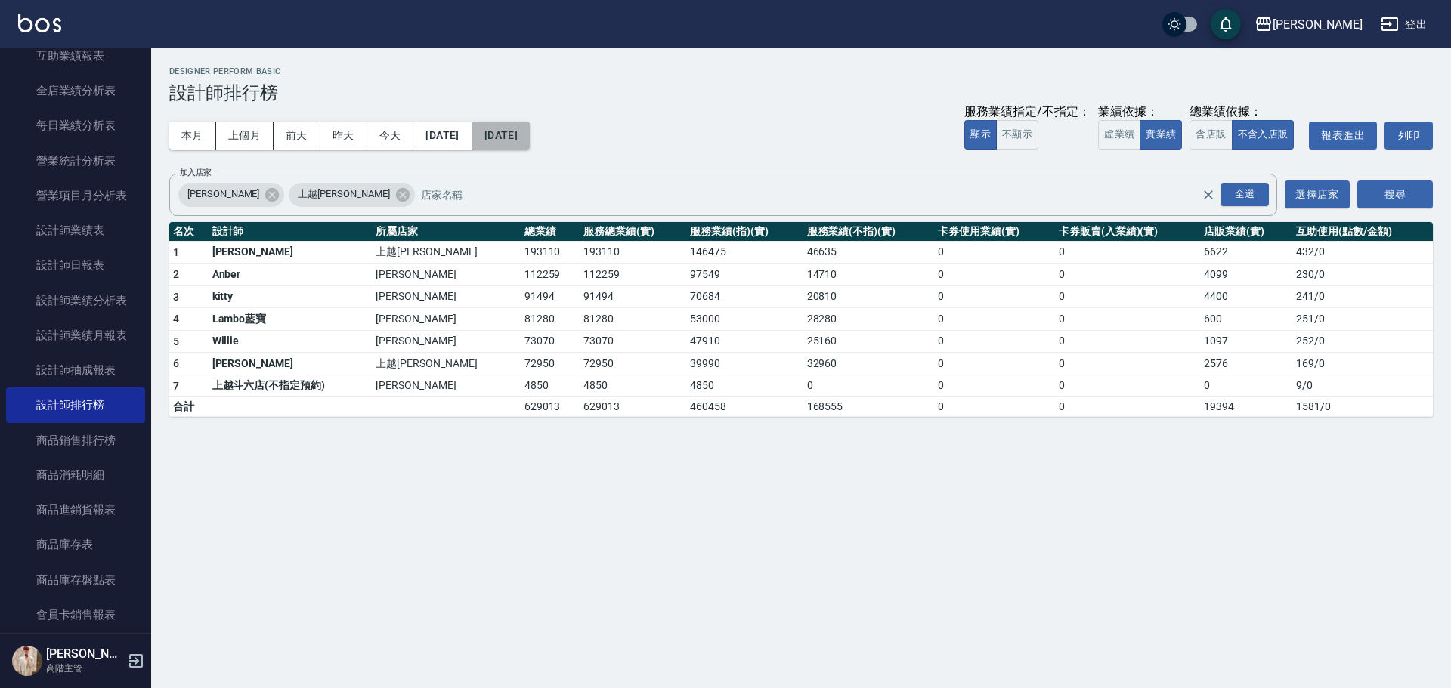
click at [530, 133] on button "2023/10/31" at bounding box center [500, 136] width 57 height 28
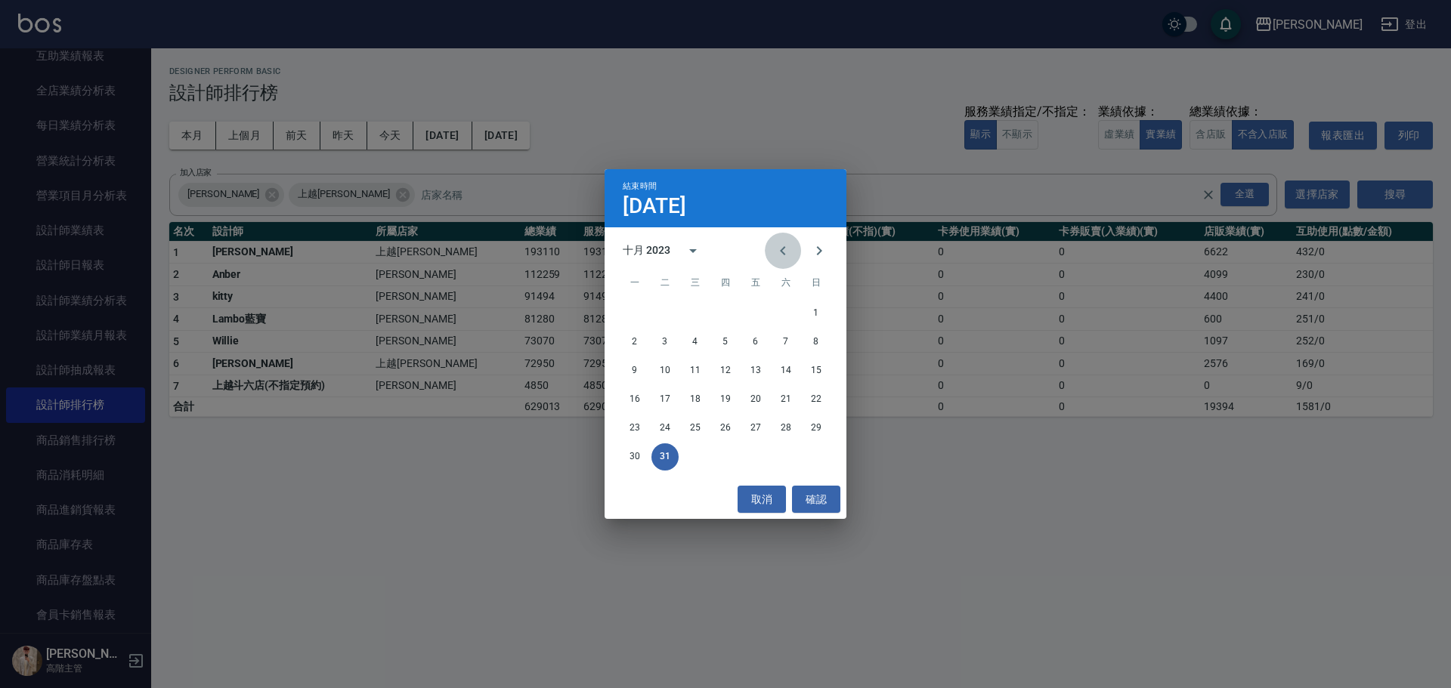
click at [707, 253] on icon "Previous month" at bounding box center [783, 251] width 18 height 18
click at [707, 311] on button "30" at bounding box center [785, 428] width 27 height 27
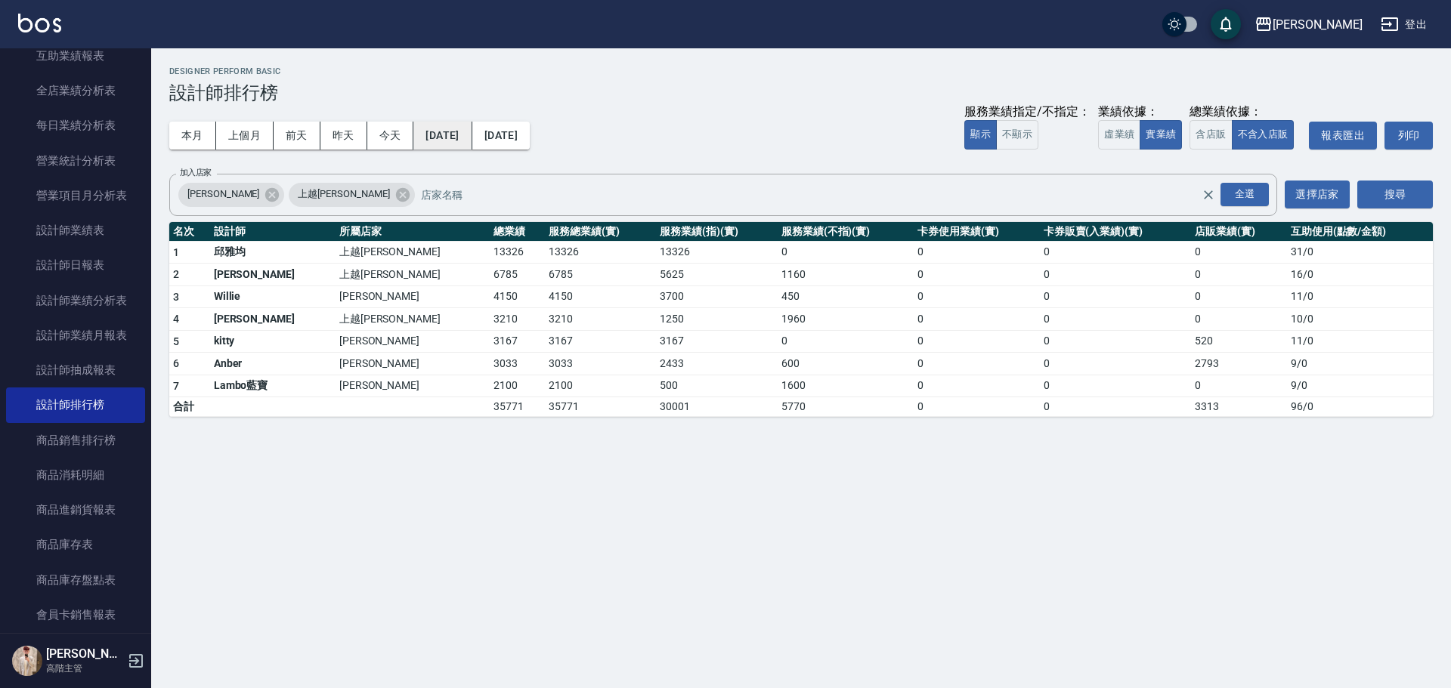
click at [467, 135] on button "2023/09/30" at bounding box center [442, 136] width 58 height 28
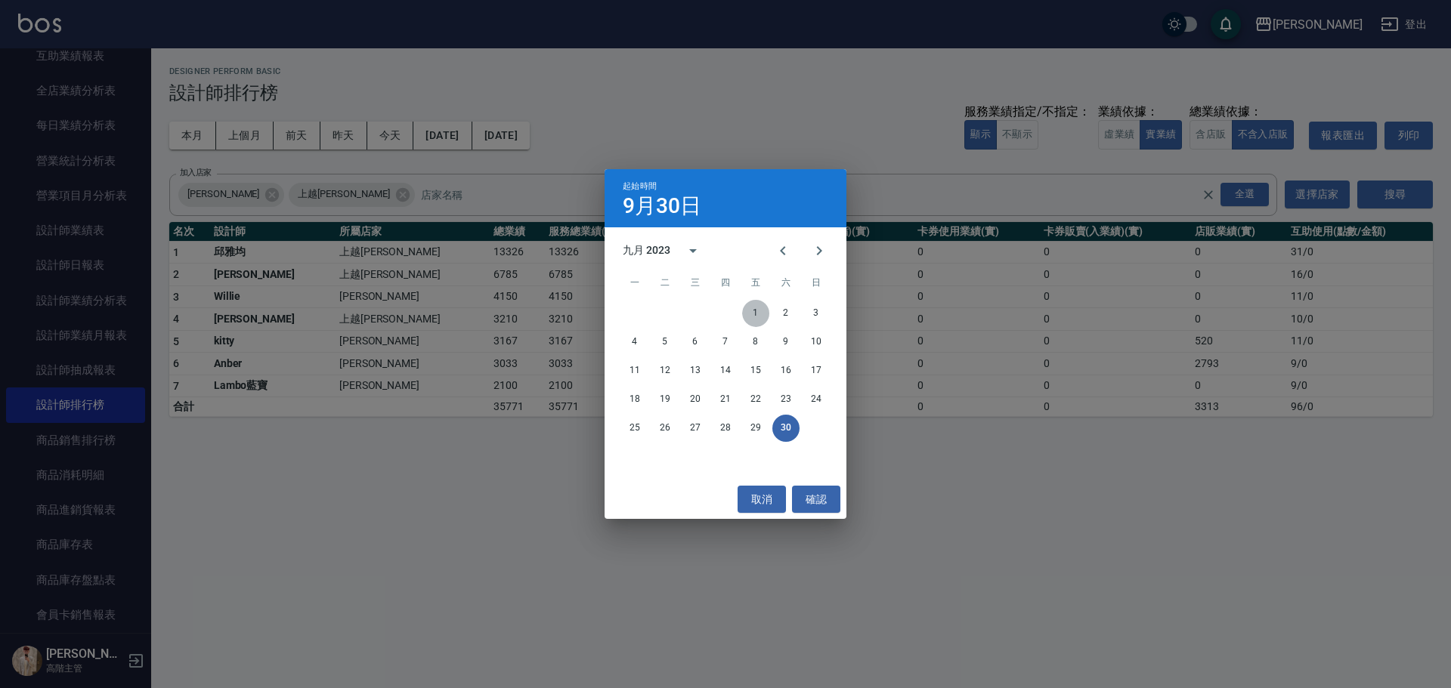
click at [707, 311] on button "1" at bounding box center [755, 313] width 27 height 27
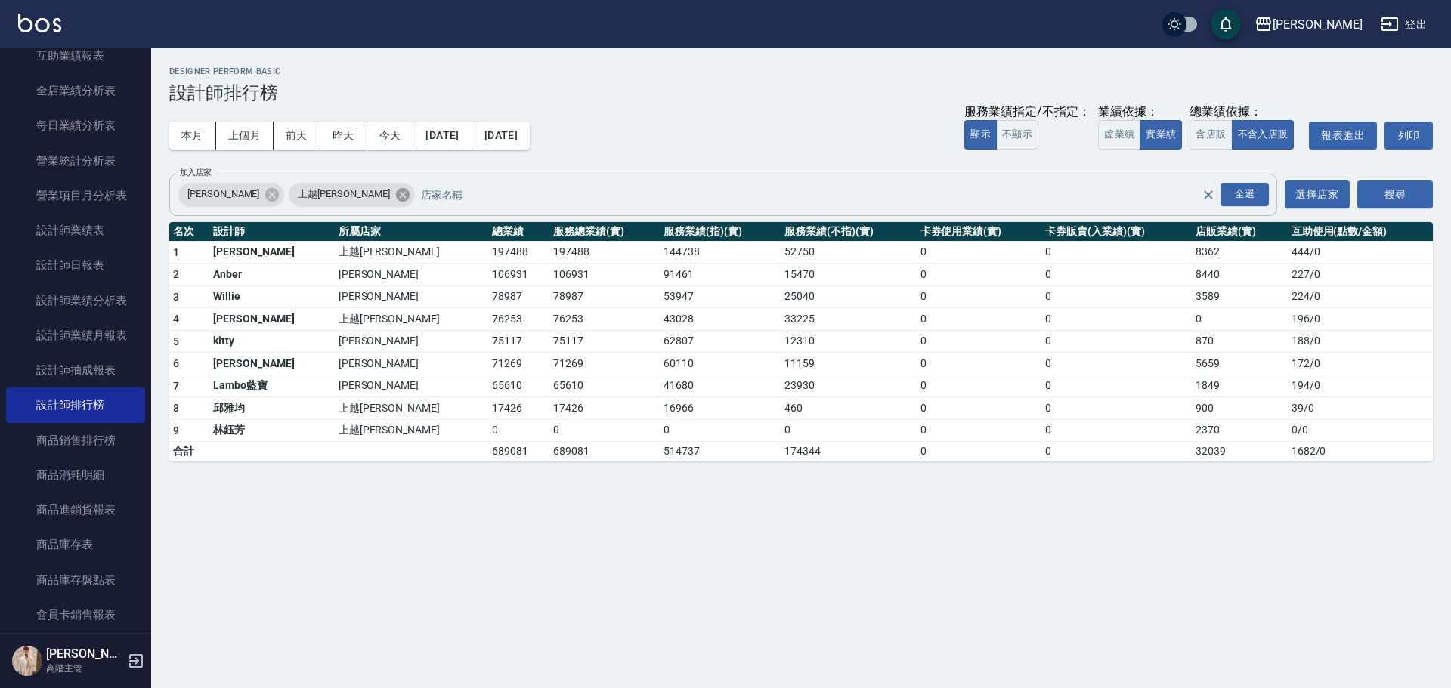
click at [395, 195] on icon at bounding box center [402, 194] width 14 height 14
click at [707, 187] on button "搜尋" at bounding box center [1395, 195] width 76 height 28
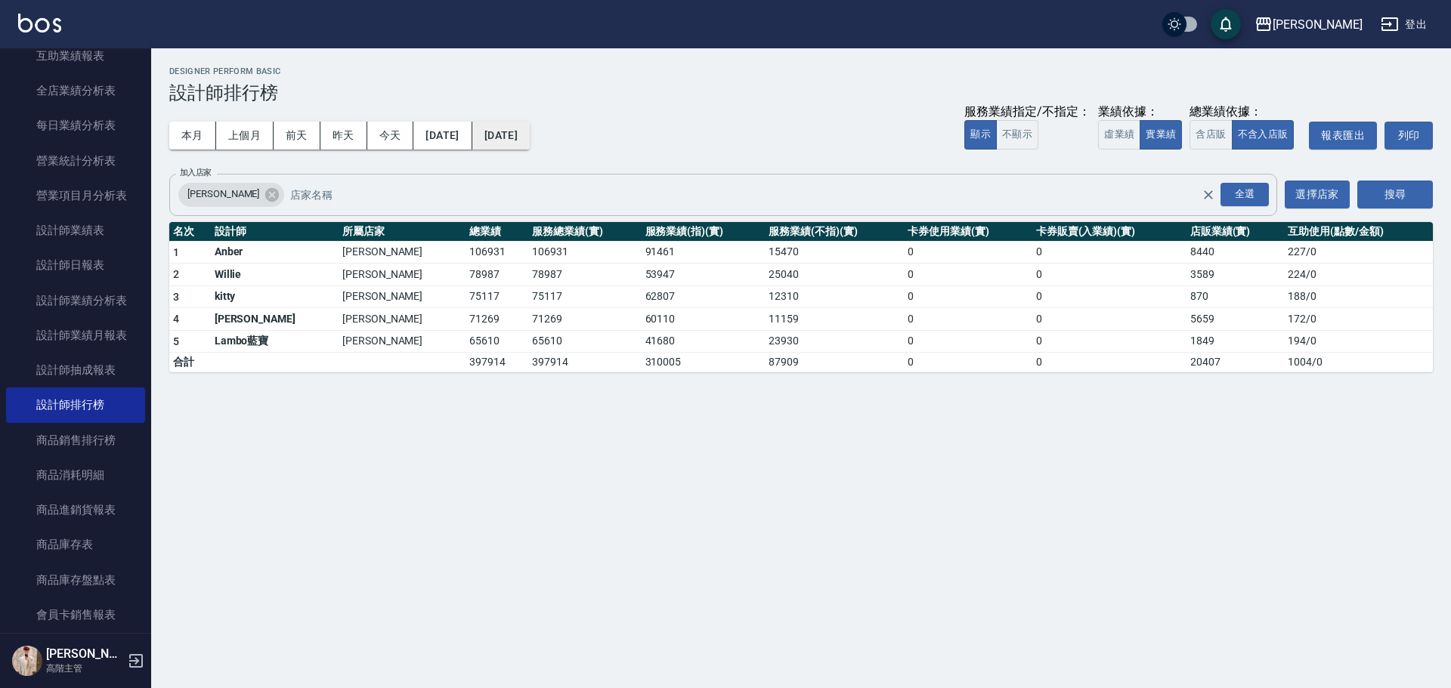
click at [530, 138] on button "2023/09/30" at bounding box center [500, 136] width 57 height 28
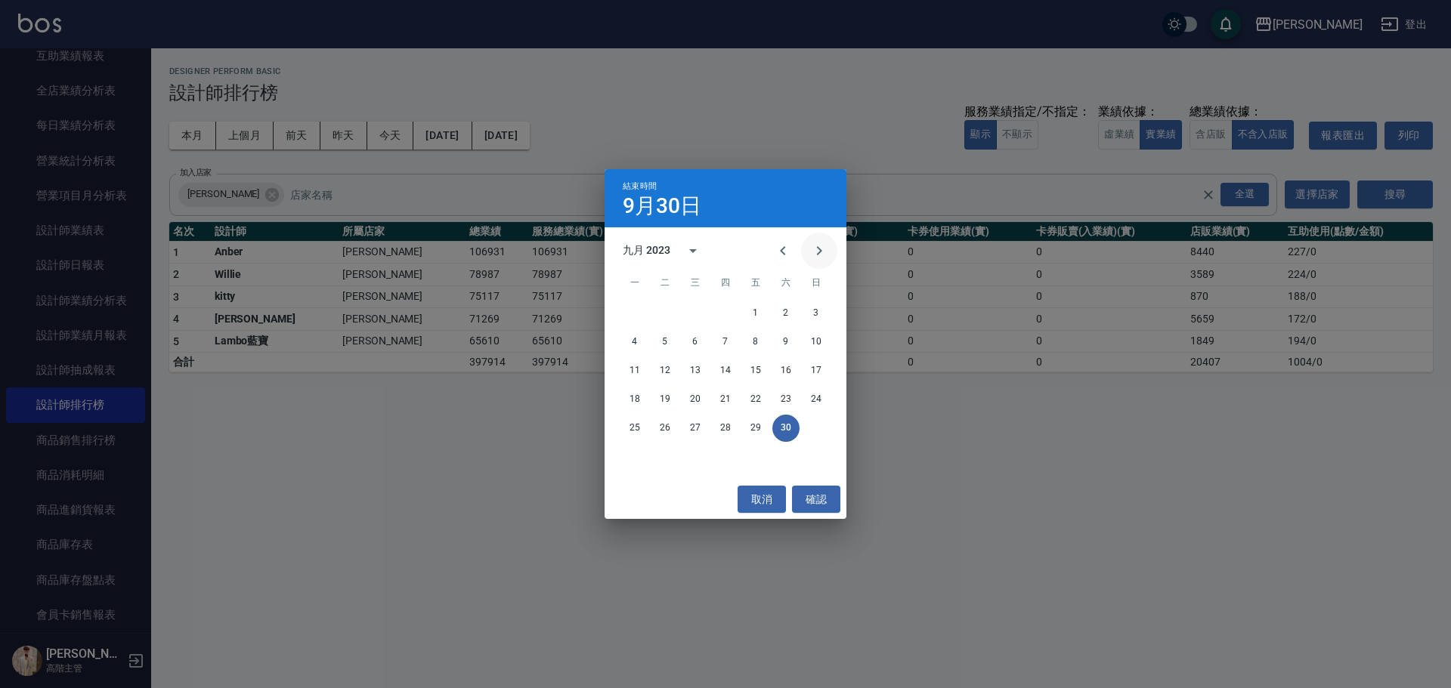
click at [707, 249] on icon "Next month" at bounding box center [819, 251] width 18 height 18
click at [661, 311] on button "31" at bounding box center [664, 457] width 27 height 27
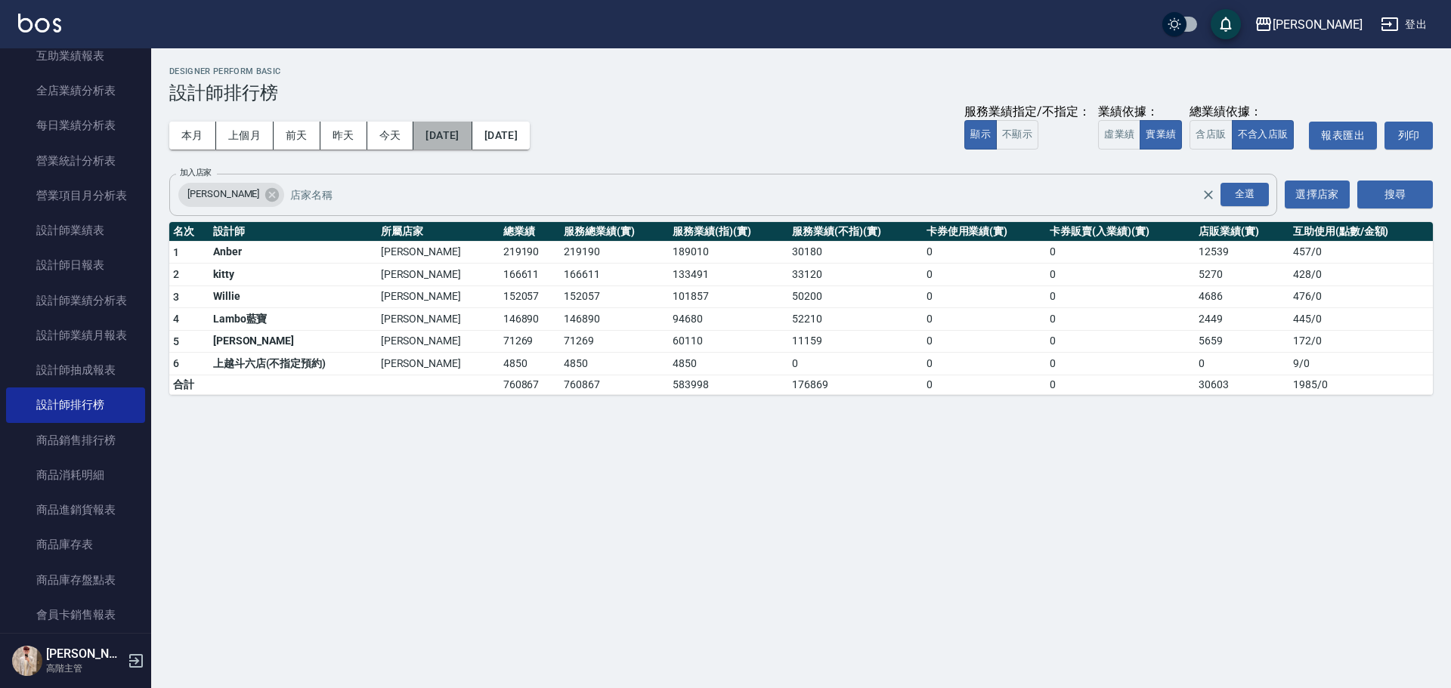
click at [453, 137] on button "2023/09/01" at bounding box center [442, 136] width 58 height 28
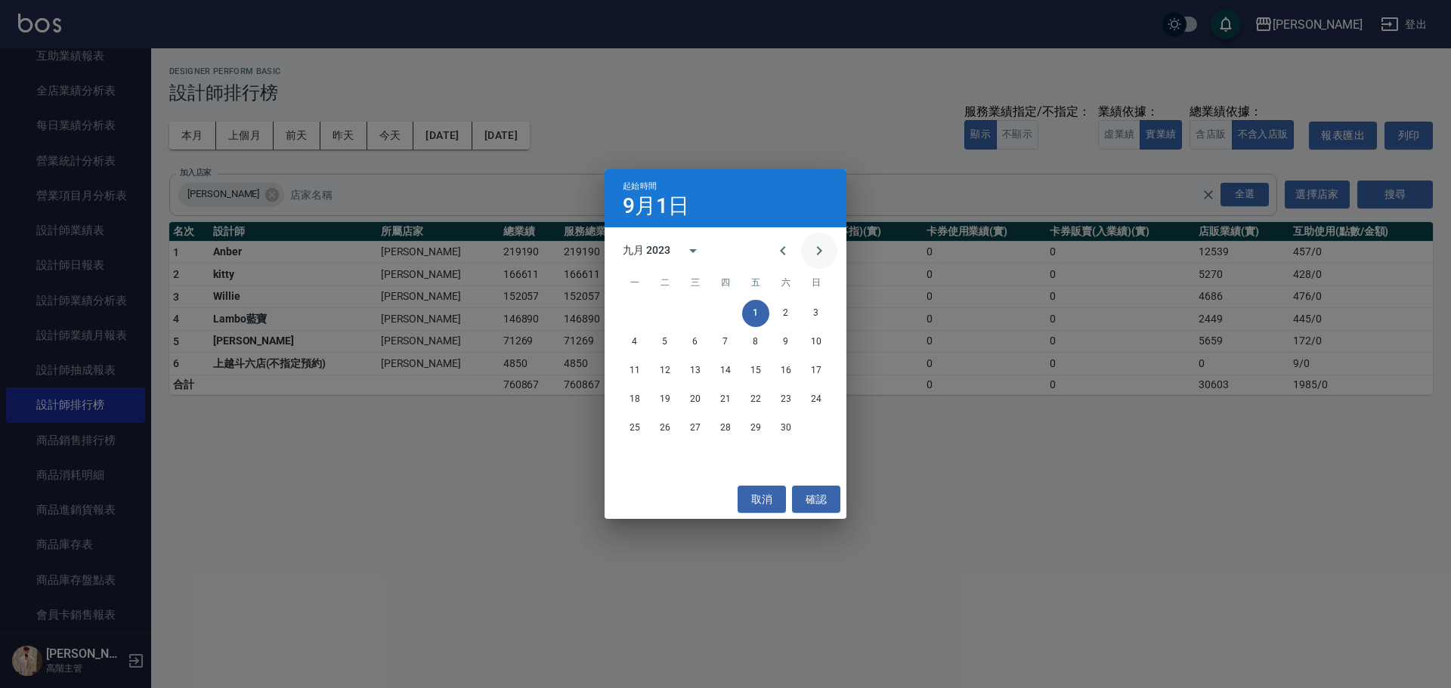
click at [707, 255] on icon "Next month" at bounding box center [819, 251] width 18 height 18
click at [707, 311] on button "1" at bounding box center [815, 313] width 27 height 27
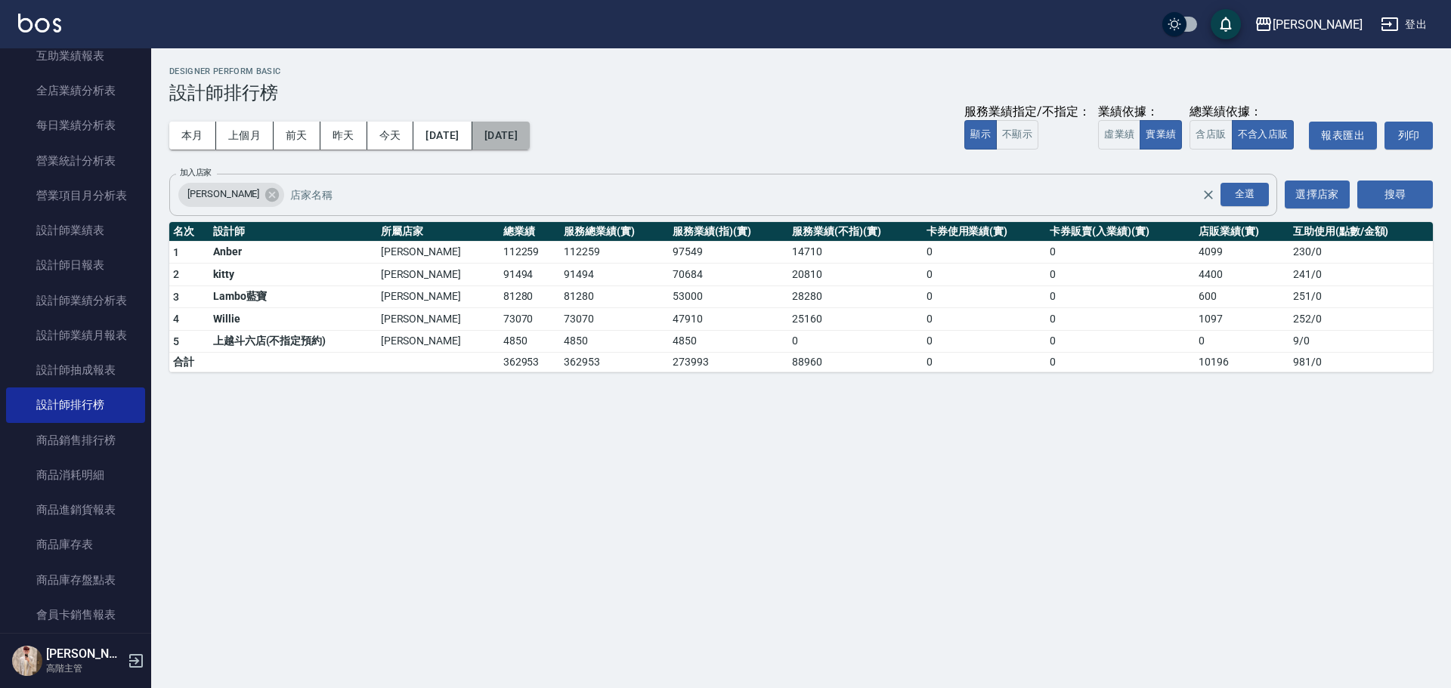
click at [529, 139] on button "2023/10/31" at bounding box center [500, 136] width 57 height 28
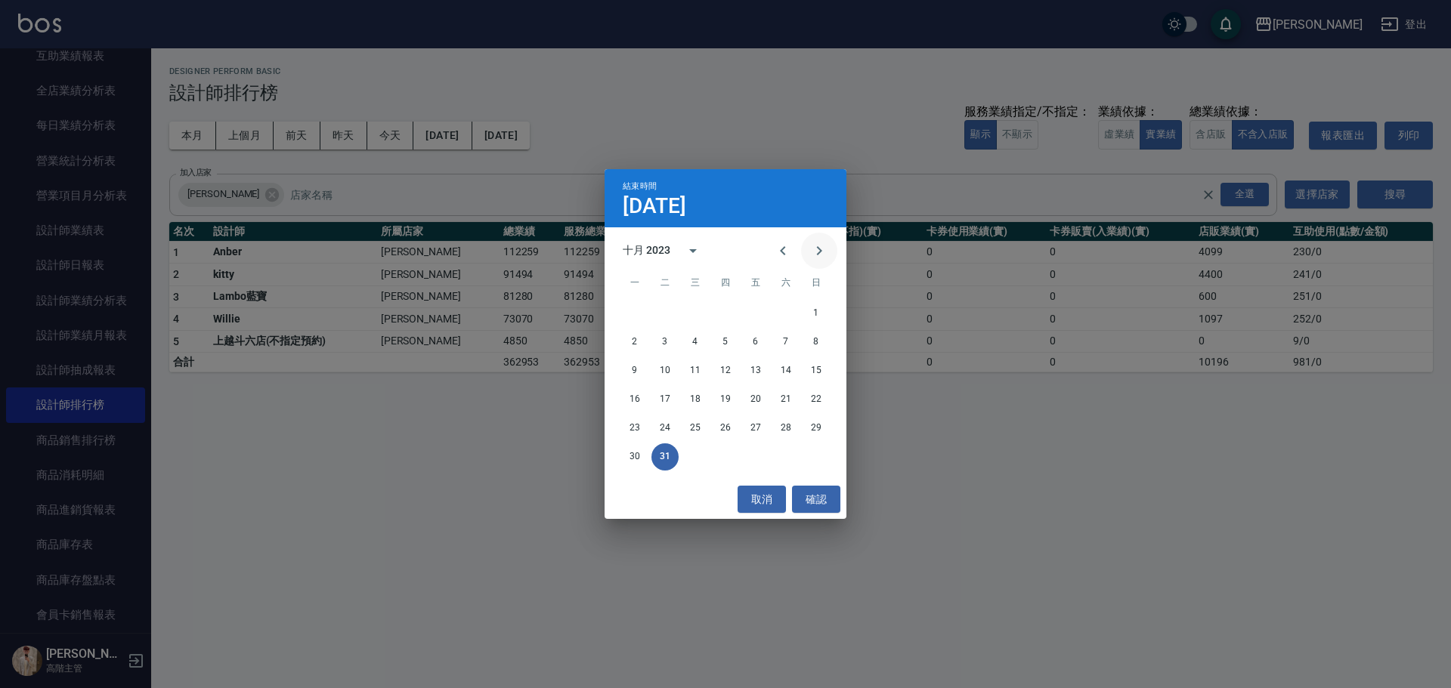
click at [707, 257] on icon "Next month" at bounding box center [819, 251] width 18 height 18
drag, startPoint x: 728, startPoint y: 425, endPoint x: 666, endPoint y: 227, distance: 208.4
click at [707, 311] on button "30" at bounding box center [725, 428] width 27 height 27
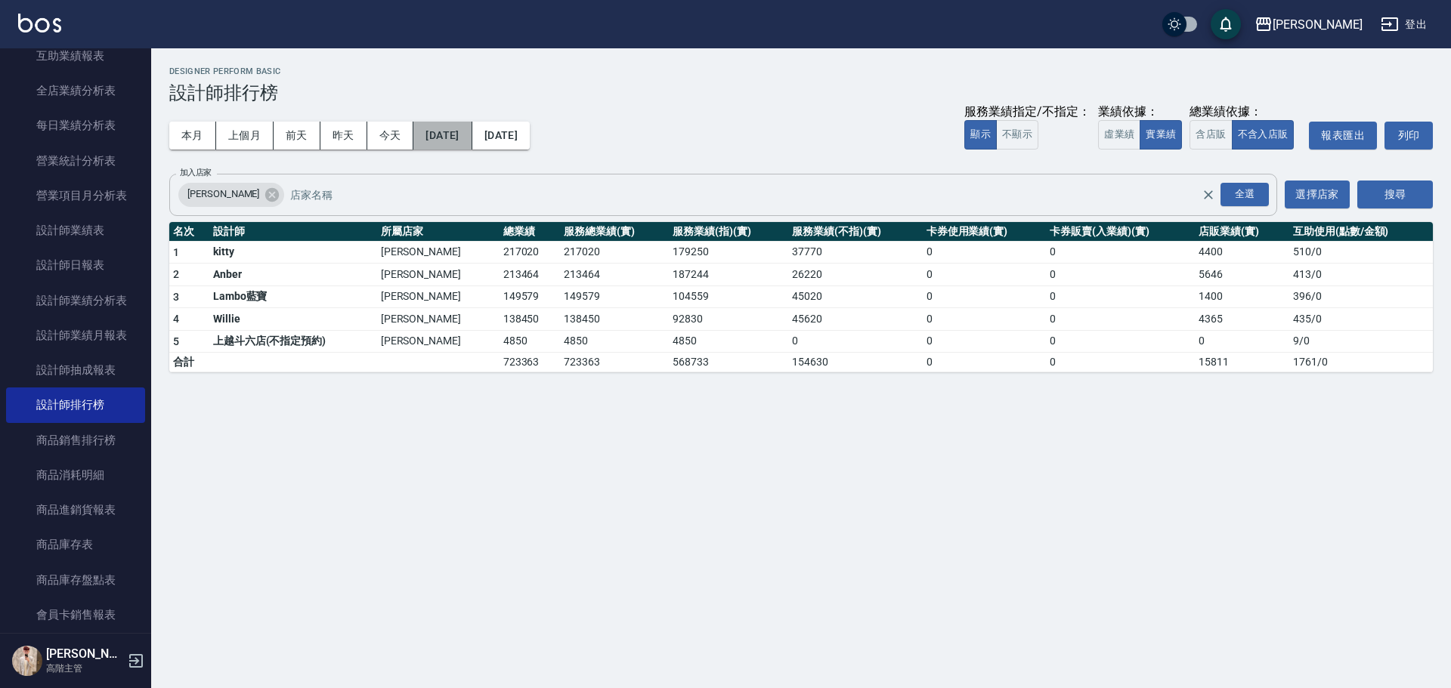
click at [471, 137] on button "2023/10/01" at bounding box center [442, 136] width 58 height 28
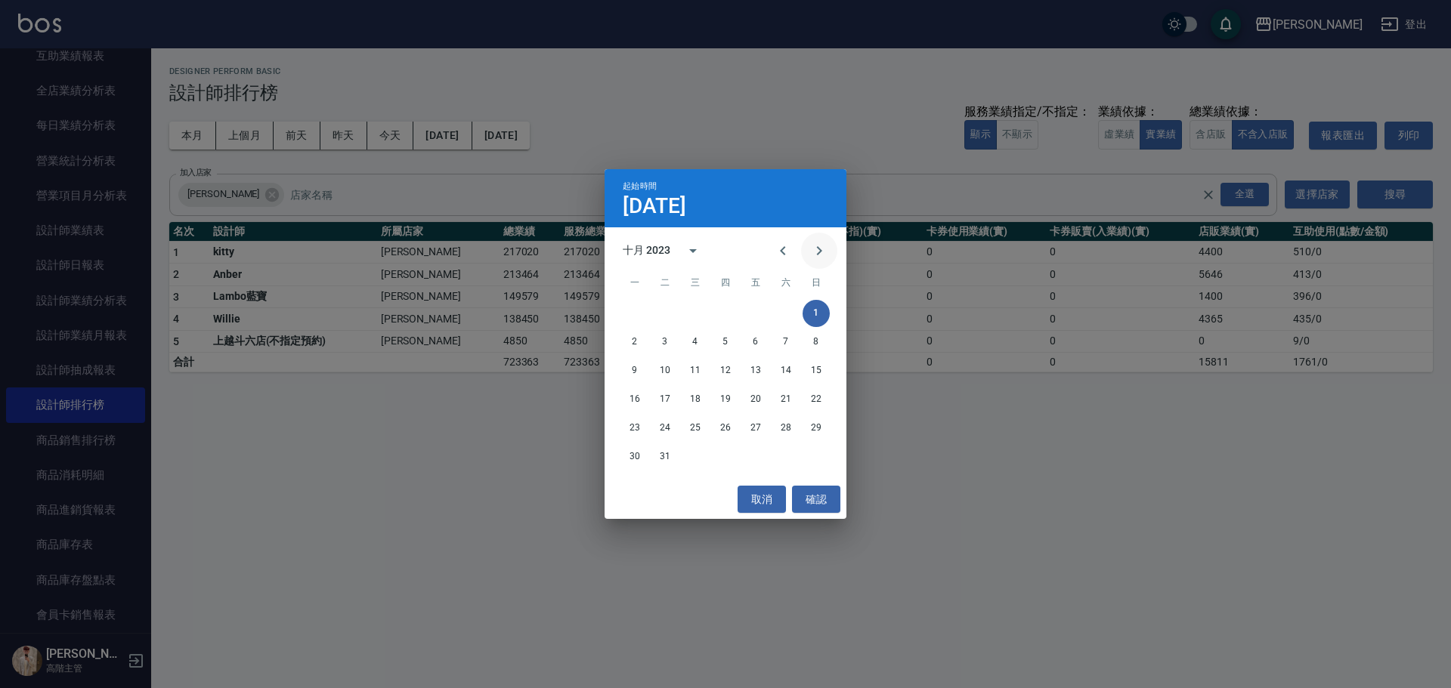
click at [707, 243] on icon "Next month" at bounding box center [819, 251] width 18 height 18
click at [692, 311] on button "1" at bounding box center [695, 313] width 27 height 27
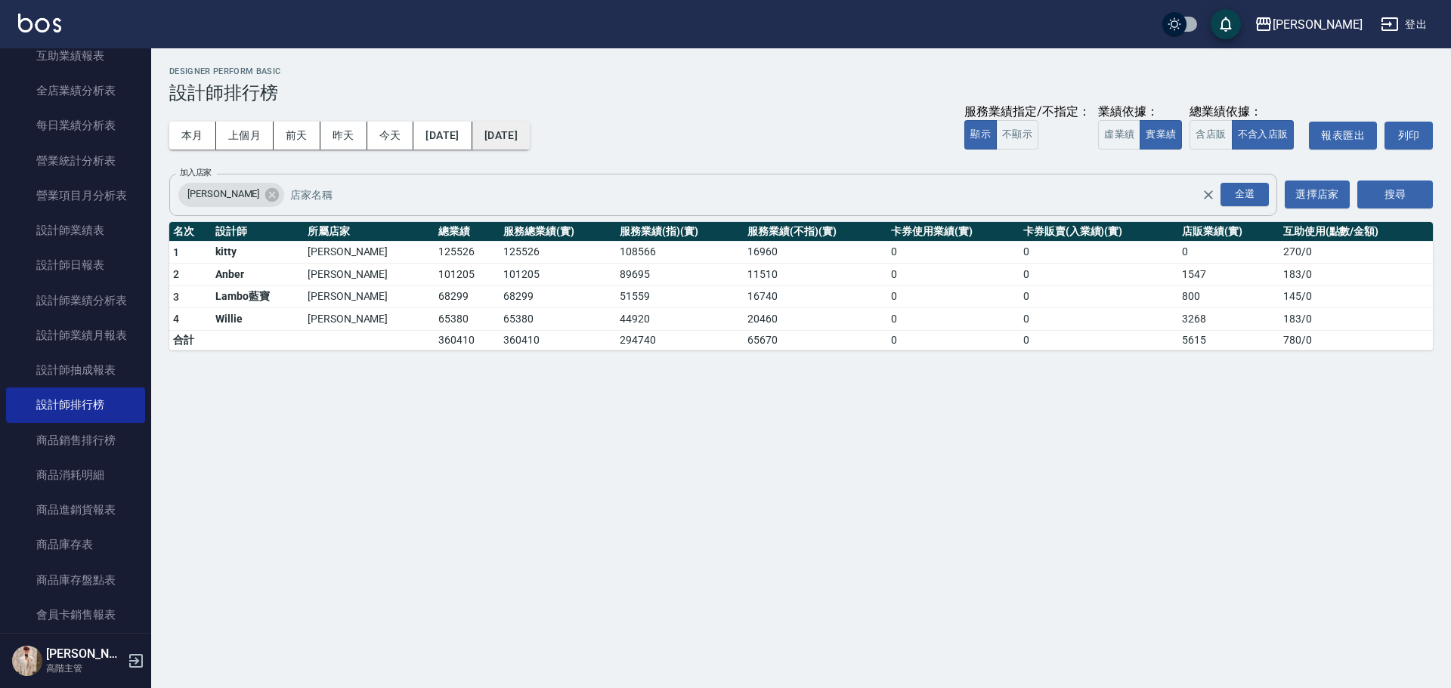
click at [530, 131] on button "2023/11/30" at bounding box center [500, 136] width 57 height 28
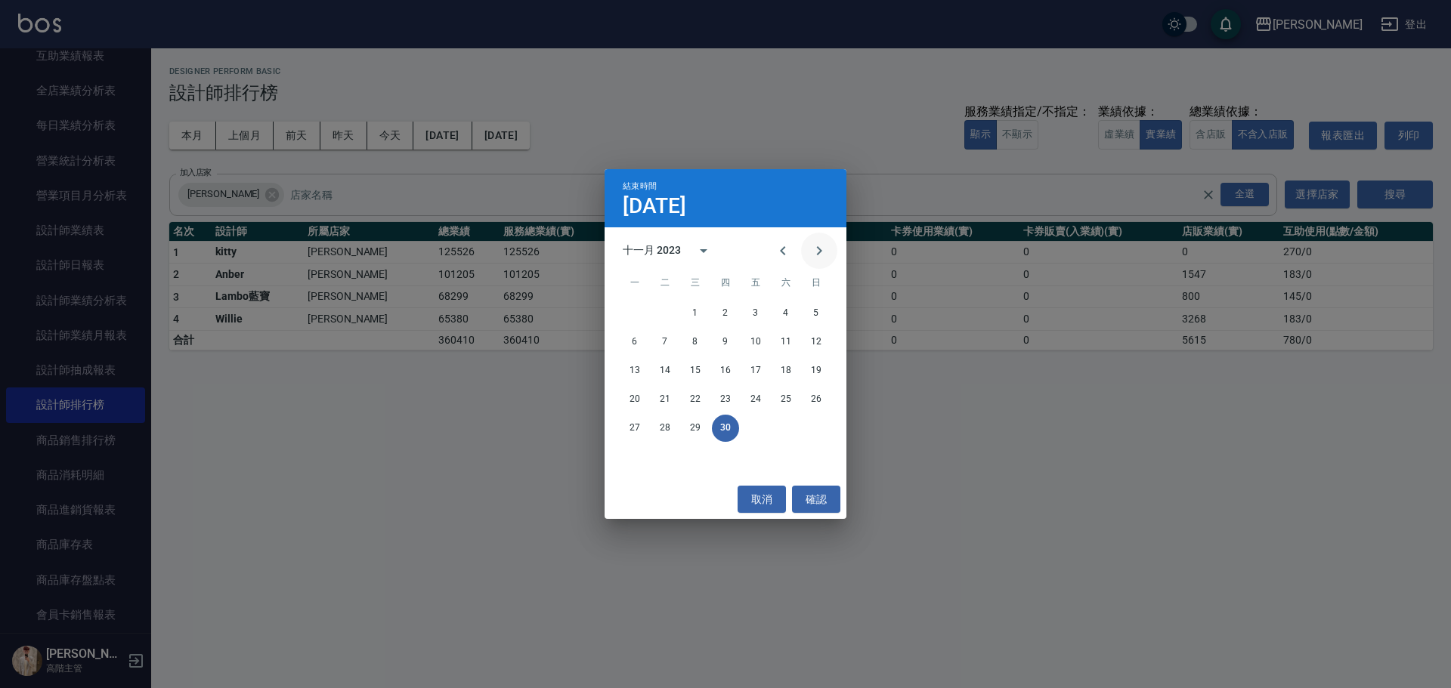
click at [707, 253] on icon "Next month" at bounding box center [819, 251] width 18 height 18
click at [707, 311] on button "31" at bounding box center [815, 428] width 27 height 27
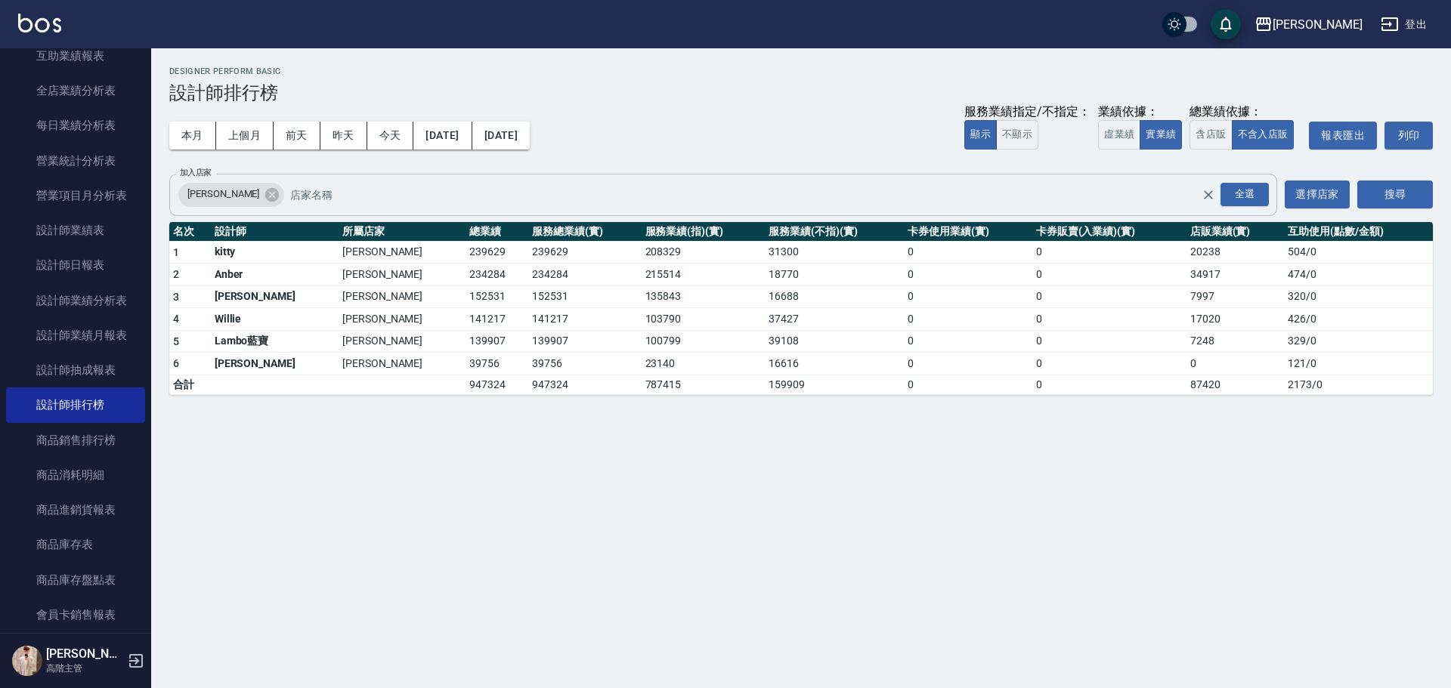
click at [471, 141] on button "2023/11/01" at bounding box center [442, 136] width 58 height 28
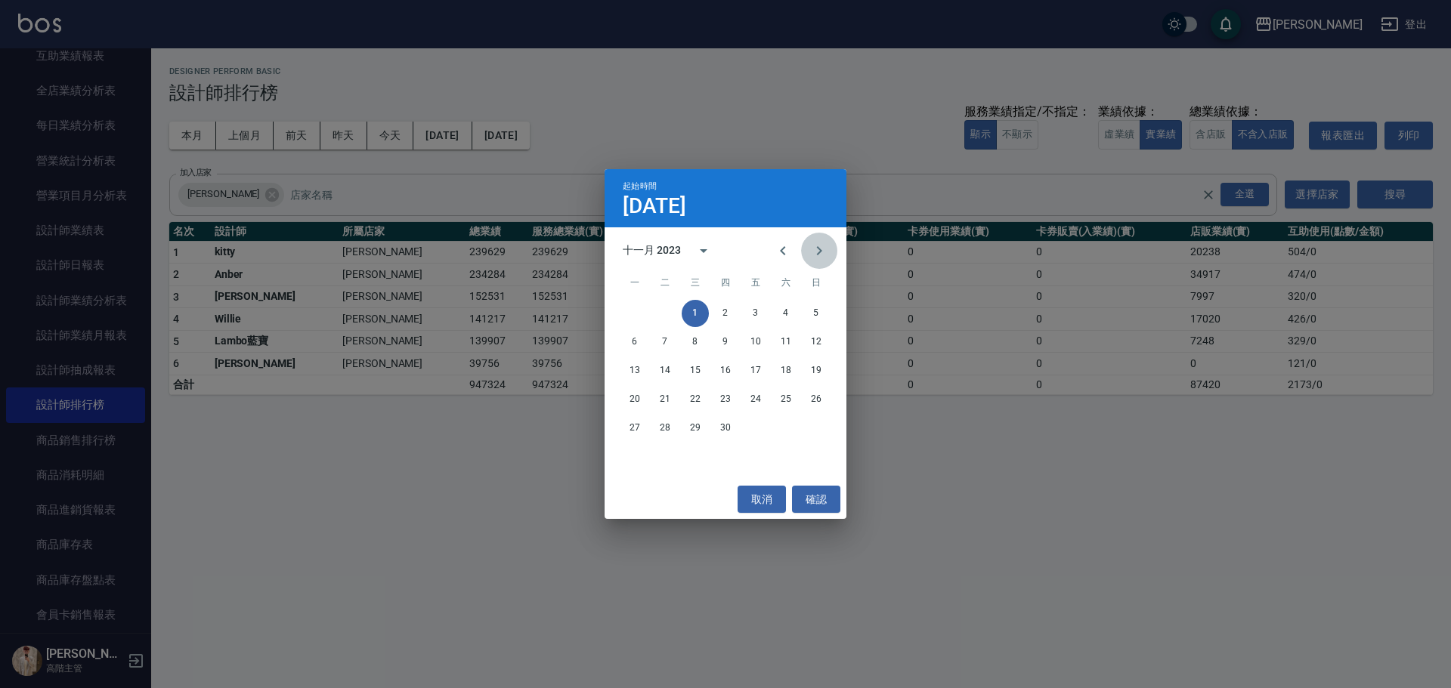
click at [707, 252] on icon "Next month" at bounding box center [819, 250] width 5 height 9
click at [707, 309] on button "1" at bounding box center [755, 313] width 27 height 27
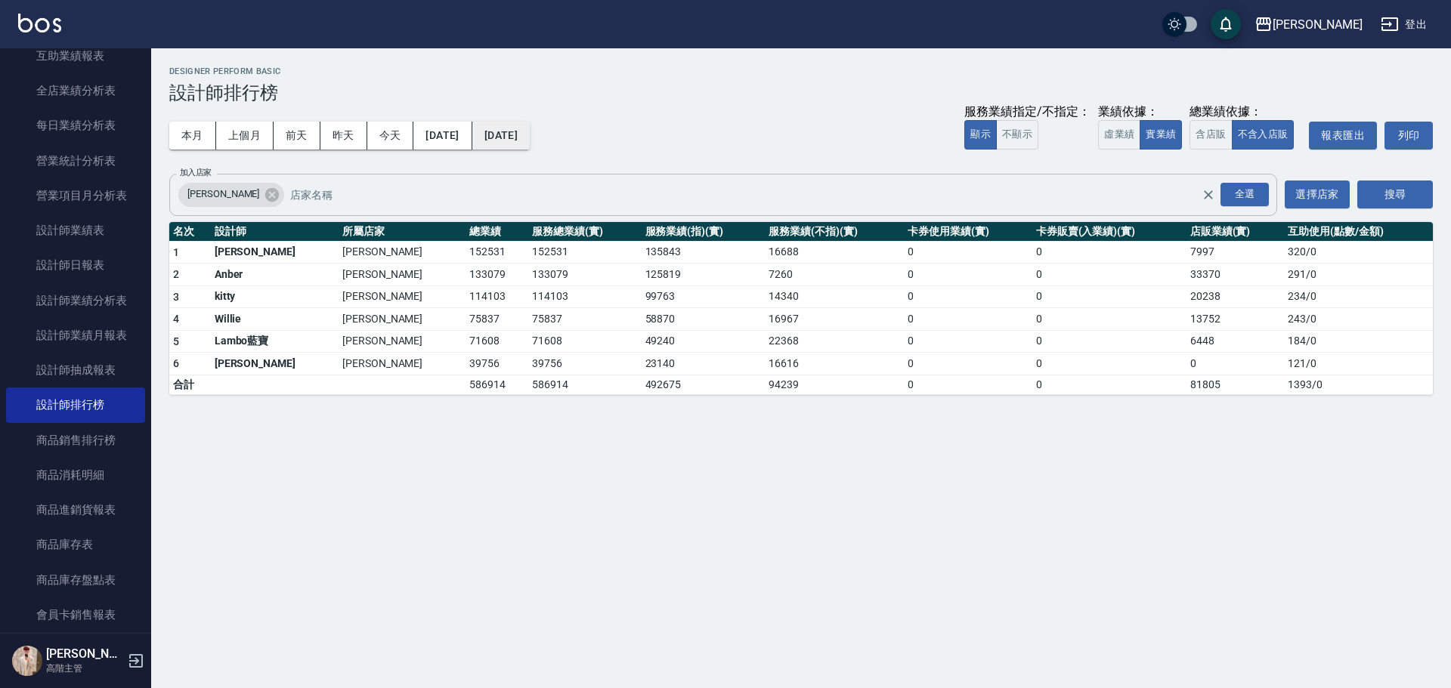
click at [530, 146] on button "2023/12/31" at bounding box center [500, 136] width 57 height 28
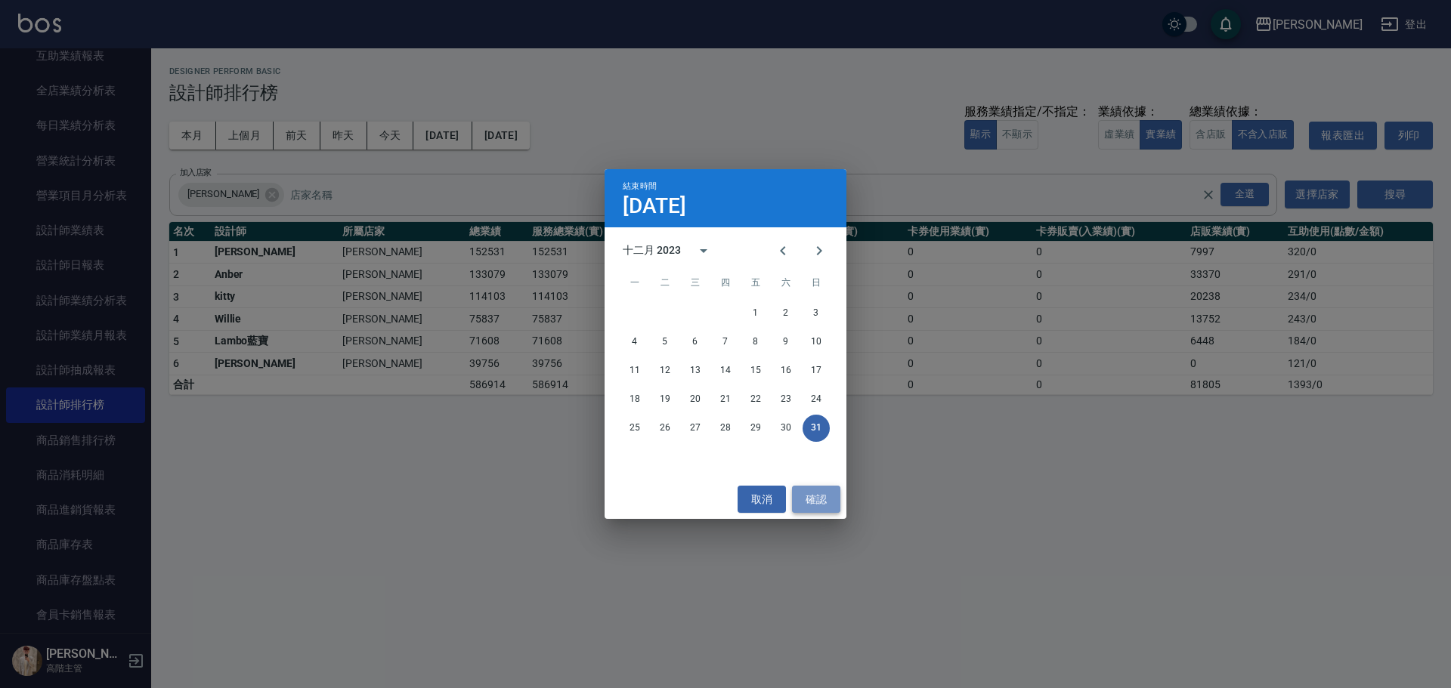
click at [707, 311] on button "確認" at bounding box center [816, 500] width 48 height 28
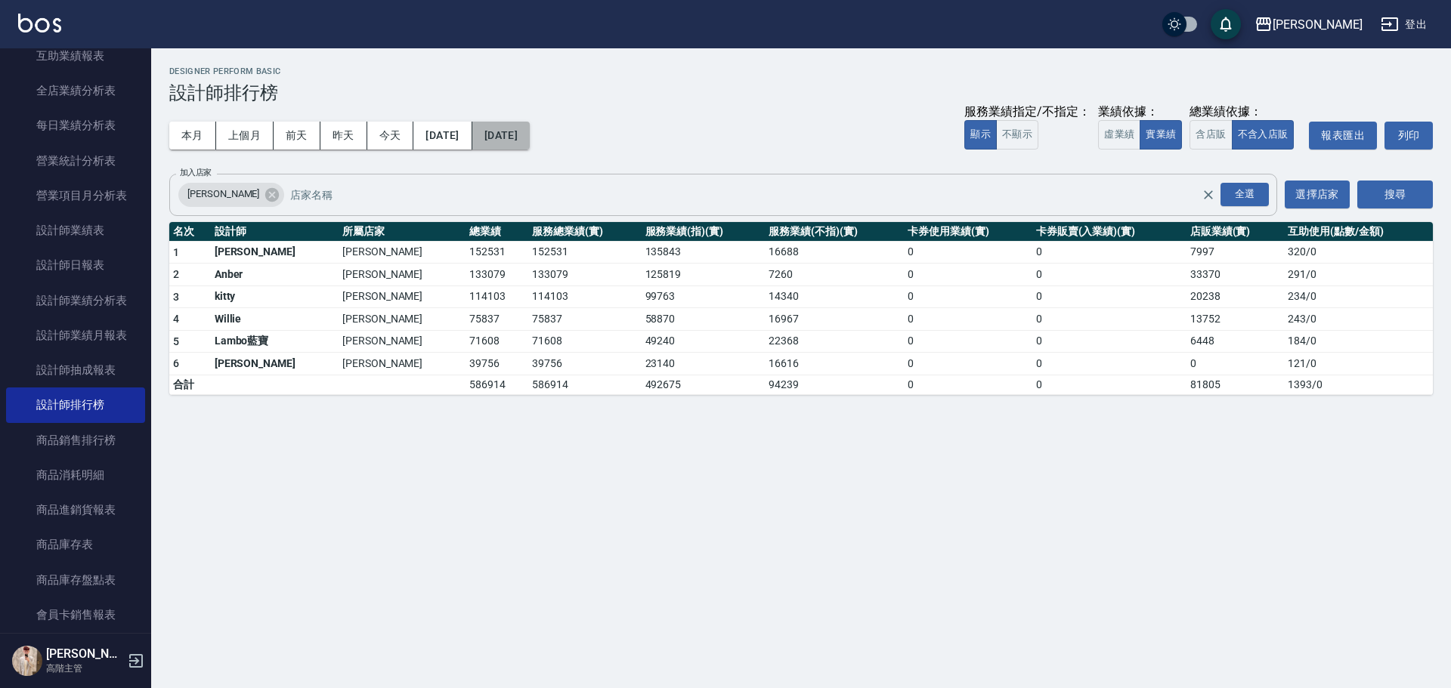
click at [520, 137] on button "2023/12/31" at bounding box center [500, 136] width 57 height 28
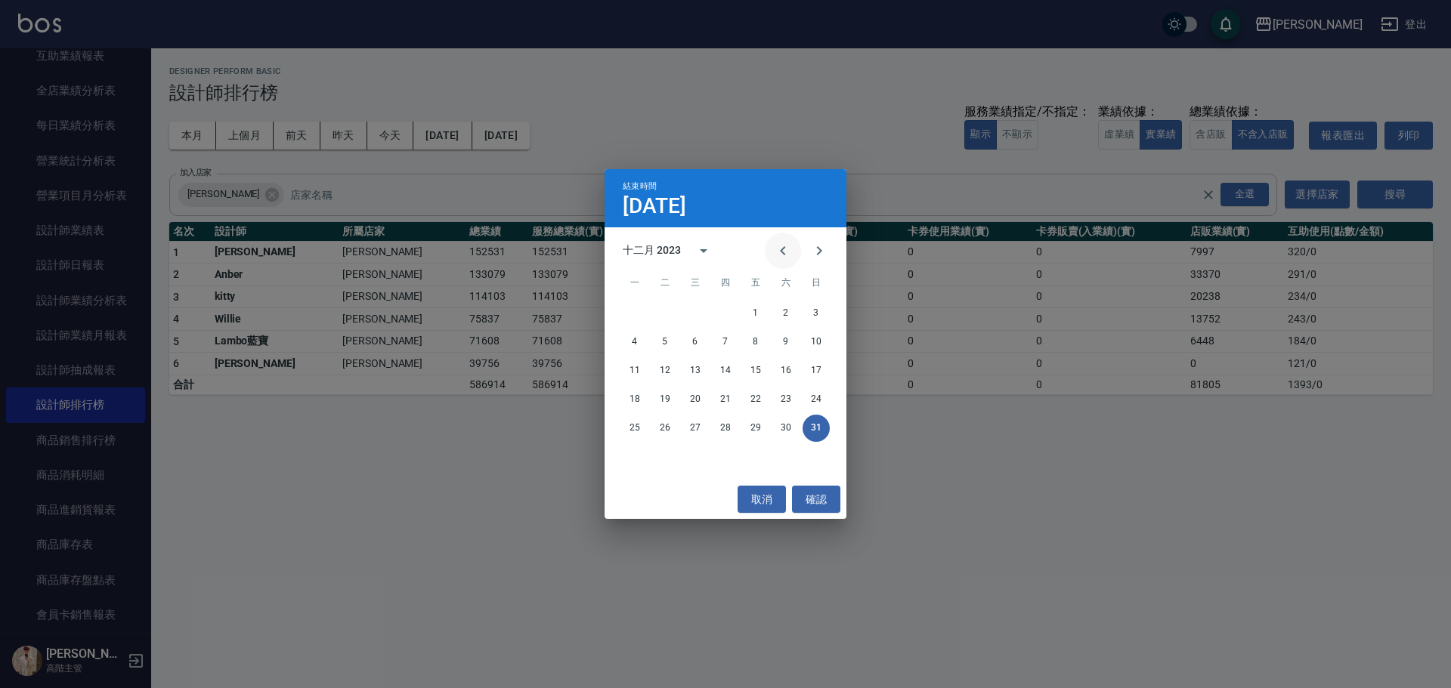
click at [707, 258] on icon "Previous month" at bounding box center [783, 251] width 18 height 18
click at [707, 253] on icon "Previous month" at bounding box center [783, 251] width 18 height 18
click at [707, 264] on button "Previous month" at bounding box center [783, 251] width 36 height 36
click at [707, 311] on button "31" at bounding box center [725, 428] width 27 height 27
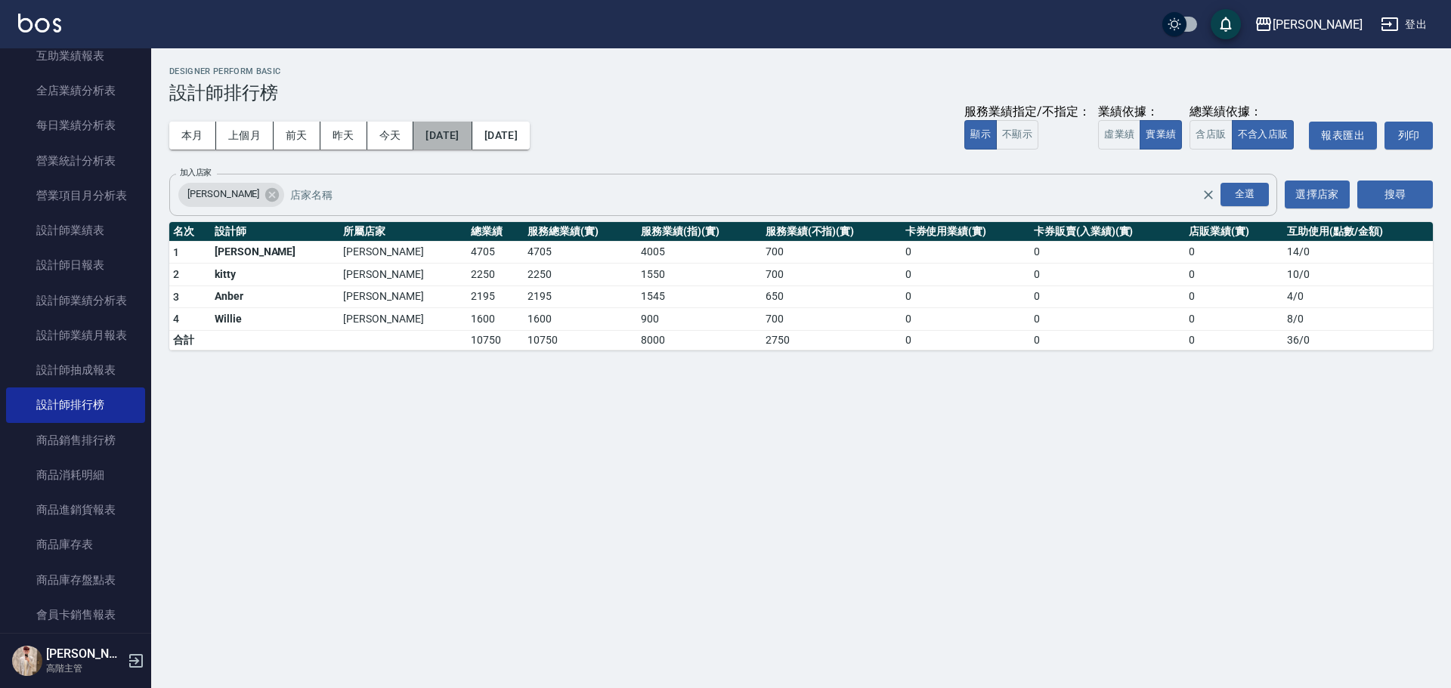
click at [471, 137] on button "2023/08/31" at bounding box center [442, 136] width 58 height 28
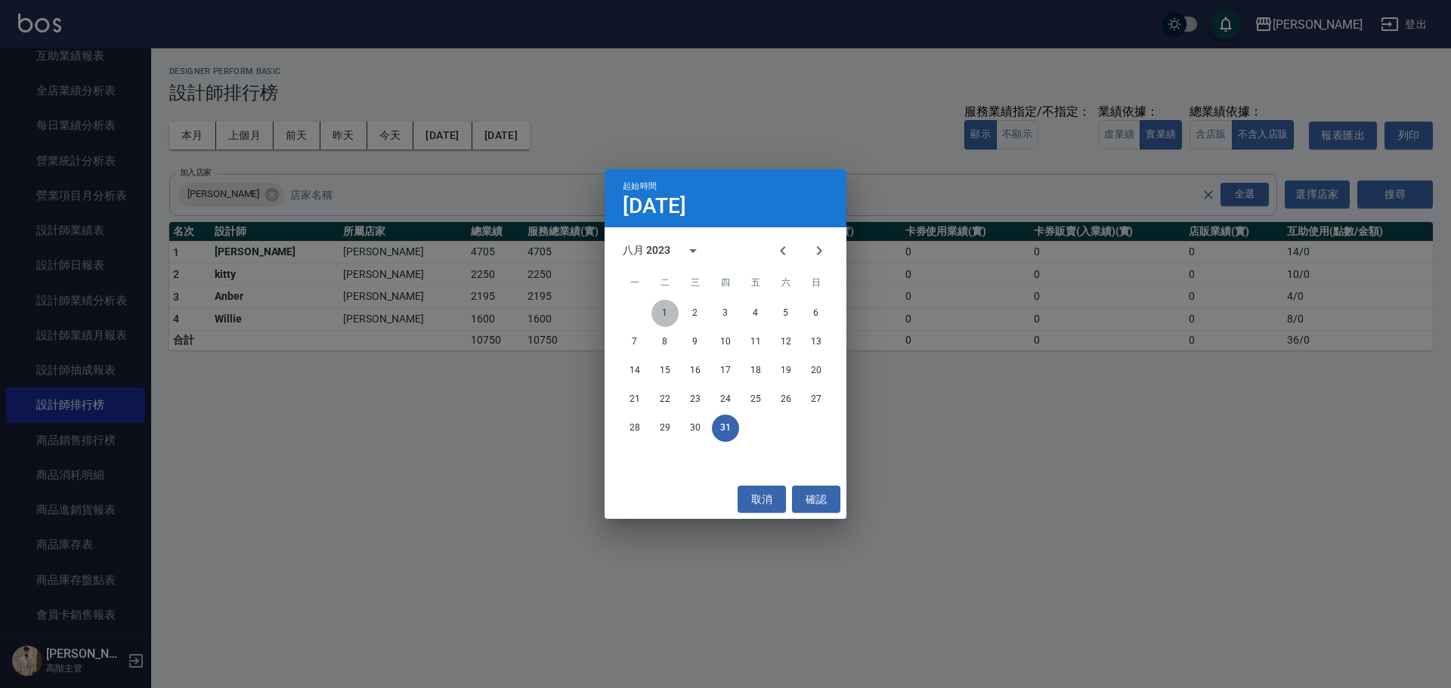
click at [667, 306] on button "1" at bounding box center [664, 313] width 27 height 27
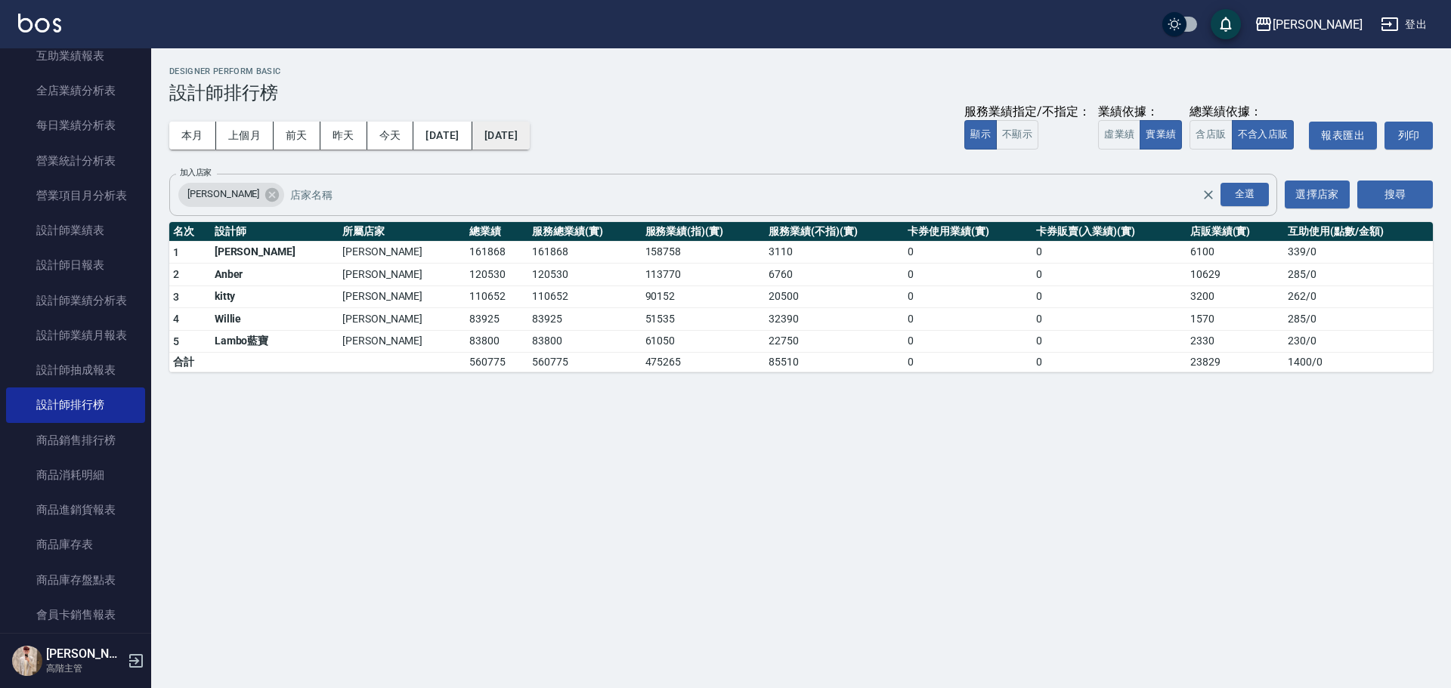
click at [530, 141] on button "2023/08/31" at bounding box center [500, 136] width 57 height 28
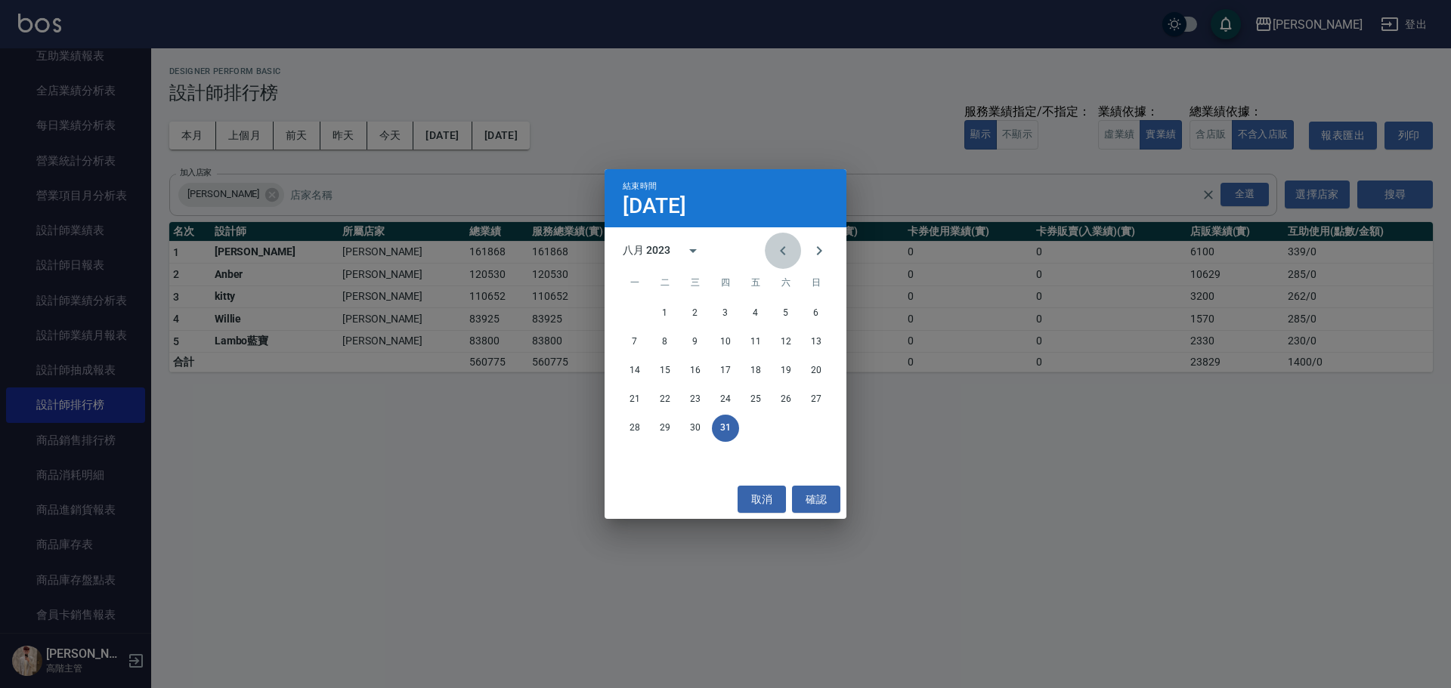
click at [707, 250] on button "Previous month" at bounding box center [783, 251] width 36 height 36
drag, startPoint x: 635, startPoint y: 463, endPoint x: 628, endPoint y: 452, distance: 13.2
click at [635, 311] on button "31" at bounding box center [634, 457] width 27 height 27
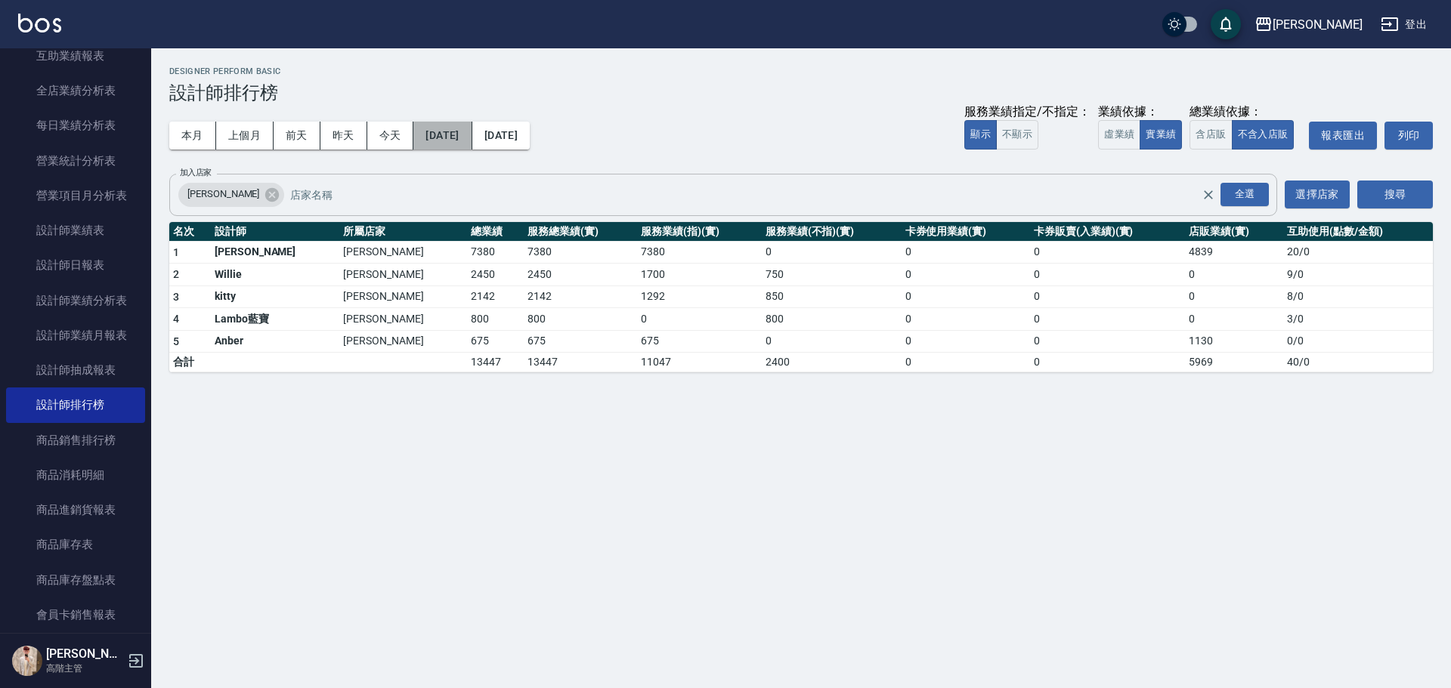
click at [471, 137] on button "2023/07/31" at bounding box center [442, 136] width 58 height 28
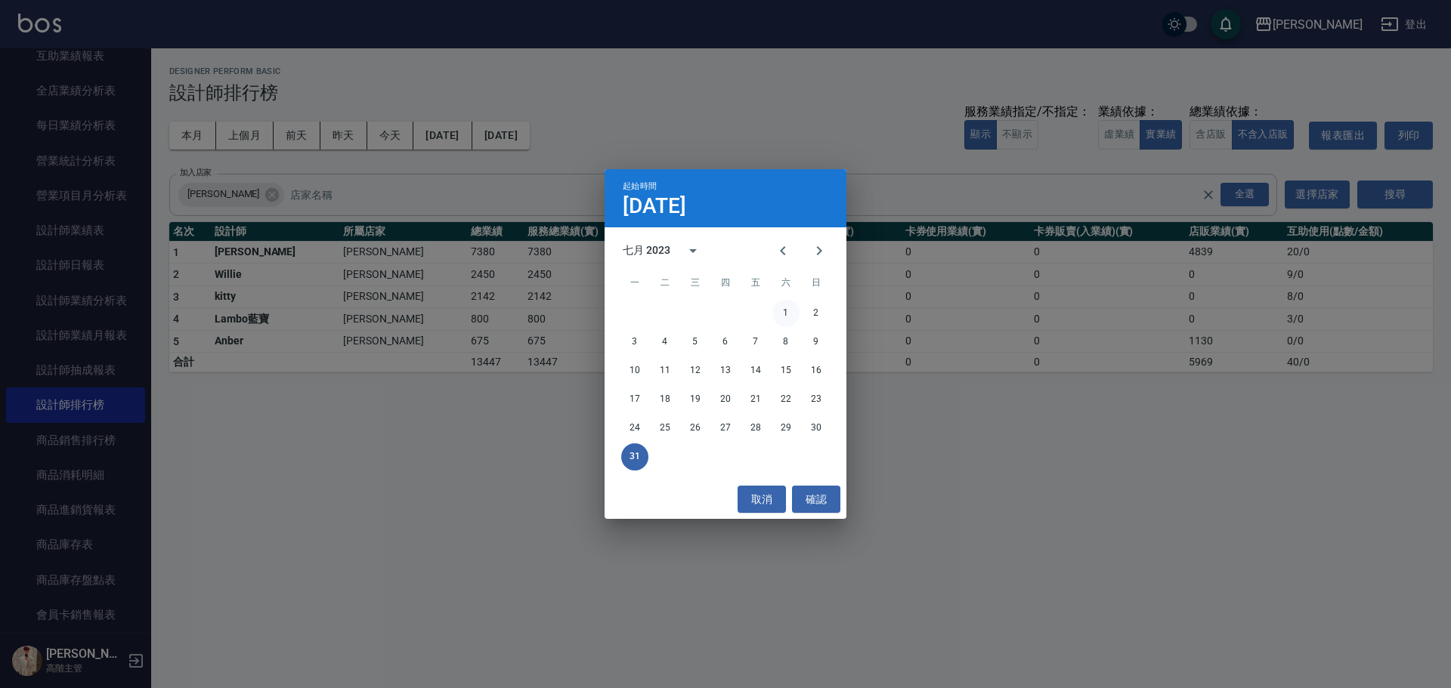
click at [707, 310] on button "1" at bounding box center [785, 313] width 27 height 27
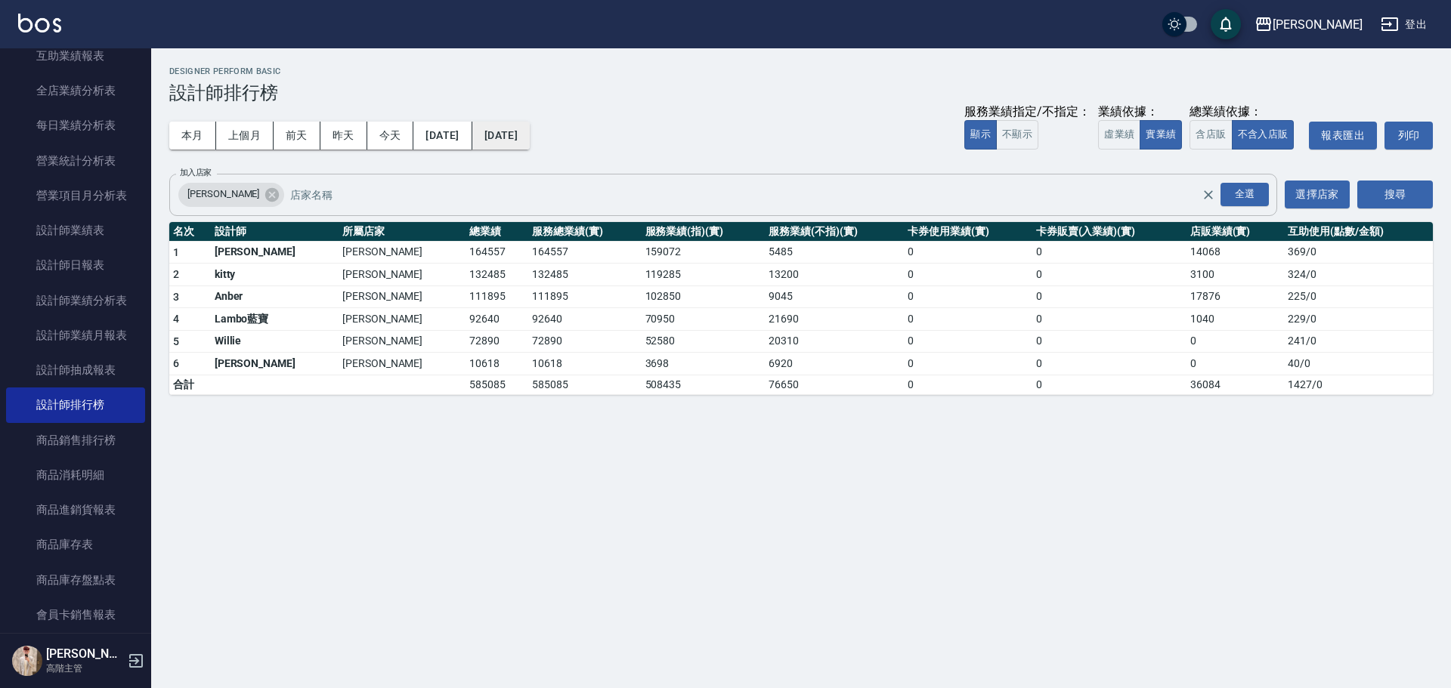
click at [530, 137] on button "2023/07/31" at bounding box center [500, 136] width 57 height 28
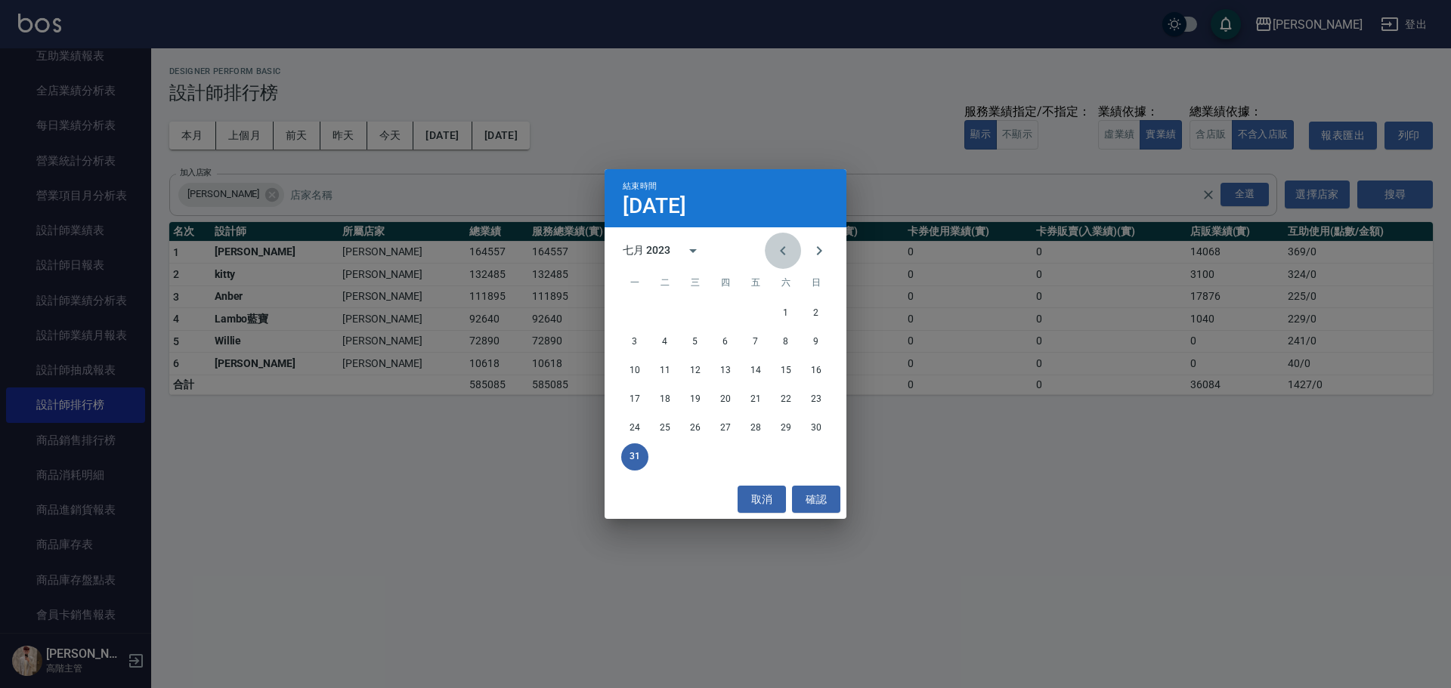
click at [707, 249] on icon "Previous month" at bounding box center [783, 251] width 18 height 18
click at [707, 311] on button "30" at bounding box center [755, 428] width 27 height 27
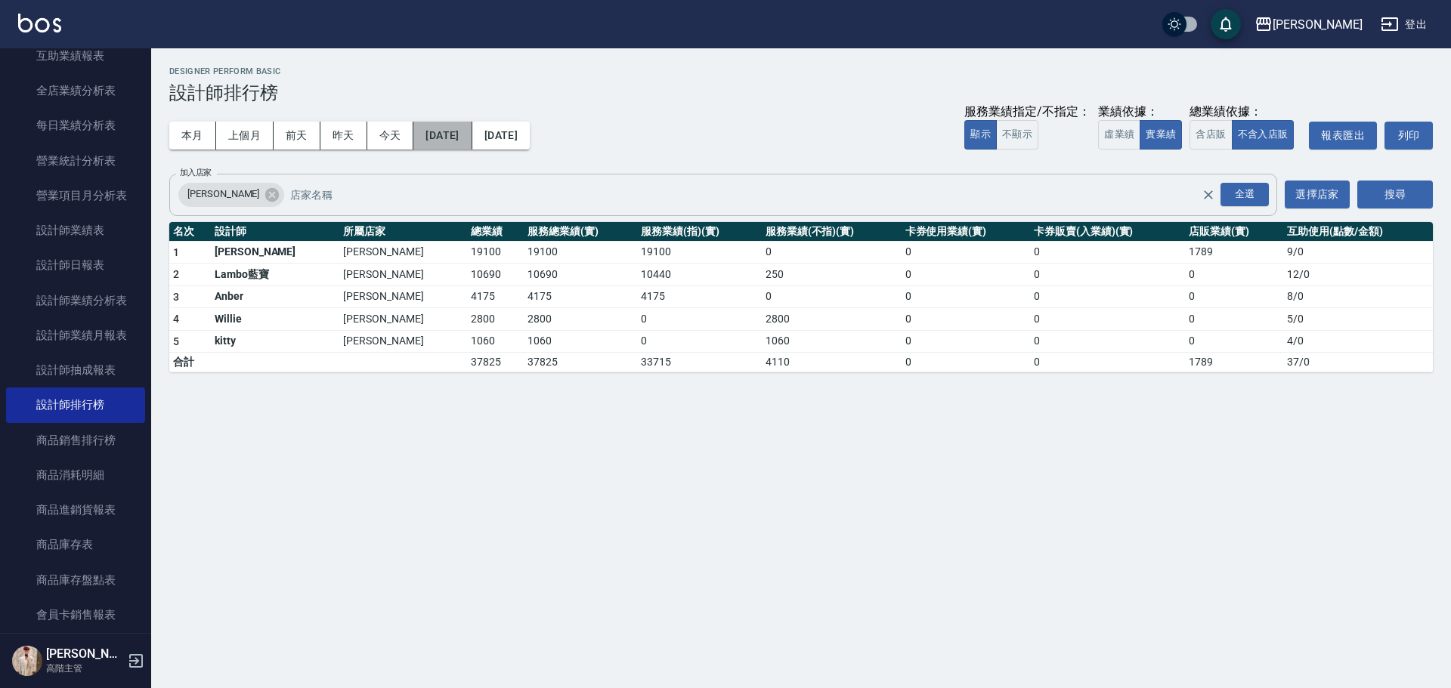
click at [459, 137] on button "2023/06/30" at bounding box center [442, 136] width 58 height 28
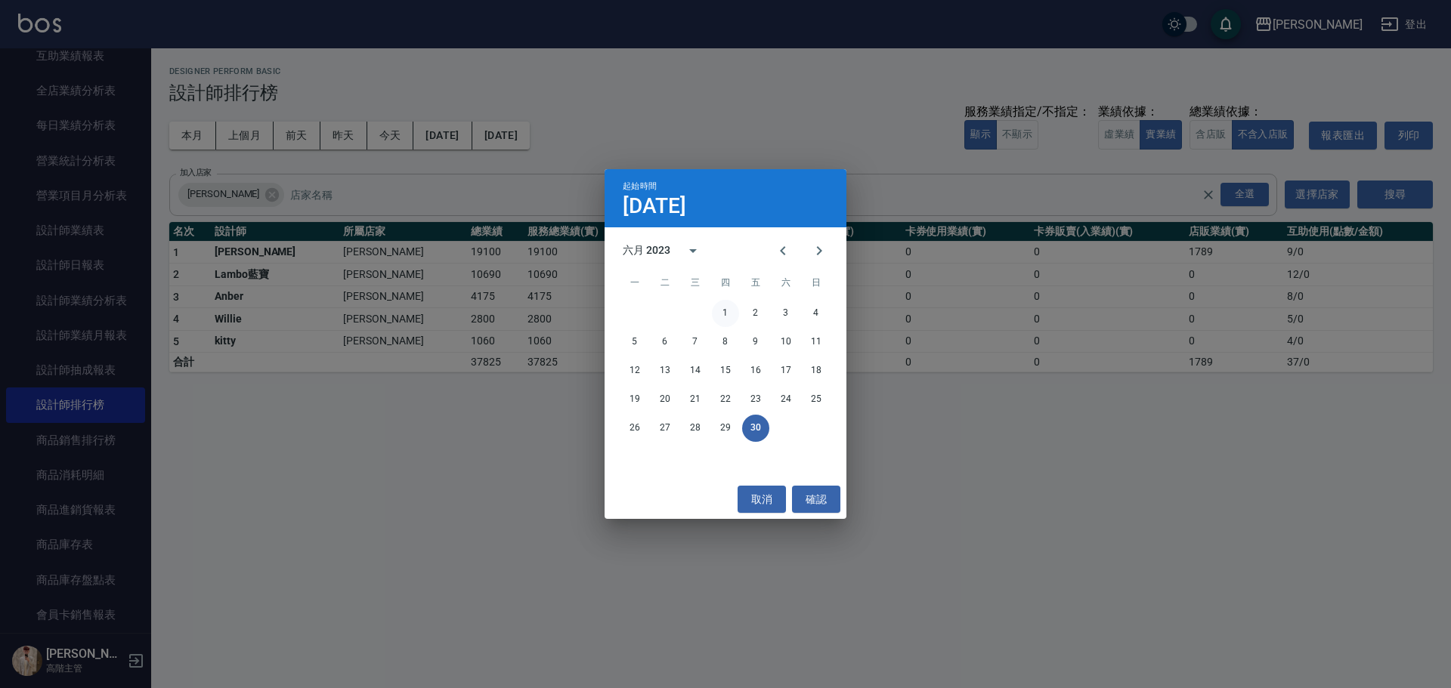
click at [707, 308] on button "1" at bounding box center [725, 313] width 27 height 27
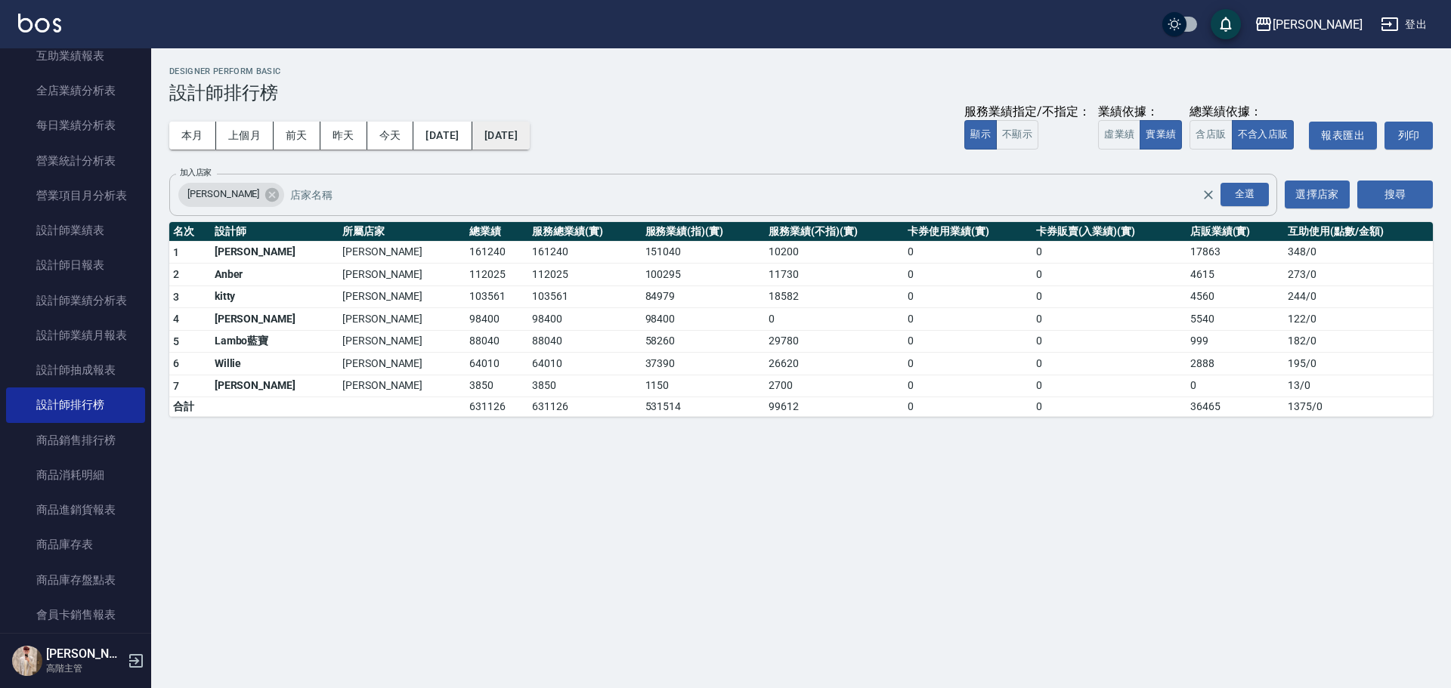
click at [530, 125] on button "2023/06/30" at bounding box center [500, 136] width 57 height 28
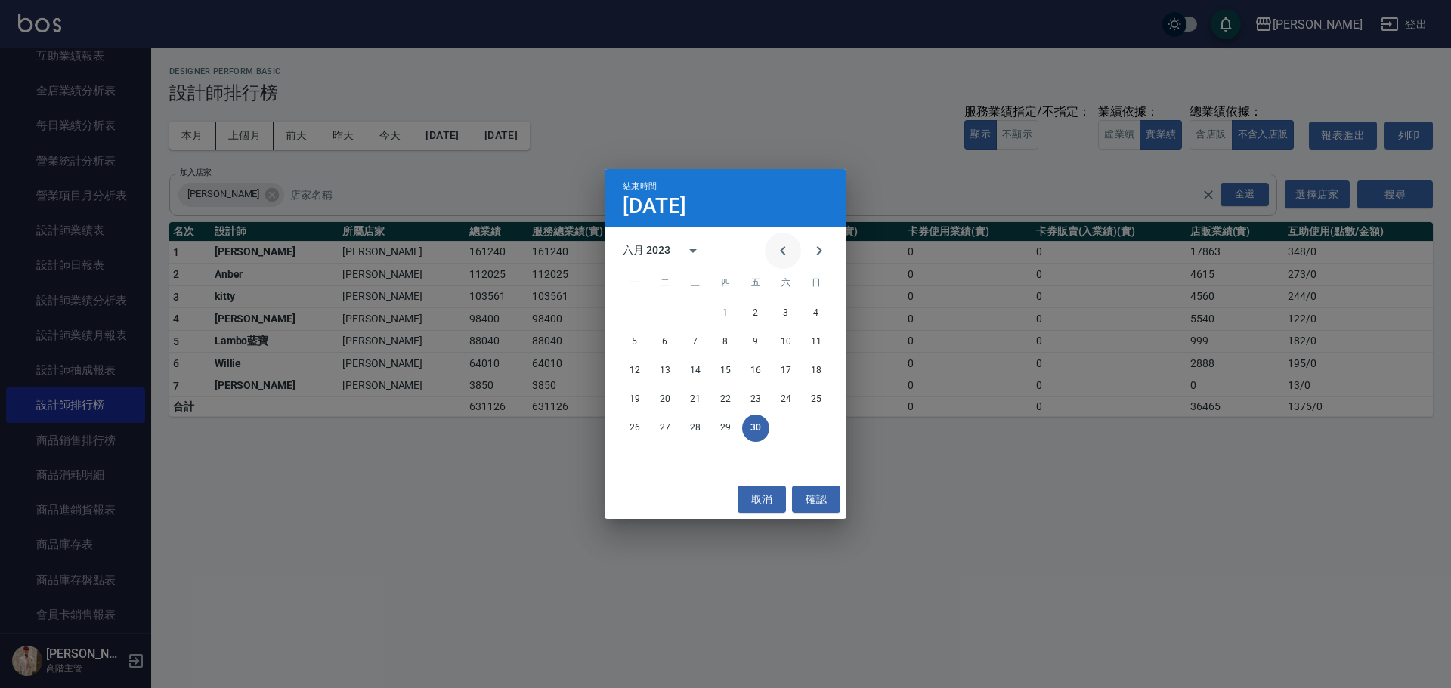
click at [707, 249] on icon "Previous month" at bounding box center [783, 251] width 18 height 18
click at [688, 311] on button "31" at bounding box center [695, 428] width 27 height 27
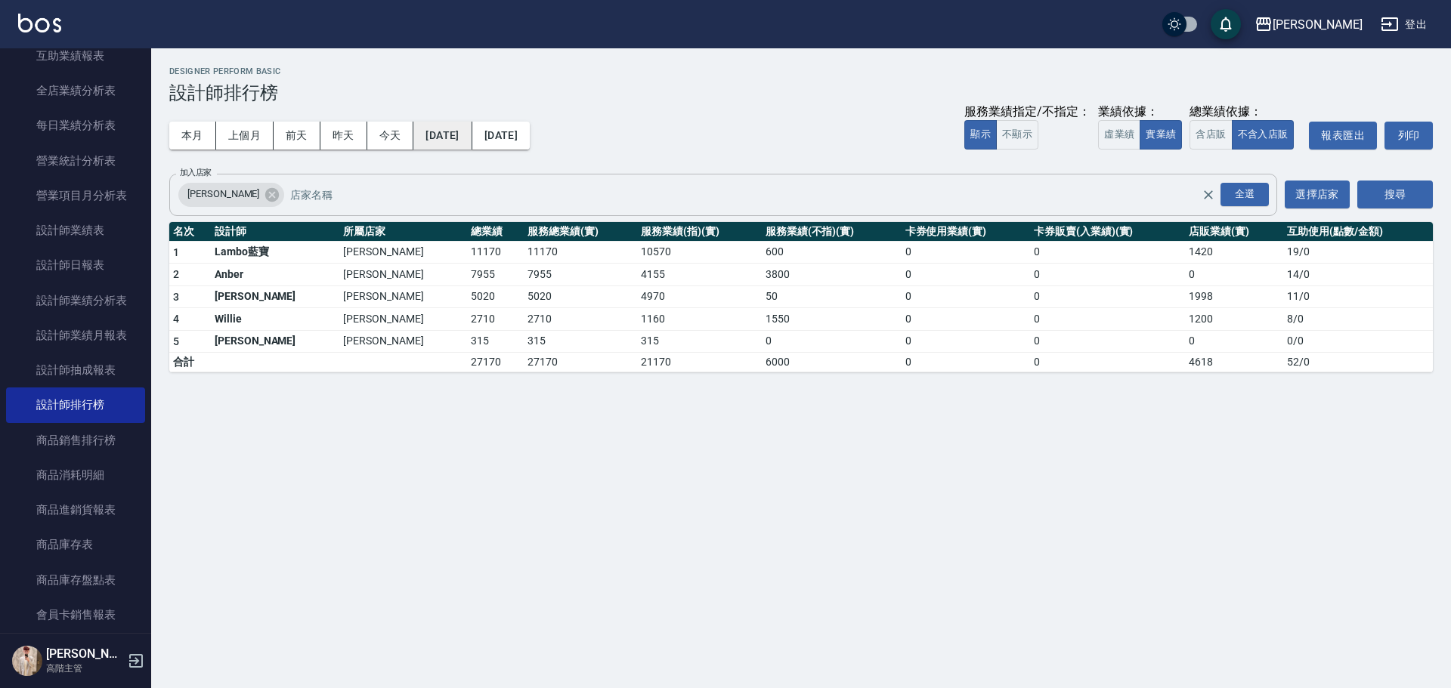
click at [471, 134] on button "2023/05/31" at bounding box center [442, 136] width 58 height 28
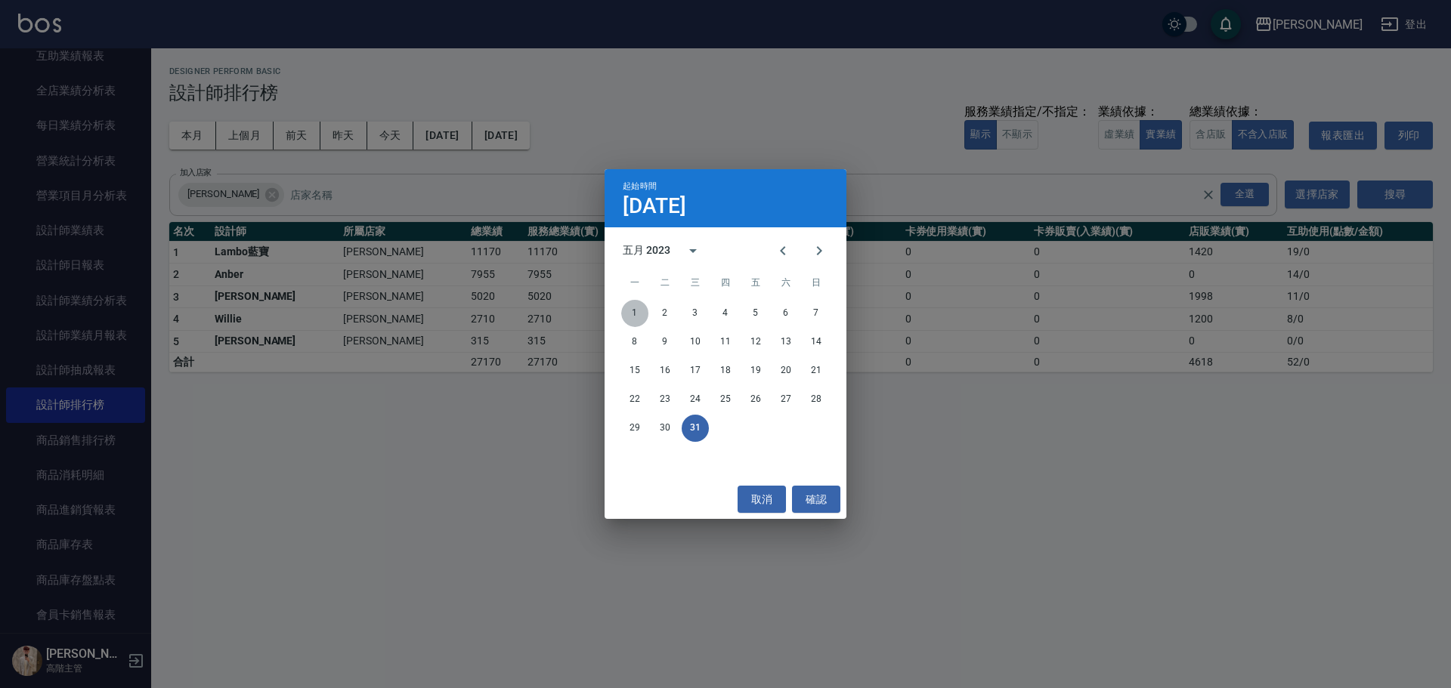
click at [638, 311] on button "1" at bounding box center [634, 313] width 27 height 27
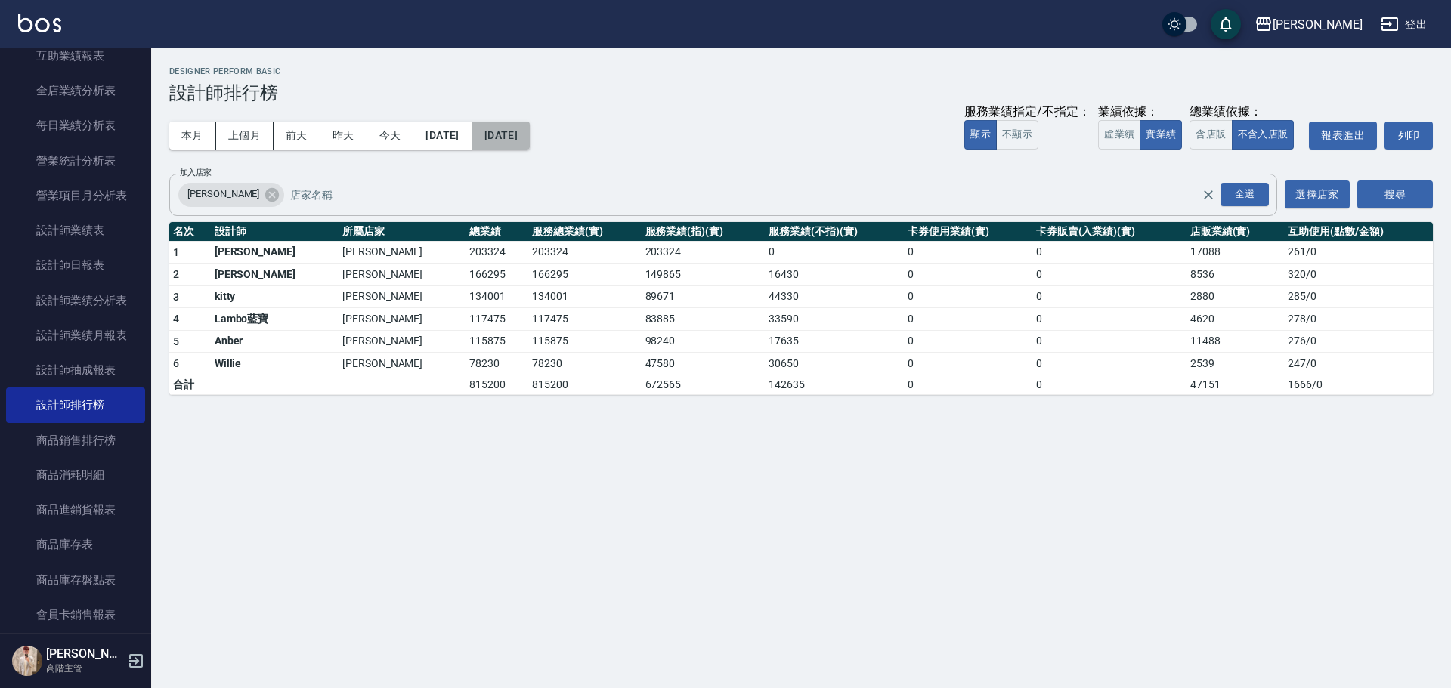
click at [530, 143] on button "2023/05/31" at bounding box center [500, 136] width 57 height 28
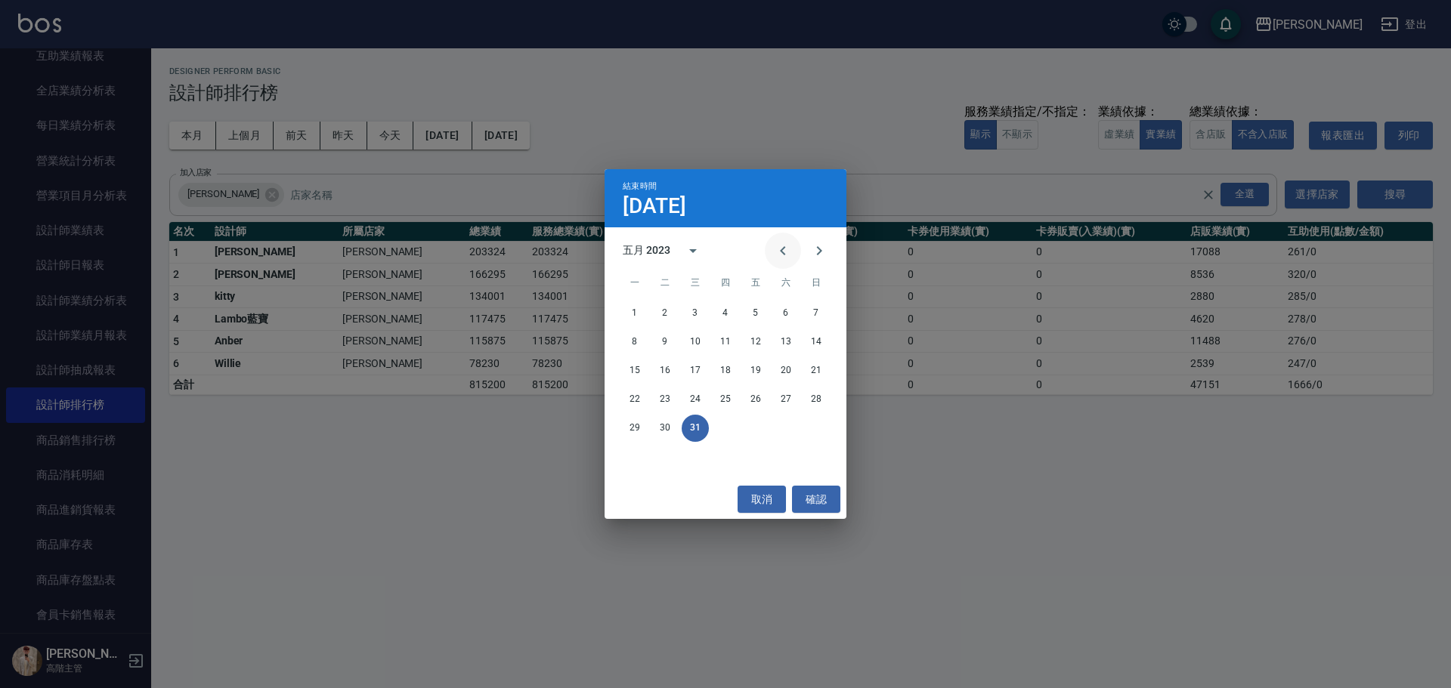
click at [707, 255] on icon "Previous month" at bounding box center [783, 251] width 18 height 18
drag, startPoint x: 816, startPoint y: 426, endPoint x: 669, endPoint y: 281, distance: 206.8
click at [707, 311] on button "30" at bounding box center [815, 428] width 27 height 27
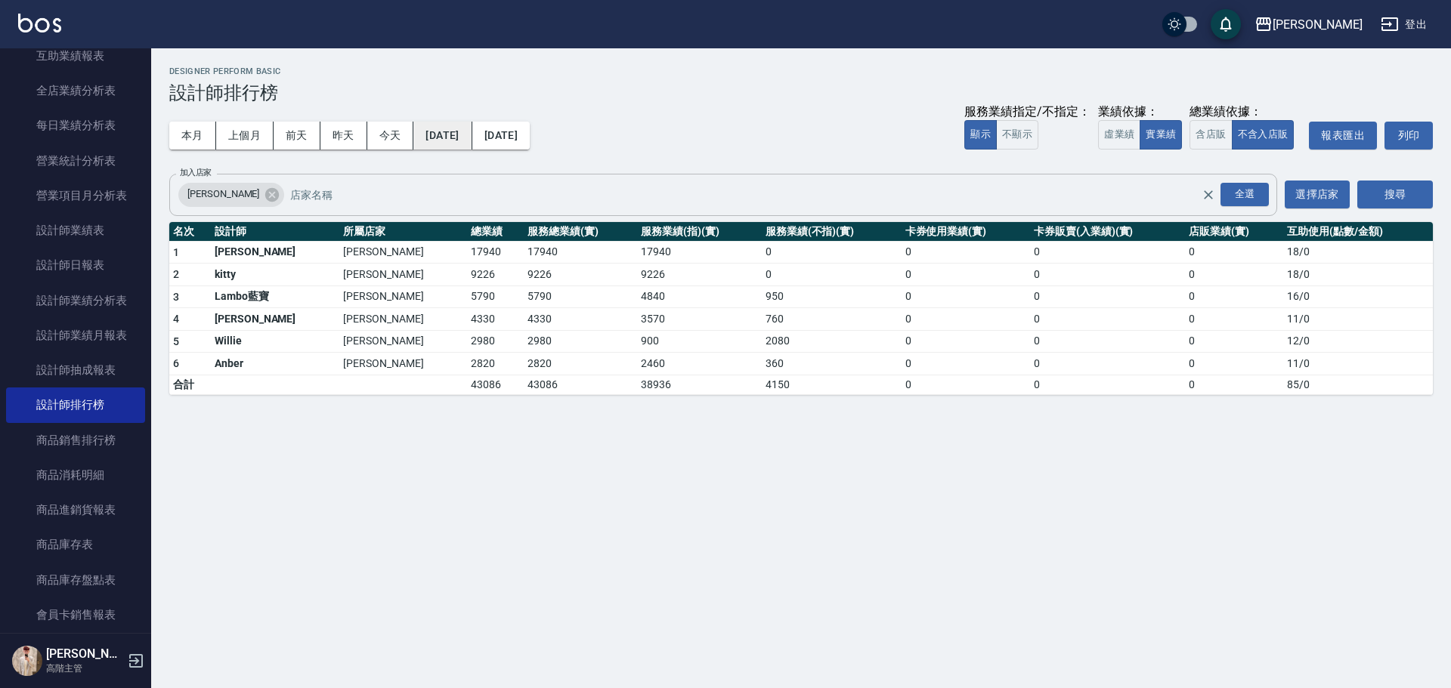
click at [471, 138] on button "2023/04/30" at bounding box center [442, 136] width 58 height 28
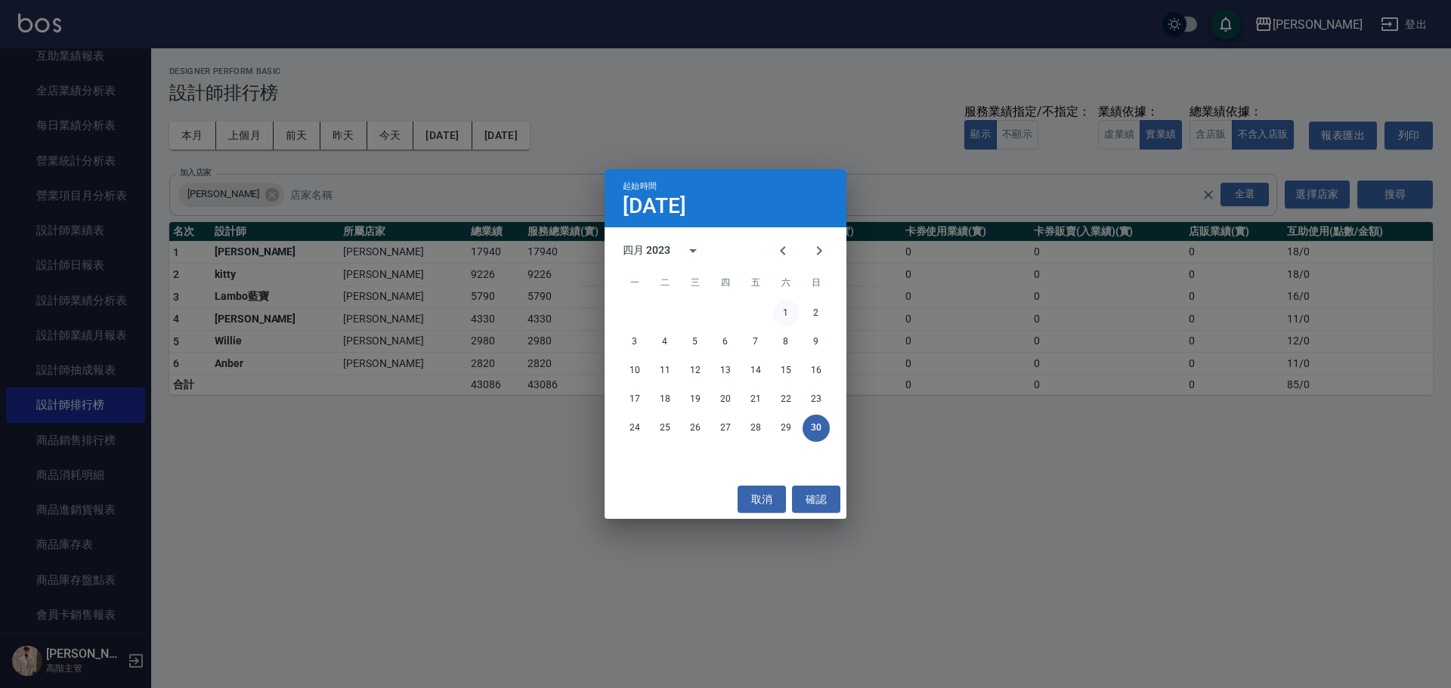
click at [707, 311] on button "1" at bounding box center [785, 313] width 27 height 27
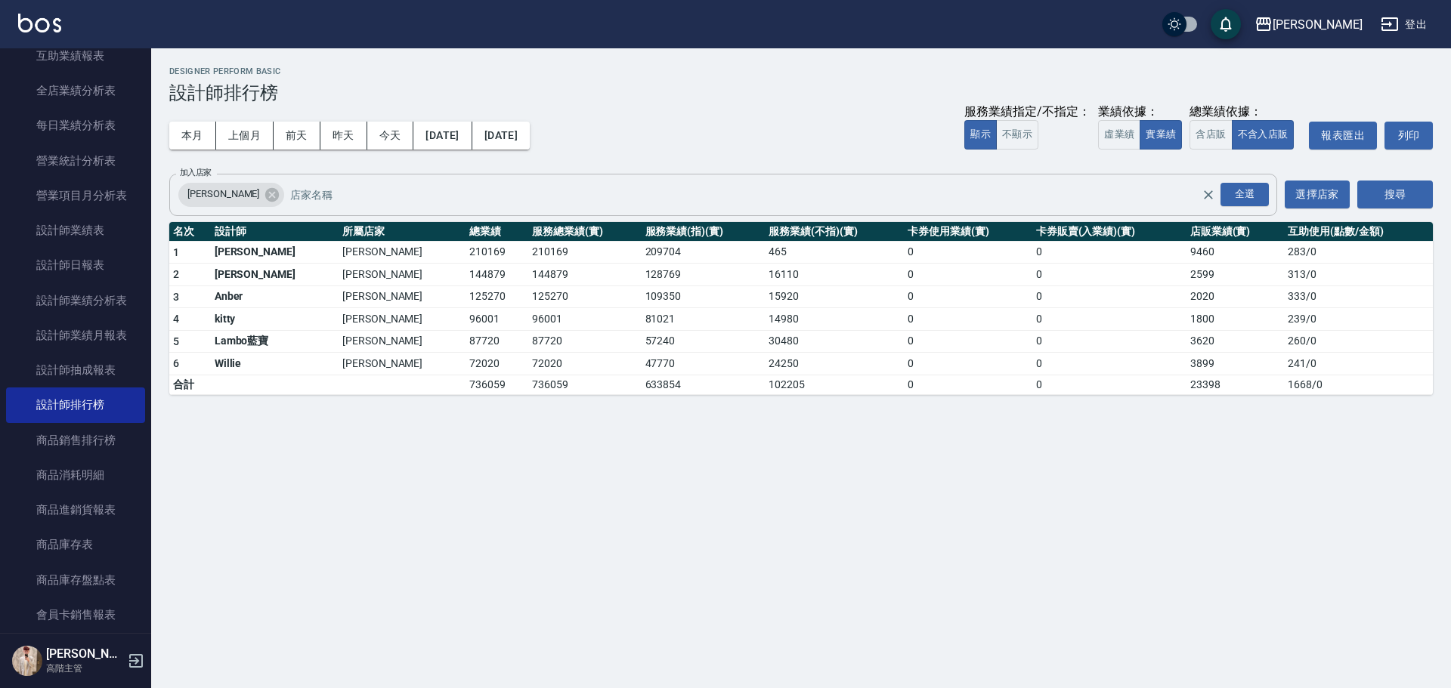
click at [41, 25] on img at bounding box center [39, 23] width 43 height 19
